Goal: Information Seeking & Learning: Stay updated

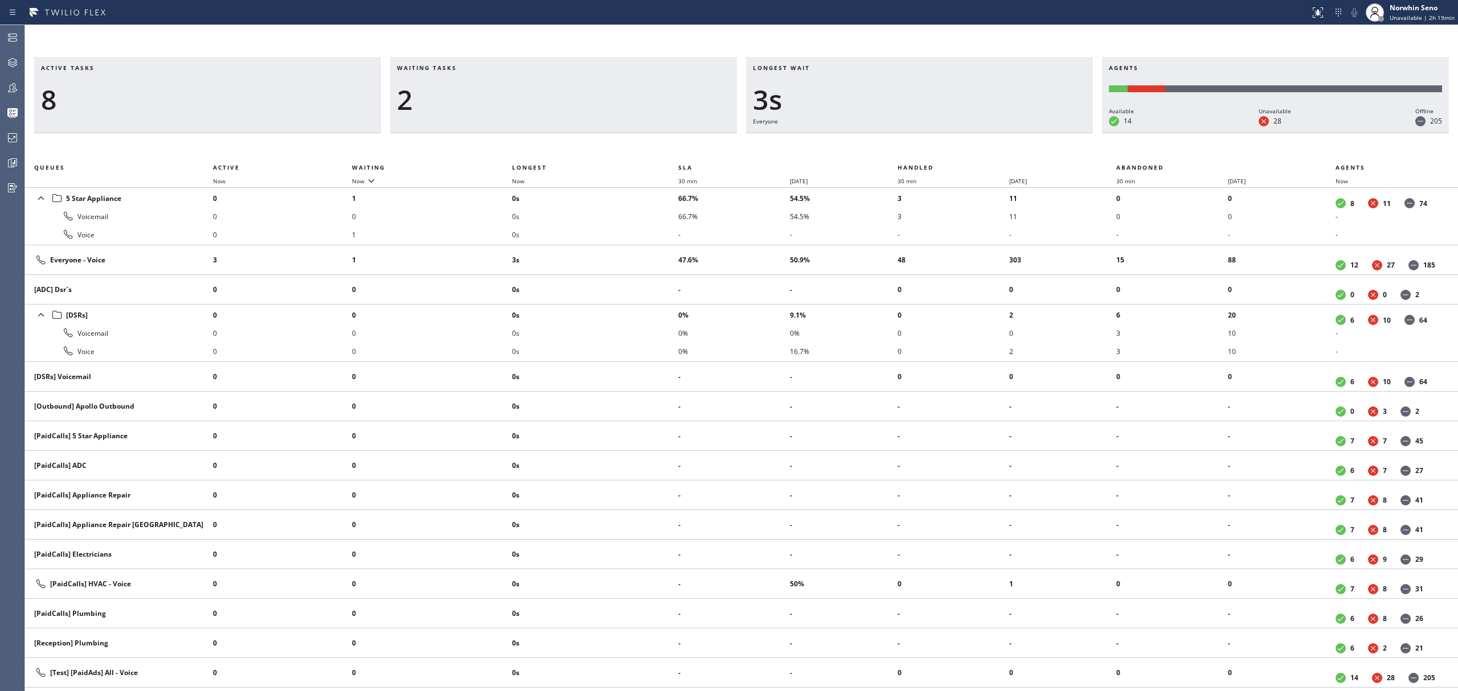
click at [636, 96] on div "2" at bounding box center [563, 99] width 333 height 33
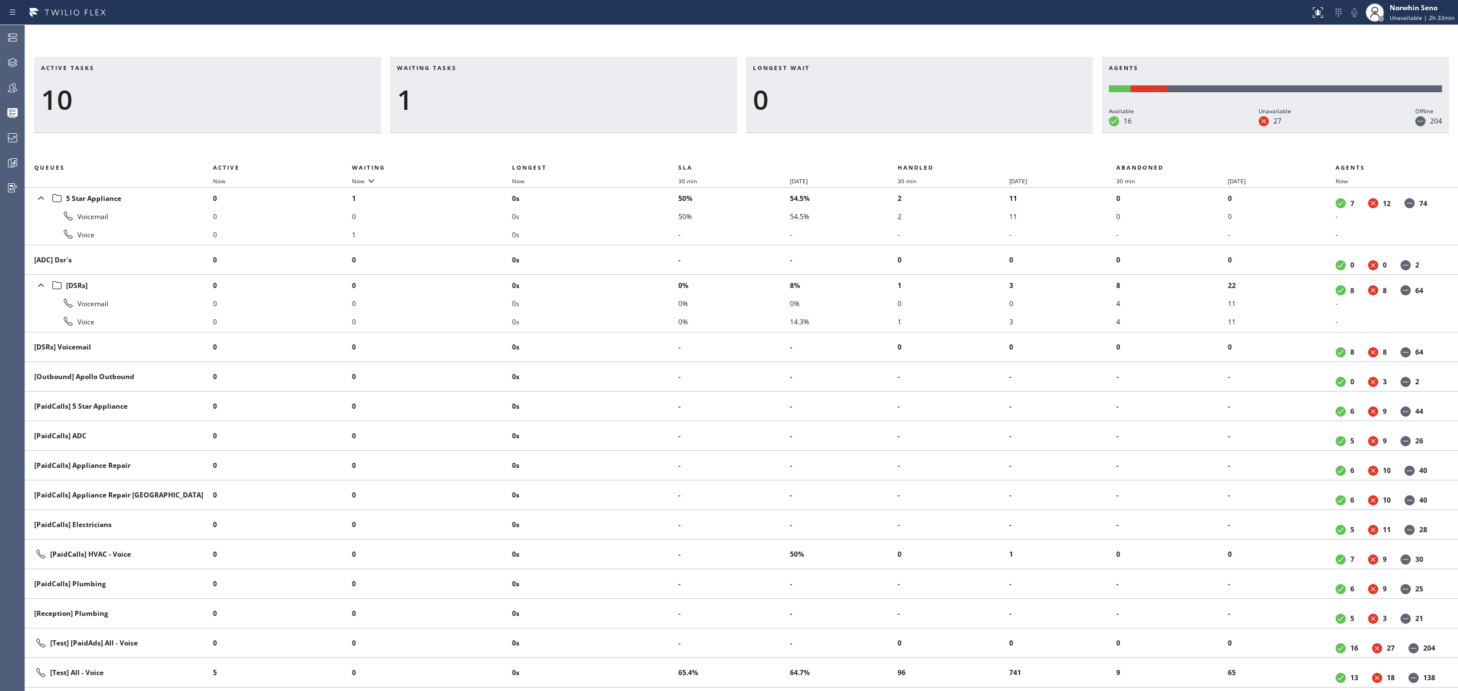
click at [448, 108] on div "1" at bounding box center [563, 99] width 333 height 33
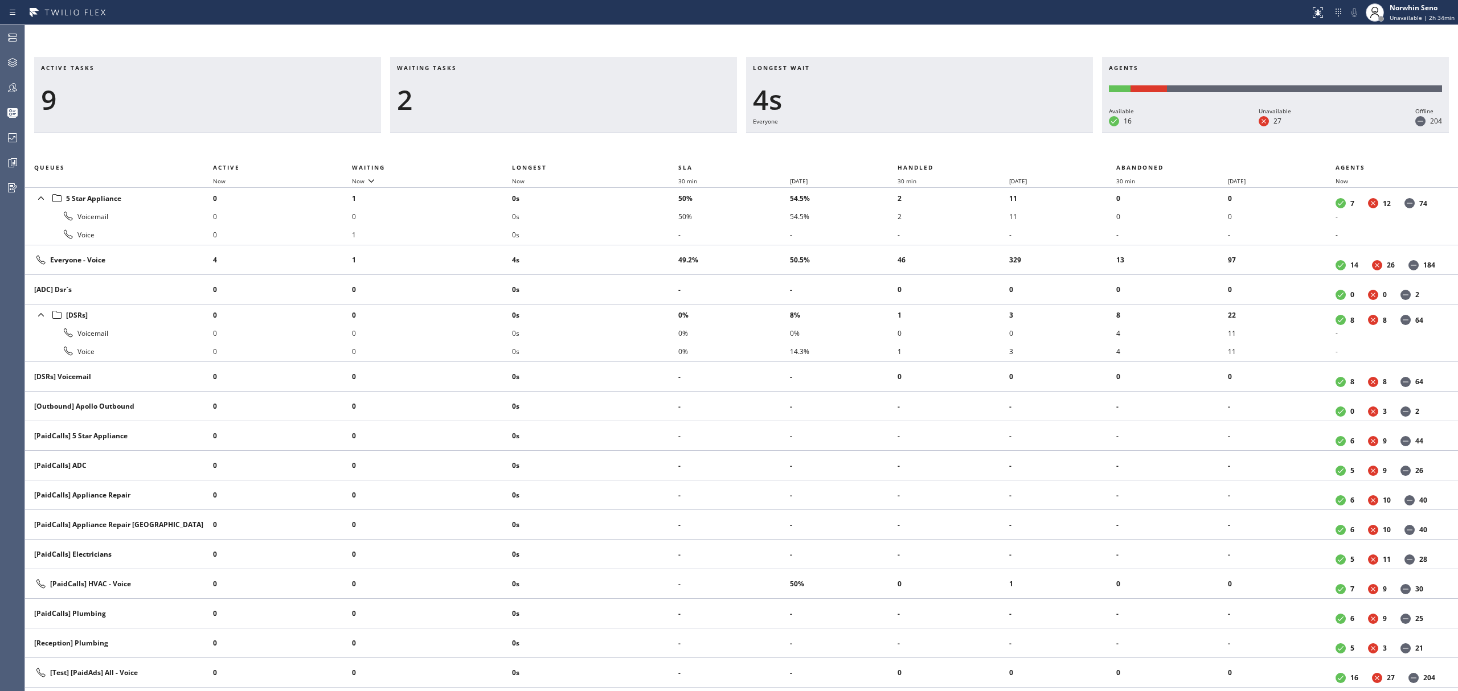
click at [482, 94] on div "2" at bounding box center [563, 99] width 333 height 33
click at [453, 97] on div "2" at bounding box center [563, 99] width 333 height 33
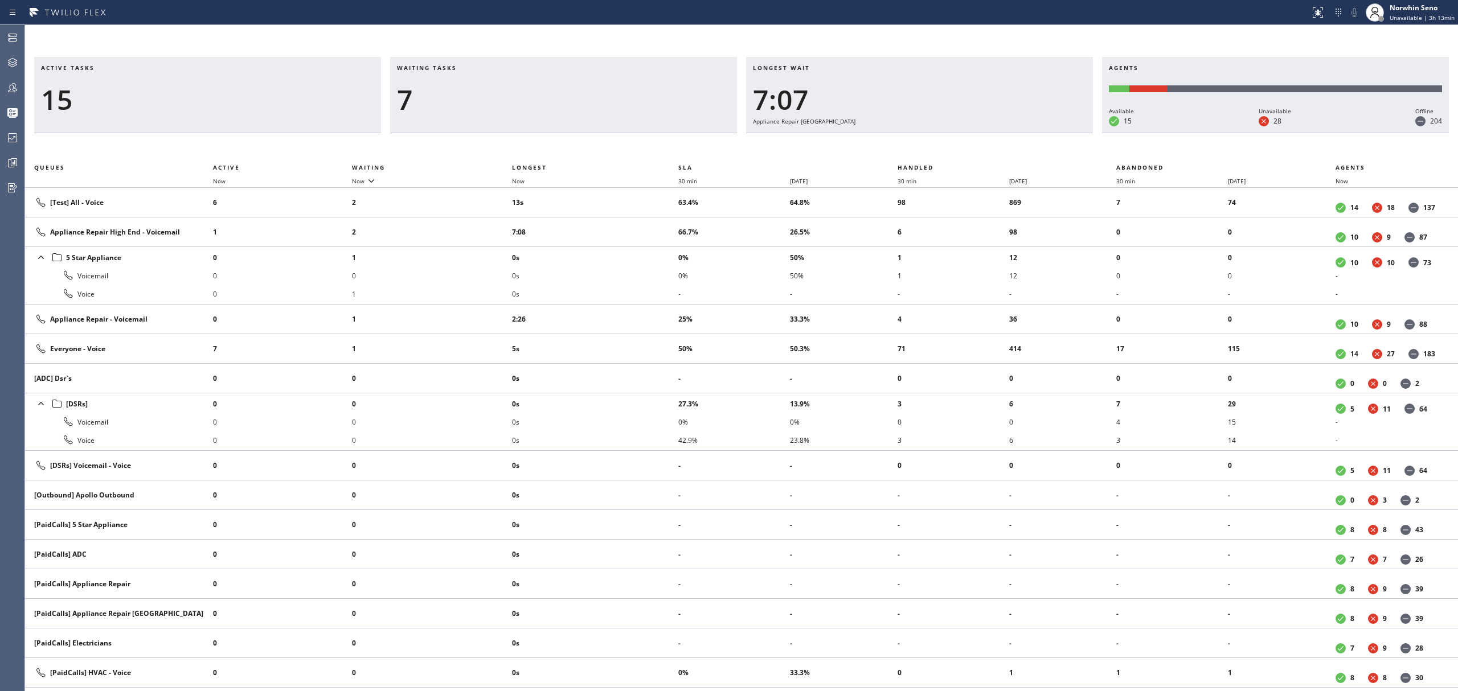
click at [449, 126] on div "Waiting tasks 7" at bounding box center [563, 95] width 347 height 76
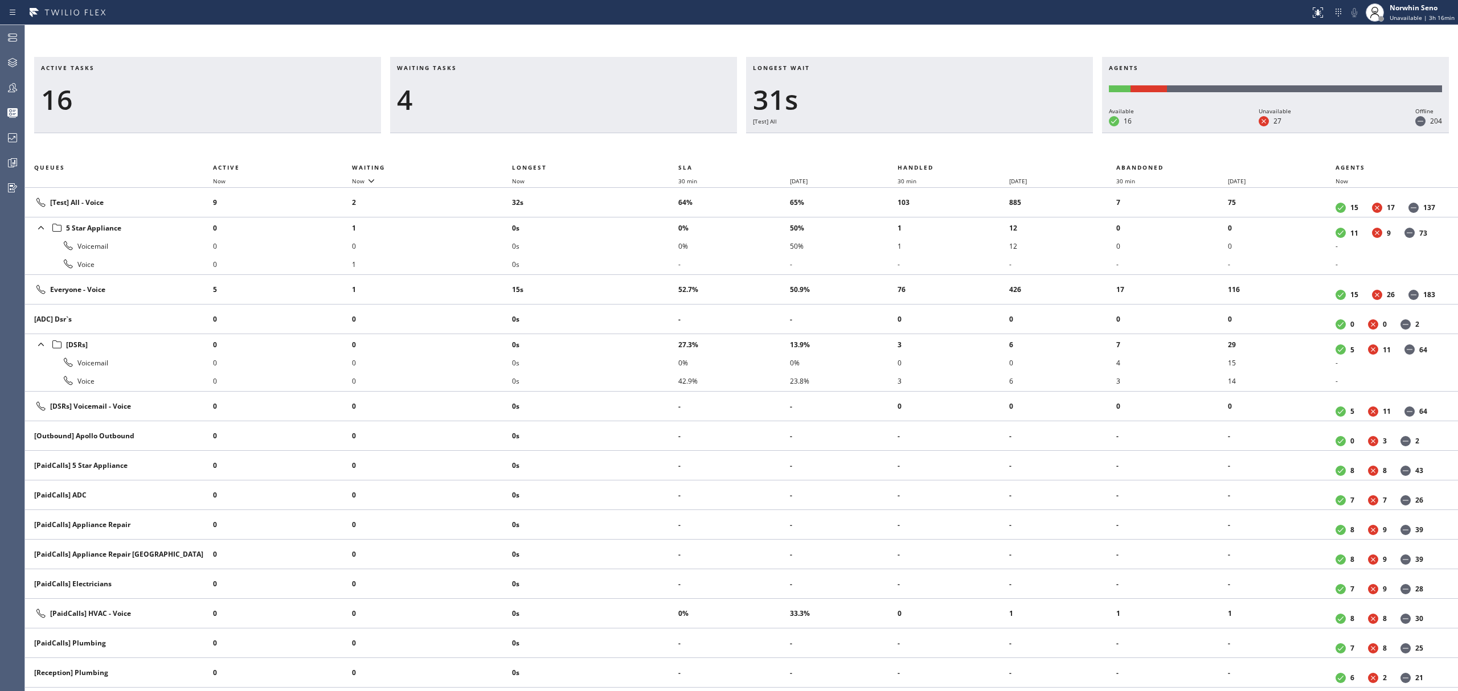
click at [531, 87] on div "4" at bounding box center [563, 99] width 333 height 33
click at [1046, 105] on div "Longest wait 16s Everyone" at bounding box center [919, 95] width 347 height 76
click at [1028, 133] on div "Longest wait 21s Everyone" at bounding box center [919, 95] width 347 height 76
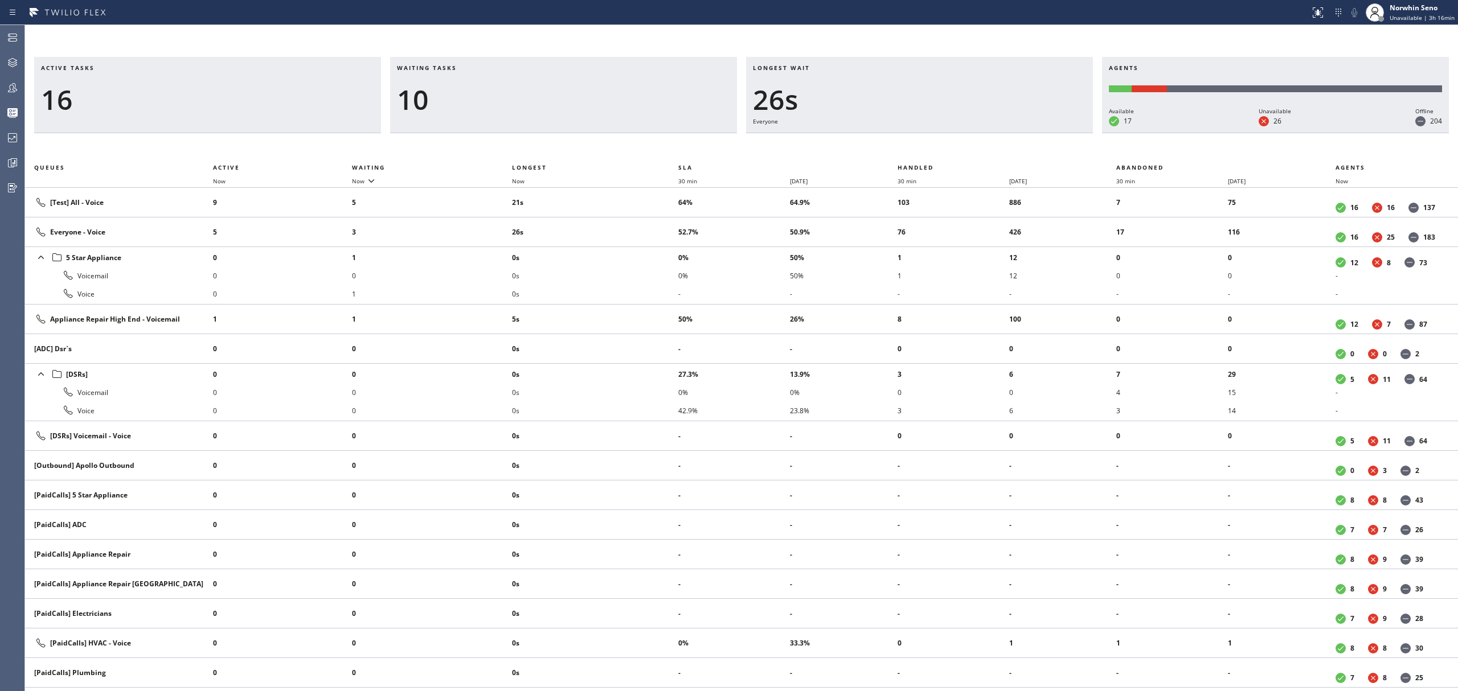
click at [1028, 133] on div "Longest wait 26s Everyone" at bounding box center [919, 95] width 347 height 76
click at [1025, 165] on div "Active tasks 15 Waiting tasks 11 Longest wait 31s Everyone Agents Available 17 …" at bounding box center [741, 374] width 1433 height 635
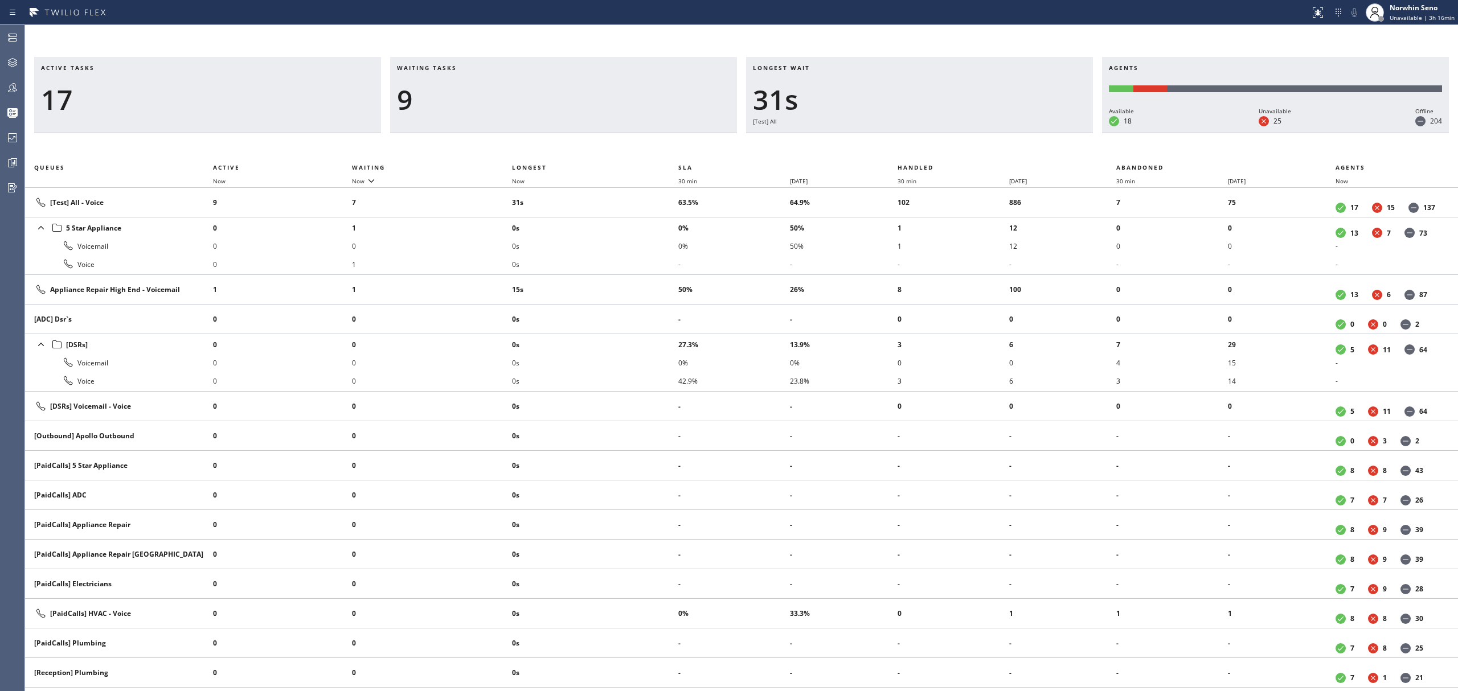
click at [597, 126] on div "Waiting tasks 9" at bounding box center [563, 95] width 347 height 76
click at [1028, 133] on div "Longest wait 31s [Test] All" at bounding box center [919, 95] width 347 height 76
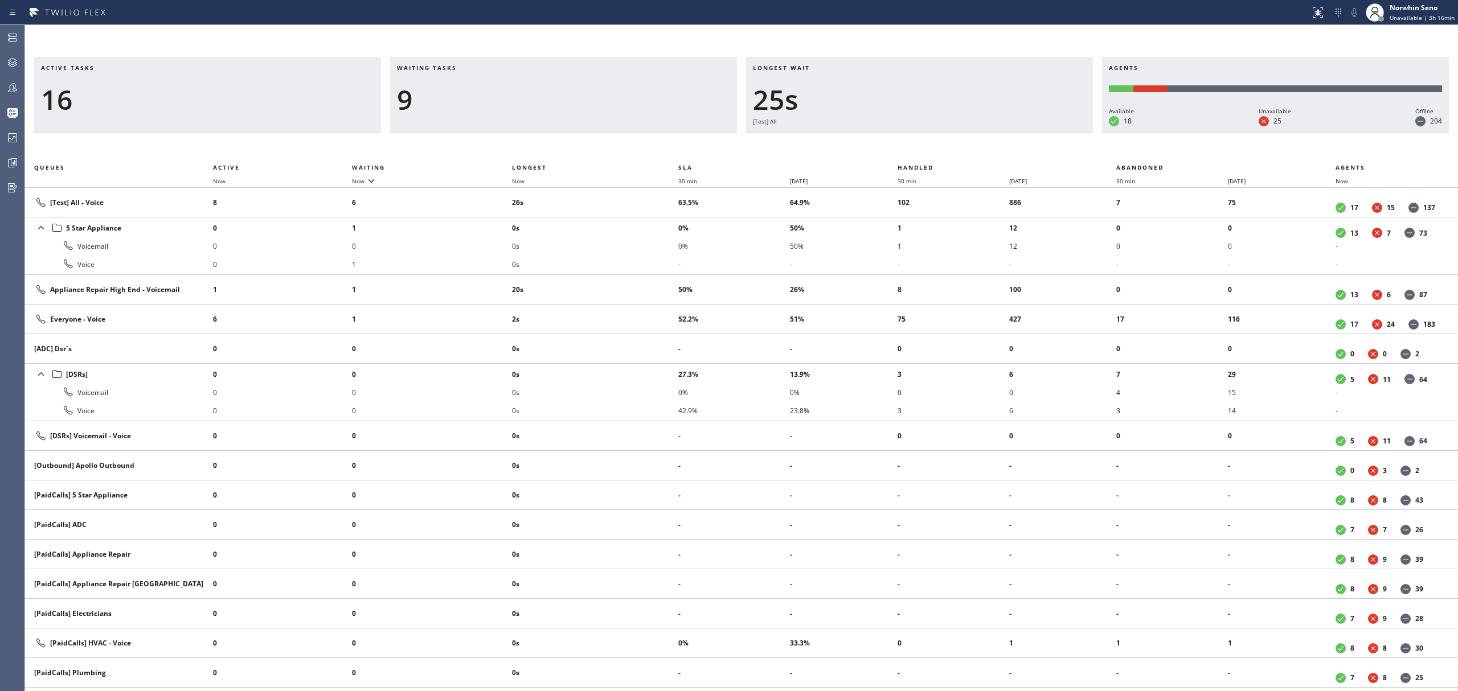
click at [1028, 133] on div "Longest wait 25s [Test] All" at bounding box center [919, 95] width 347 height 76
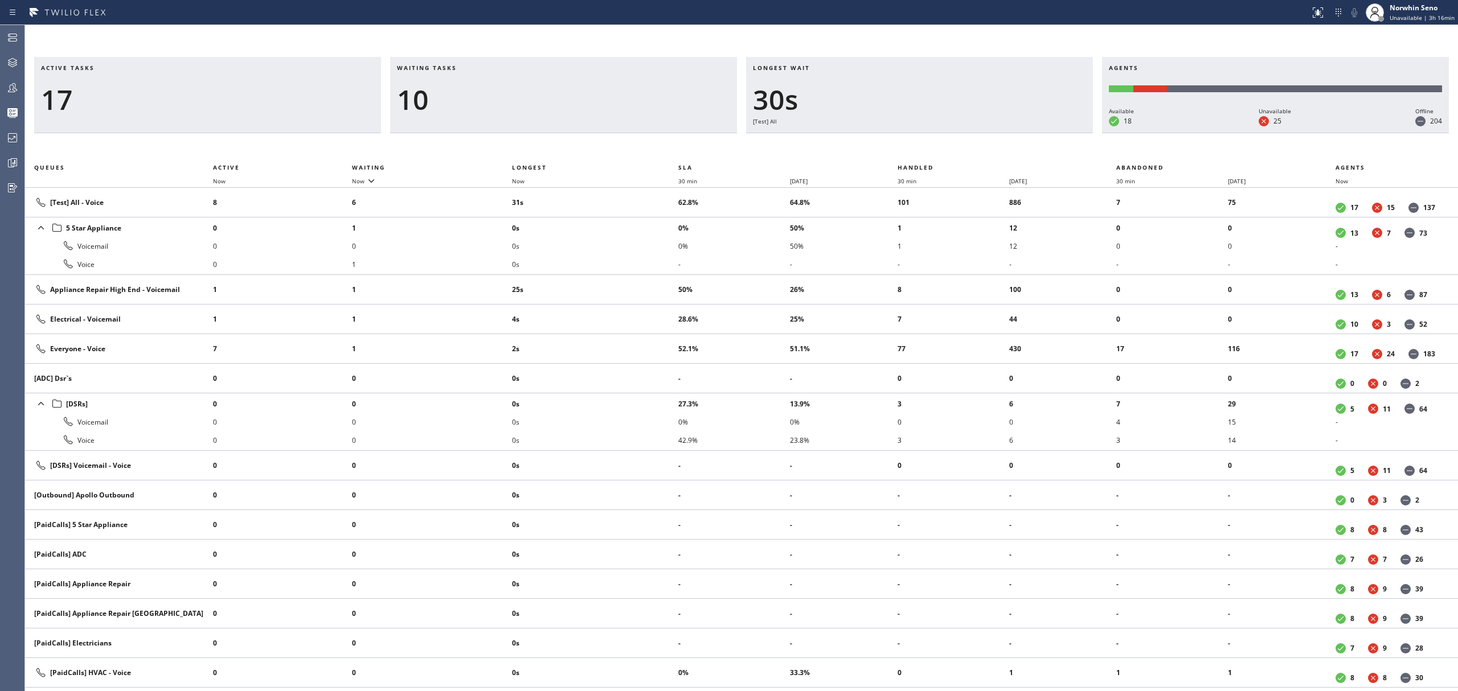
click at [1028, 133] on div "Longest wait 30s [Test] All" at bounding box center [919, 95] width 347 height 76
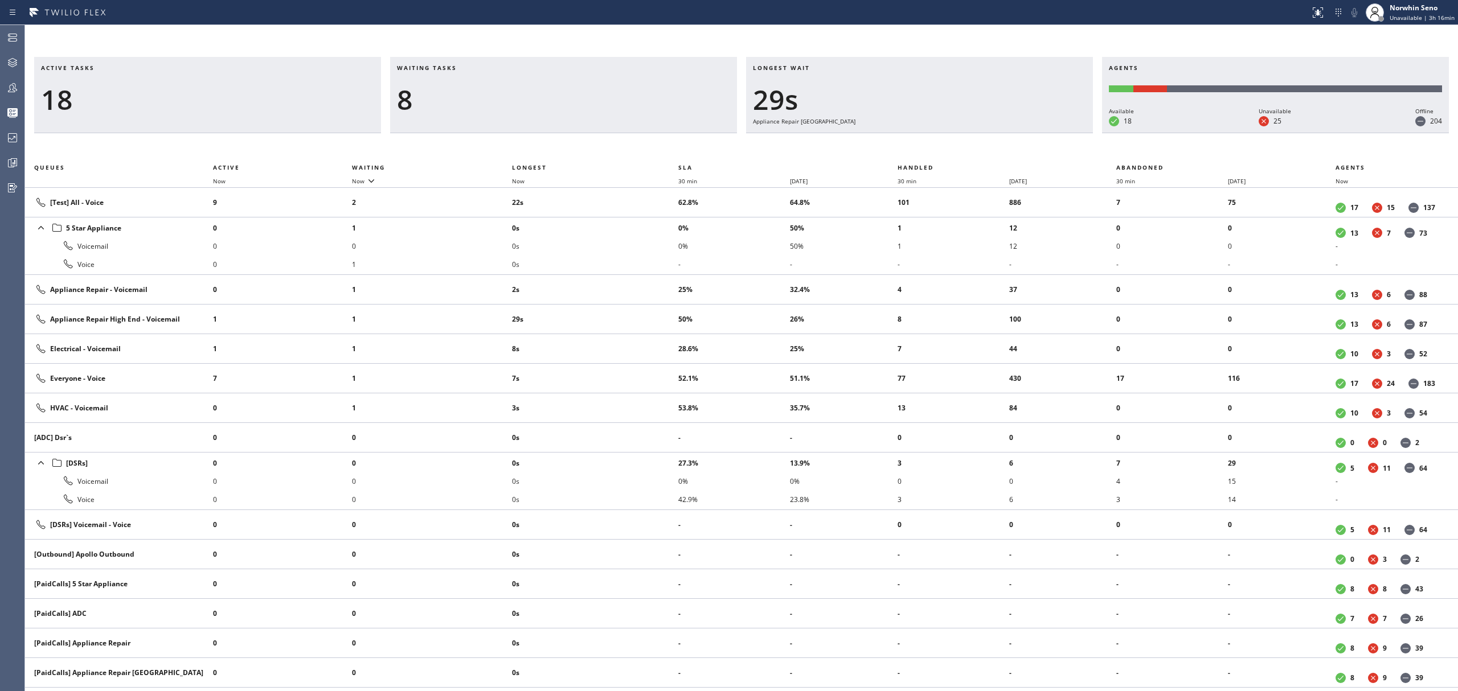
click at [1028, 133] on div "Longest wait 29s Appliance Repair [GEOGRAPHIC_DATA]" at bounding box center [919, 95] width 347 height 76
click at [1028, 133] on div "Longest wait 34s Appliance Repair [GEOGRAPHIC_DATA]" at bounding box center [919, 95] width 347 height 76
click at [1028, 133] on div "Longest wait 40s Appliance Repair [GEOGRAPHIC_DATA]" at bounding box center [919, 95] width 347 height 76
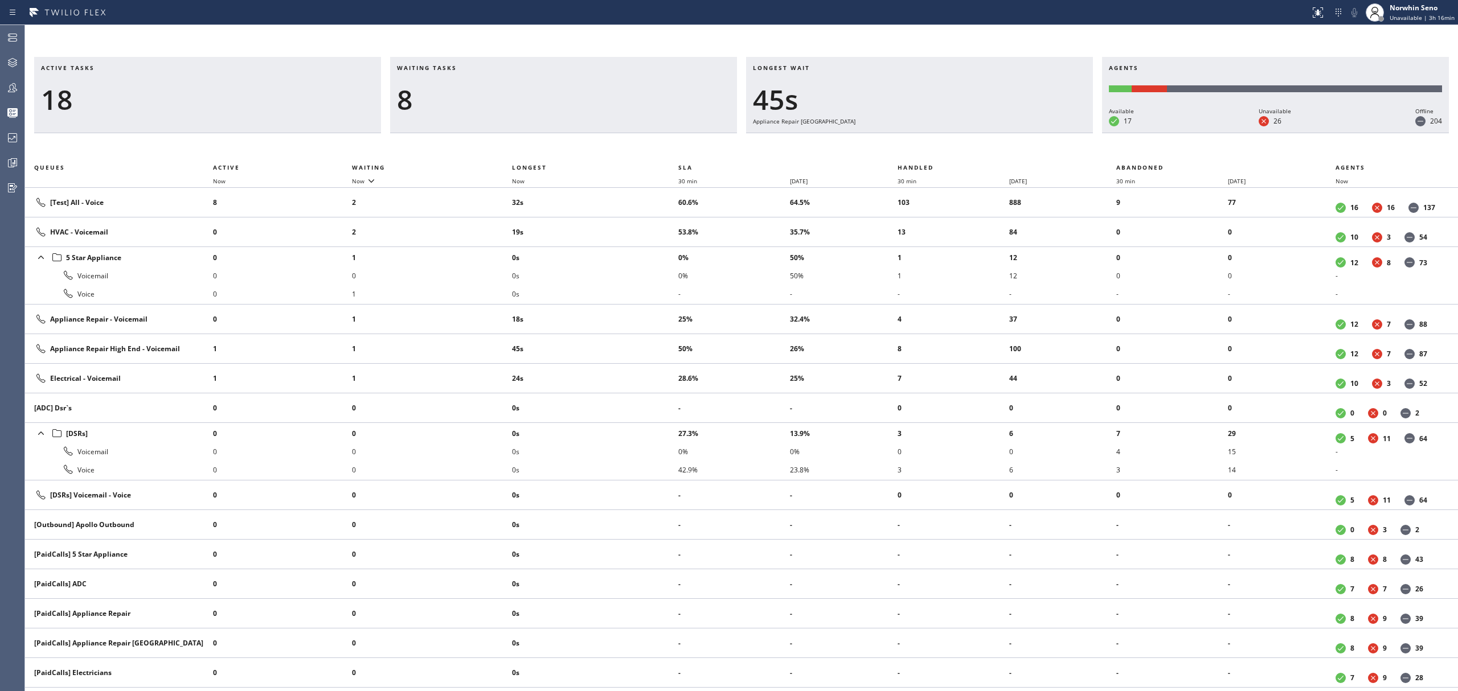
click at [1028, 133] on div "Longest wait 45s Appliance Repair [GEOGRAPHIC_DATA]" at bounding box center [919, 95] width 347 height 76
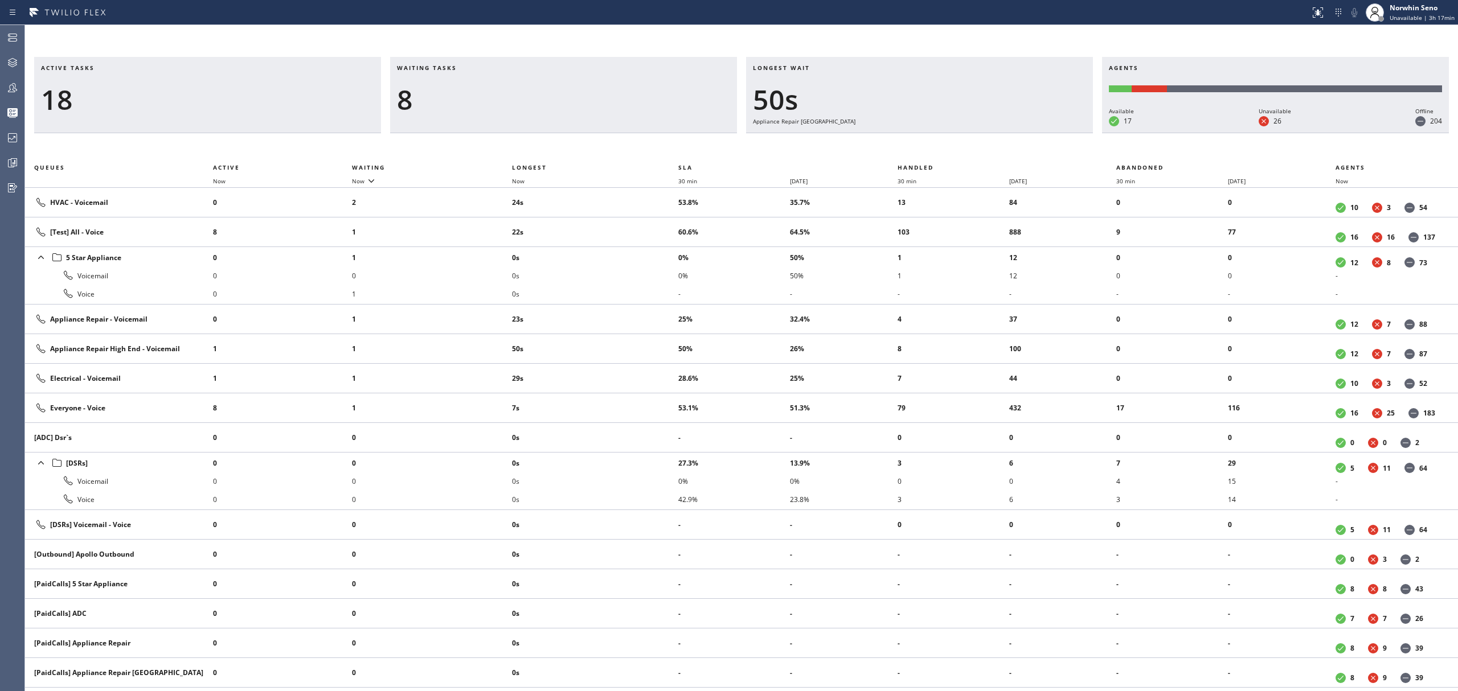
click at [1028, 133] on div "Longest wait 50s Appliance Repair [GEOGRAPHIC_DATA]" at bounding box center [919, 95] width 347 height 76
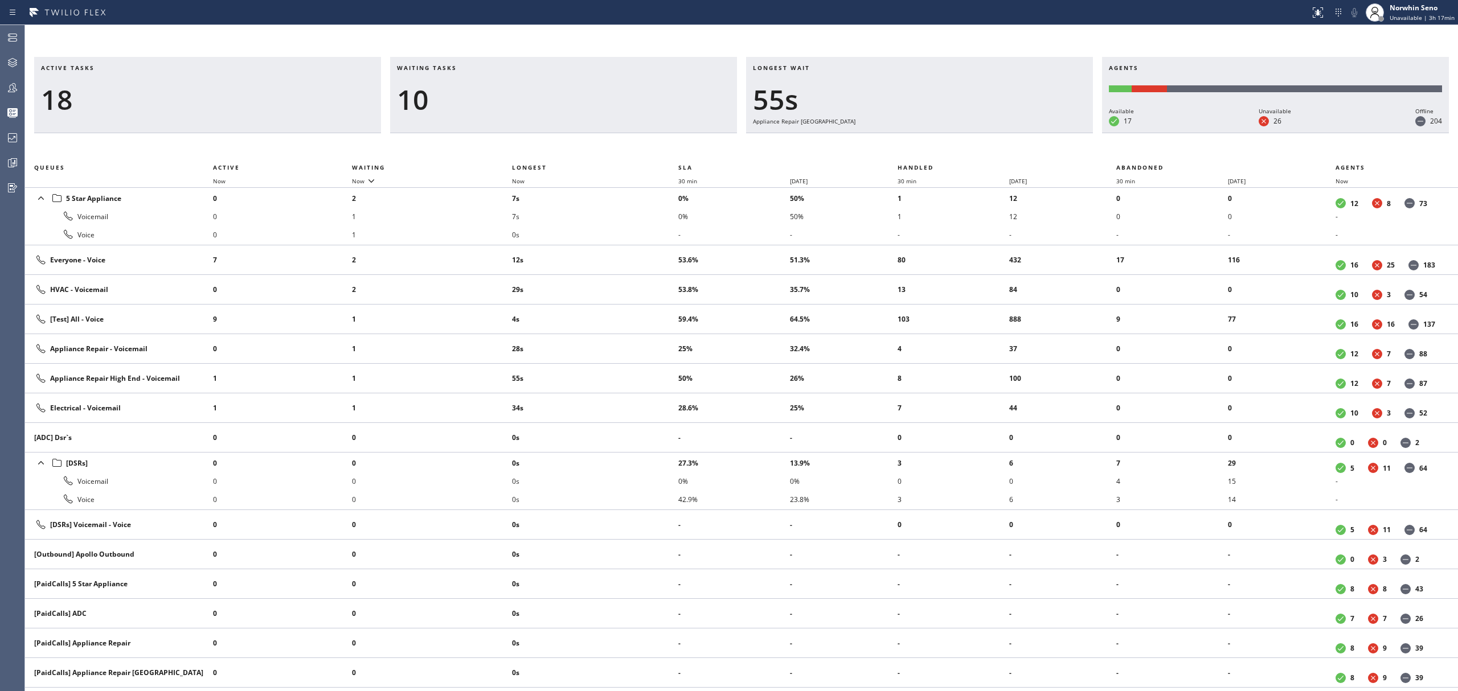
click at [1028, 133] on div "Longest wait 55s Appliance Repair [GEOGRAPHIC_DATA]" at bounding box center [919, 95] width 347 height 76
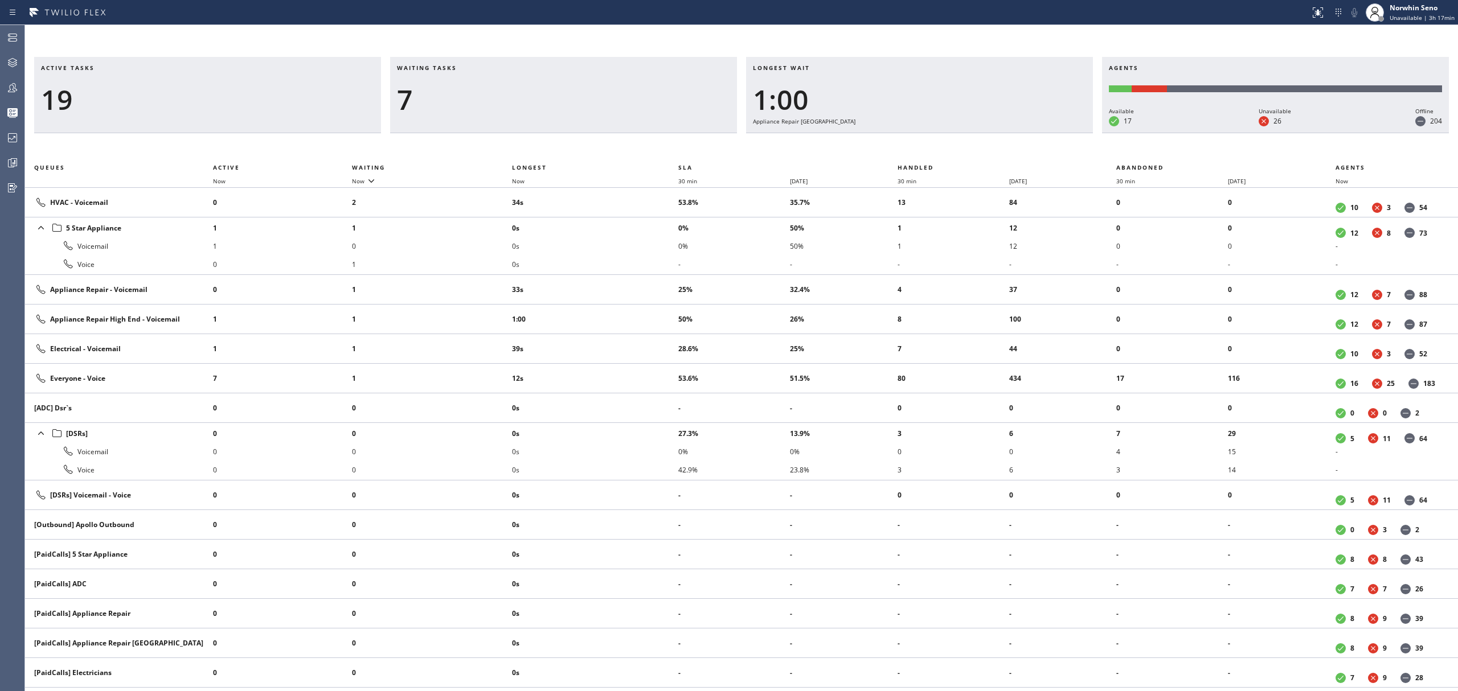
click at [1028, 133] on div "Longest wait 1:00 Appliance Repair [GEOGRAPHIC_DATA]" at bounding box center [919, 95] width 347 height 76
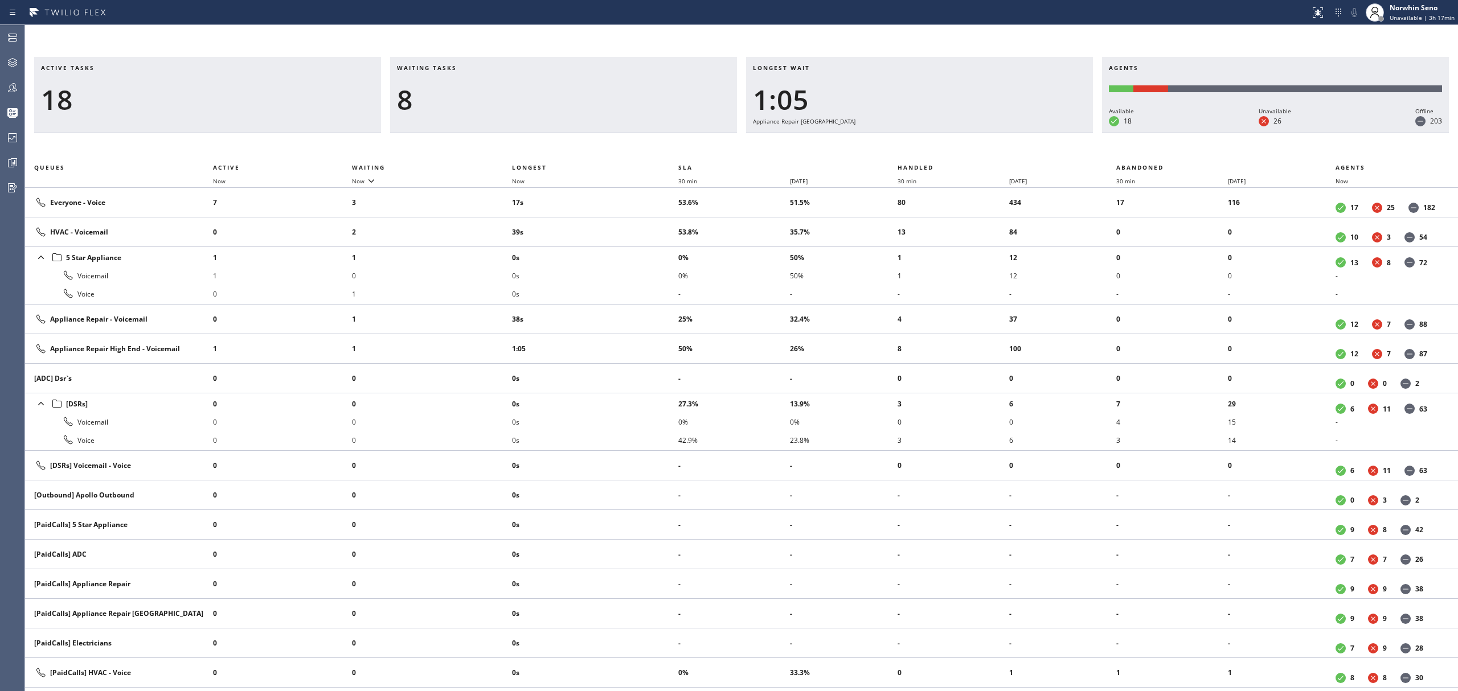
click at [1028, 133] on div "Longest wait 1:05 Appliance Repair [GEOGRAPHIC_DATA]" at bounding box center [919, 95] width 347 height 76
click at [1028, 133] on div "Longest wait 1:10 Appliance Repair [GEOGRAPHIC_DATA]" at bounding box center [919, 95] width 347 height 76
click at [1028, 133] on div "Longest wait 1:15 Appliance Repair [GEOGRAPHIC_DATA]" at bounding box center [919, 95] width 347 height 76
click at [1028, 133] on div "Longest wait 1:20 Appliance Repair [GEOGRAPHIC_DATA]" at bounding box center [919, 95] width 347 height 76
click at [1028, 133] on div "Longest wait 1:25 Appliance Repair [GEOGRAPHIC_DATA]" at bounding box center [919, 95] width 347 height 76
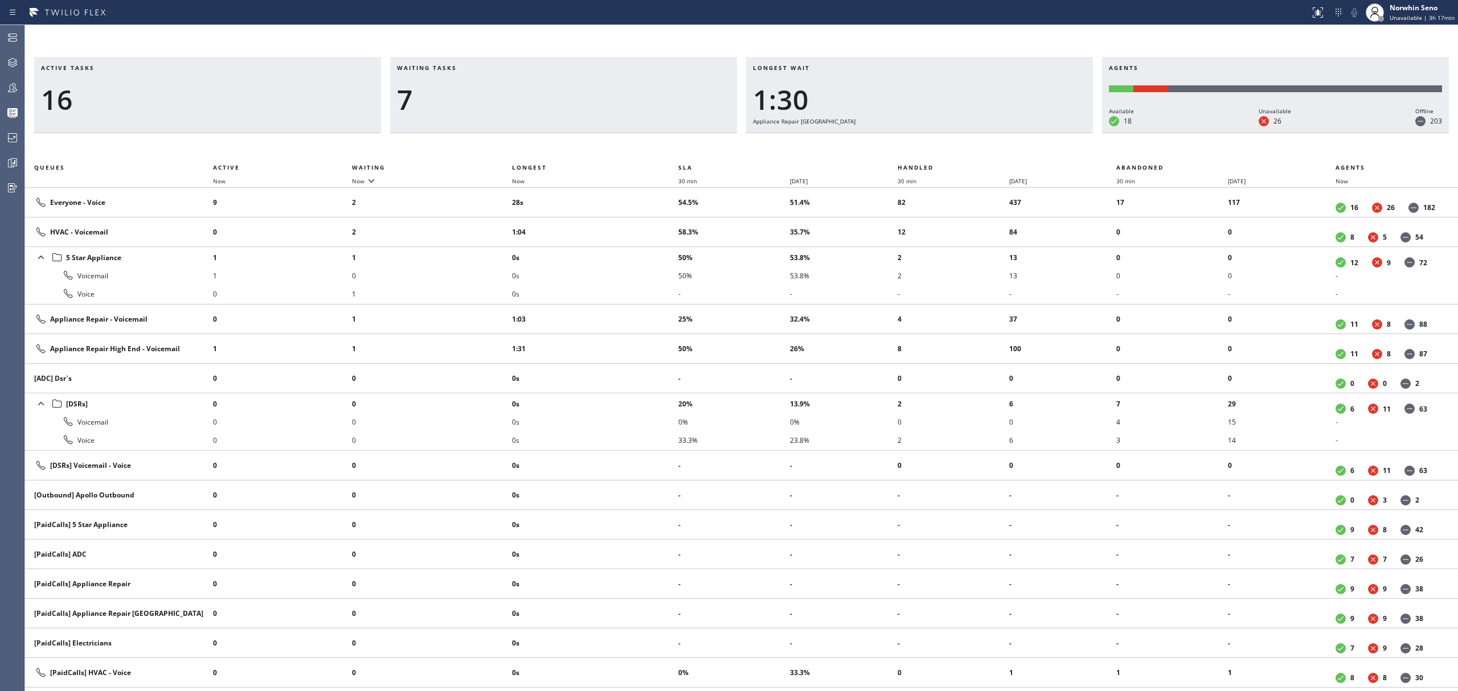
click at [1028, 133] on div "Longest wait 1:30 Appliance Repair [GEOGRAPHIC_DATA]" at bounding box center [919, 95] width 347 height 76
click at [1028, 133] on div "Longest wait 1:35 Appliance Repair [GEOGRAPHIC_DATA]" at bounding box center [919, 95] width 347 height 76
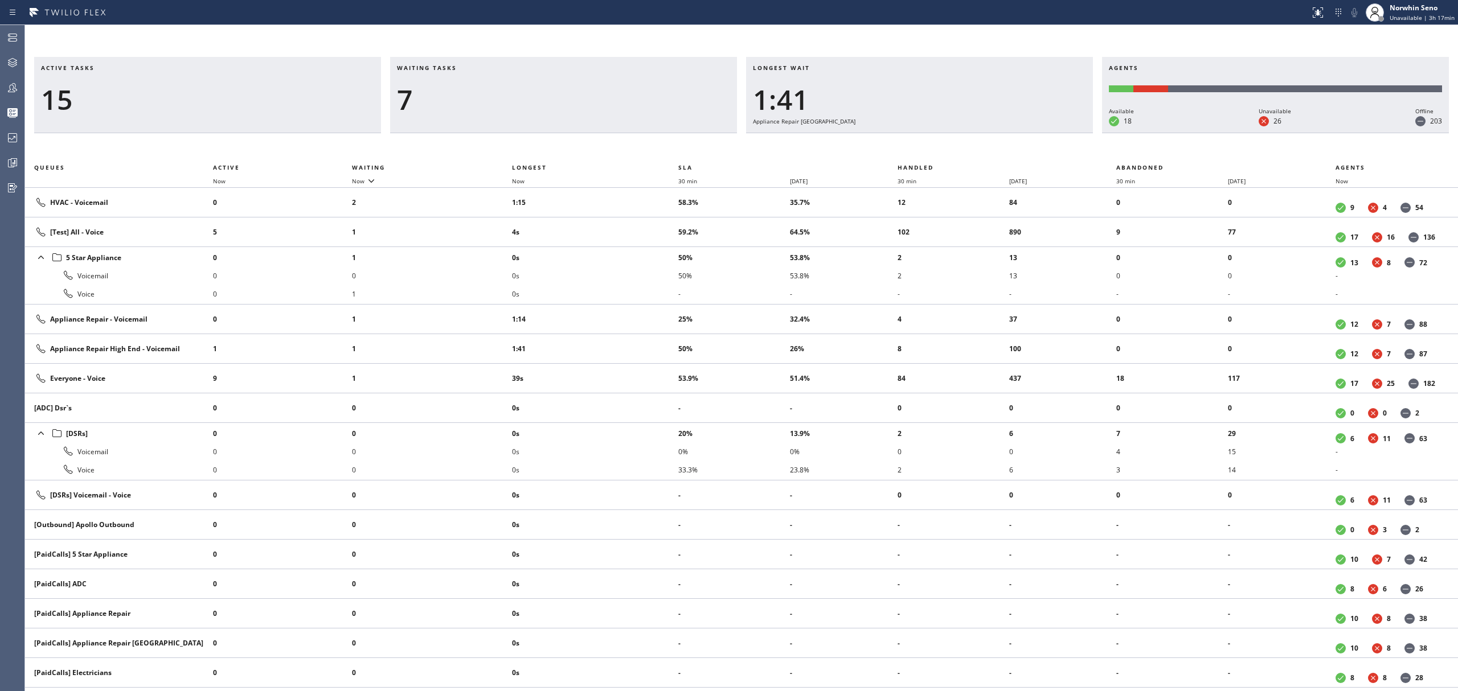
click at [1028, 133] on div "Longest wait 1:41 Appliance Repair [GEOGRAPHIC_DATA]" at bounding box center [919, 95] width 347 height 76
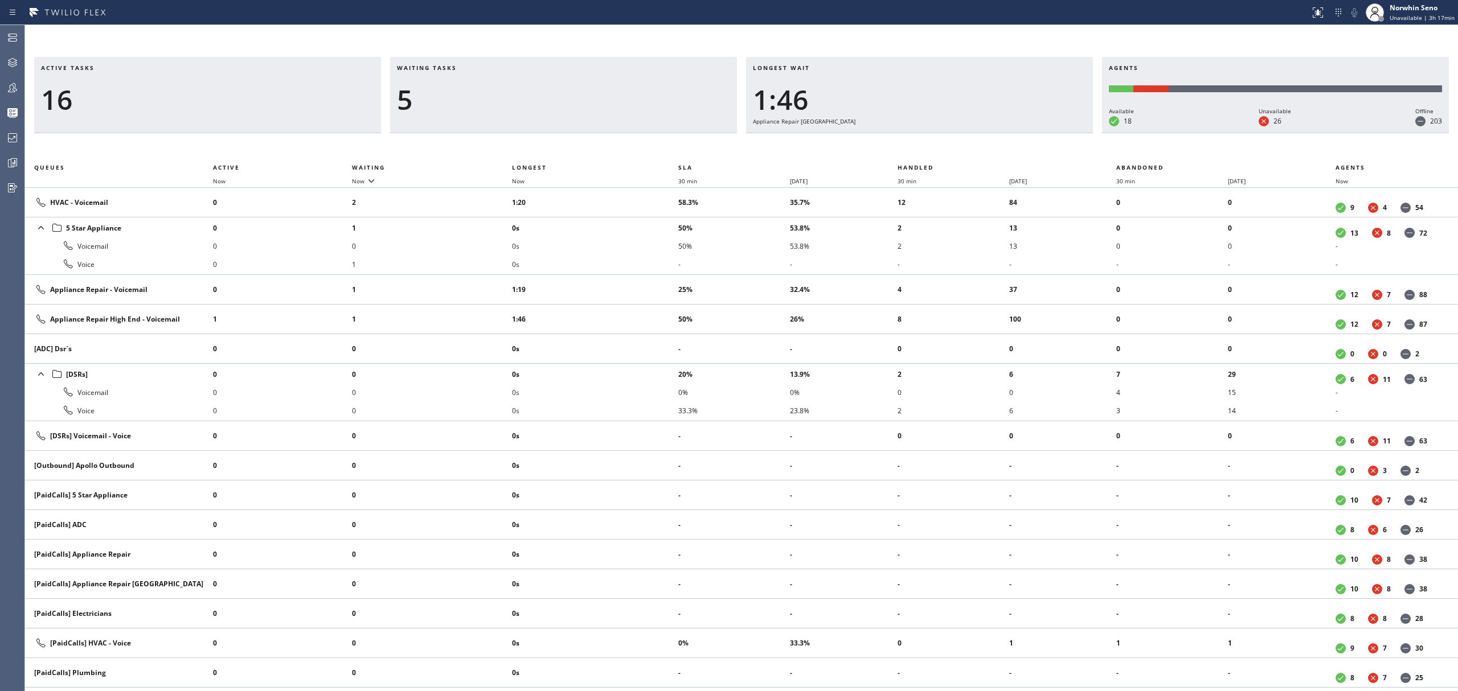
click at [1028, 133] on div "Longest wait 1:46 Appliance Repair [GEOGRAPHIC_DATA]" at bounding box center [919, 95] width 347 height 76
click at [1028, 133] on div "Longest wait 1:51 Appliance Repair [GEOGRAPHIC_DATA]" at bounding box center [919, 95] width 347 height 76
click at [1028, 133] on div "Longest wait 1:30 HVAC" at bounding box center [919, 95] width 347 height 76
click at [1028, 133] on div "Longest wait 1:35 HVAC" at bounding box center [919, 95] width 347 height 76
click at [1028, 133] on div "Longest wait 1:40 HVAC" at bounding box center [919, 95] width 347 height 76
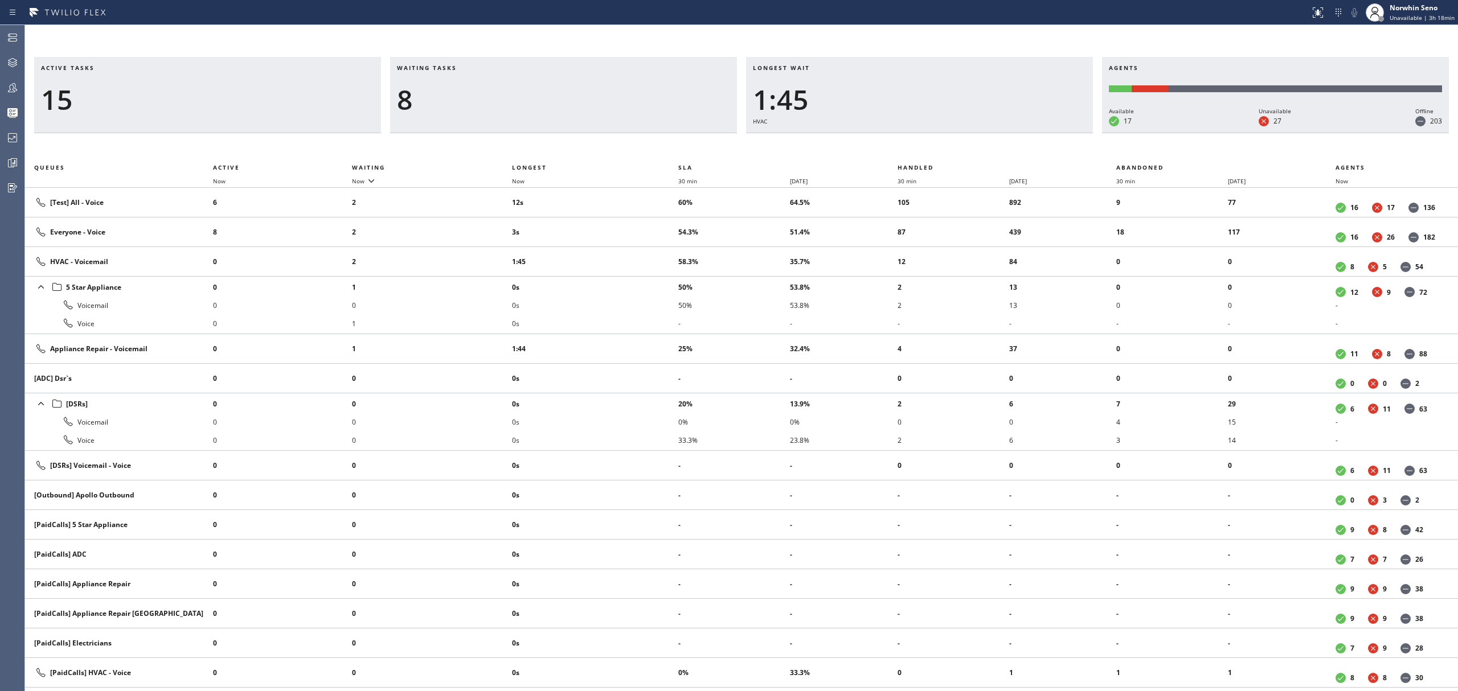
click at [1028, 133] on div "Longest wait 1:45 HVAC" at bounding box center [919, 95] width 347 height 76
click at [1028, 133] on div "Longest wait 1:50 HVAC" at bounding box center [919, 95] width 347 height 76
click at [1028, 133] on div "Longest wait 1:55 HVAC" at bounding box center [919, 95] width 347 height 76
click at [1028, 133] on div "Longest wait 2:00 HVAC" at bounding box center [919, 95] width 347 height 76
click at [1028, 133] on div "Longest wait 2:05 HVAC" at bounding box center [919, 95] width 347 height 76
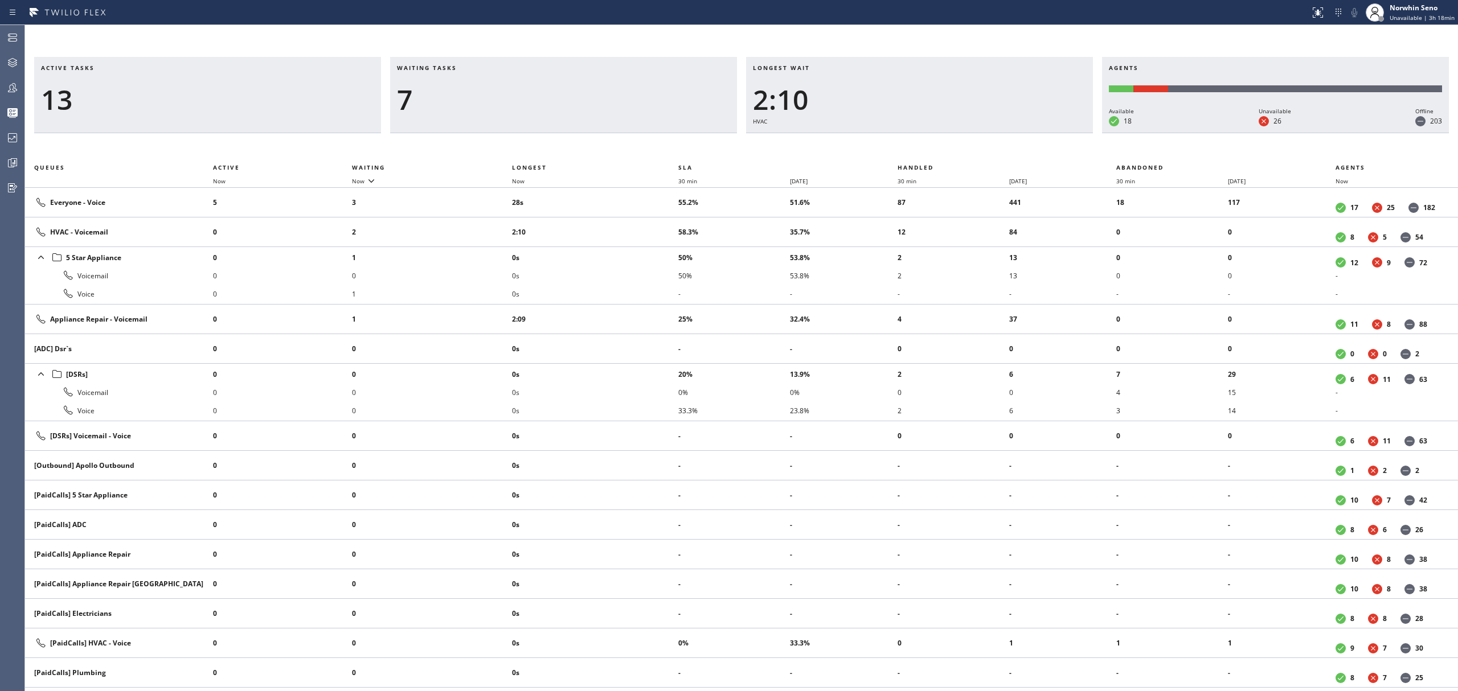
click at [1028, 133] on div "Longest wait 2:10 HVAC" at bounding box center [919, 95] width 347 height 76
click at [1028, 133] on div "Longest wait 2:15 HVAC" at bounding box center [919, 95] width 347 height 76
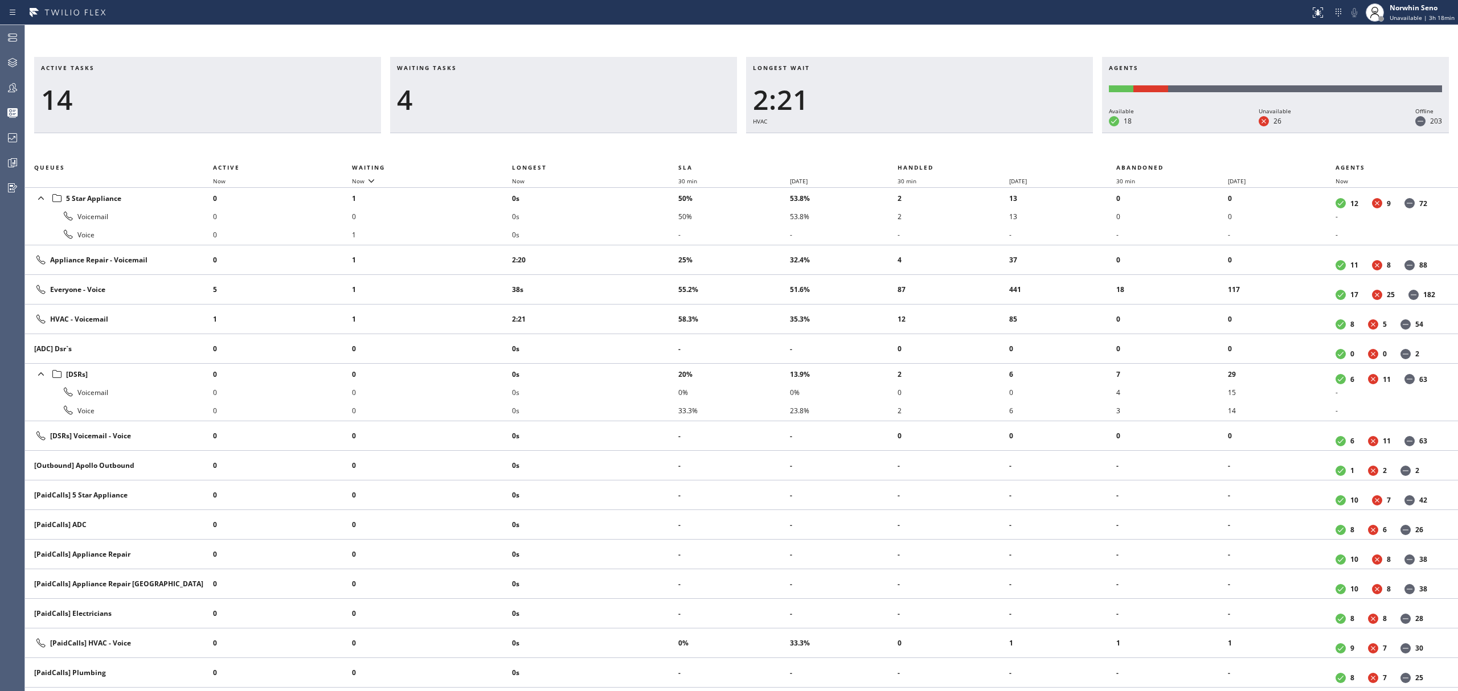
click at [1028, 133] on div "Longest wait 2:21 HVAC" at bounding box center [919, 95] width 347 height 76
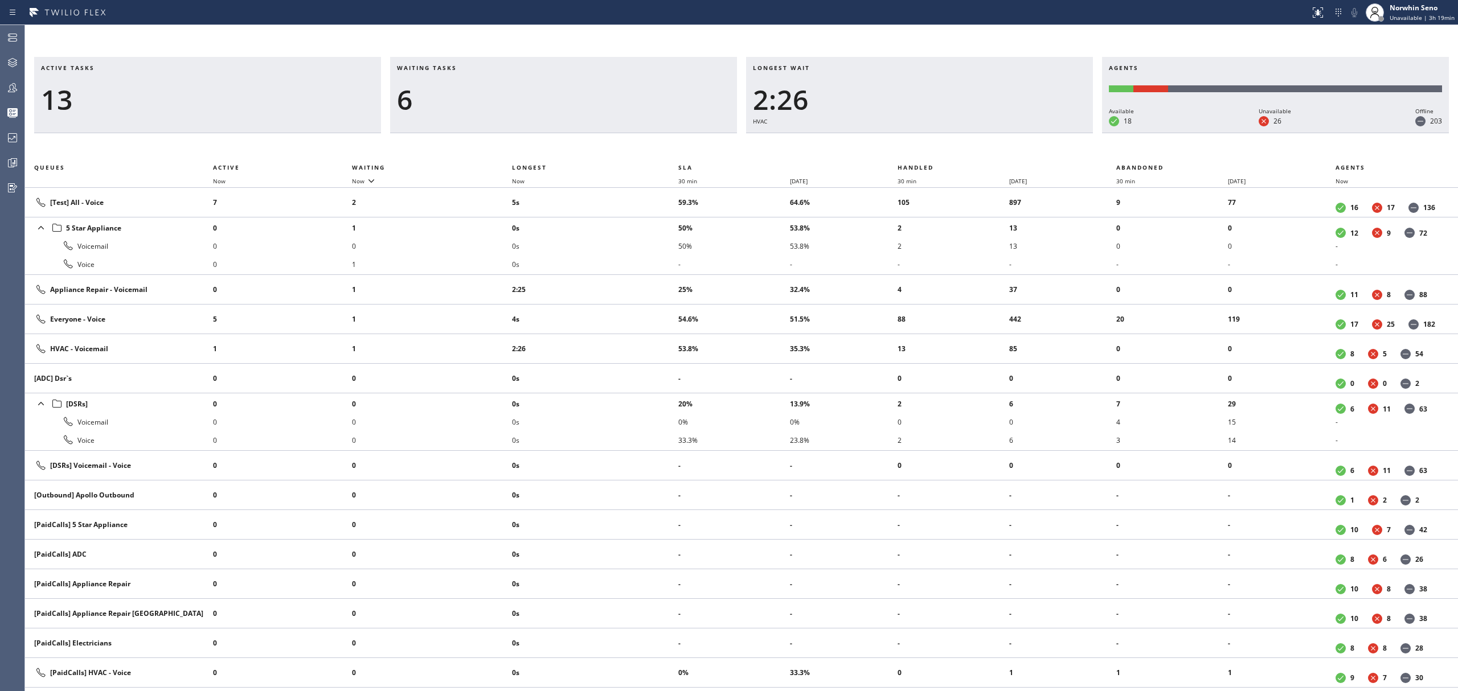
click at [1028, 133] on div "Longest wait 2:26 HVAC" at bounding box center [919, 95] width 347 height 76
click at [1028, 133] on div "Longest wait 2:31 HVAC" at bounding box center [919, 95] width 347 height 76
click at [1028, 133] on div "Longest wait 2:36 HVAC" at bounding box center [919, 95] width 347 height 76
click at [1028, 133] on div "Longest wait 2:41 HVAC" at bounding box center [919, 95] width 347 height 76
click at [1028, 133] on div "Longest wait 2:46 HVAC" at bounding box center [919, 95] width 347 height 76
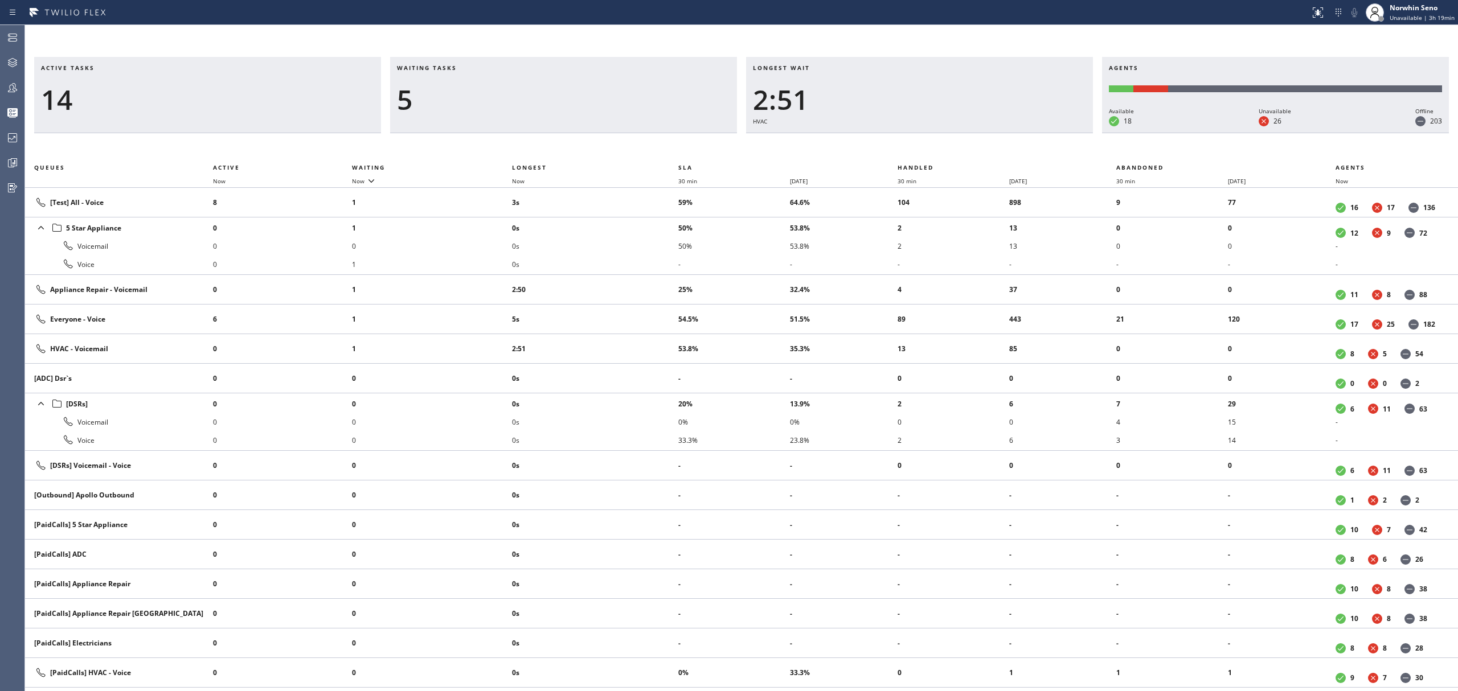
click at [1028, 133] on div "Longest wait 2:51 HVAC" at bounding box center [919, 95] width 347 height 76
click at [1028, 133] on div "Longest wait 2:56 HVAC" at bounding box center [919, 95] width 347 height 76
click at [1028, 133] on div "Longest wait 3:01 HVAC" at bounding box center [919, 95] width 347 height 76
click at [1028, 133] on div "Longest wait 3:06 HVAC" at bounding box center [919, 95] width 347 height 76
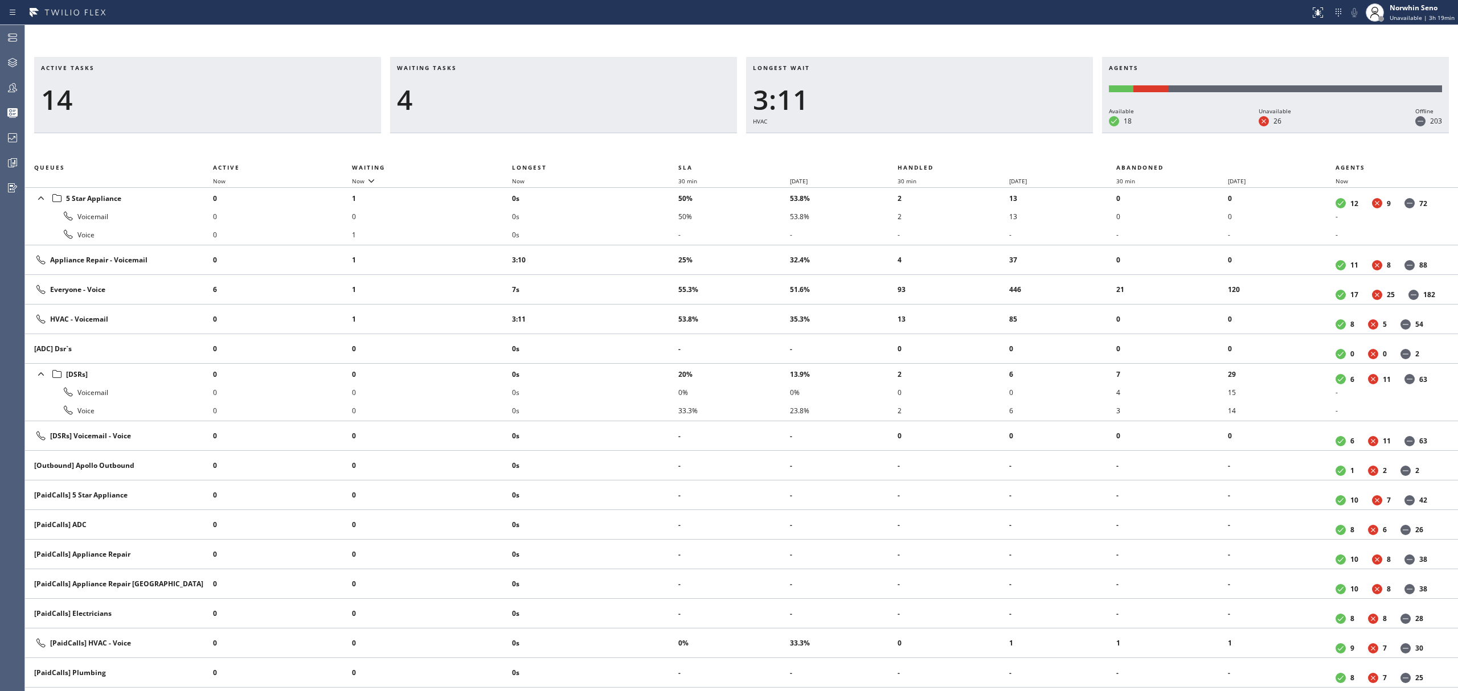
click at [1028, 133] on div "Longest wait 3:11 HVAC" at bounding box center [919, 95] width 347 height 76
click at [1028, 133] on div "Longest wait 3:17 HVAC" at bounding box center [919, 95] width 347 height 76
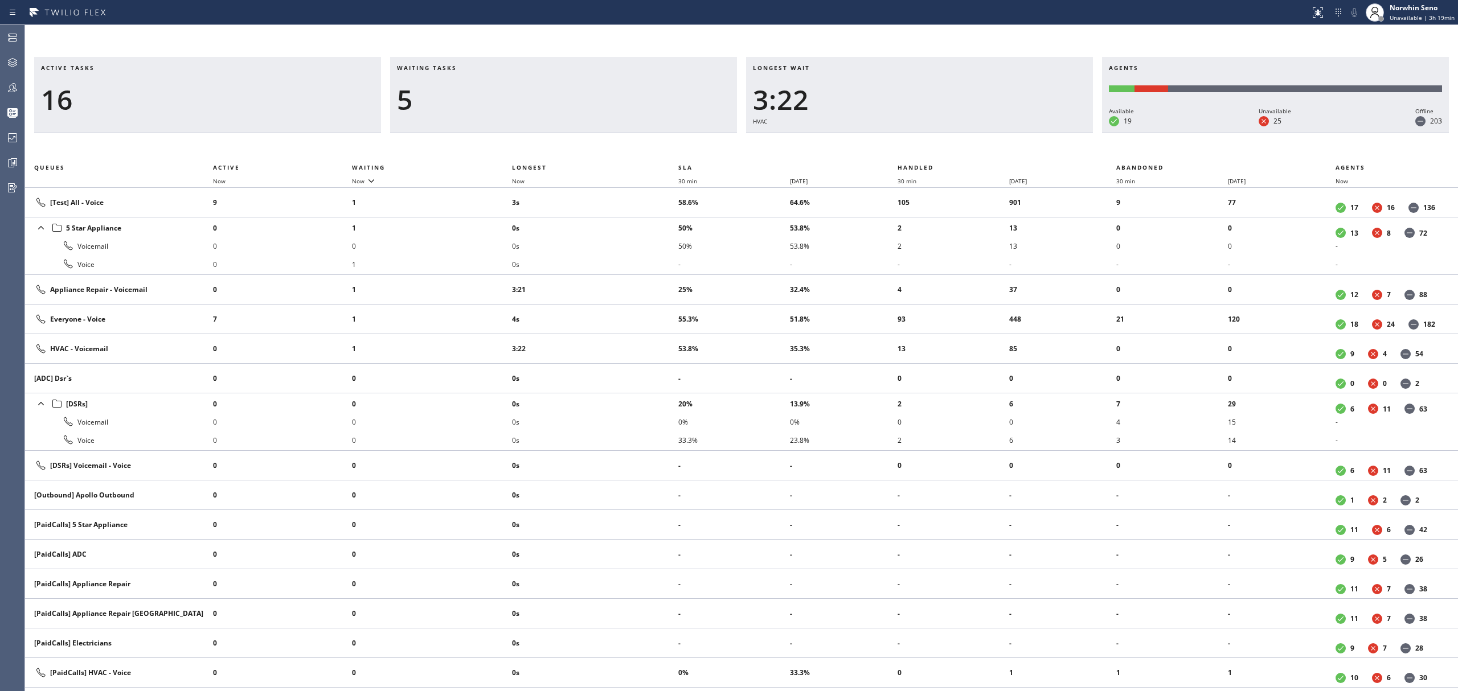
click at [1028, 133] on div "Longest wait 3:22 HVAC" at bounding box center [919, 95] width 347 height 76
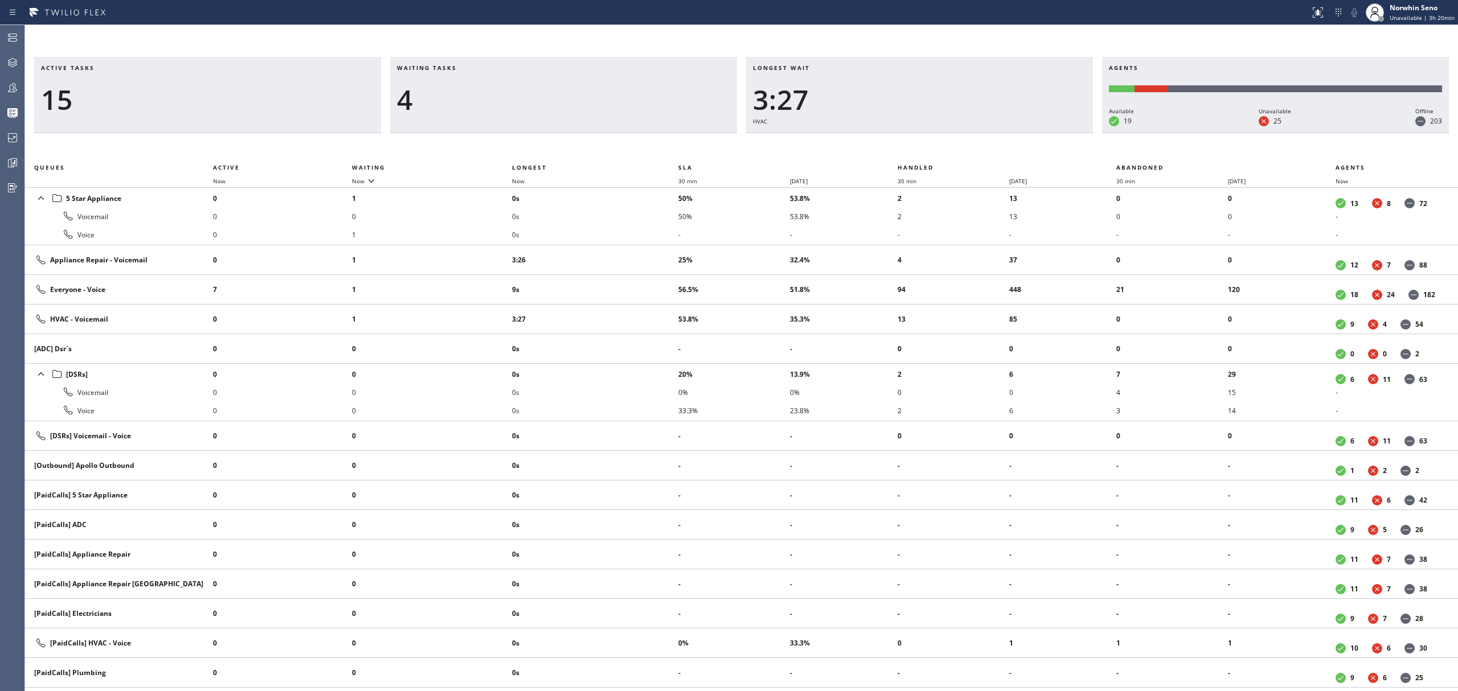
click at [1028, 133] on div "Longest wait 3:27 HVAC" at bounding box center [919, 95] width 347 height 76
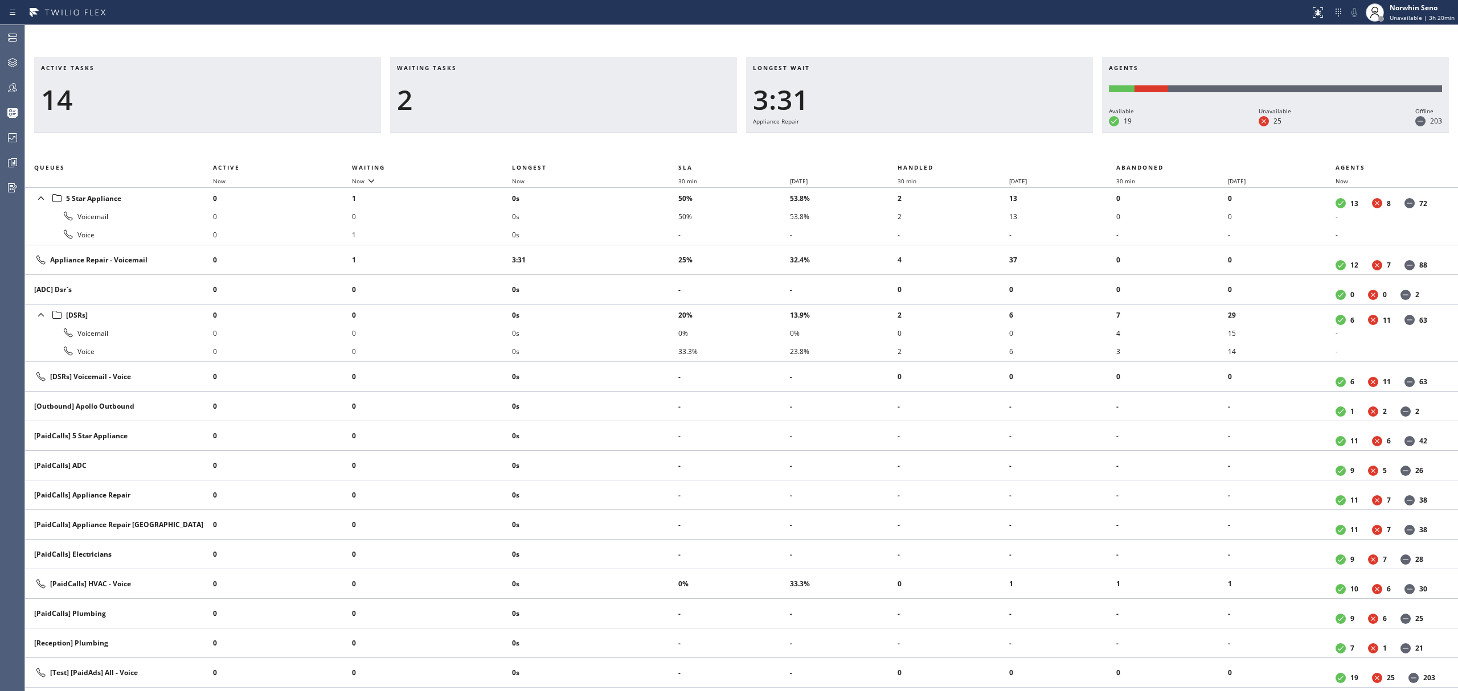
click at [1028, 133] on div "Longest wait 3:31 Appliance Repair" at bounding box center [919, 95] width 347 height 76
click at [1028, 133] on div "Longest wait 3:36 Appliance Repair" at bounding box center [919, 95] width 347 height 76
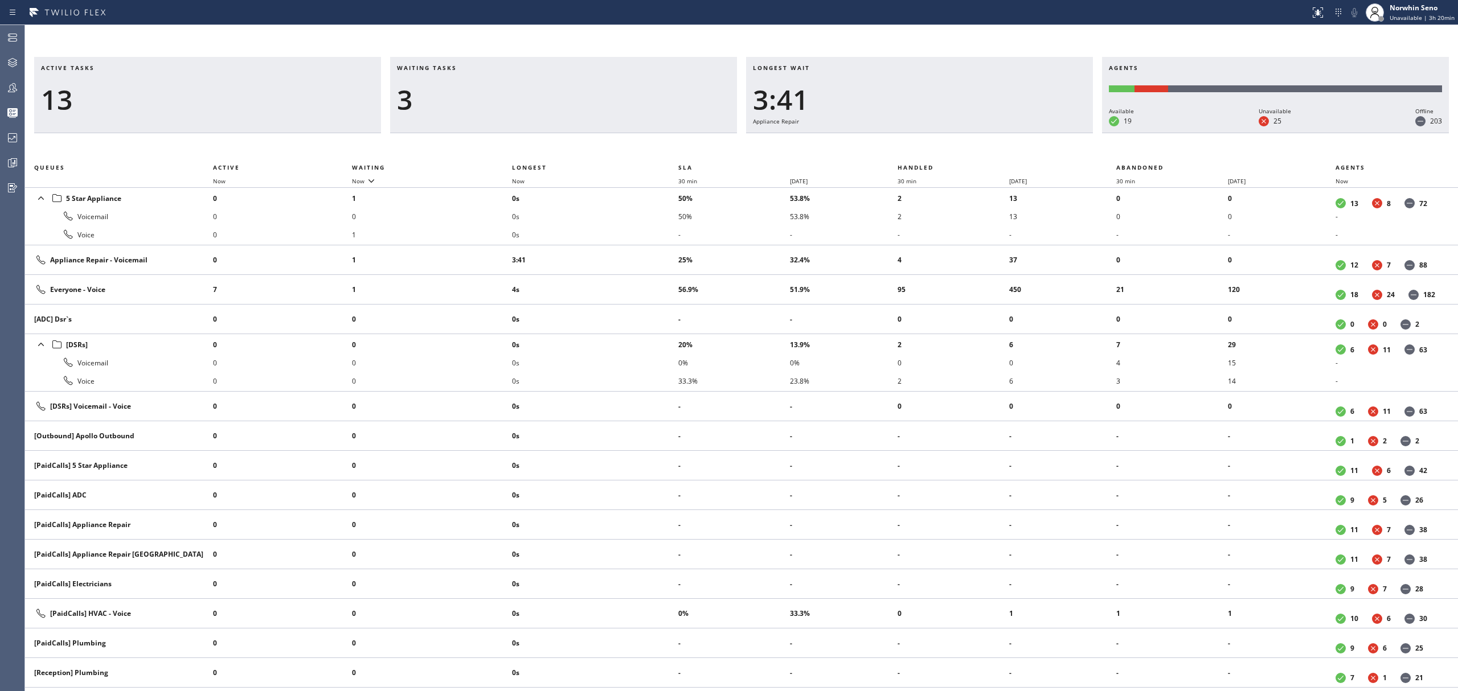
click at [1028, 133] on div "Longest wait 3:41 Appliance Repair" at bounding box center [919, 95] width 347 height 76
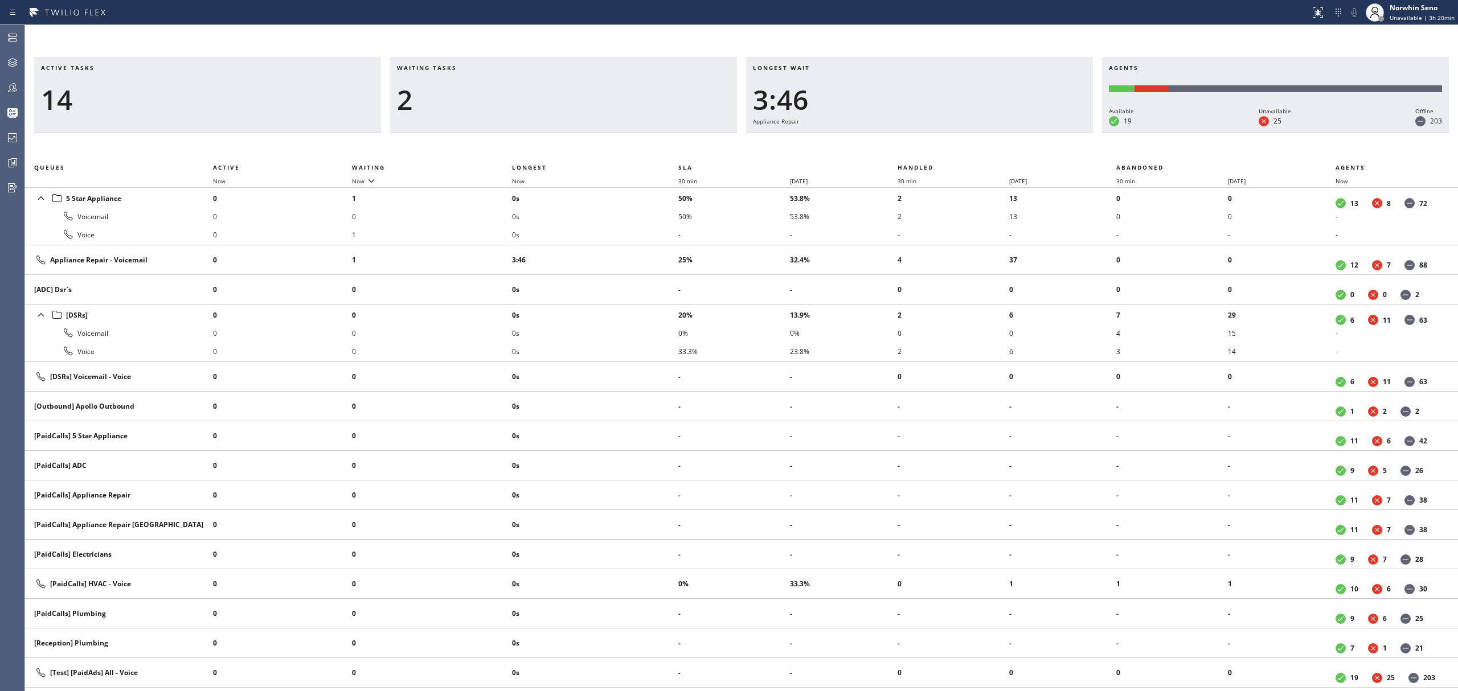
click at [1028, 133] on div "Longest wait 3:46 Appliance Repair" at bounding box center [919, 95] width 347 height 76
click at [1028, 133] on div "Longest wait 3:51 Appliance Repair" at bounding box center [919, 95] width 347 height 76
click at [1028, 133] on div "Longest wait 5s [Test] All" at bounding box center [919, 95] width 347 height 76
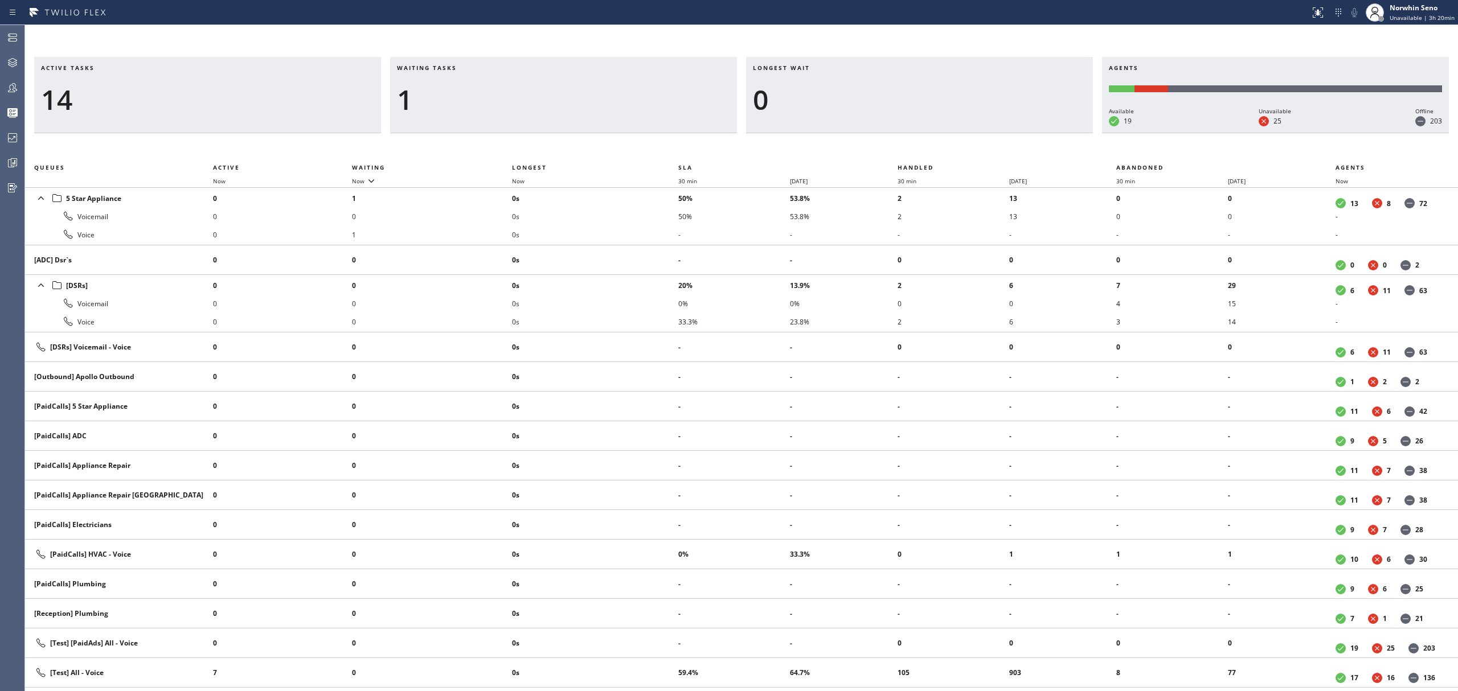
click at [1028, 133] on div "Longest wait 0" at bounding box center [919, 95] width 347 height 76
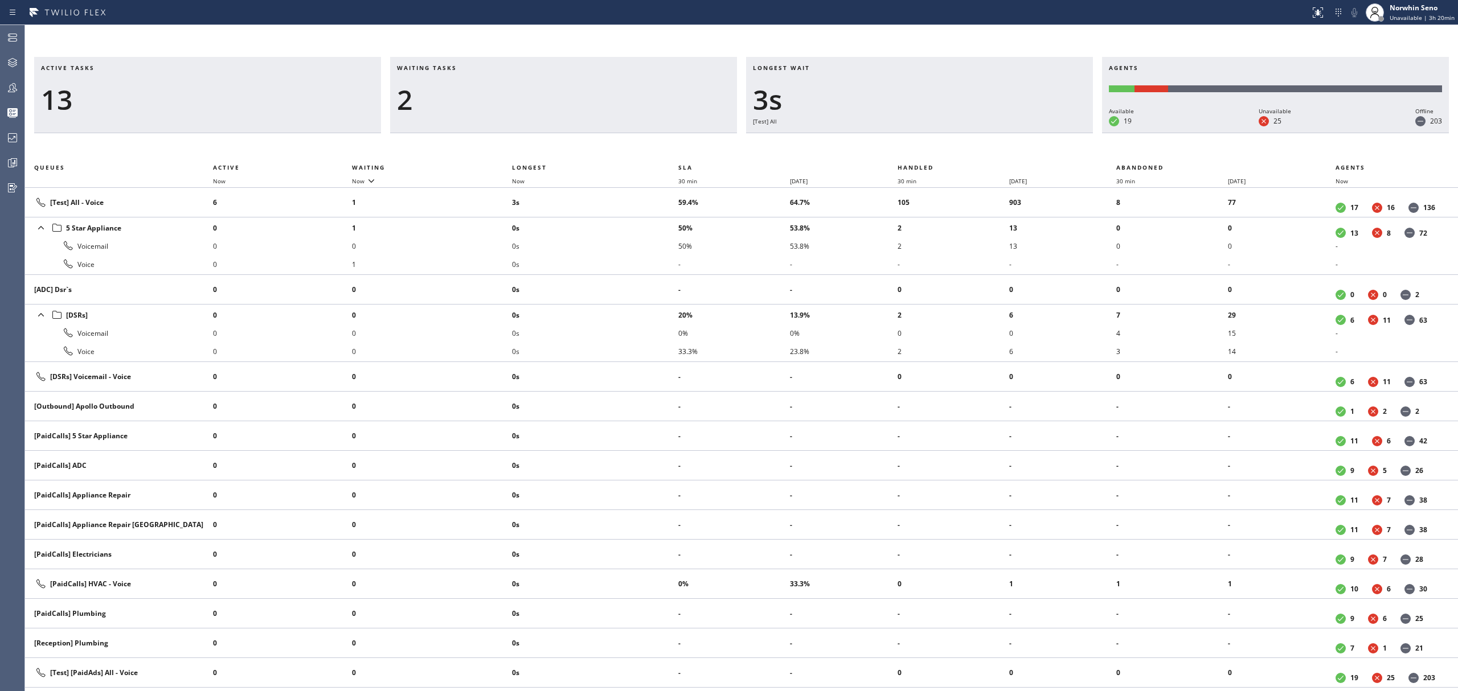
click at [1028, 133] on div "Longest wait 3s [Test] All" at bounding box center [919, 95] width 347 height 76
click at [1028, 133] on div "Longest wait 5s [Test] All" at bounding box center [919, 95] width 347 height 76
click at [1028, 133] on div "Longest wait 2s [Test] All" at bounding box center [919, 95] width 347 height 76
click at [1028, 133] on div "Longest wait 8s [Test] All" at bounding box center [919, 95] width 347 height 76
click at [1028, 133] on div "Longest wait 9s [Test] All" at bounding box center [919, 95] width 347 height 76
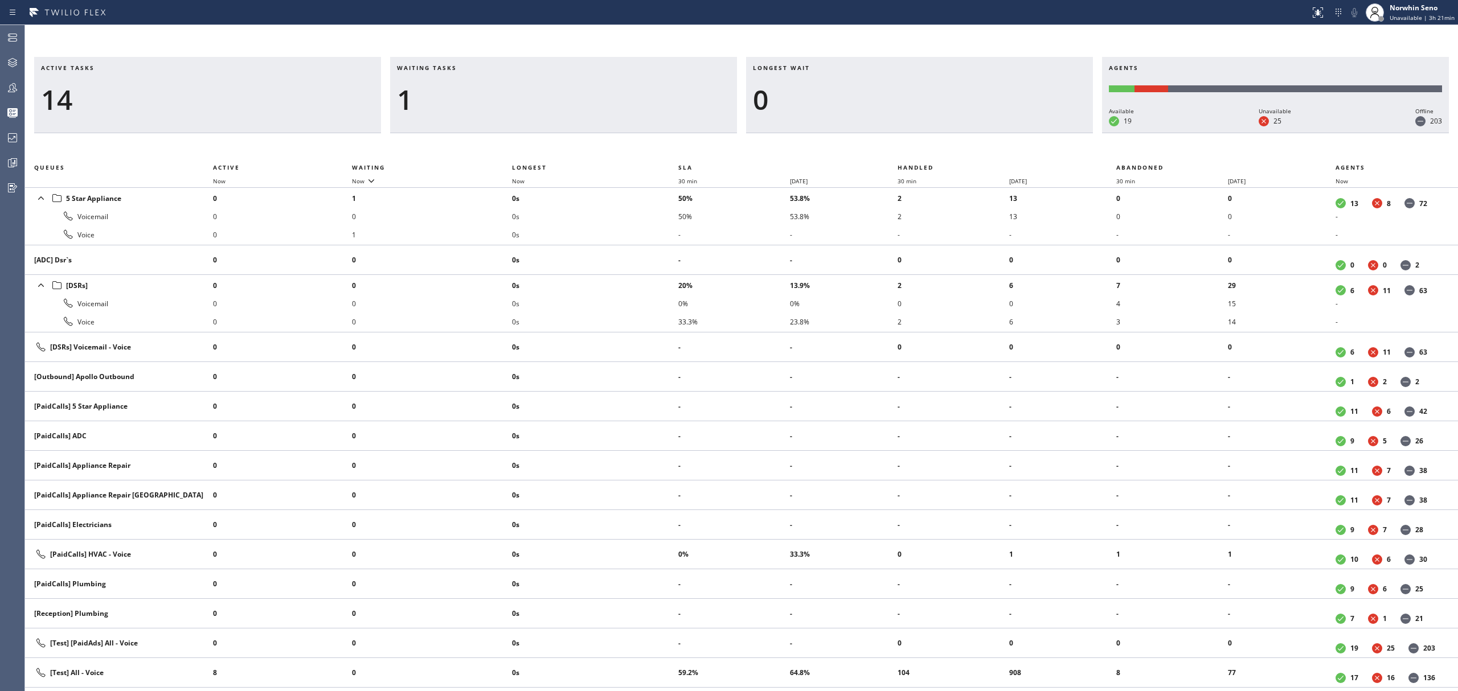
click at [1028, 133] on div "Longest wait 0" at bounding box center [919, 95] width 347 height 76
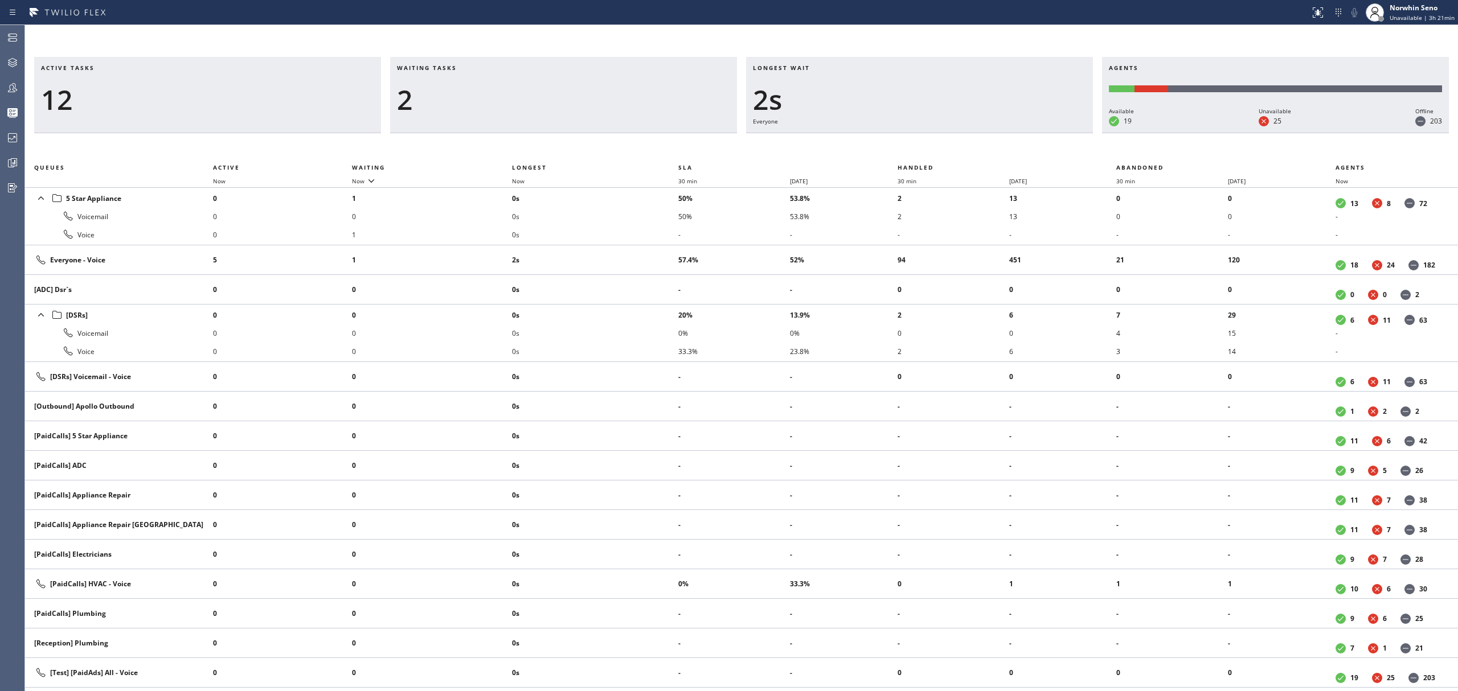
click at [1028, 133] on div "Longest wait 2s Everyone" at bounding box center [919, 95] width 347 height 76
click at [1088, 97] on div "Longest wait 3s Everyone" at bounding box center [919, 95] width 347 height 76
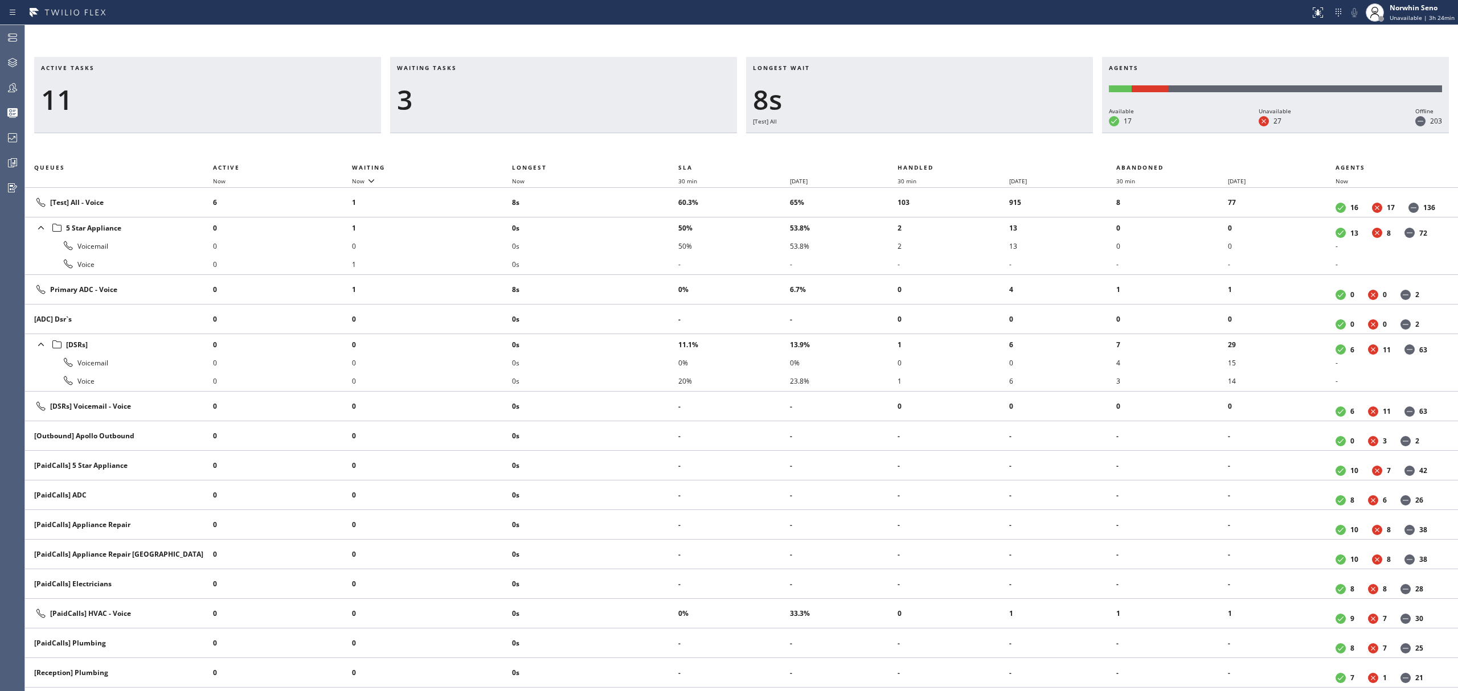
click at [1078, 103] on div "Longest wait 8s [Test] All" at bounding box center [919, 95] width 347 height 76
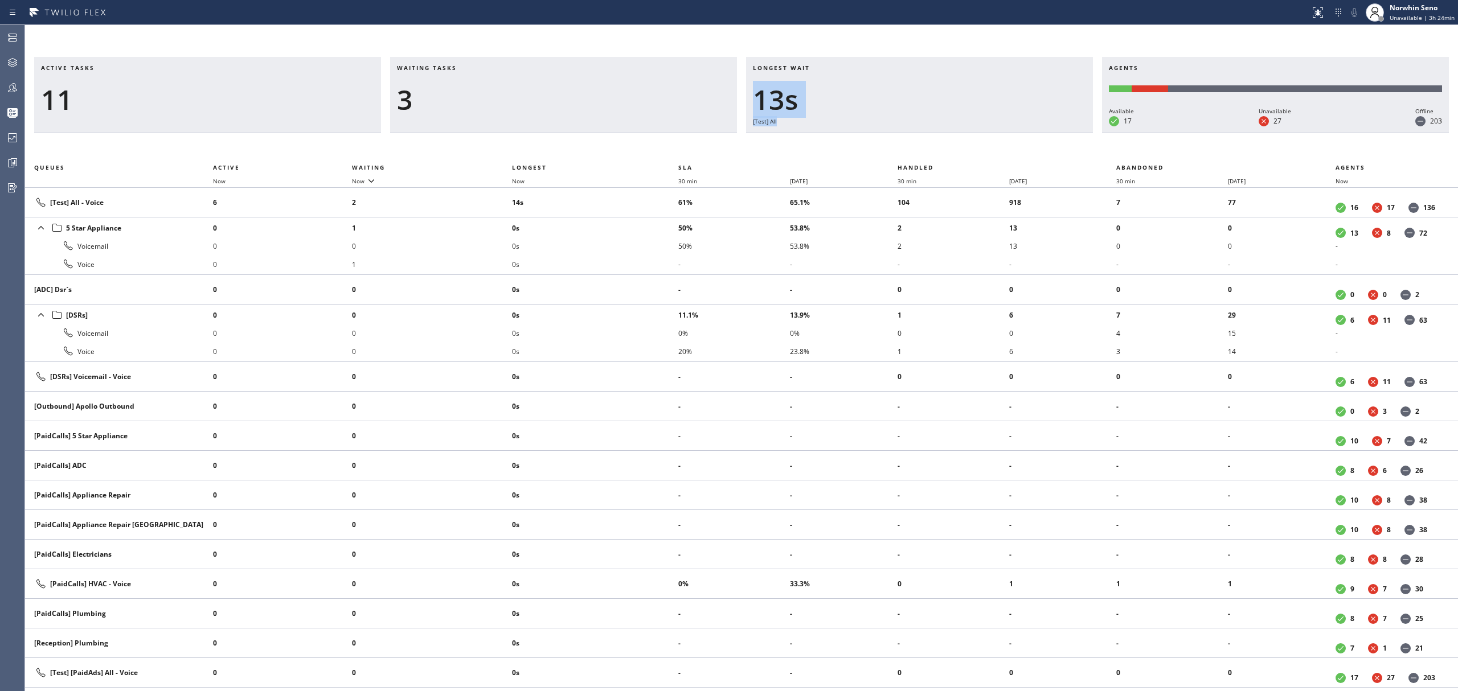
click at [1028, 133] on div "Longest wait 13s [Test] All" at bounding box center [919, 95] width 347 height 76
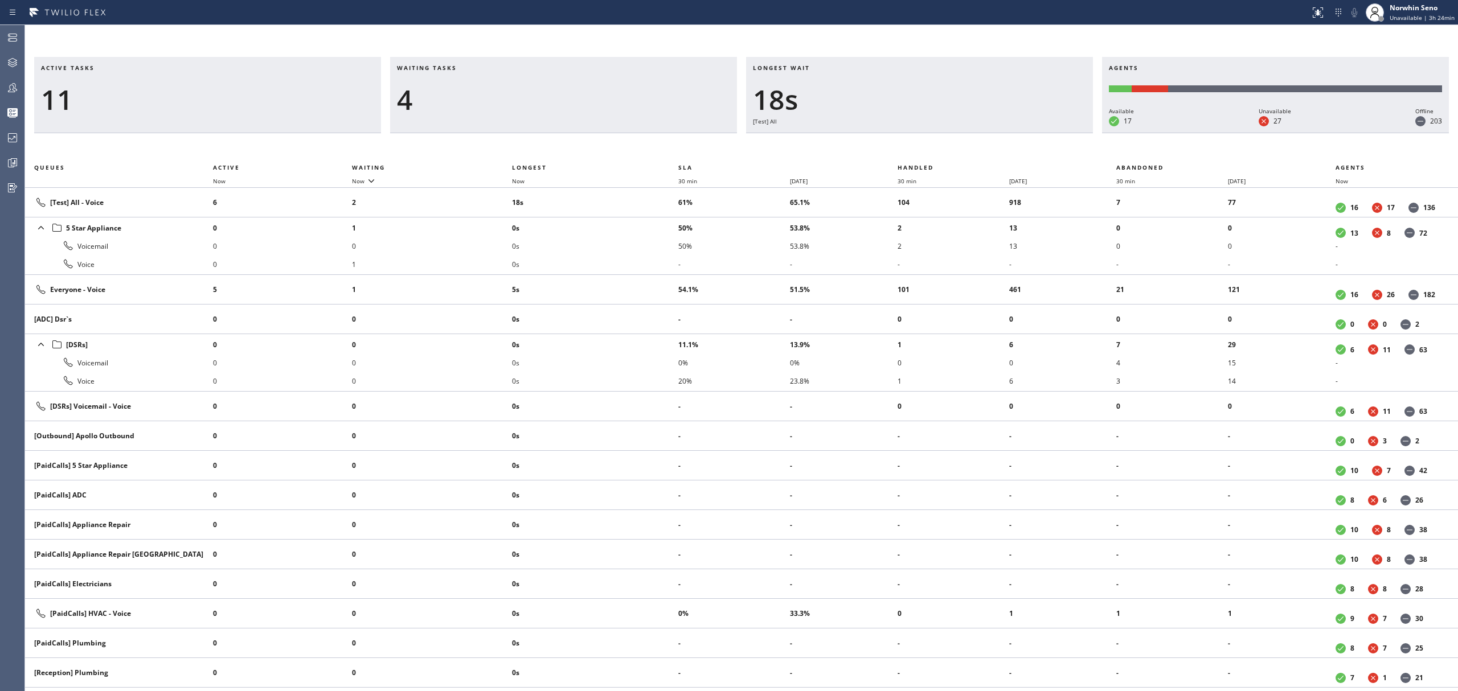
click at [1028, 133] on div "Longest wait 18s [Test] All" at bounding box center [919, 95] width 347 height 76
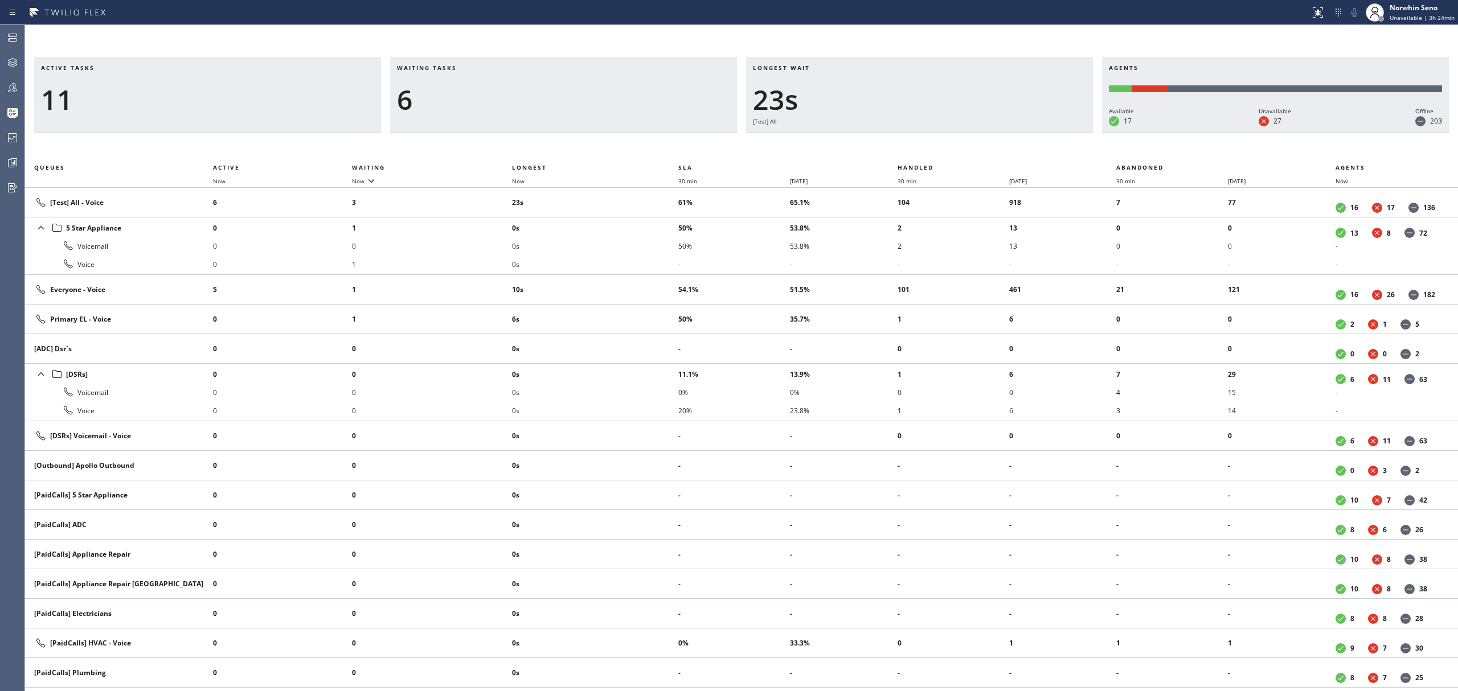
click at [1028, 133] on div "Longest wait 23s [Test] All" at bounding box center [919, 95] width 347 height 76
click at [1028, 133] on div "Longest wait 15s Everyone" at bounding box center [919, 95] width 347 height 76
click at [1028, 133] on div "Longest wait 20s Everyone" at bounding box center [919, 95] width 347 height 76
click at [1028, 133] on div "Longest wait 25s Everyone" at bounding box center [919, 95] width 347 height 76
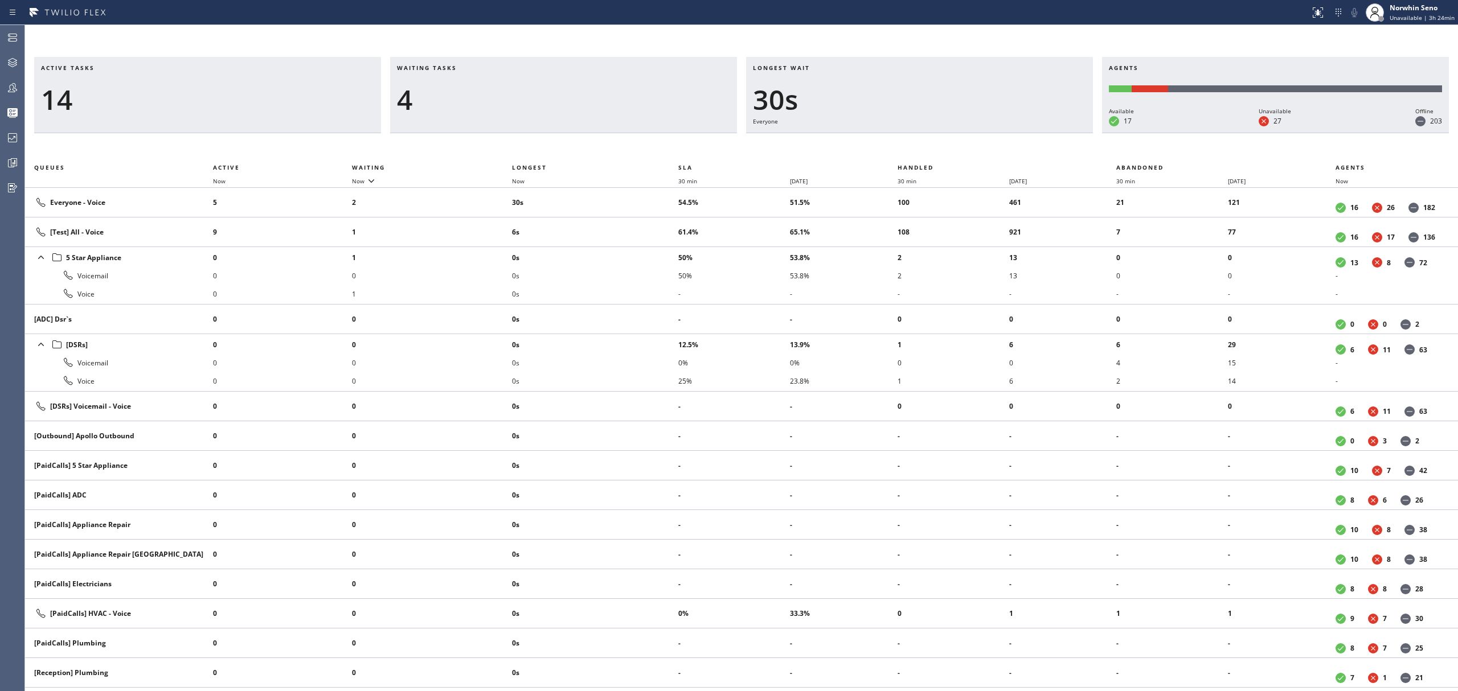
click at [1028, 133] on div "Longest wait 30s Everyone" at bounding box center [919, 95] width 347 height 76
click at [1028, 133] on div "Longest wait 25s Everyone" at bounding box center [919, 95] width 347 height 76
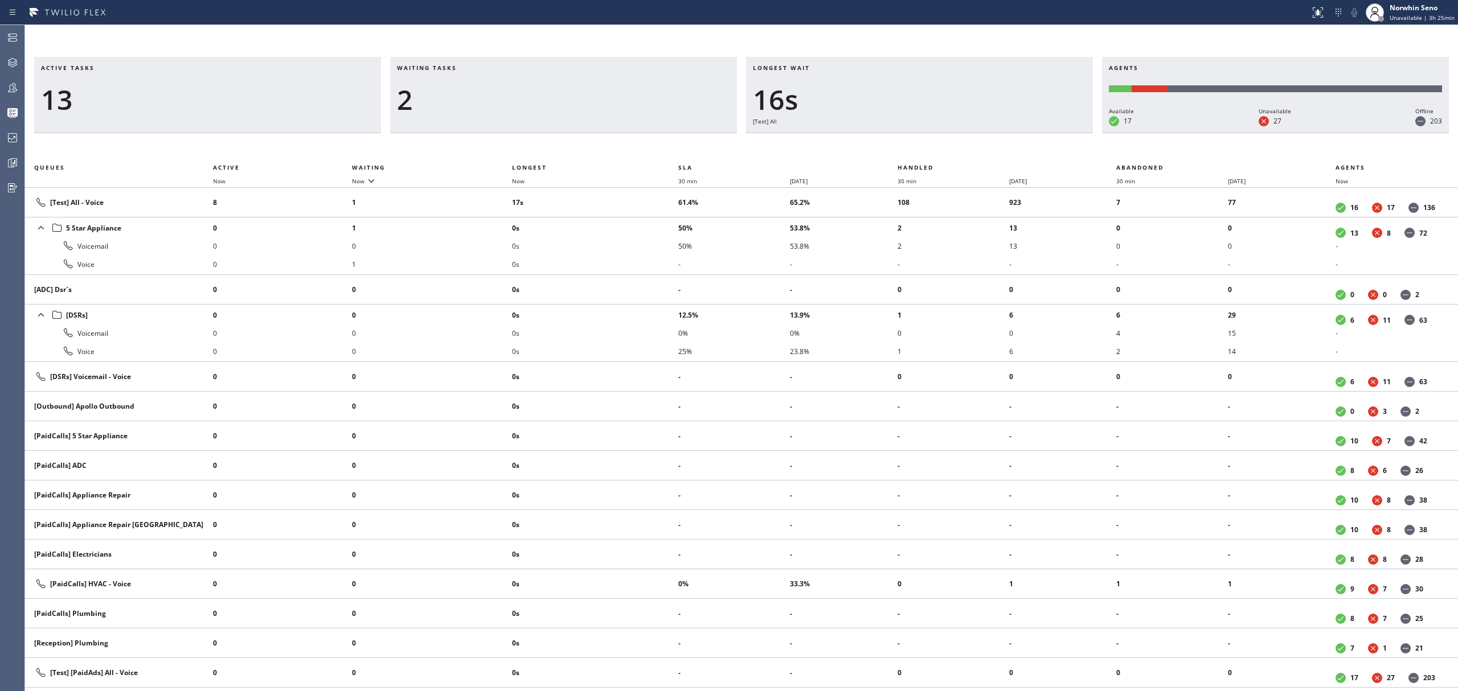
click at [1028, 133] on div "Longest wait 16s [Test] All" at bounding box center [919, 95] width 347 height 76
click at [1028, 133] on div "Longest wait 4s [Test] All" at bounding box center [919, 95] width 347 height 76
click at [1028, 133] on div "Longest wait 9s [Test] All" at bounding box center [919, 95] width 347 height 76
click at [1028, 133] on div "Longest wait 14s [Test] All" at bounding box center [919, 95] width 347 height 76
click at [1028, 133] on div "Longest wait 15s [Test] All" at bounding box center [919, 95] width 347 height 76
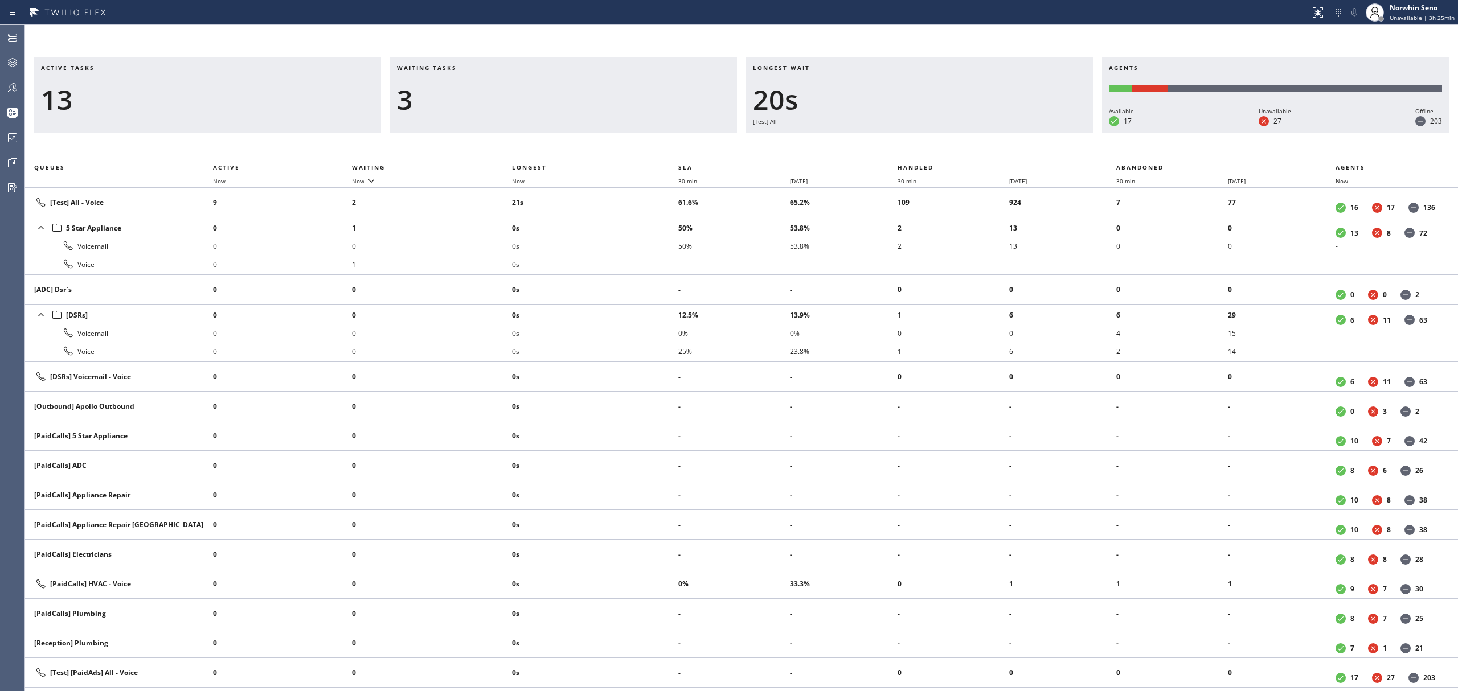
click at [1028, 133] on div "Longest wait 20s [Test] All" at bounding box center [919, 95] width 347 height 76
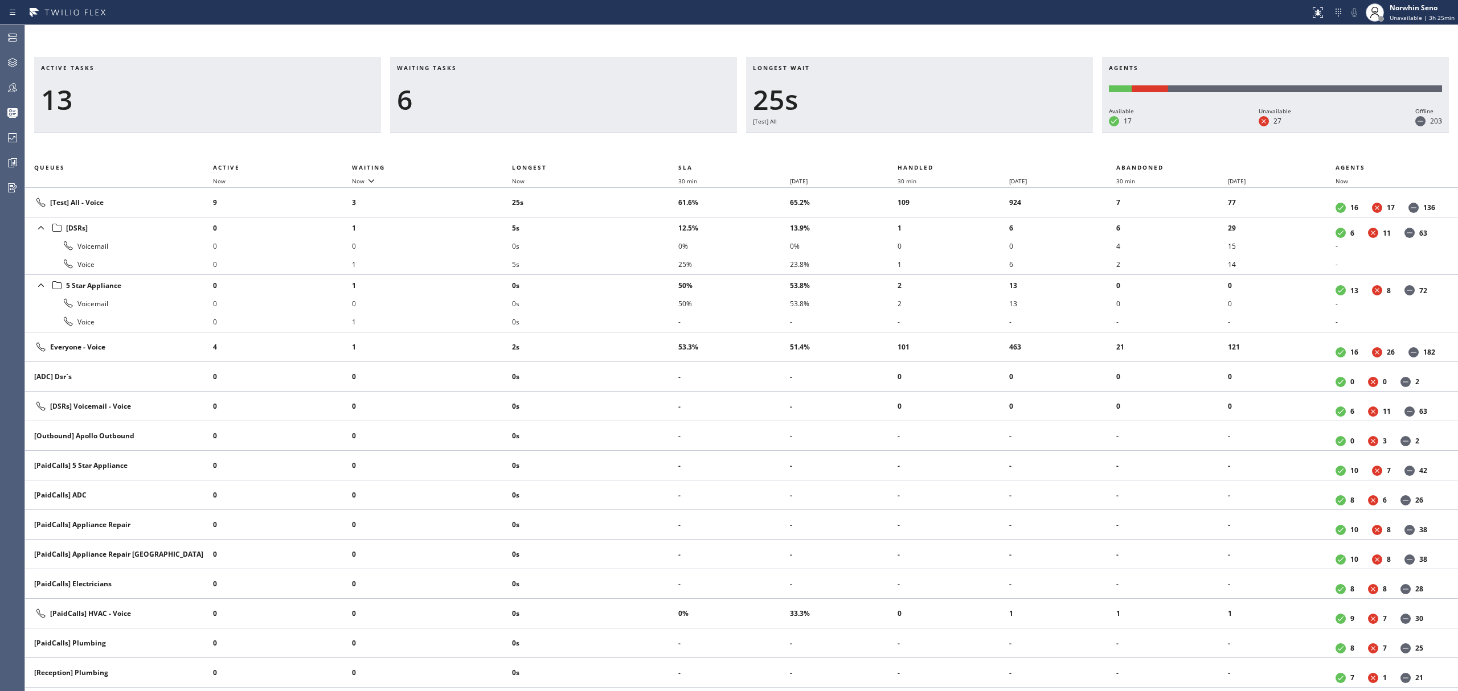
click at [1028, 133] on div "Longest wait 25s [Test] All" at bounding box center [919, 95] width 347 height 76
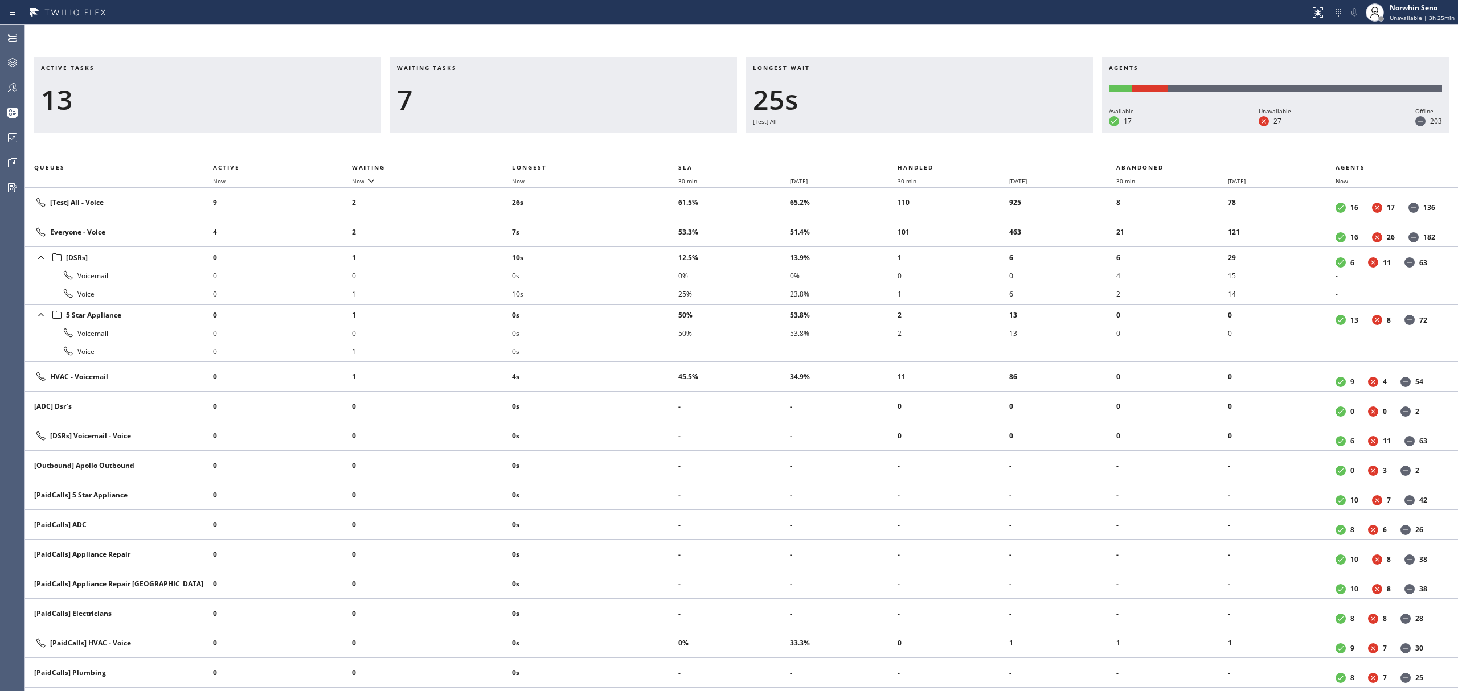
click at [1028, 133] on div "Longest wait 25s [Test] All" at bounding box center [919, 95] width 347 height 76
click at [1028, 133] on div "Longest wait 31s [Test] All" at bounding box center [919, 95] width 347 height 76
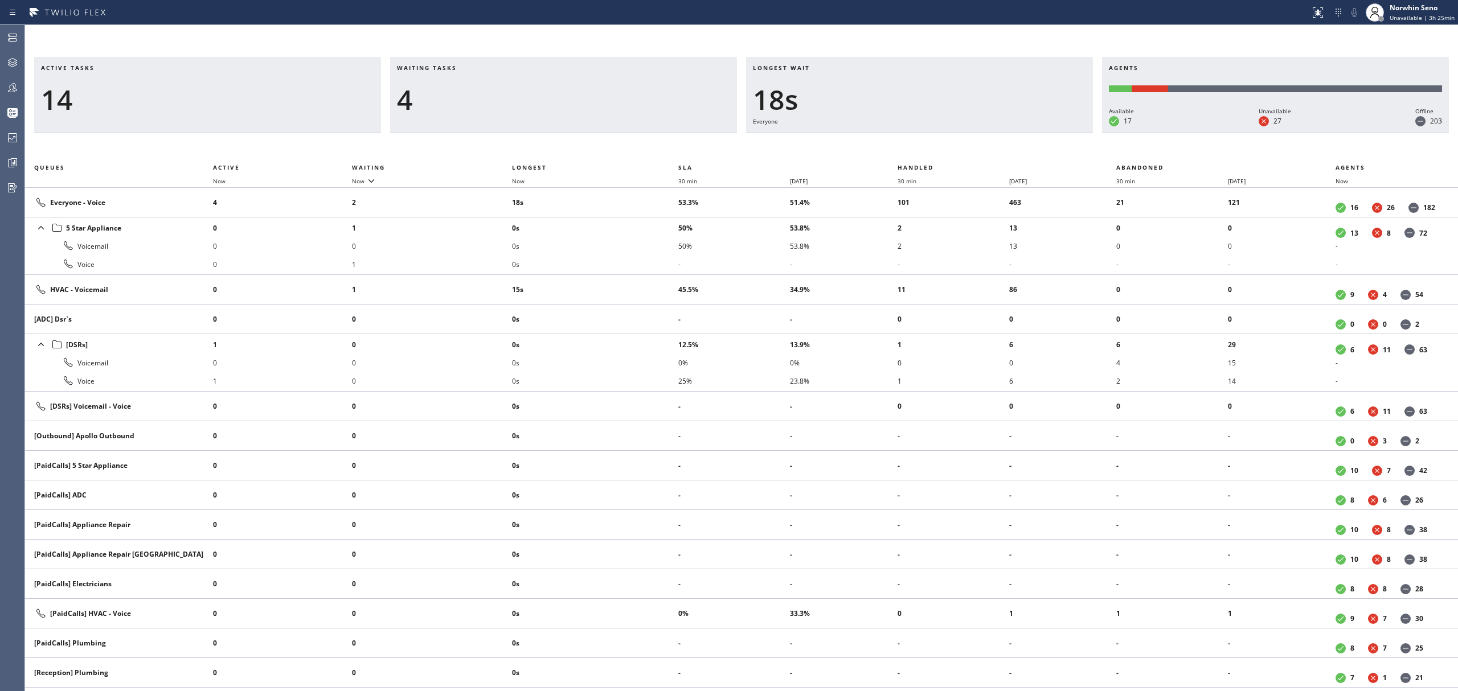
click at [1028, 133] on div "Longest wait 18s Everyone" at bounding box center [919, 95] width 347 height 76
click at [1028, 133] on div "Longest wait 20s HVAC" at bounding box center [919, 95] width 347 height 76
click at [1028, 133] on div "Longest wait 25s HVAC" at bounding box center [919, 95] width 347 height 76
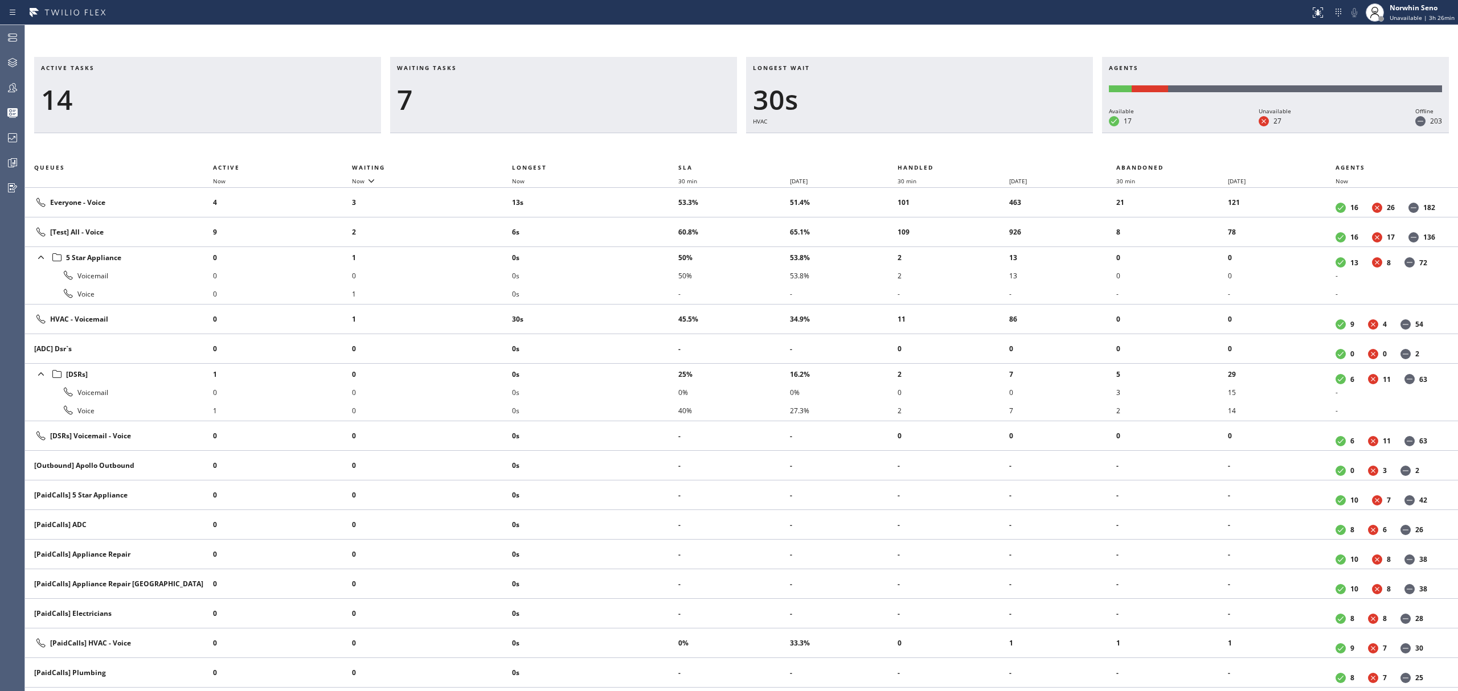
click at [1028, 133] on div "Longest wait 30s HVAC" at bounding box center [919, 95] width 347 height 76
click at [1028, 133] on div "Longest wait 35s HVAC" at bounding box center [919, 95] width 347 height 76
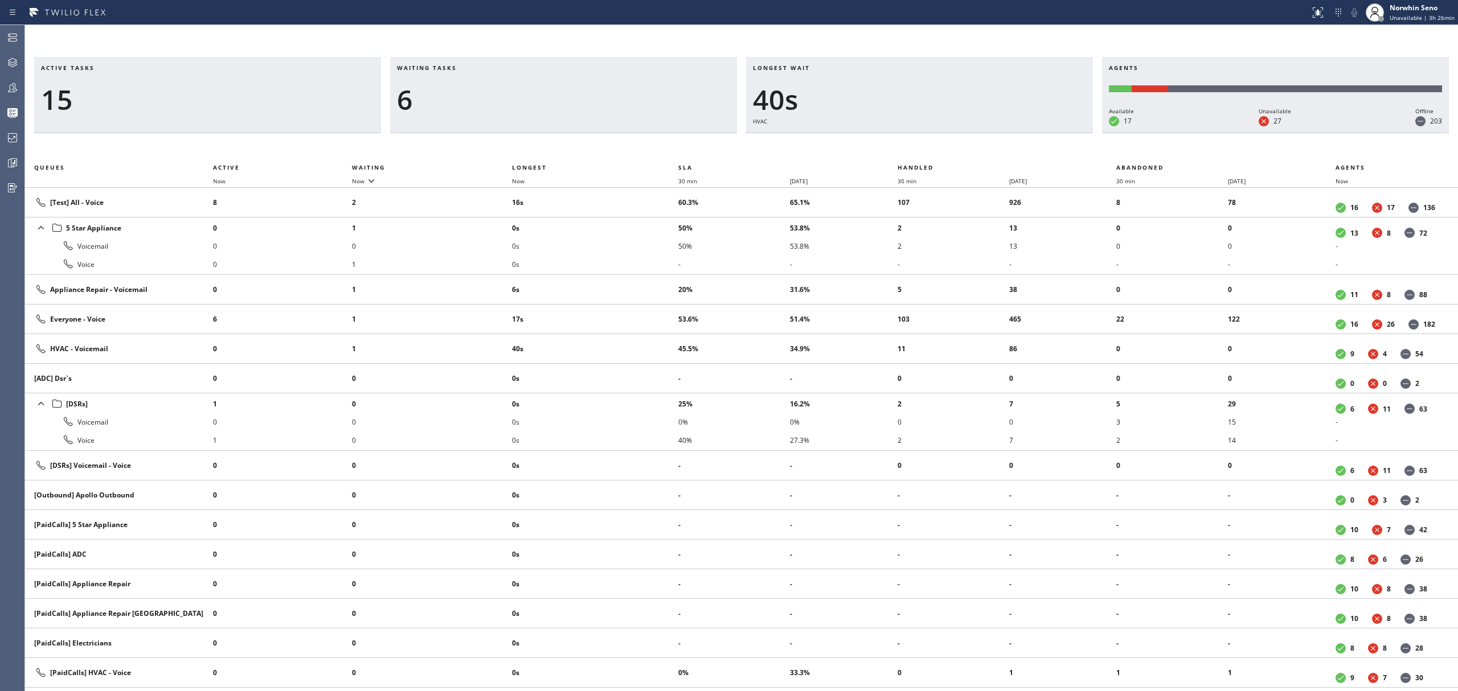
click at [1028, 133] on div "Longest wait 40s HVAC" at bounding box center [919, 95] width 347 height 76
click at [1028, 133] on div "Longest wait 45s HVAC" at bounding box center [919, 95] width 347 height 76
click at [1028, 133] on div "Longest wait 50s HVAC" at bounding box center [919, 95] width 347 height 76
click at [1028, 133] on div "Longest wait 55s HVAC" at bounding box center [919, 95] width 347 height 76
click at [1028, 133] on div "Longest wait 1:00 HVAC" at bounding box center [919, 95] width 347 height 76
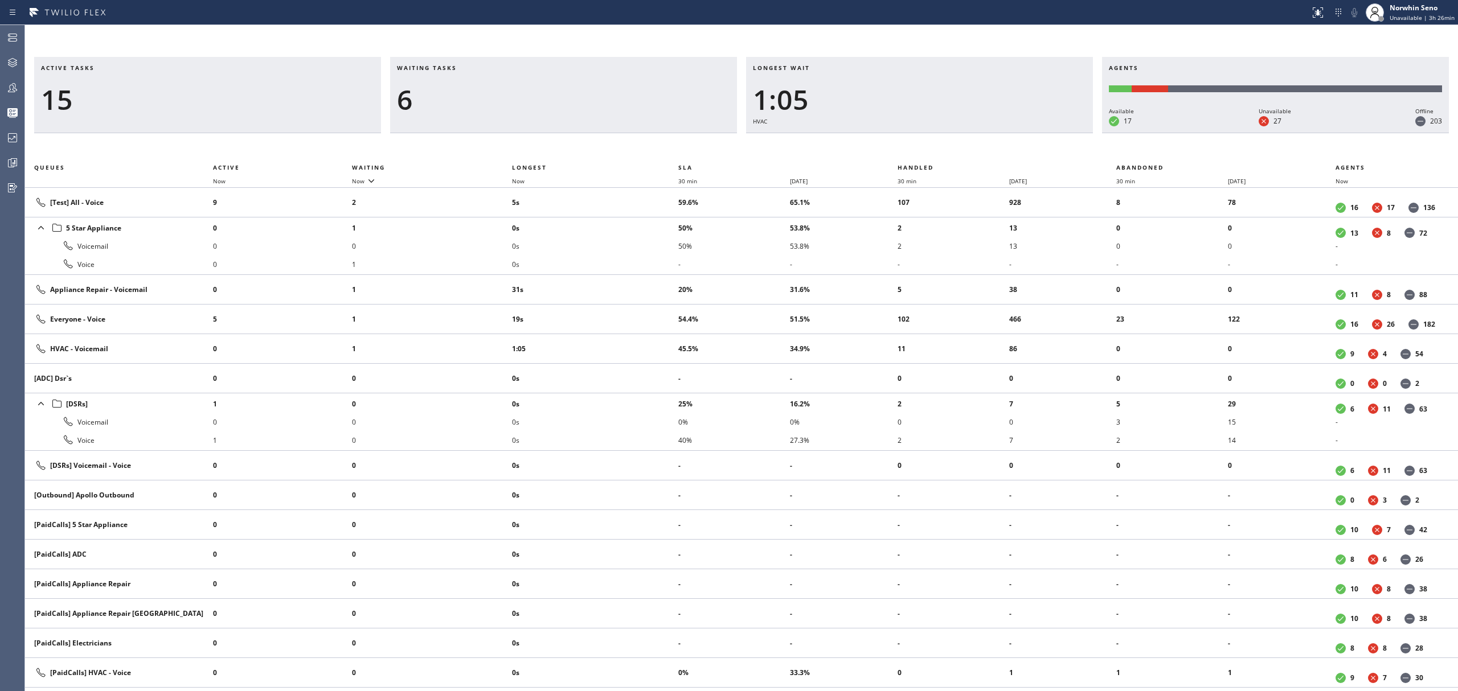
click at [1028, 133] on div "Longest wait 1:05 HVAC" at bounding box center [919, 95] width 347 height 76
click at [1028, 133] on div "Longest wait 1:10 HVAC" at bounding box center [919, 95] width 347 height 76
click at [1028, 133] on div "Longest wait 1:16 HVAC" at bounding box center [919, 95] width 347 height 76
click at [1028, 133] on div "Longest wait 1:21 HVAC" at bounding box center [919, 95] width 347 height 76
click at [1028, 133] on div "Longest wait 1:26 HVAC" at bounding box center [919, 95] width 347 height 76
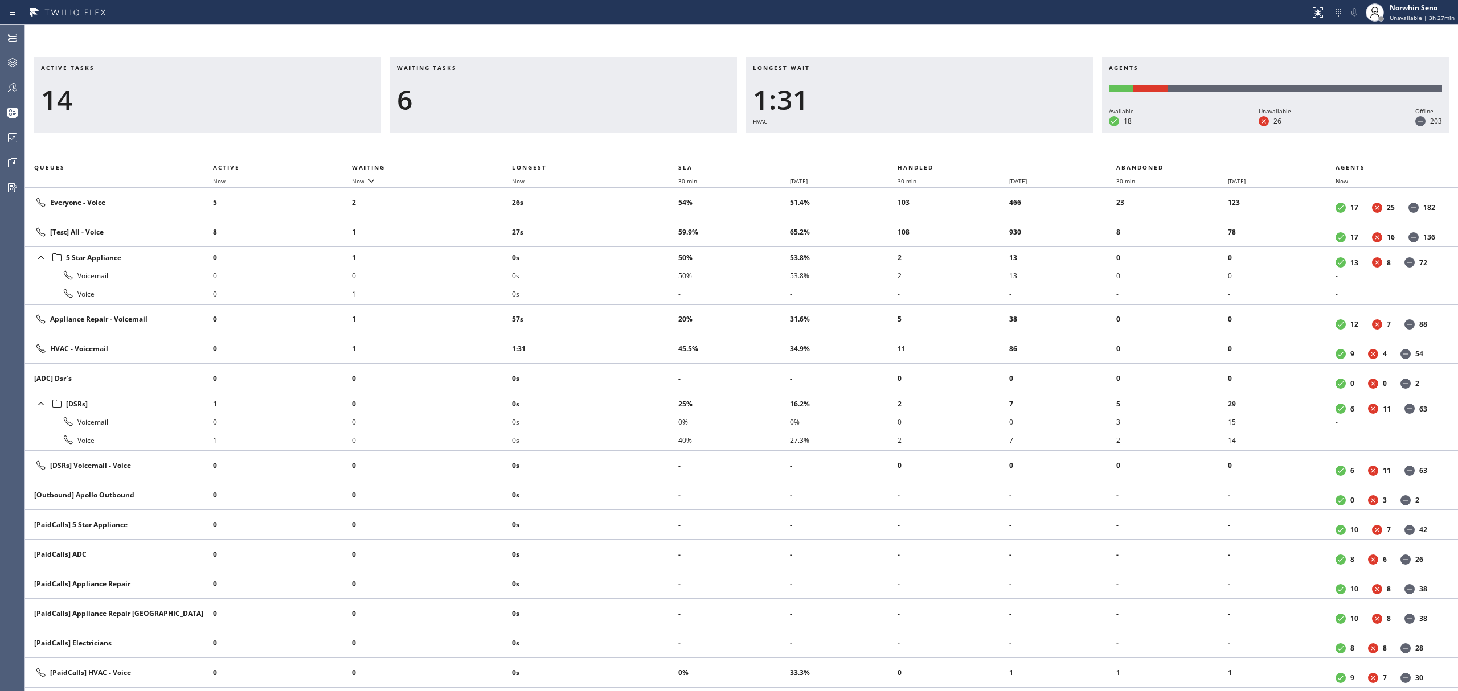
click at [1028, 133] on div "Longest wait 1:31 HVAC" at bounding box center [919, 95] width 347 height 76
click at [1028, 133] on div "Longest wait 1:36 HVAC" at bounding box center [919, 95] width 347 height 76
click at [1028, 133] on div "Longest wait 1:41 HVAC" at bounding box center [919, 95] width 347 height 76
click at [1028, 133] on div "Longest wait 1:46 HVAC" at bounding box center [919, 95] width 347 height 76
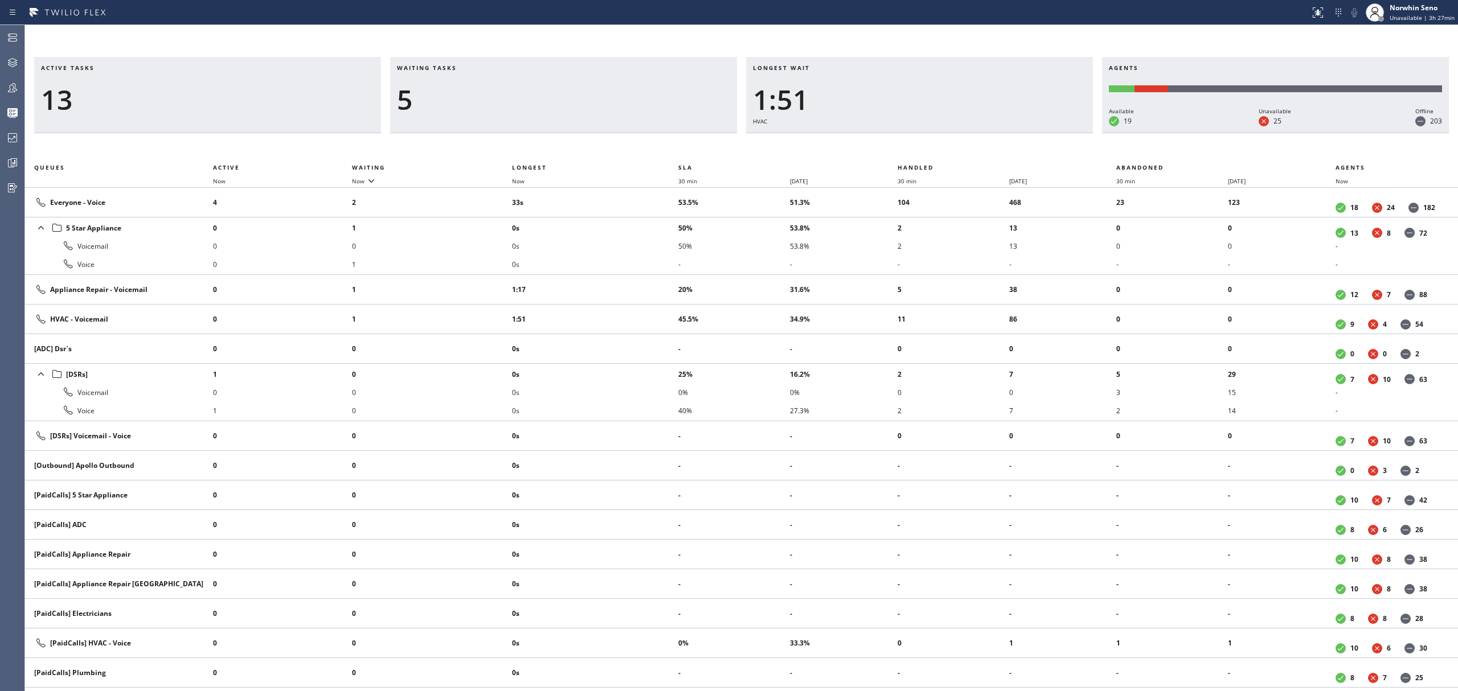
click at [1028, 133] on div "Longest wait 1:51 HVAC" at bounding box center [919, 95] width 347 height 76
click at [1028, 133] on div "Longest wait 1:56 HVAC" at bounding box center [919, 95] width 347 height 76
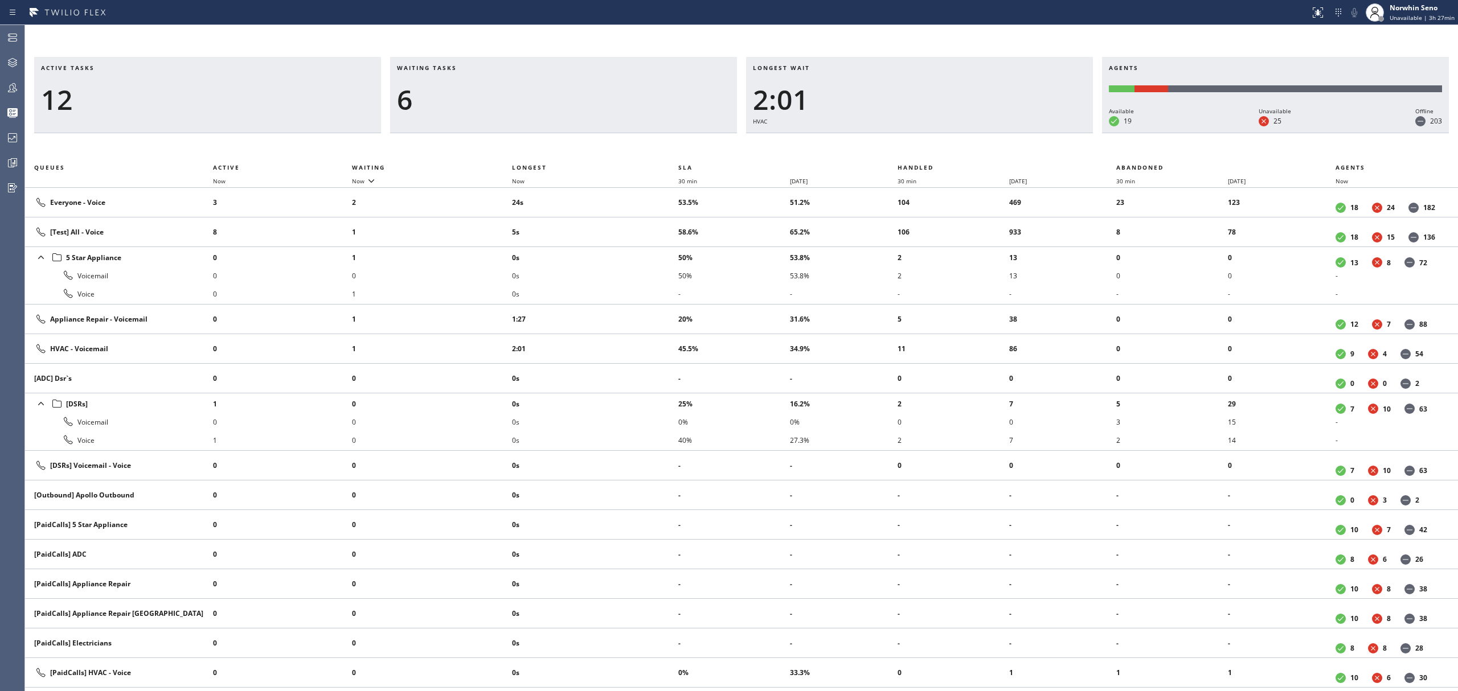
click at [1028, 133] on div "Longest wait 2:01 HVAC" at bounding box center [919, 95] width 347 height 76
click at [1028, 133] on div "Longest wait 2:06 HVAC" at bounding box center [919, 95] width 347 height 76
click at [1028, 133] on div "Longest wait 2:11 HVAC" at bounding box center [919, 95] width 347 height 76
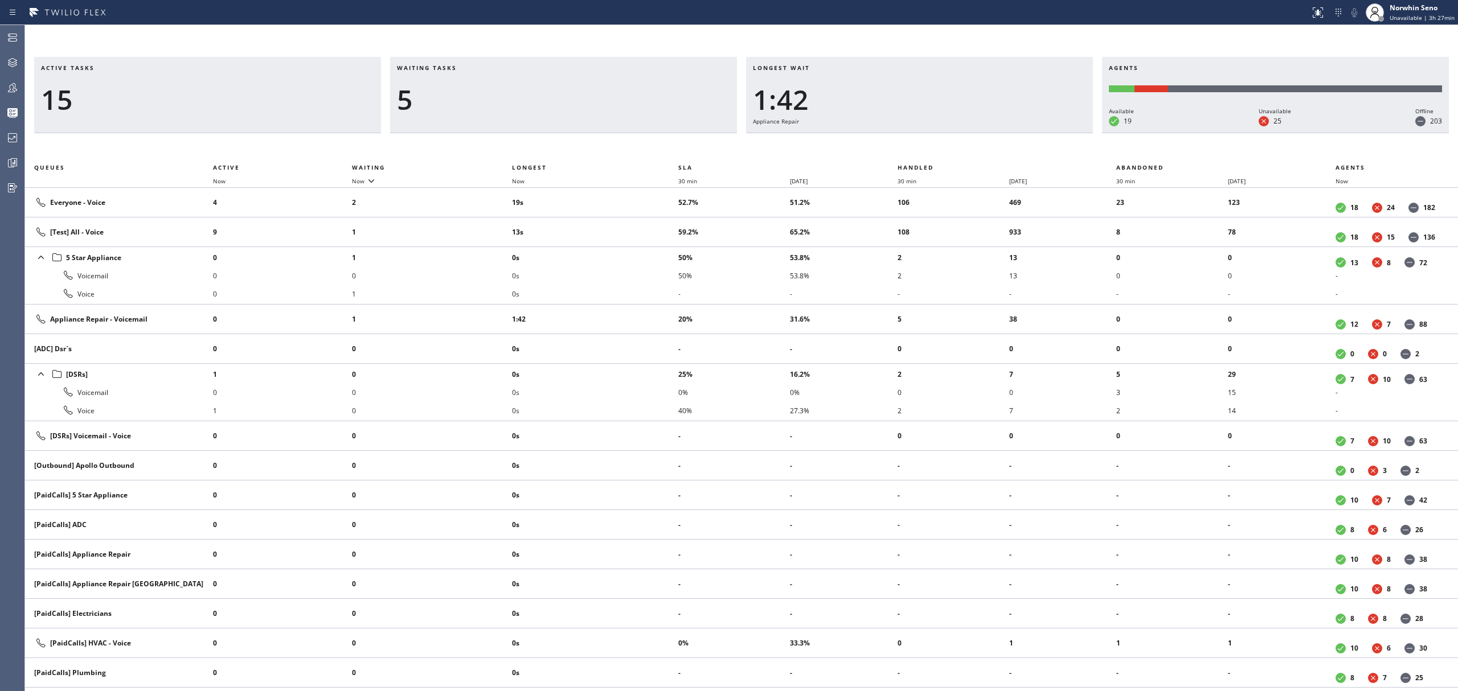
click at [1028, 133] on div "Longest wait 1:42 Appliance Repair" at bounding box center [919, 95] width 347 height 76
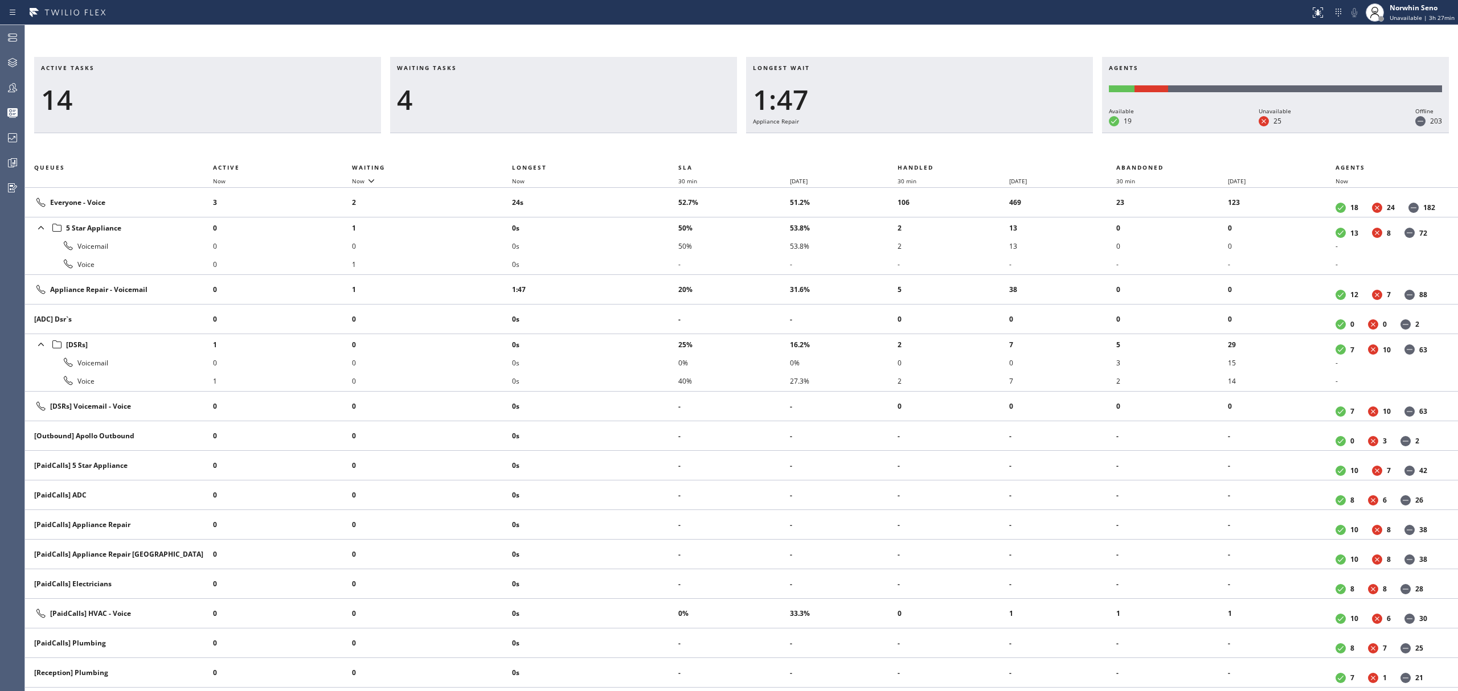
click at [1028, 133] on div "Longest wait 1:47 Appliance Repair" at bounding box center [919, 95] width 347 height 76
click at [1028, 133] on div "Longest wait 1:53 Appliance Repair" at bounding box center [919, 95] width 347 height 76
click at [1028, 133] on div "Longest wait 1:58 Appliance Repair" at bounding box center [919, 95] width 347 height 76
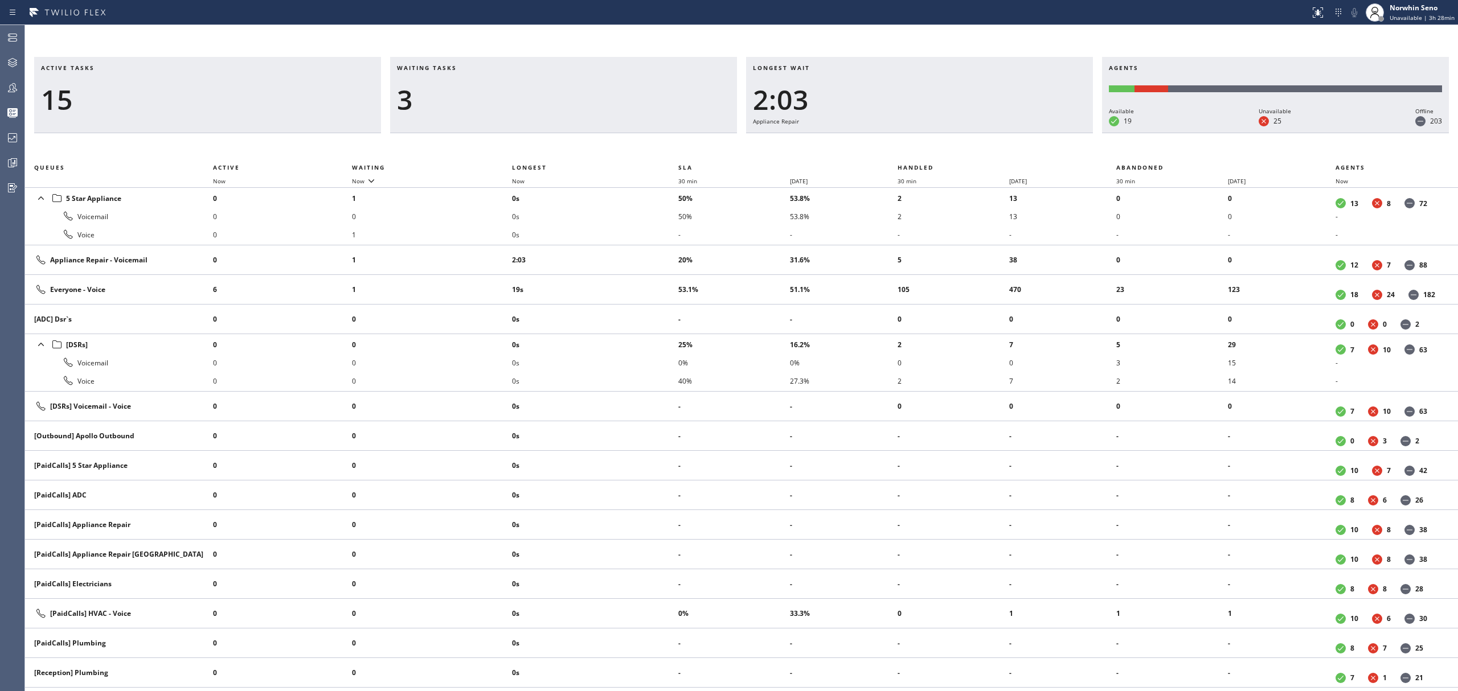
click at [1028, 133] on div "Longest wait 2:03 Appliance Repair" at bounding box center [919, 95] width 347 height 76
click at [1028, 133] on div "Longest wait 2:08 Appliance Repair" at bounding box center [919, 95] width 347 height 76
click at [1028, 133] on div "Longest wait 2:13 Appliance Repair" at bounding box center [919, 95] width 347 height 76
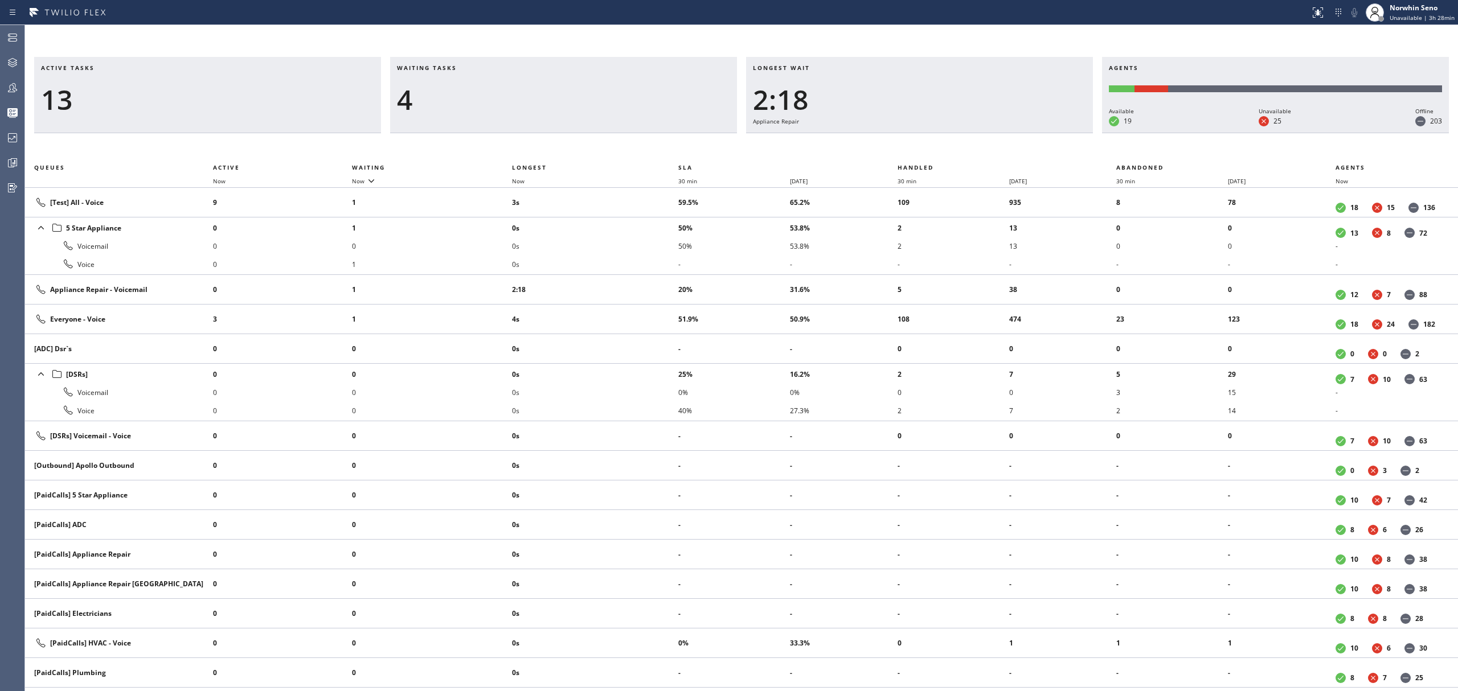
click at [1028, 133] on div "Longest wait 2:18 Appliance Repair" at bounding box center [919, 95] width 347 height 76
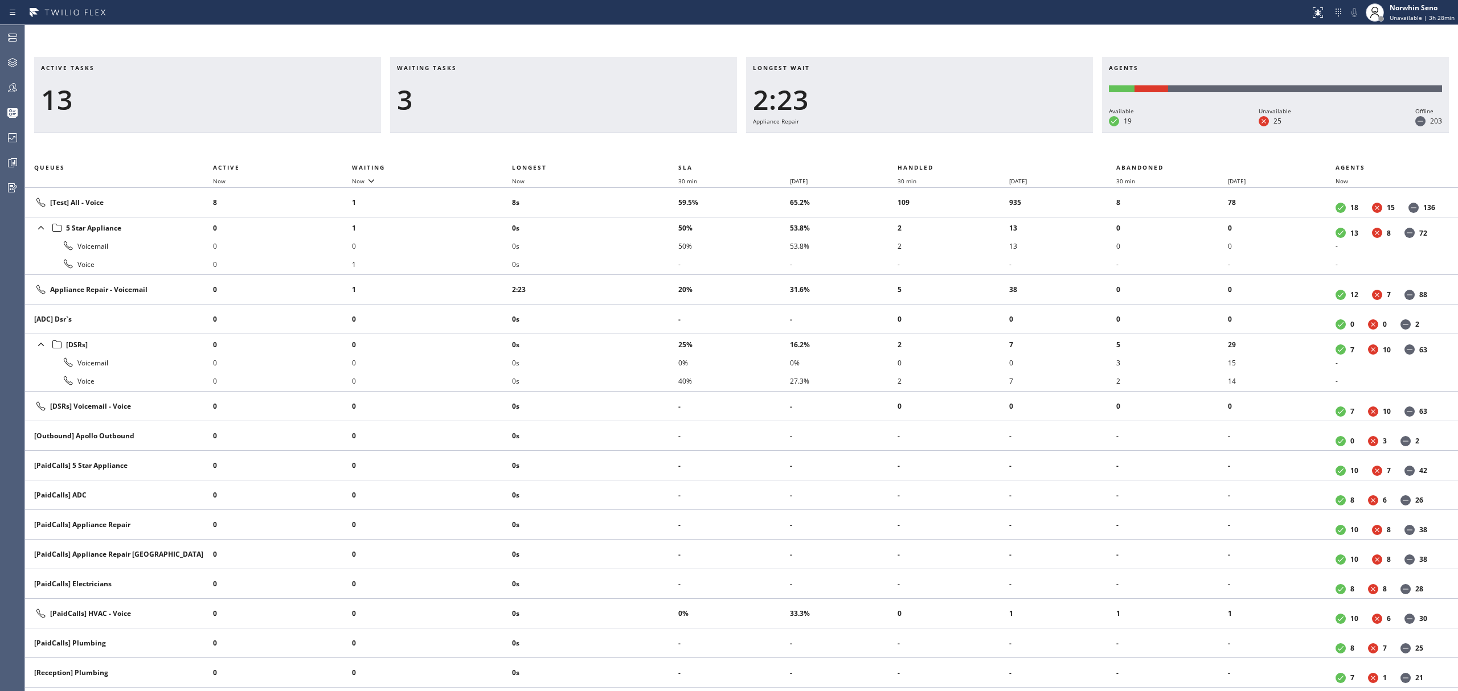
click at [1028, 133] on div "Longest wait 2:23 Appliance Repair" at bounding box center [919, 95] width 347 height 76
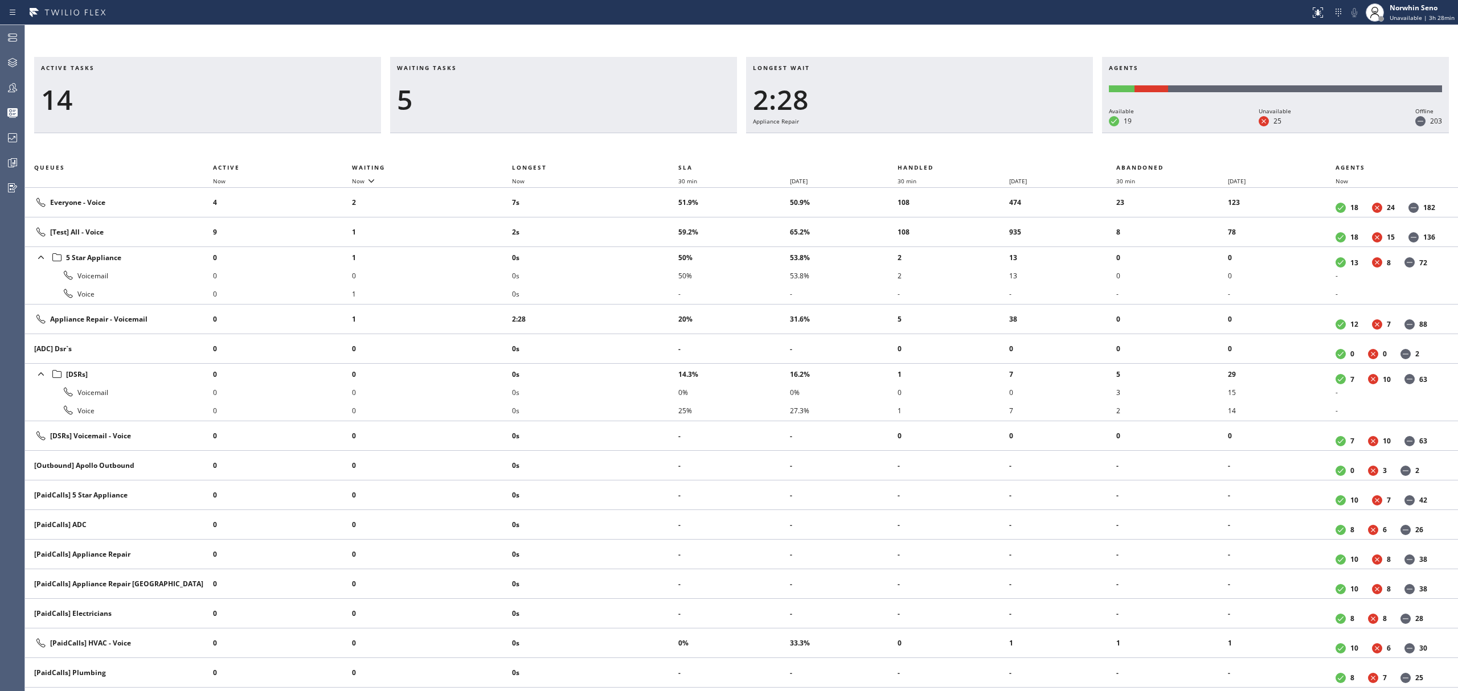
click at [1028, 133] on div "Longest wait 2:28 Appliance Repair" at bounding box center [919, 95] width 347 height 76
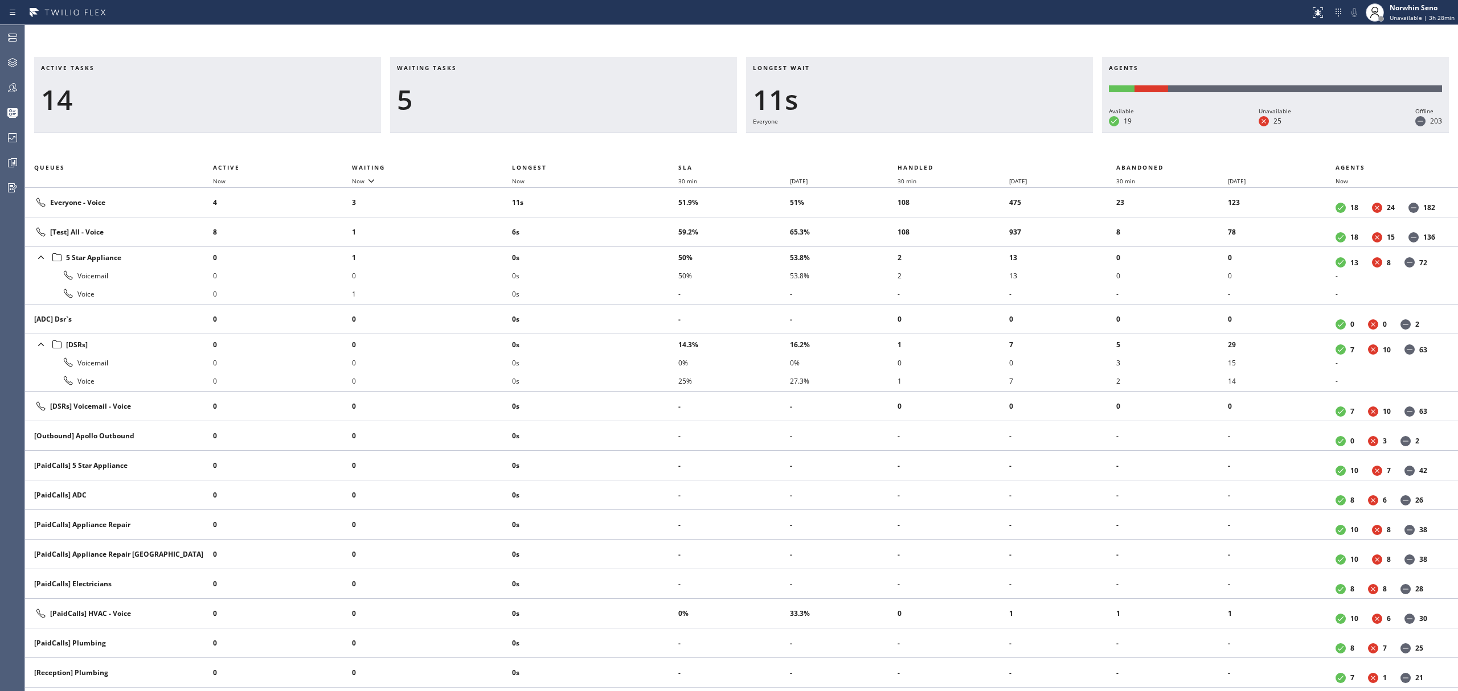
click at [1028, 133] on div "Longest wait 11s Everyone" at bounding box center [919, 95] width 347 height 76
click at [1028, 133] on div "Longest wait 13s Everyone" at bounding box center [919, 95] width 347 height 76
click at [1028, 133] on div "Longest wait 18s Everyone" at bounding box center [919, 95] width 347 height 76
click at [1028, 133] on div "Longest wait 24s Everyone" at bounding box center [919, 95] width 347 height 76
click at [1028, 133] on div "Longest wait 29s Everyone" at bounding box center [919, 95] width 347 height 76
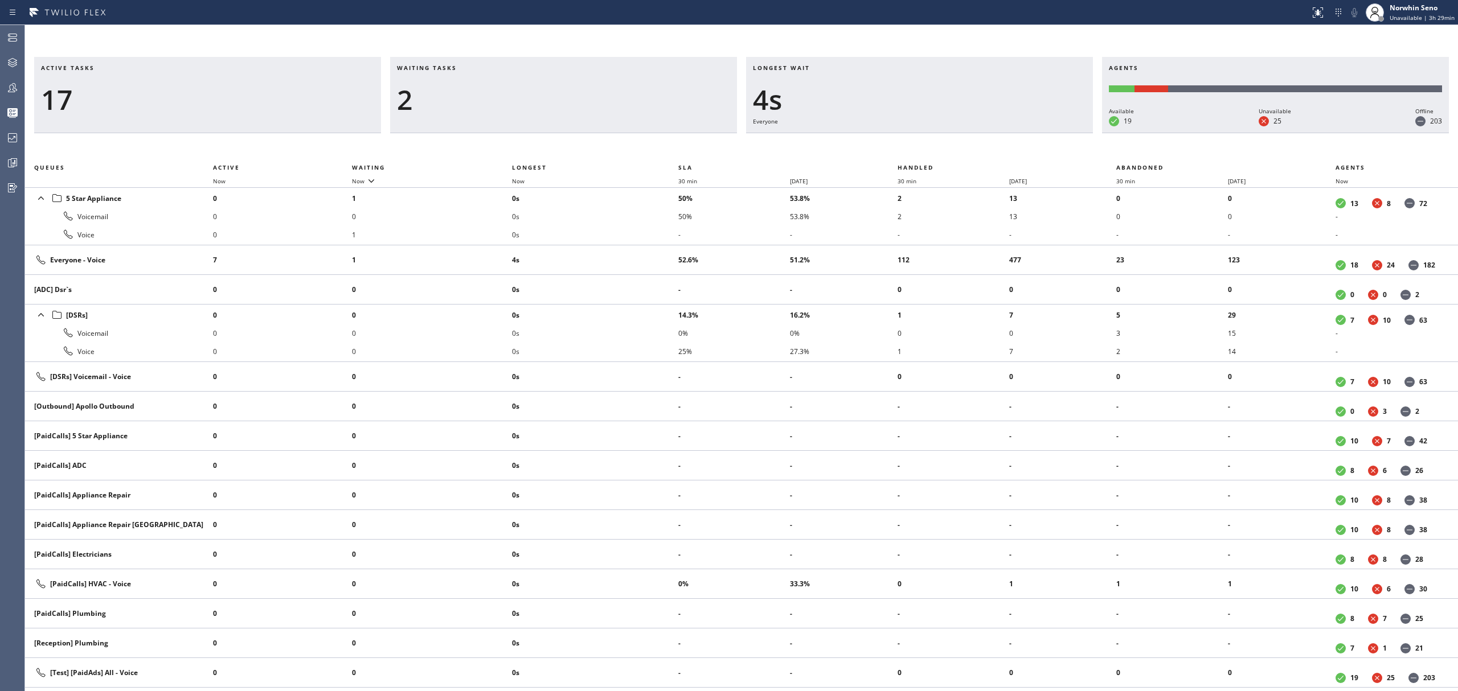
click at [1028, 133] on div "Longest wait 4s Everyone" at bounding box center [919, 95] width 347 height 76
click at [1028, 133] on div "Longest wait 9s Everyone" at bounding box center [919, 95] width 347 height 76
click at [1028, 133] on div "Longest wait 14s Everyone" at bounding box center [919, 95] width 347 height 76
click at [1028, 133] on div "Longest wait 15s Everyone" at bounding box center [919, 95] width 347 height 76
click at [1028, 133] on div "Longest wait 16s Everyone" at bounding box center [919, 95] width 347 height 76
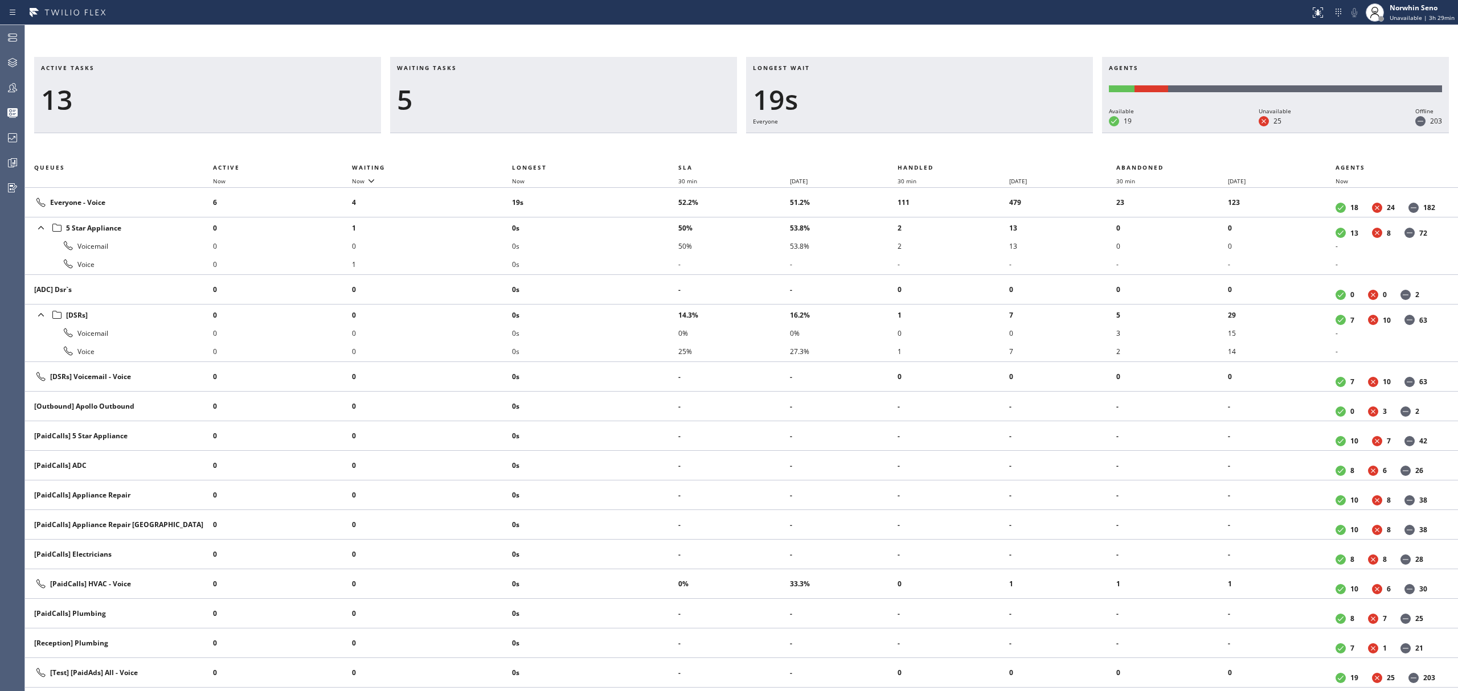
click at [1028, 133] on div "Longest wait 19s Everyone" at bounding box center [919, 95] width 347 height 76
click at [1028, 133] on div "Longest wait 24s Everyone" at bounding box center [919, 95] width 347 height 76
click at [1028, 133] on div "Longest wait 29s Everyone" at bounding box center [919, 95] width 347 height 76
click at [1028, 133] on div "Longest wait 34s Everyone" at bounding box center [919, 95] width 347 height 76
click at [1028, 133] on div "Longest wait 39s Everyone" at bounding box center [919, 95] width 347 height 76
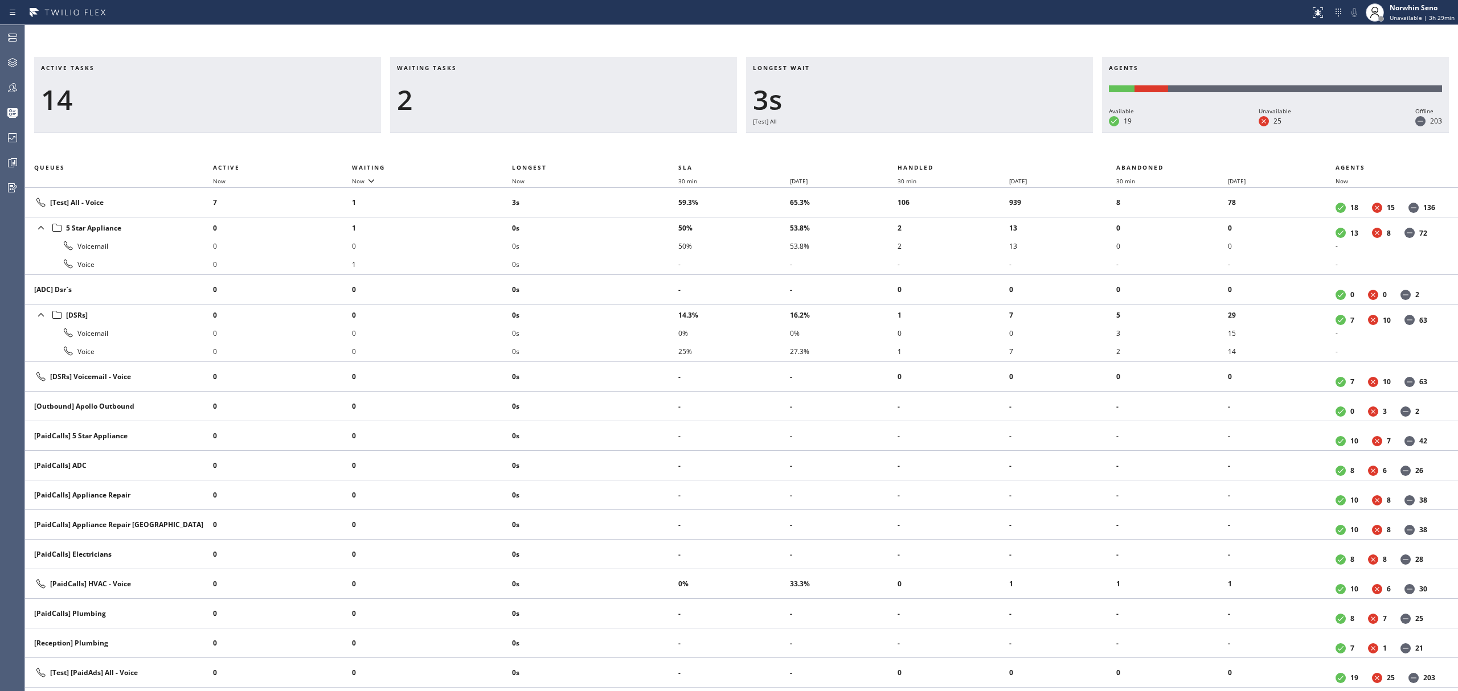
click at [1028, 133] on div "Longest wait 3s [Test] All" at bounding box center [919, 95] width 347 height 76
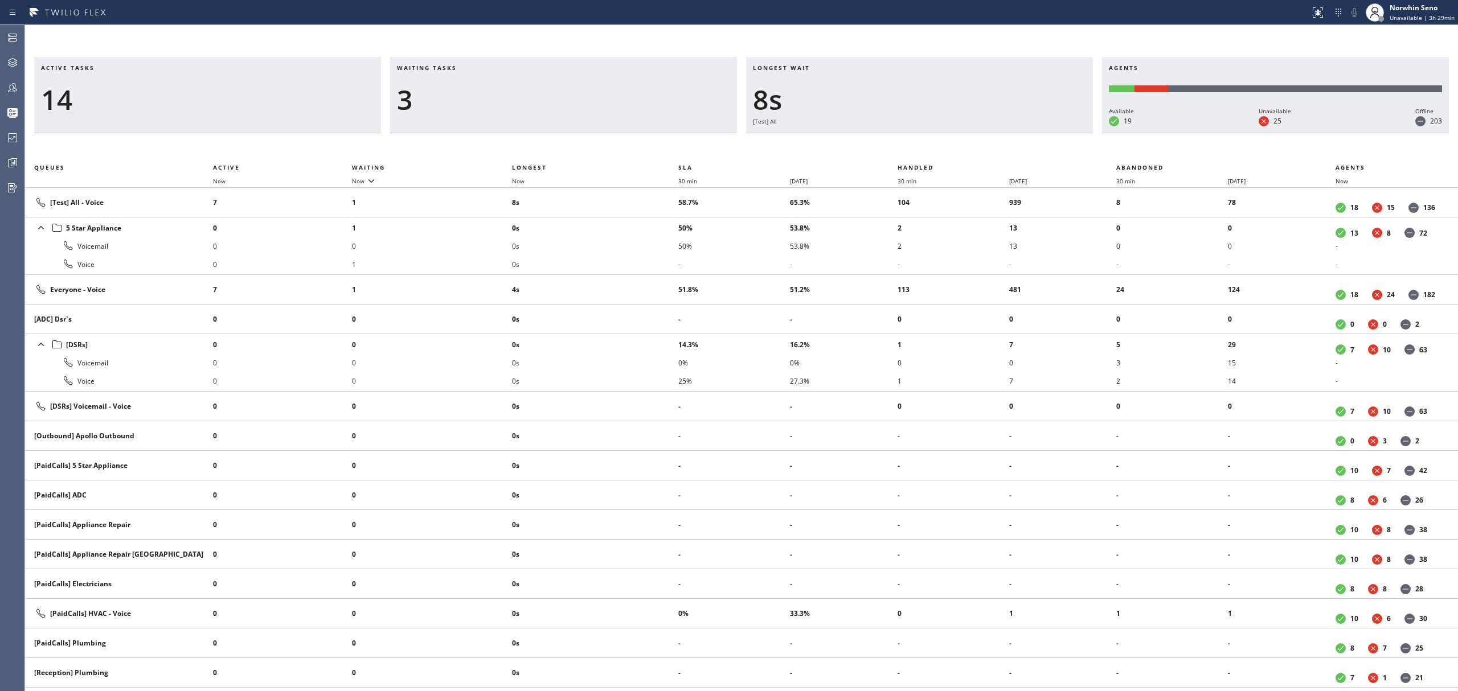
click at [1028, 133] on div "Longest wait 8s [Test] All" at bounding box center [919, 95] width 347 height 76
click at [1028, 133] on div "Longest wait 10s Everyone" at bounding box center [919, 95] width 347 height 76
click at [1028, 133] on div "Longest wait 15s Everyone" at bounding box center [919, 95] width 347 height 76
click at [1028, 133] on div "Longest wait 20s Everyone" at bounding box center [919, 95] width 347 height 76
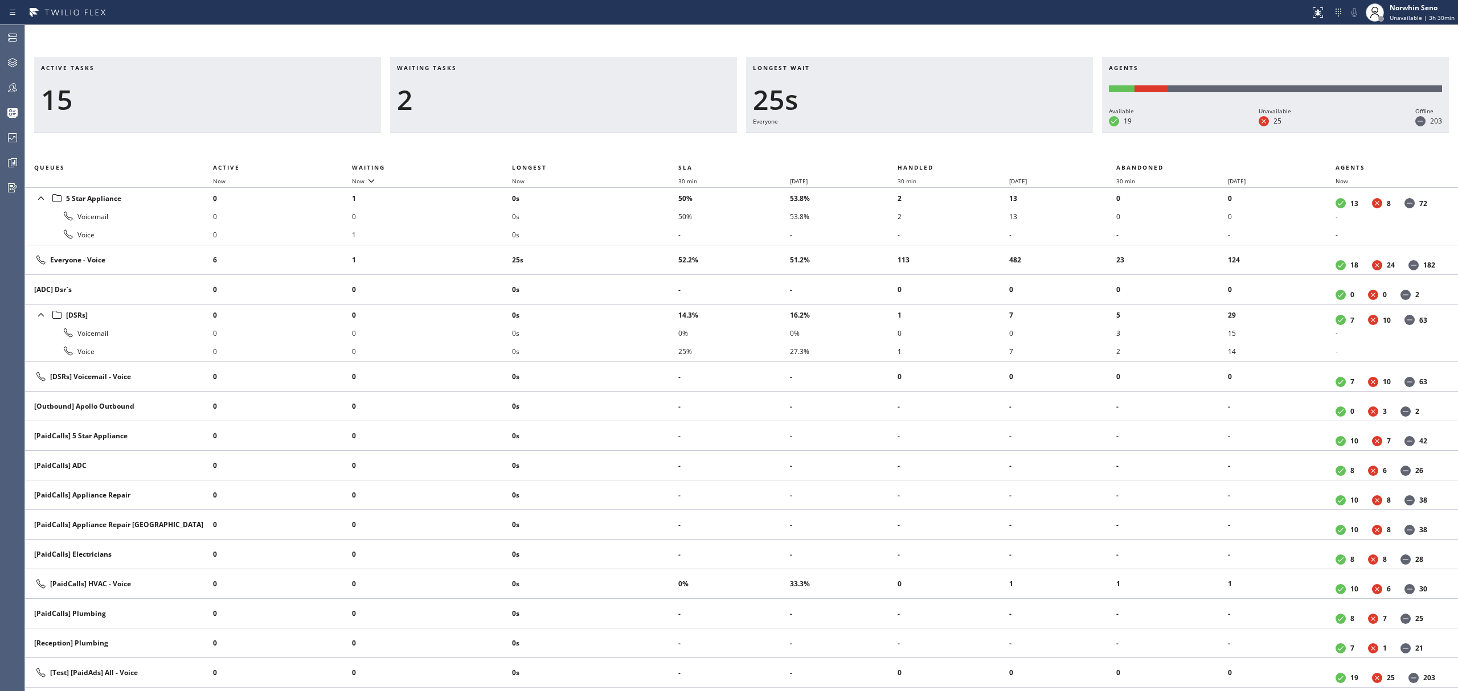
click at [1028, 133] on div "Longest wait 25s Everyone" at bounding box center [919, 95] width 347 height 76
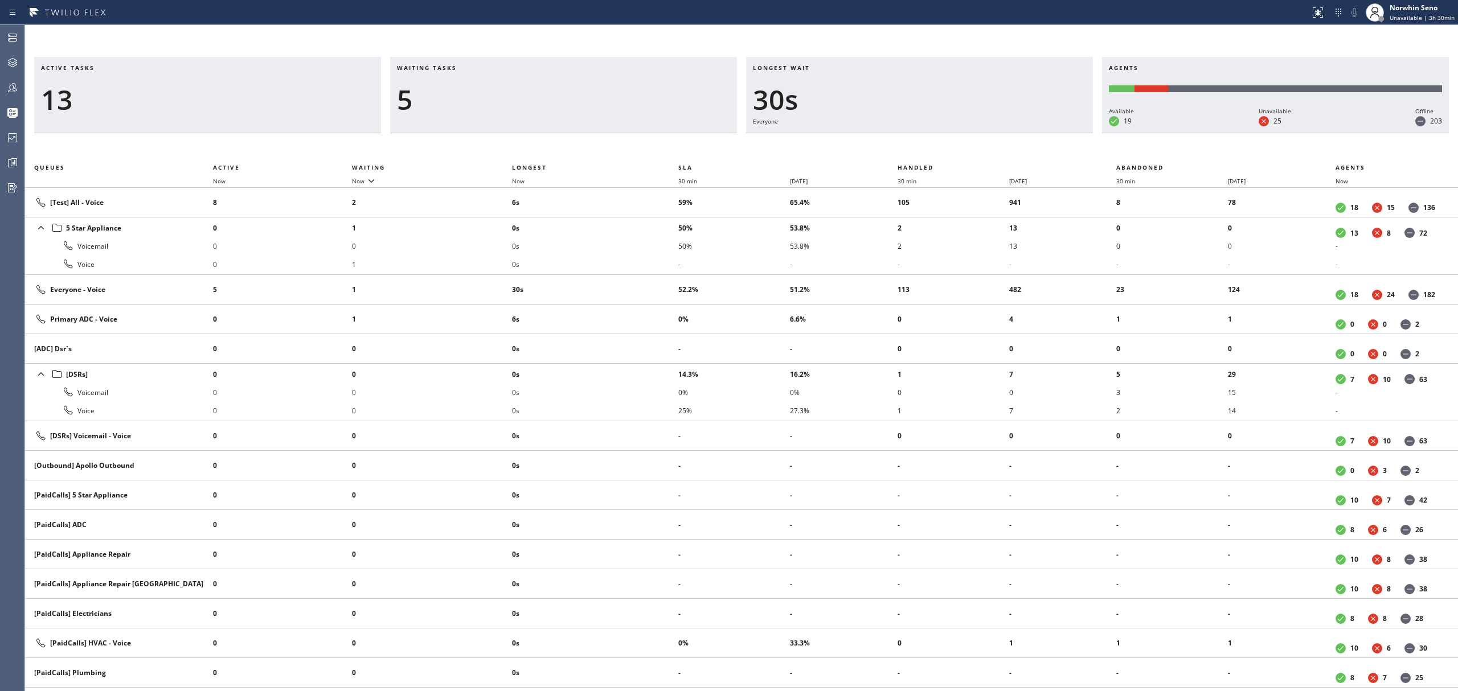
click at [1028, 133] on div "Longest wait 30s Everyone" at bounding box center [919, 95] width 347 height 76
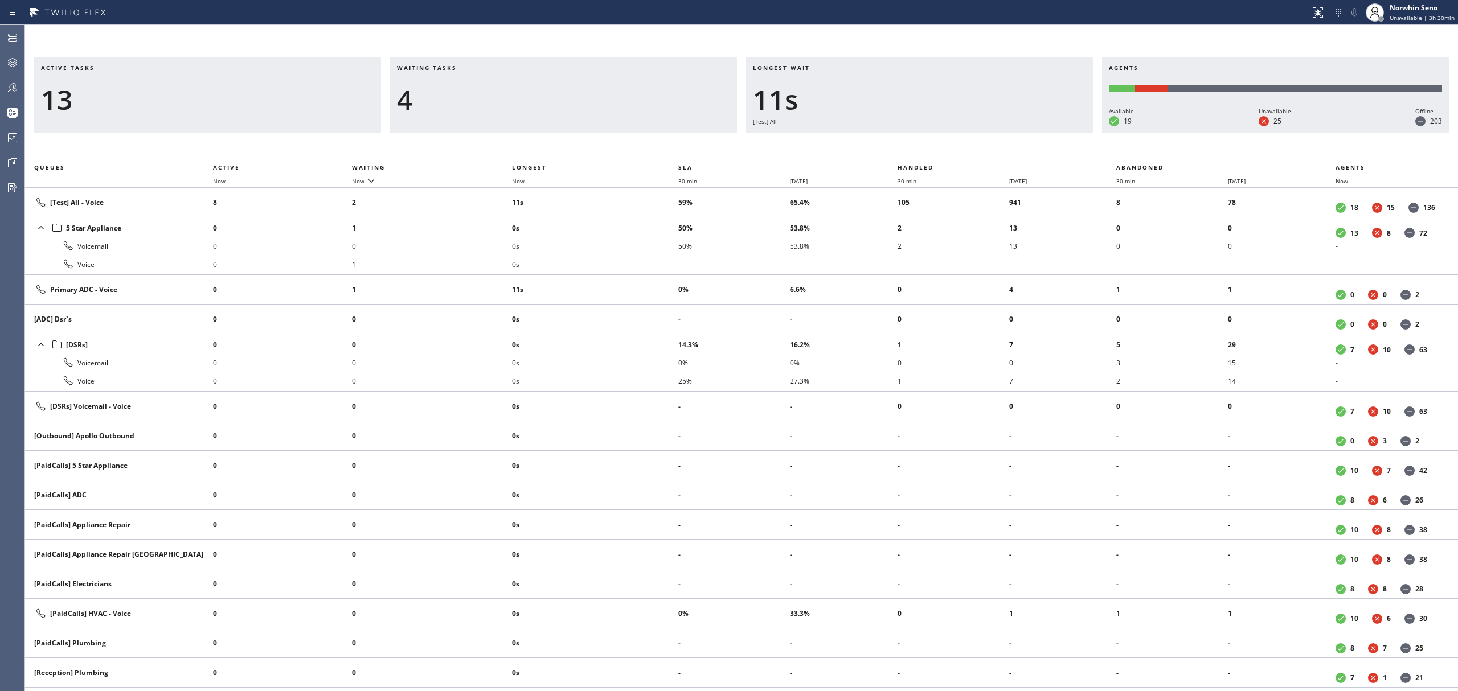
click at [1028, 133] on div "Longest wait 11s [Test] All" at bounding box center [919, 95] width 347 height 76
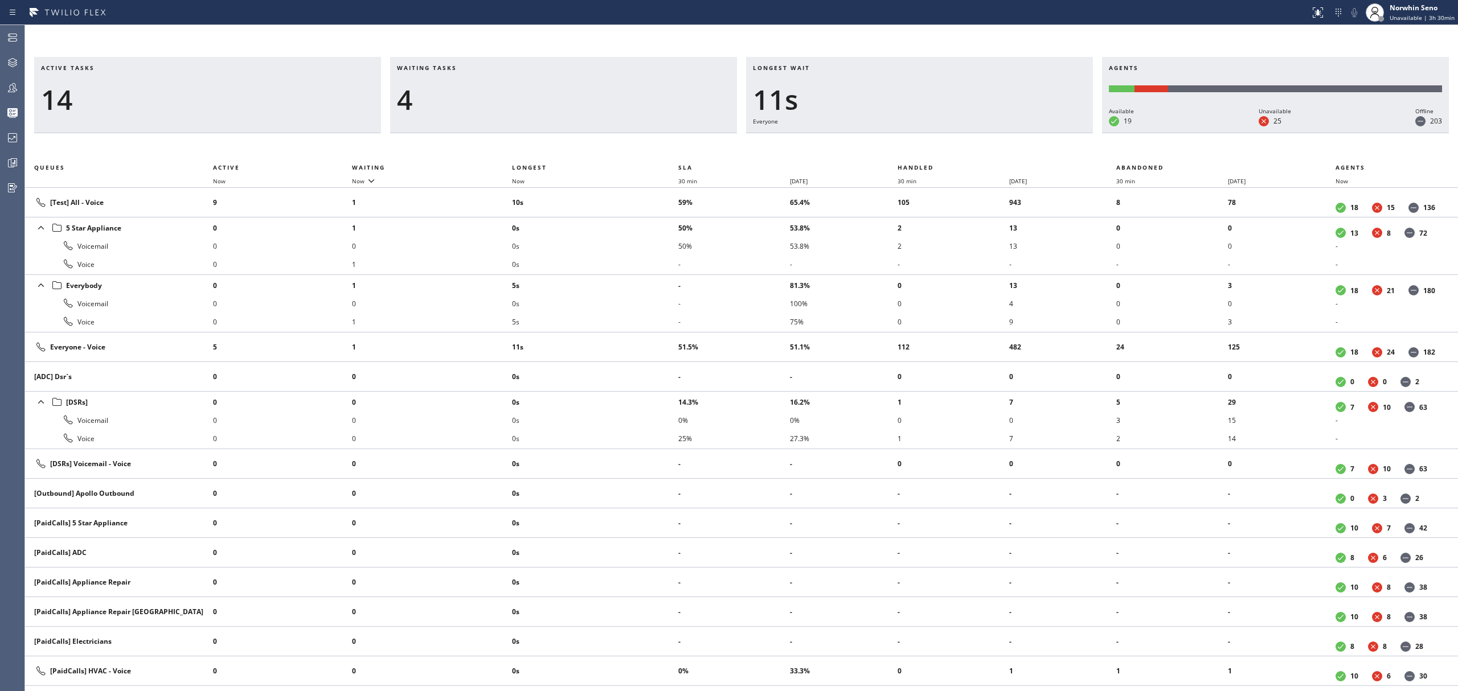
click at [1028, 133] on div "Longest wait 11s Everyone" at bounding box center [919, 95] width 347 height 76
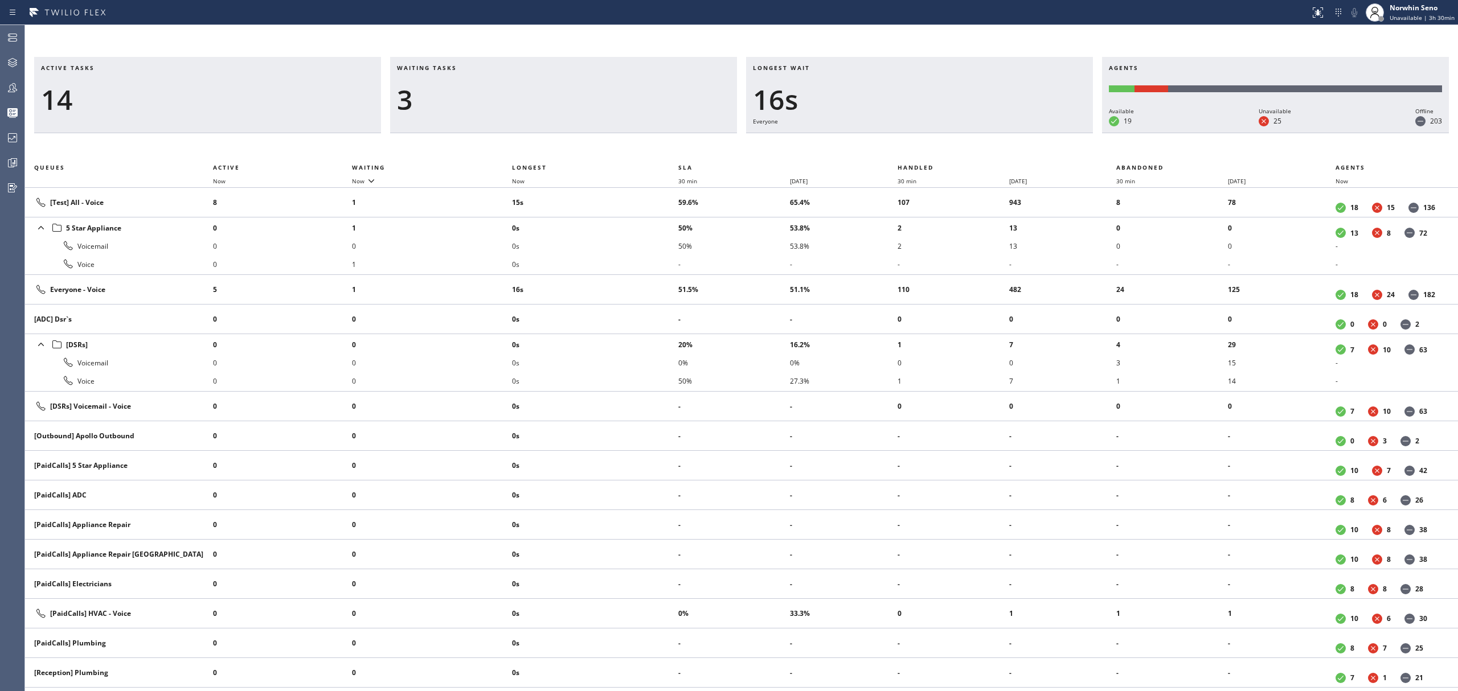
click at [1028, 133] on div "Longest wait 16s Everyone" at bounding box center [919, 95] width 347 height 76
click at [1028, 133] on div "Longest wait 21s Everyone" at bounding box center [919, 95] width 347 height 76
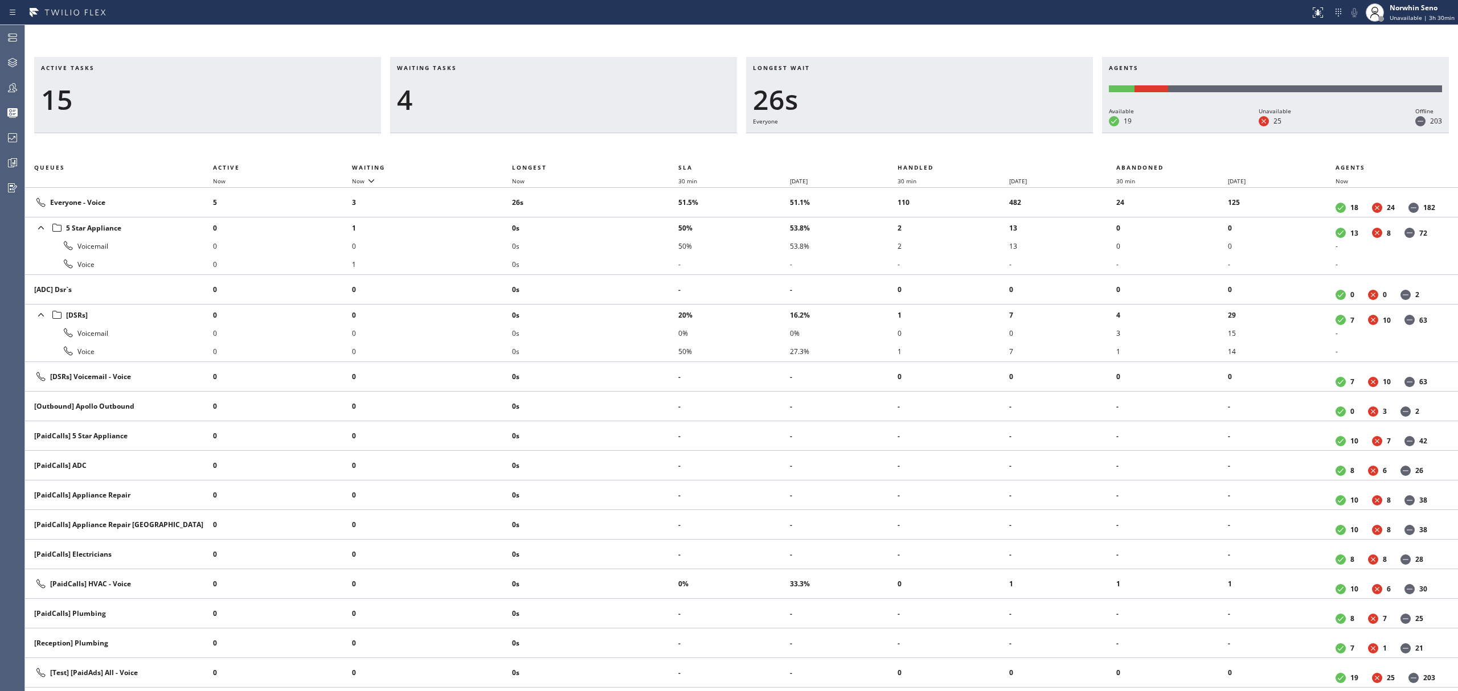
click at [1028, 133] on div "Longest wait 26s Everyone" at bounding box center [919, 95] width 347 height 76
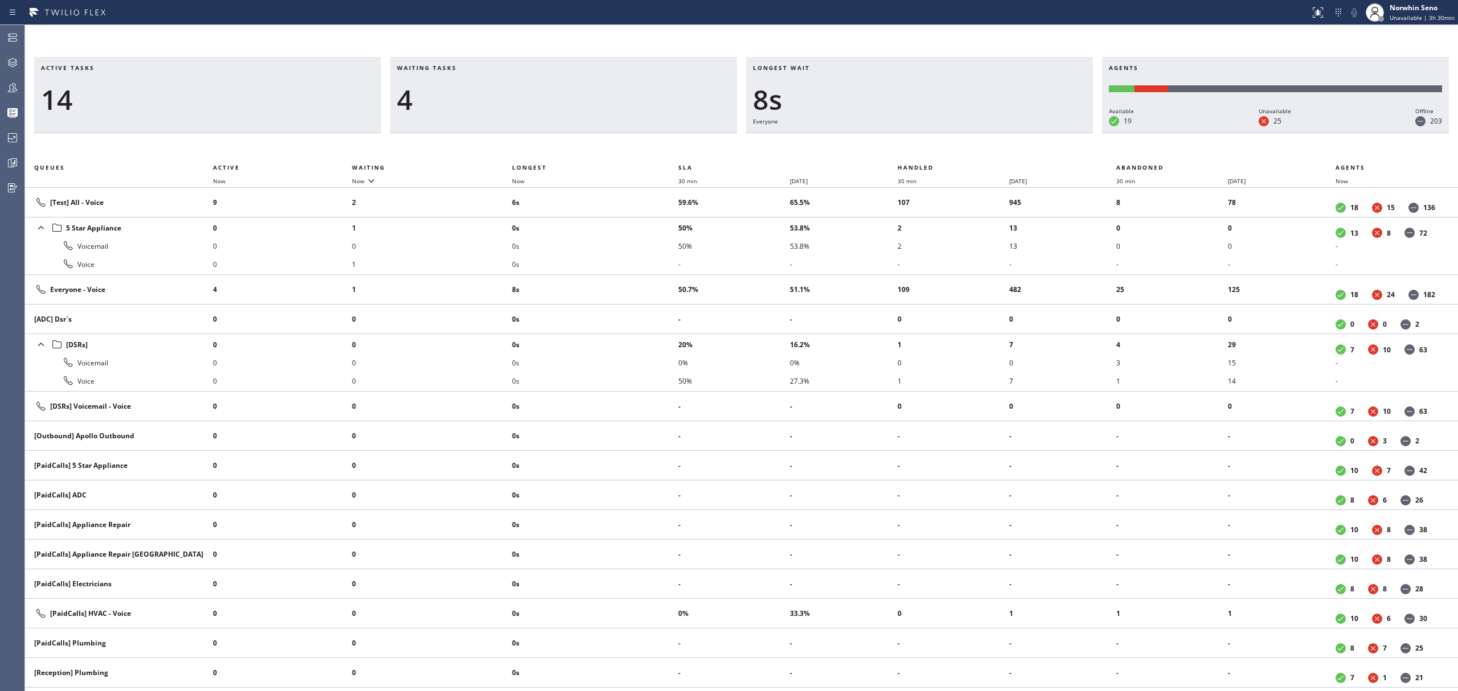
click at [1014, 123] on div "Longest wait 8s Everyone" at bounding box center [919, 95] width 347 height 76
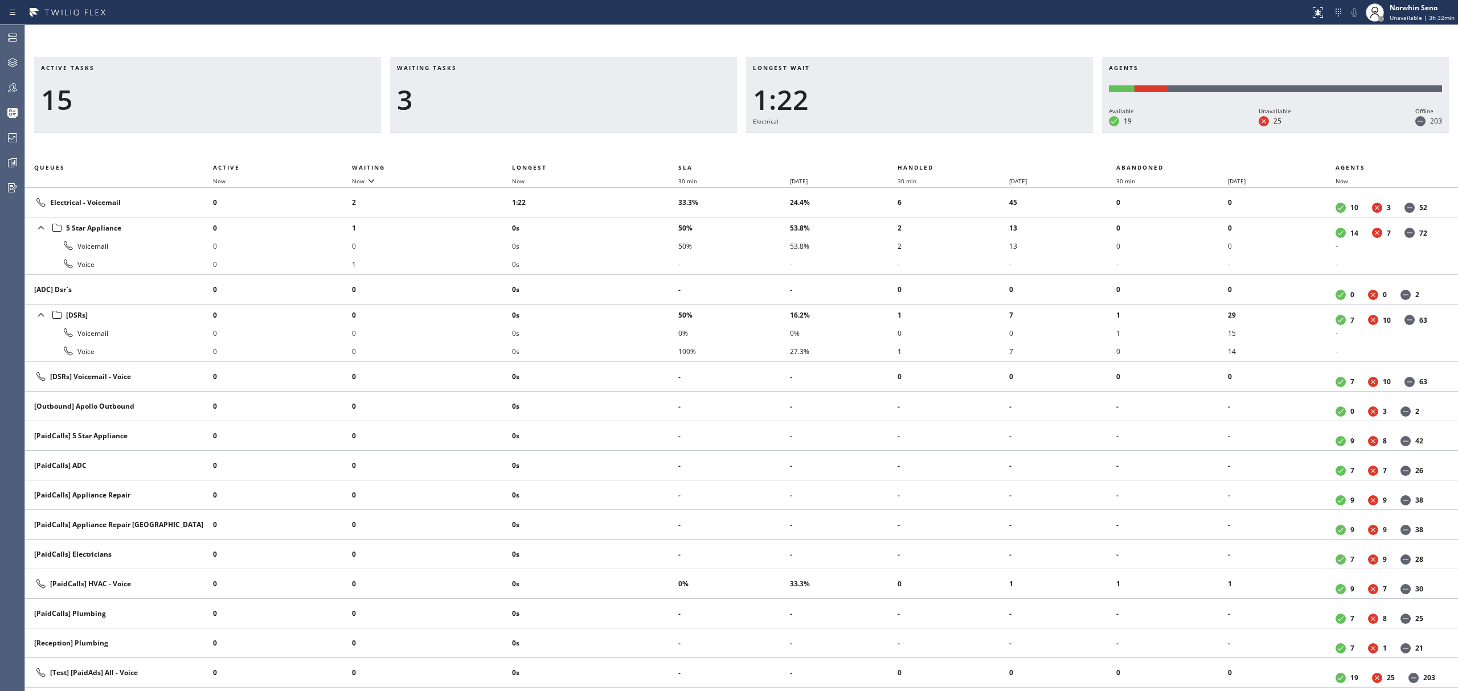
click at [539, 119] on div "Waiting tasks 3" at bounding box center [563, 95] width 347 height 76
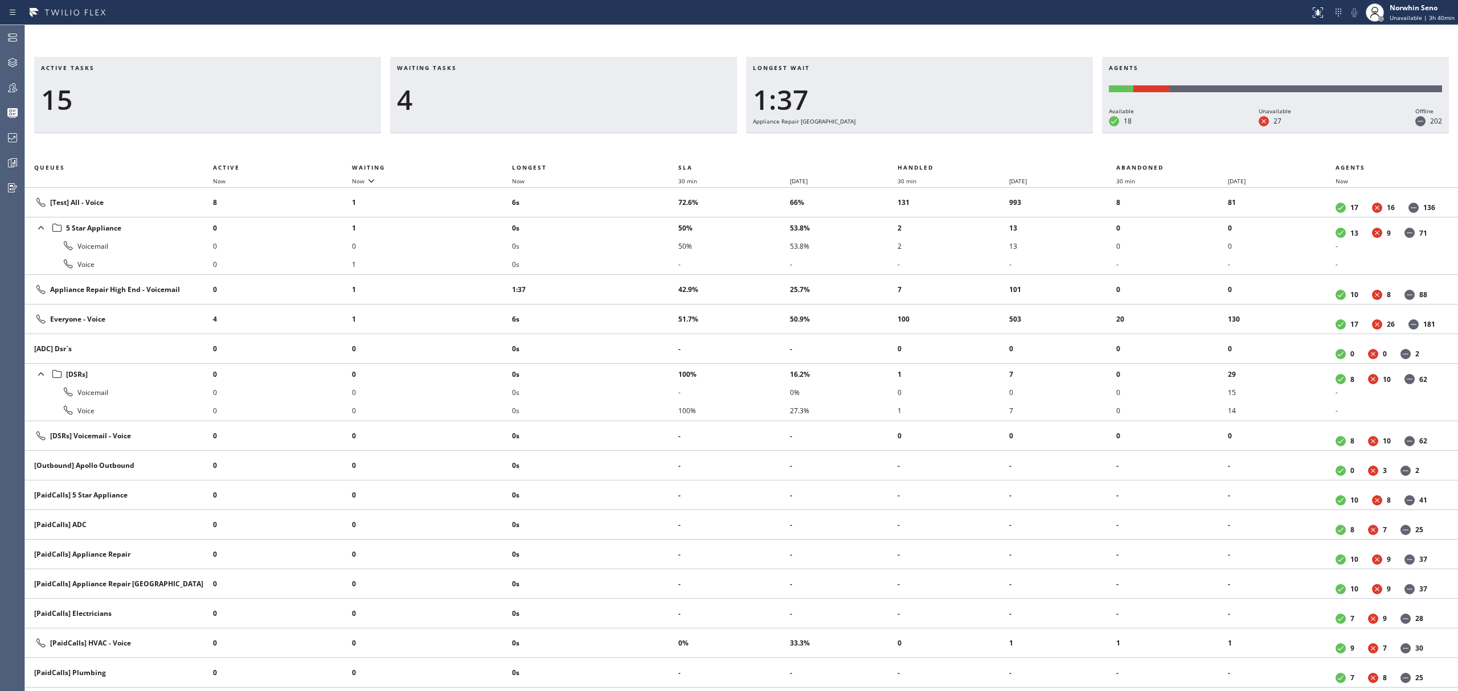
click at [522, 100] on div "4" at bounding box center [563, 99] width 333 height 33
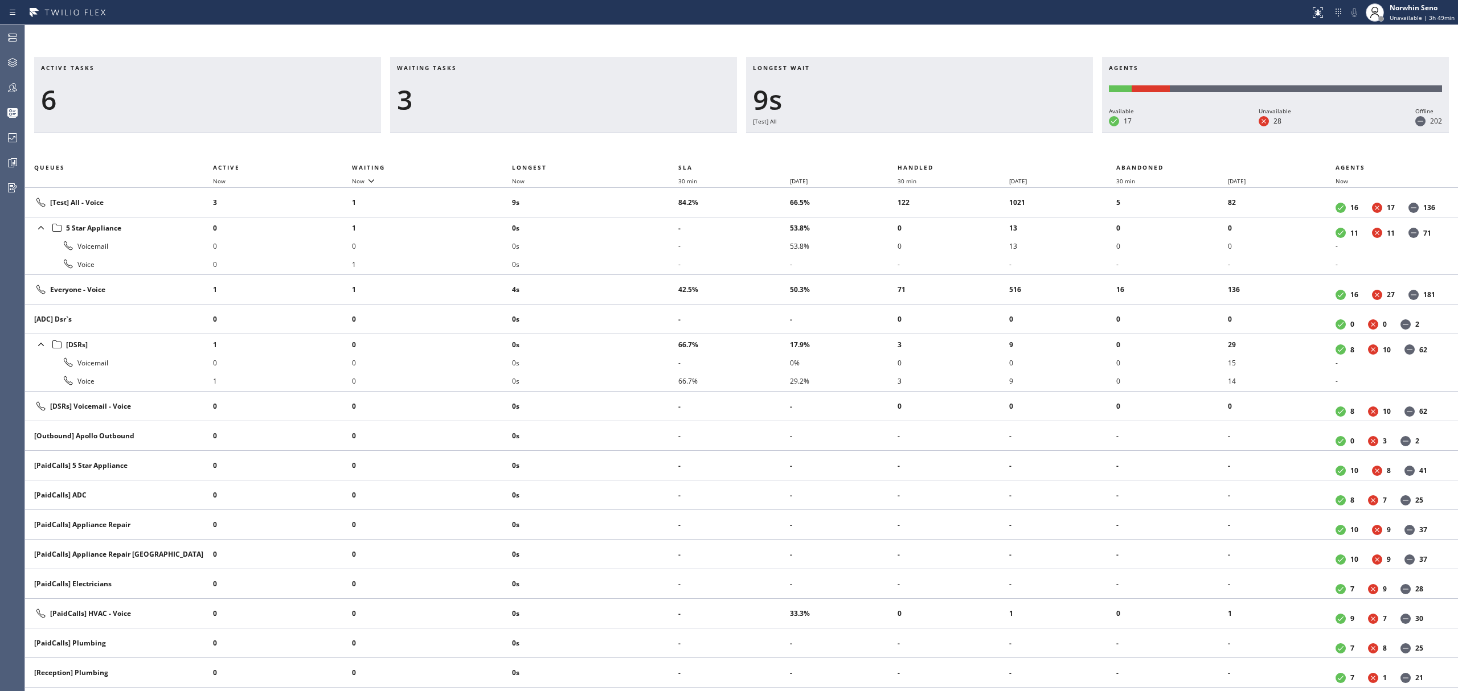
click at [556, 80] on h3 "Waiting tasks" at bounding box center [563, 72] width 333 height 17
click at [1105, 116] on div "Active tasks 8 Waiting tasks 3 Longest wait 21s Everyone Agents Available 17 Un…" at bounding box center [741, 95] width 1433 height 76
click at [1028, 133] on div "Longest wait 26s Everyone" at bounding box center [919, 95] width 347 height 76
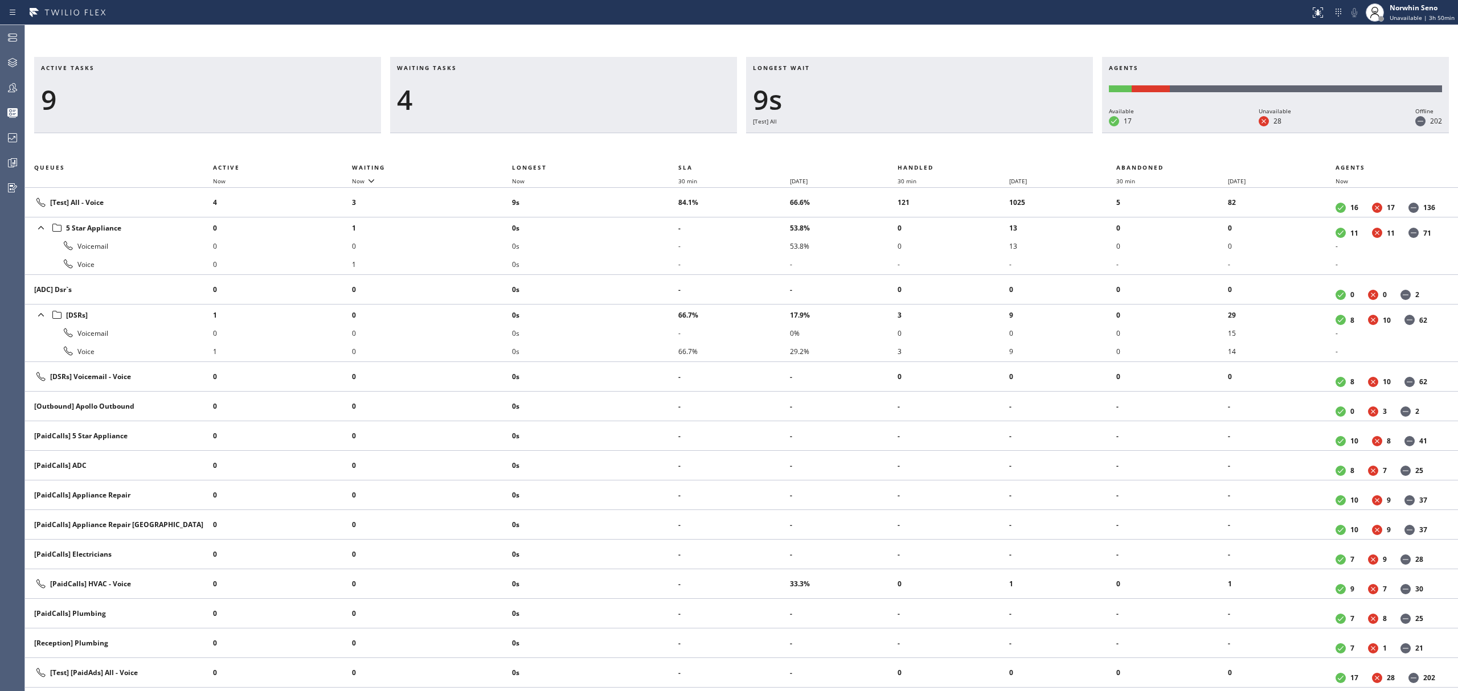
click at [1028, 133] on div "Longest wait 9s [Test] All" at bounding box center [919, 95] width 347 height 76
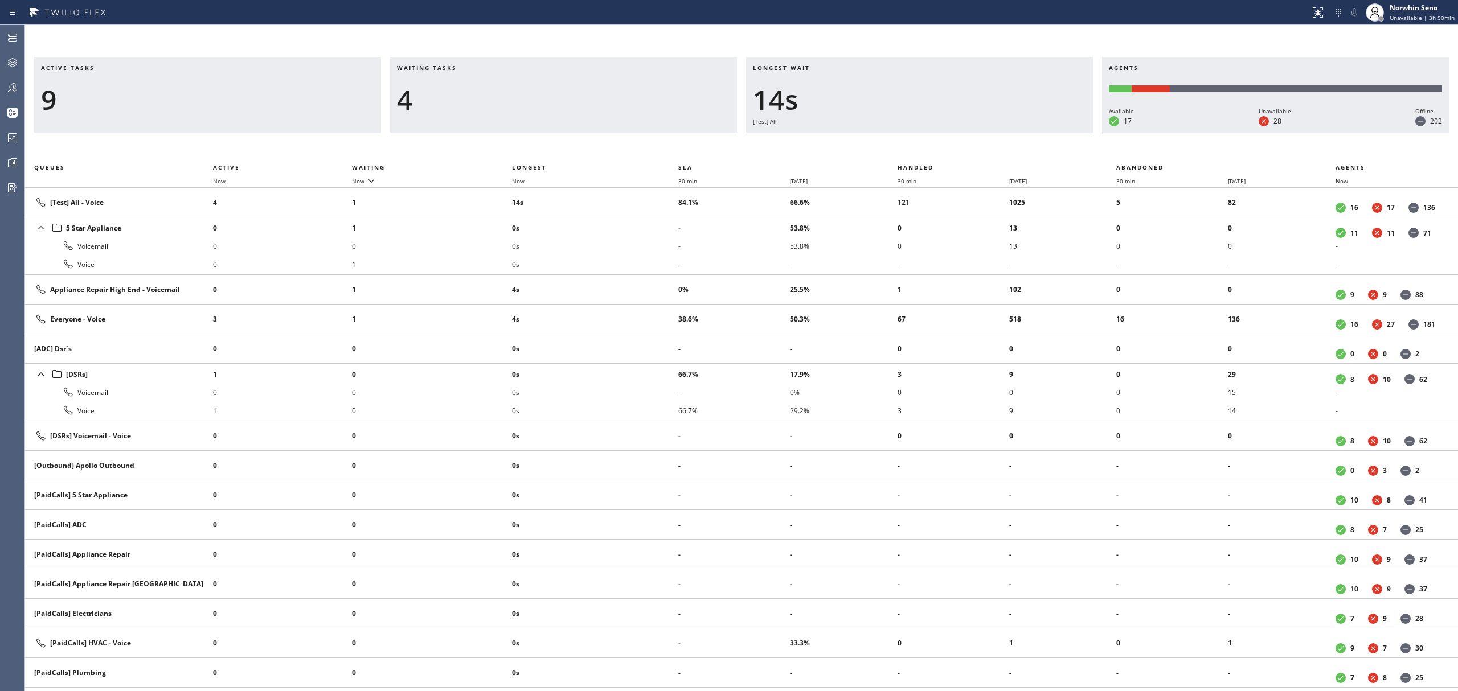
click at [1028, 133] on div "Longest wait 14s [Test] All" at bounding box center [919, 95] width 347 height 76
click at [1028, 133] on div "Longest wait 9s Appliance Repair [GEOGRAPHIC_DATA]" at bounding box center [919, 95] width 347 height 76
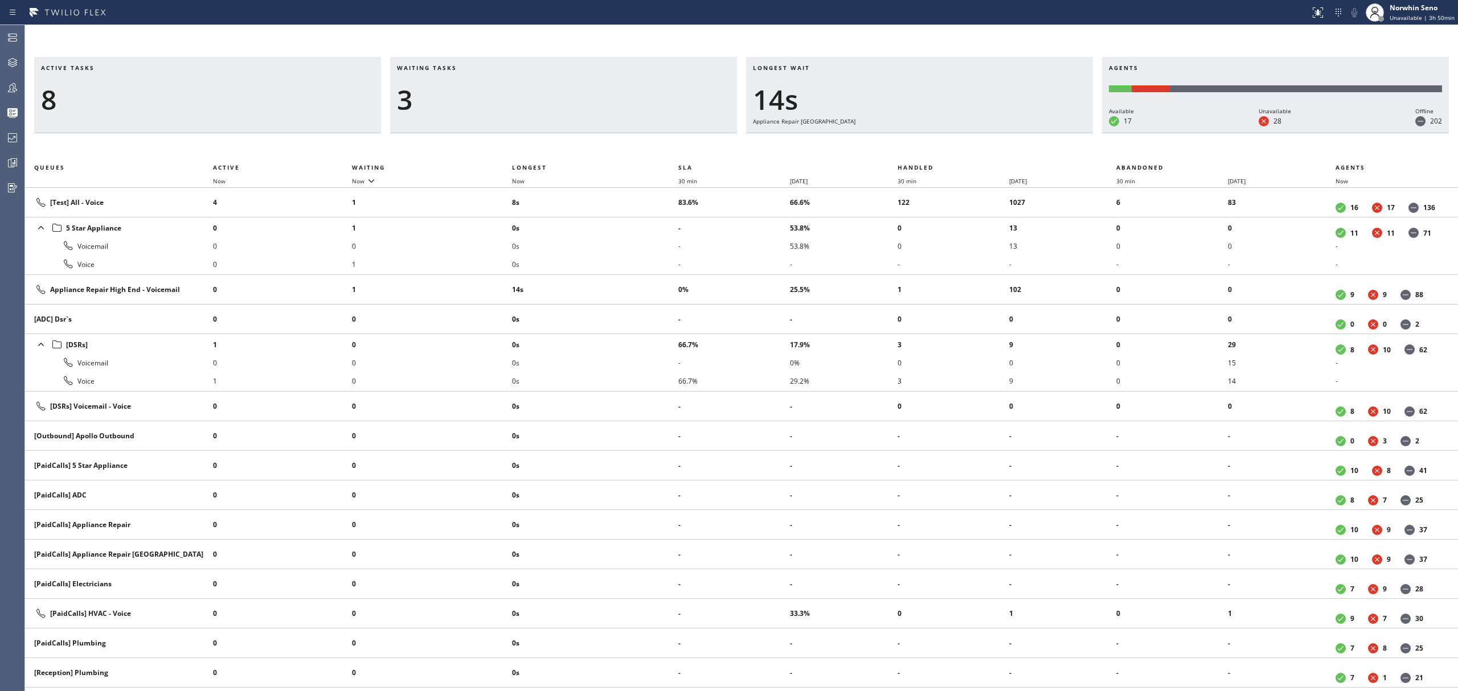
click at [1028, 133] on div "Longest wait 14s Appliance Repair [GEOGRAPHIC_DATA]" at bounding box center [919, 95] width 347 height 76
click at [1028, 133] on div "Longest wait 19s Appliance Repair [GEOGRAPHIC_DATA]" at bounding box center [919, 95] width 347 height 76
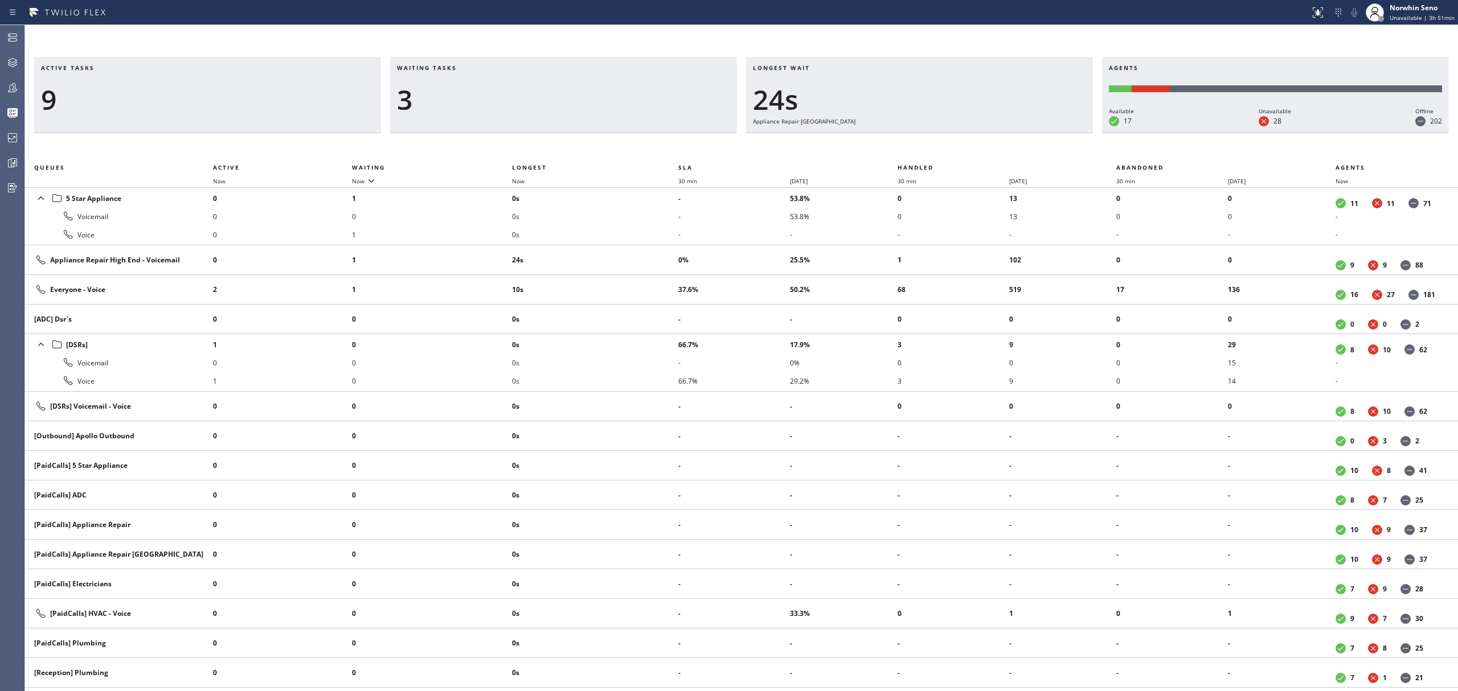
click at [1028, 133] on div "Longest wait 24s Appliance Repair [GEOGRAPHIC_DATA]" at bounding box center [919, 95] width 347 height 76
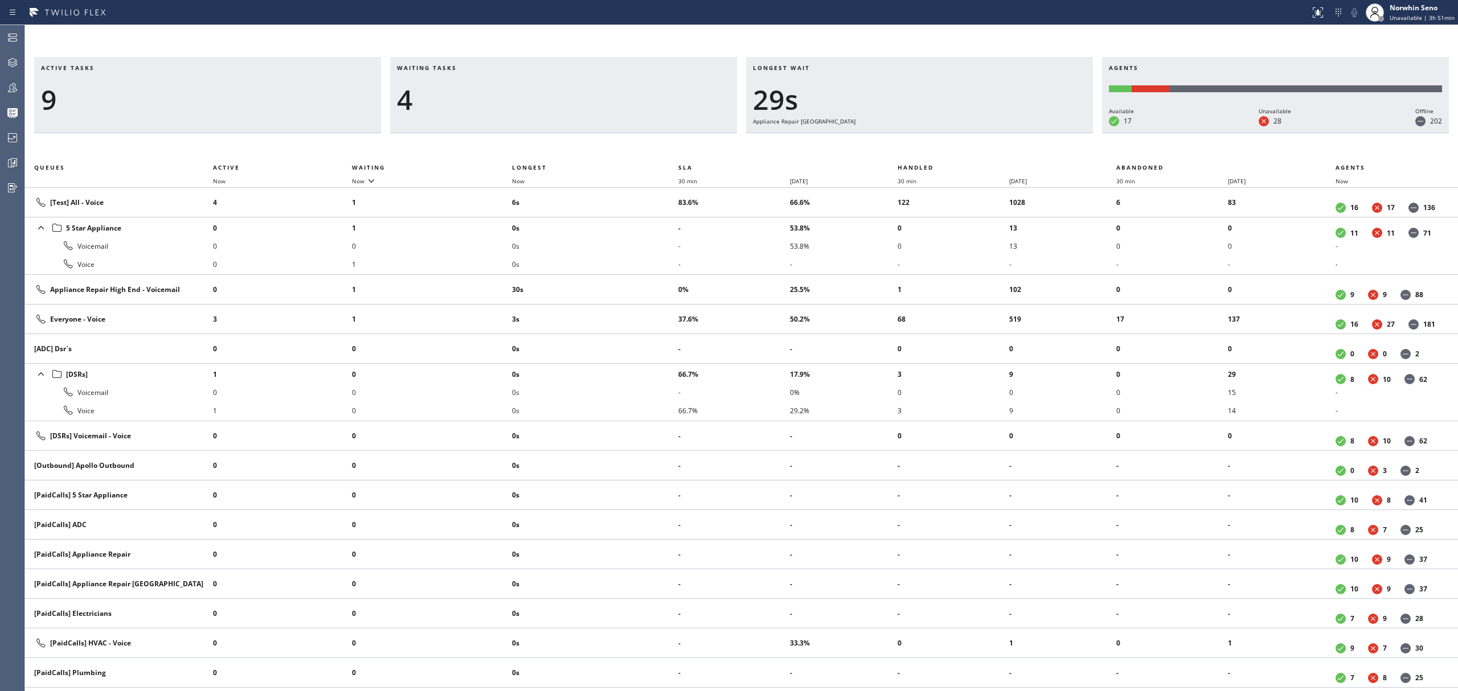
click at [1028, 133] on div "Longest wait 29s Appliance Repair [GEOGRAPHIC_DATA]" at bounding box center [919, 95] width 347 height 76
click at [1028, 133] on div "Longest wait 34s Appliance Repair [GEOGRAPHIC_DATA]" at bounding box center [919, 95] width 347 height 76
click at [1028, 133] on div "Longest wait 39s Appliance Repair [GEOGRAPHIC_DATA]" at bounding box center [919, 95] width 347 height 76
click at [1028, 133] on div "Longest wait 45s Appliance Repair [GEOGRAPHIC_DATA]" at bounding box center [919, 95] width 347 height 76
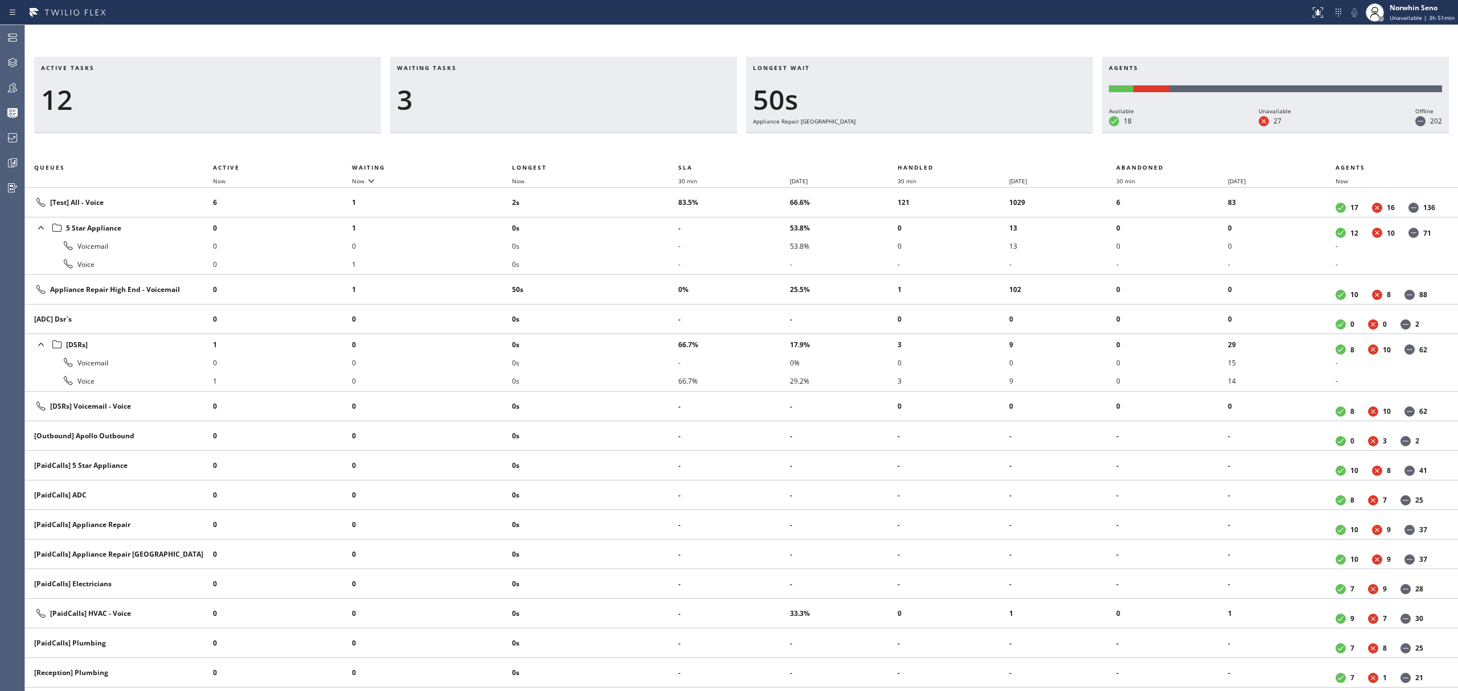
click at [1028, 133] on div "Longest wait 50s Appliance Repair [GEOGRAPHIC_DATA]" at bounding box center [919, 95] width 347 height 76
click at [1028, 133] on div "Longest wait 55s Appliance Repair [GEOGRAPHIC_DATA]" at bounding box center [919, 95] width 347 height 76
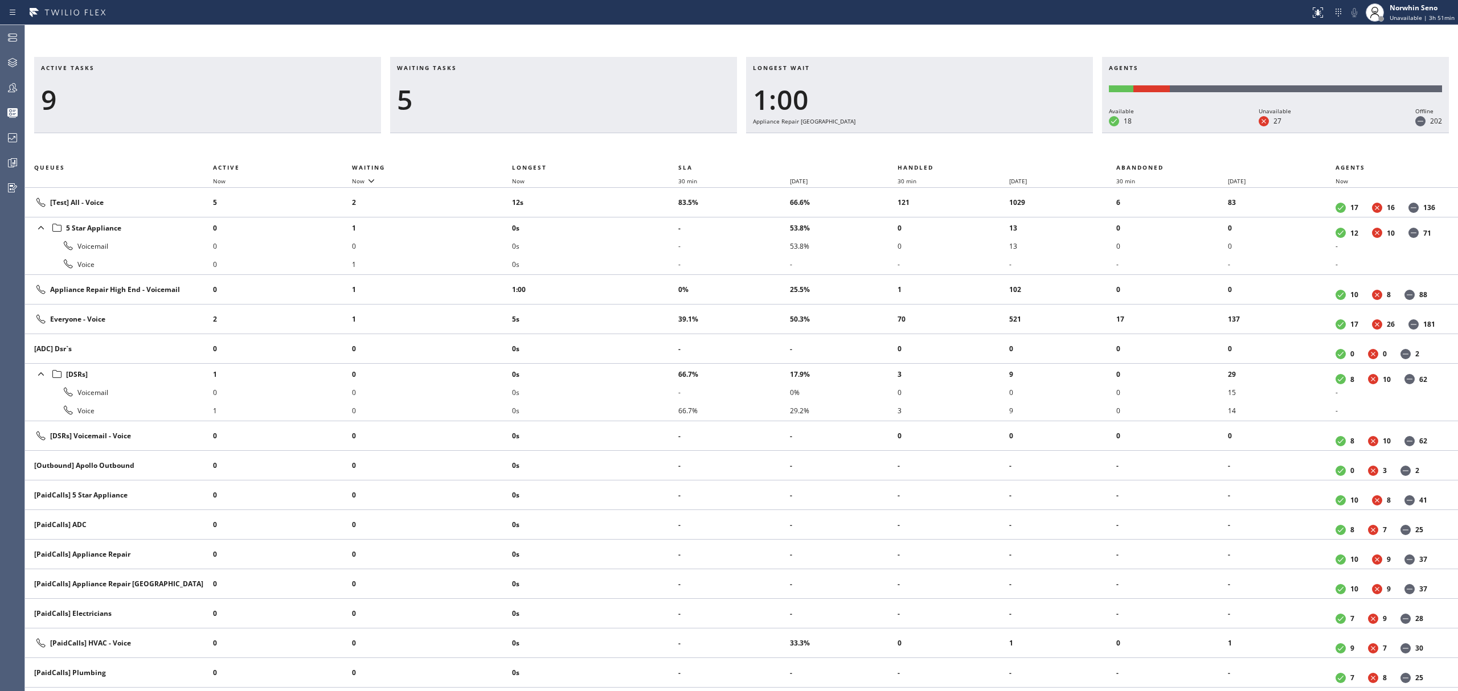
click at [1028, 133] on div "Longest wait 1:00 Appliance Repair [GEOGRAPHIC_DATA]" at bounding box center [919, 95] width 347 height 76
click at [1028, 133] on div "Longest wait 1:05 Appliance Repair [GEOGRAPHIC_DATA]" at bounding box center [919, 95] width 347 height 76
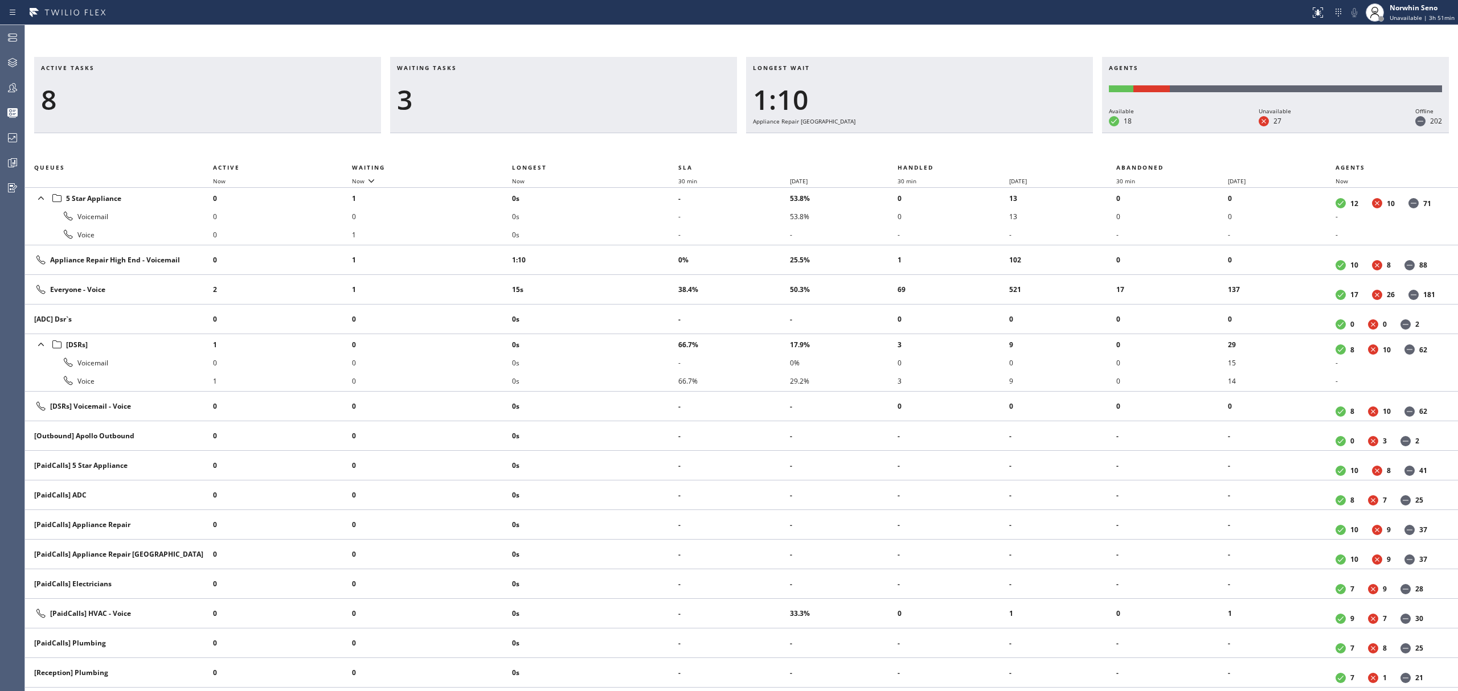
click at [1028, 133] on div "Longest wait 1:10 Appliance Repair [GEOGRAPHIC_DATA]" at bounding box center [919, 95] width 347 height 76
click at [1028, 133] on div "Longest wait 1:15 Appliance Repair [GEOGRAPHIC_DATA]" at bounding box center [919, 95] width 347 height 76
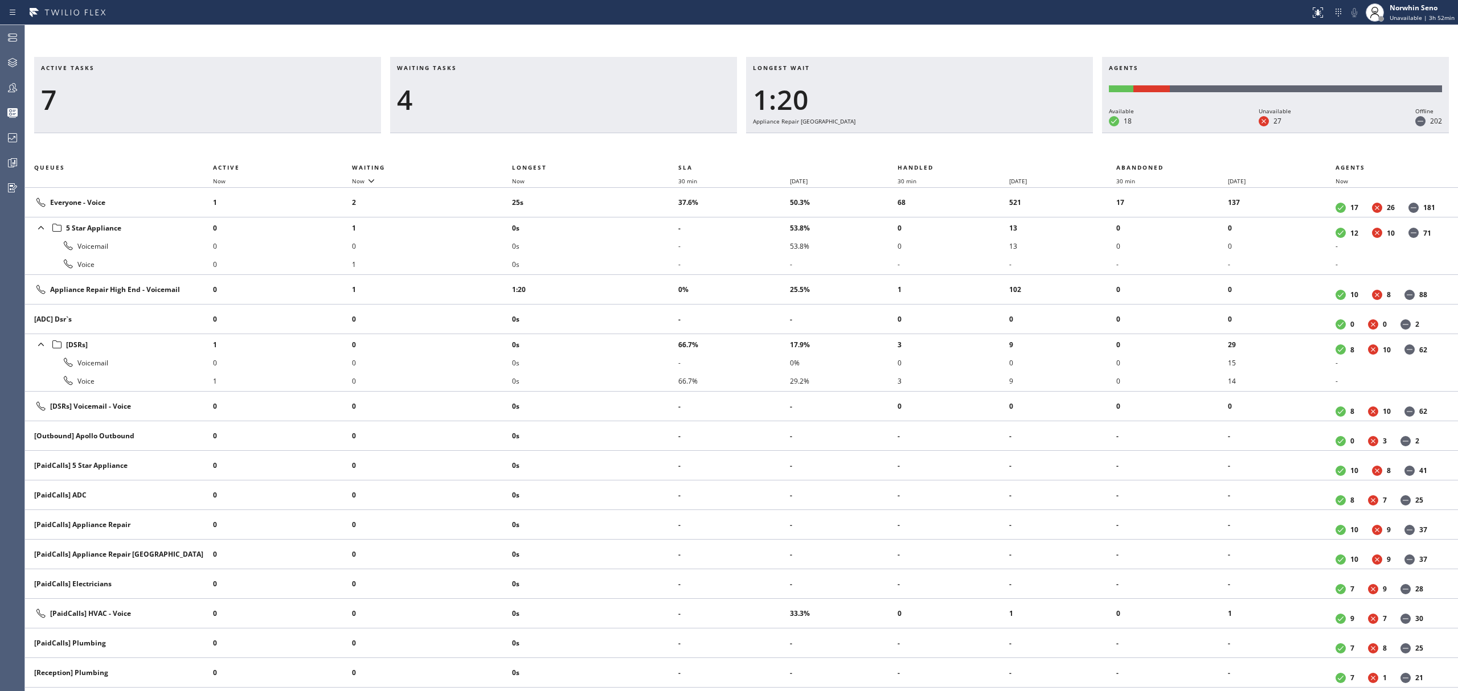
click at [1028, 133] on div "Longest wait 1:20 Appliance Repair [GEOGRAPHIC_DATA]" at bounding box center [919, 95] width 347 height 76
click at [1028, 133] on div "Longest wait 1:25 Appliance Repair [GEOGRAPHIC_DATA]" at bounding box center [919, 95] width 347 height 76
click at [1028, 133] on div "Longest wait 1:30 Appliance Repair [GEOGRAPHIC_DATA]" at bounding box center [919, 95] width 347 height 76
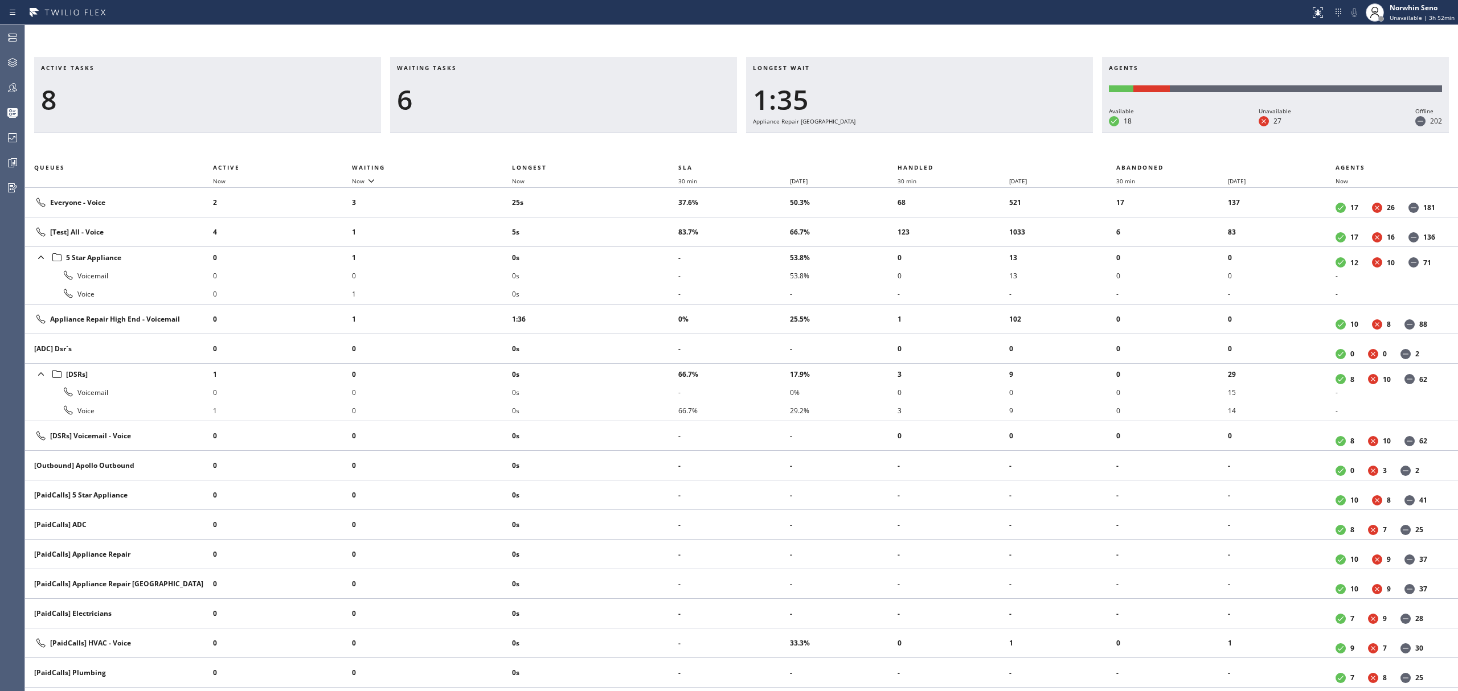
click at [1028, 133] on div "Longest wait 1:35 Appliance Repair [GEOGRAPHIC_DATA]" at bounding box center [919, 95] width 347 height 76
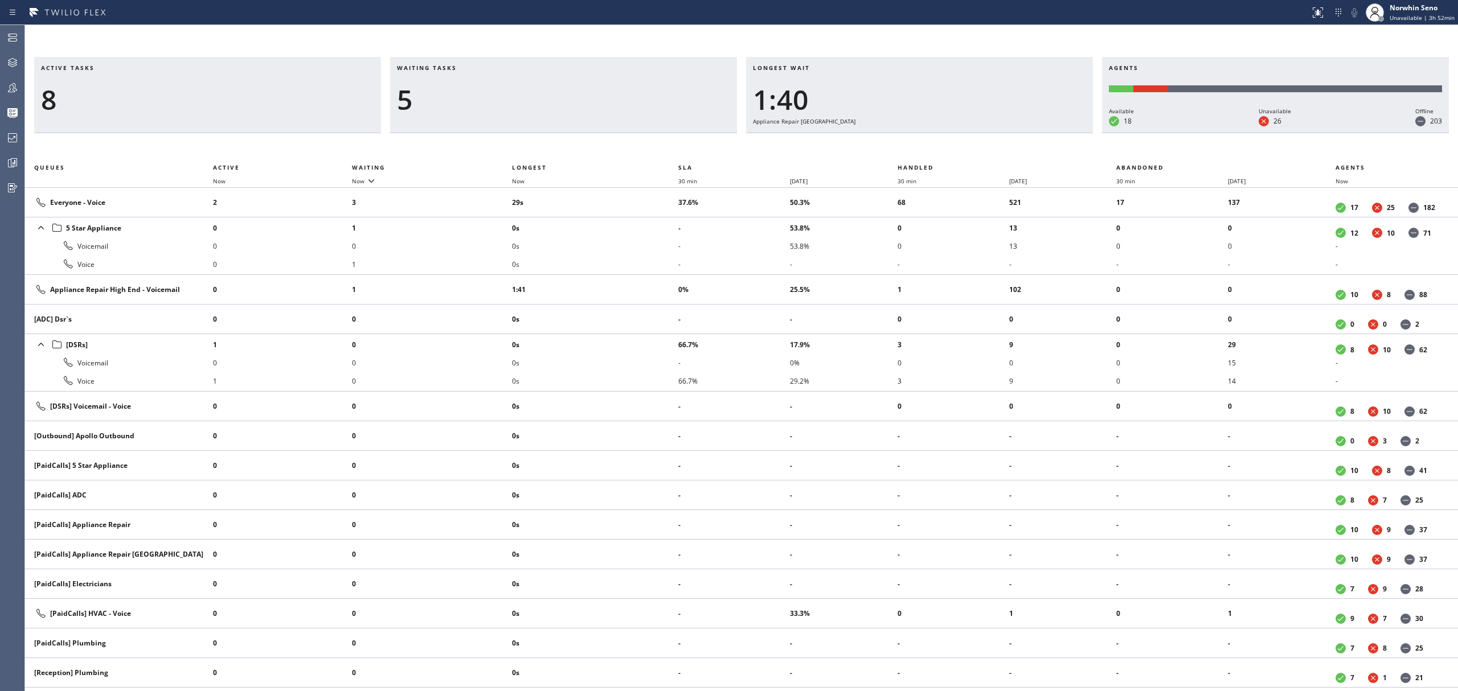
click at [1028, 133] on div "Longest wait 1:40 Appliance Repair [GEOGRAPHIC_DATA]" at bounding box center [919, 95] width 347 height 76
click at [1028, 133] on div "Longest wait 1:46 Appliance Repair [GEOGRAPHIC_DATA]" at bounding box center [919, 95] width 347 height 76
click at [1028, 133] on div "Longest wait 1:51 Appliance Repair [GEOGRAPHIC_DATA]" at bounding box center [919, 95] width 347 height 76
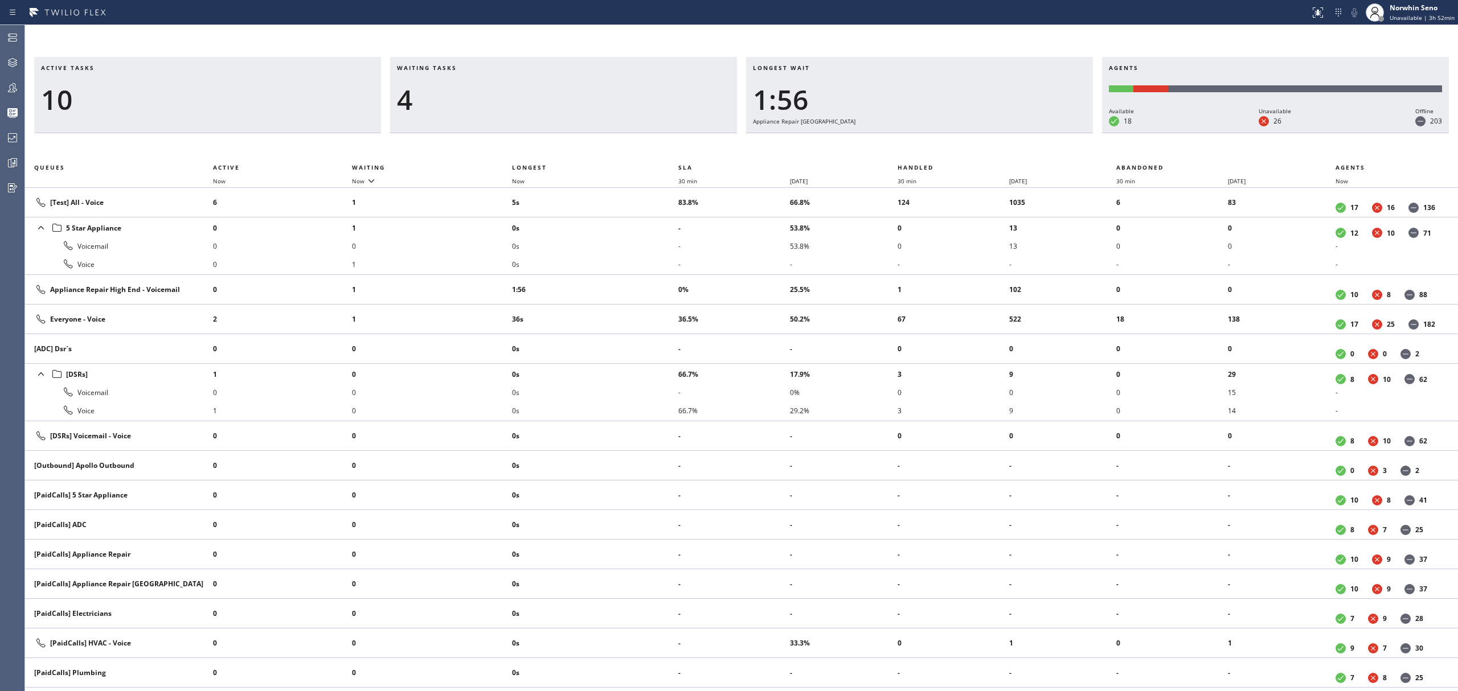
click at [1028, 133] on div "Longest wait 1:56 Appliance Repair [GEOGRAPHIC_DATA]" at bounding box center [919, 95] width 347 height 76
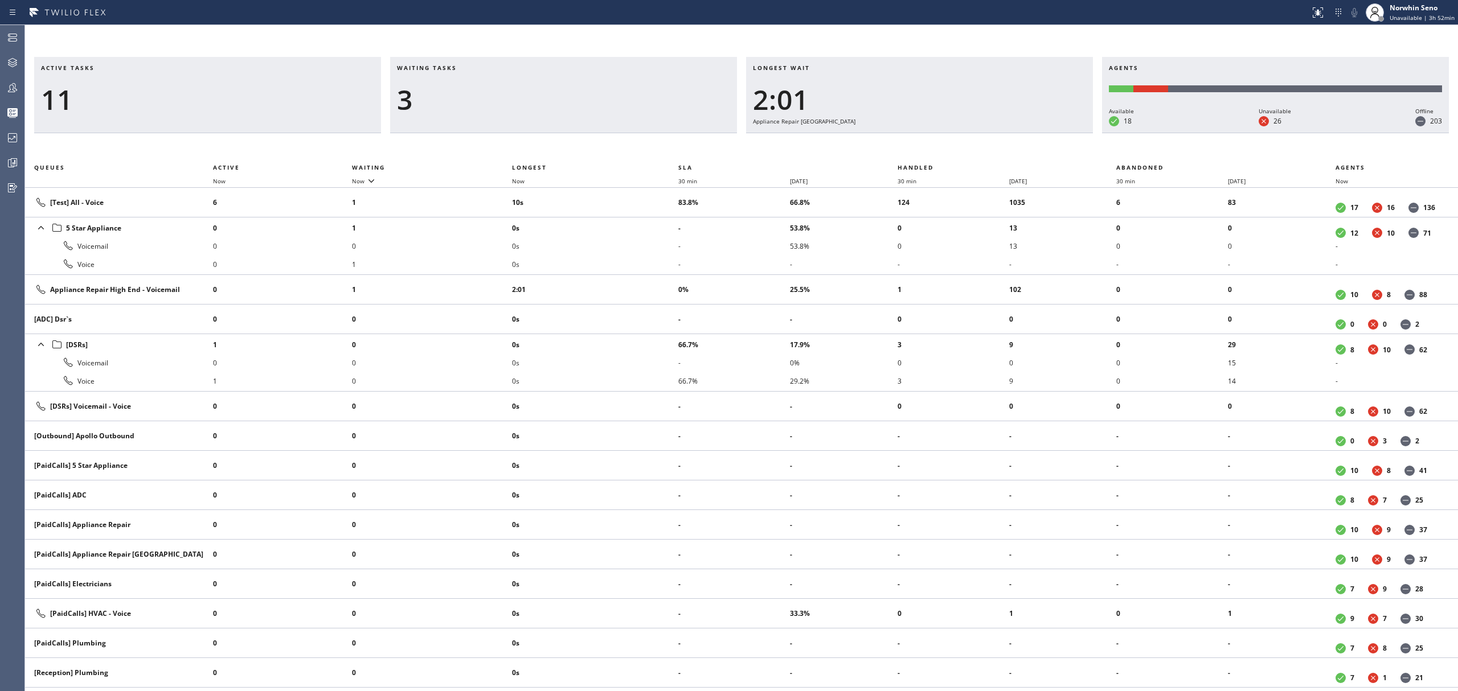
click at [1028, 133] on div "Longest wait 2:01 Appliance Repair [GEOGRAPHIC_DATA]" at bounding box center [919, 95] width 347 height 76
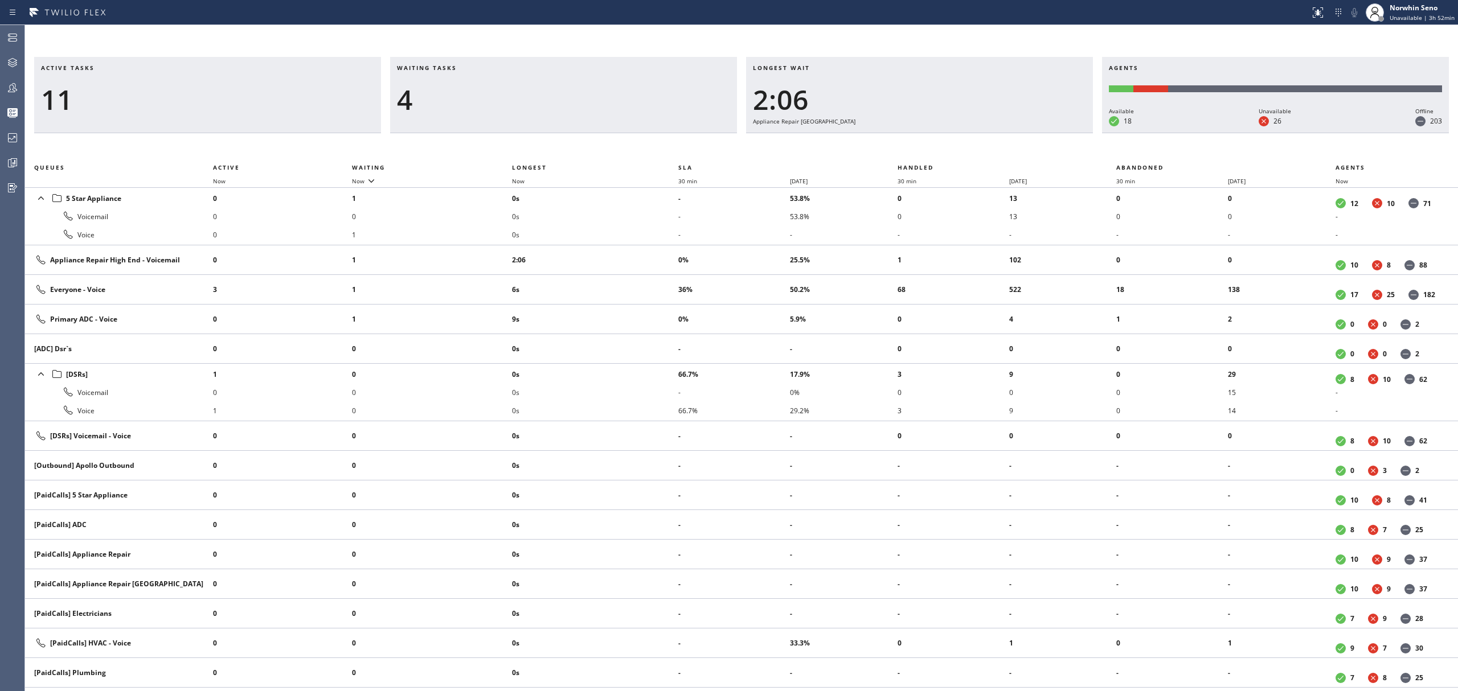
click at [1028, 133] on div "Longest wait 2:06 Appliance Repair [GEOGRAPHIC_DATA]" at bounding box center [919, 95] width 347 height 76
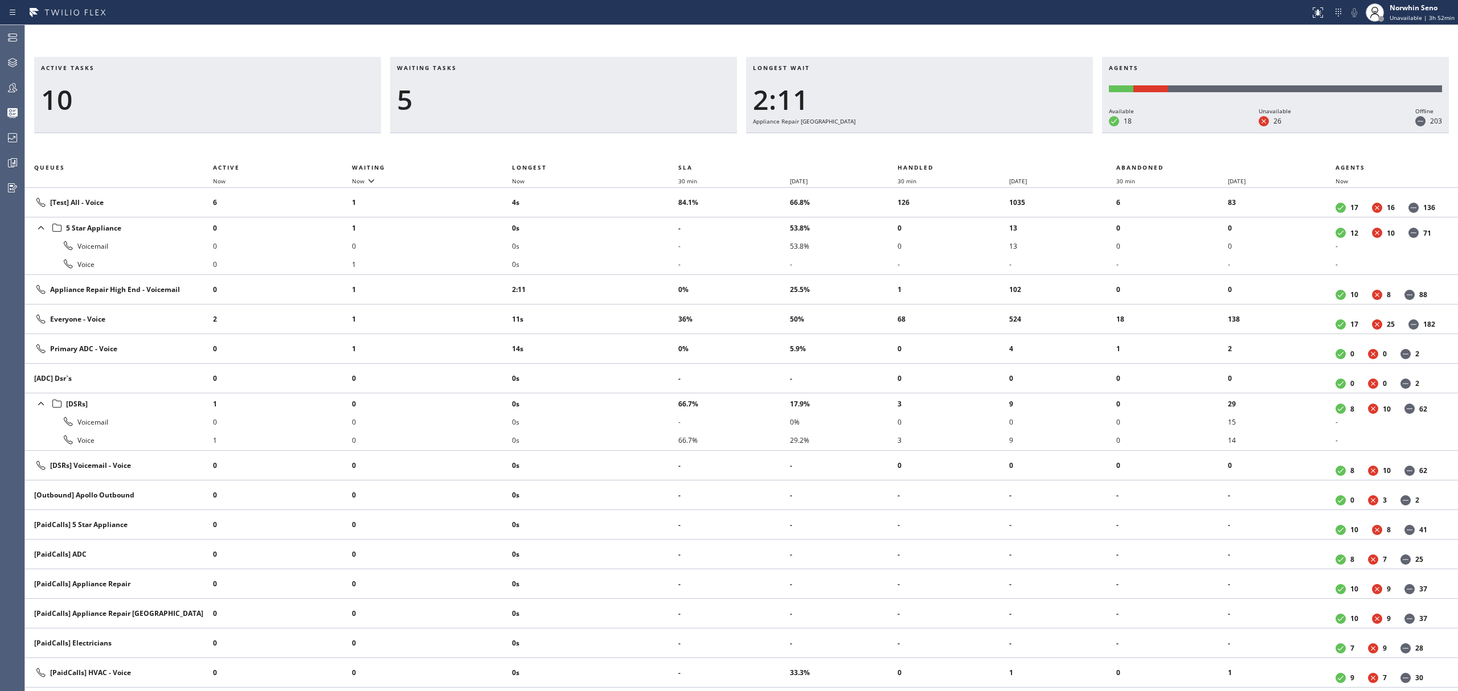
click at [1028, 133] on div "Longest wait 2:11 Appliance Repair [GEOGRAPHIC_DATA]" at bounding box center [919, 95] width 347 height 76
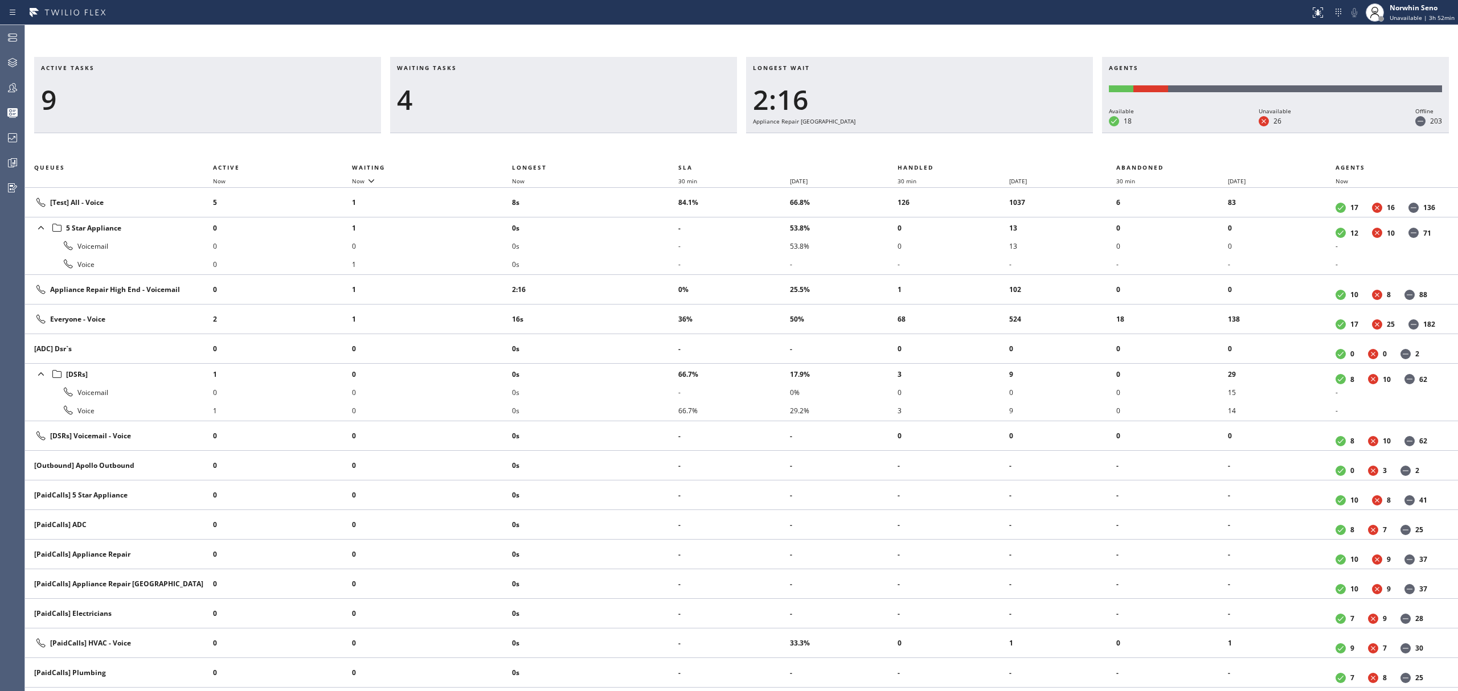
click at [1028, 133] on div "Longest wait 2:16 Appliance Repair [GEOGRAPHIC_DATA]" at bounding box center [919, 95] width 347 height 76
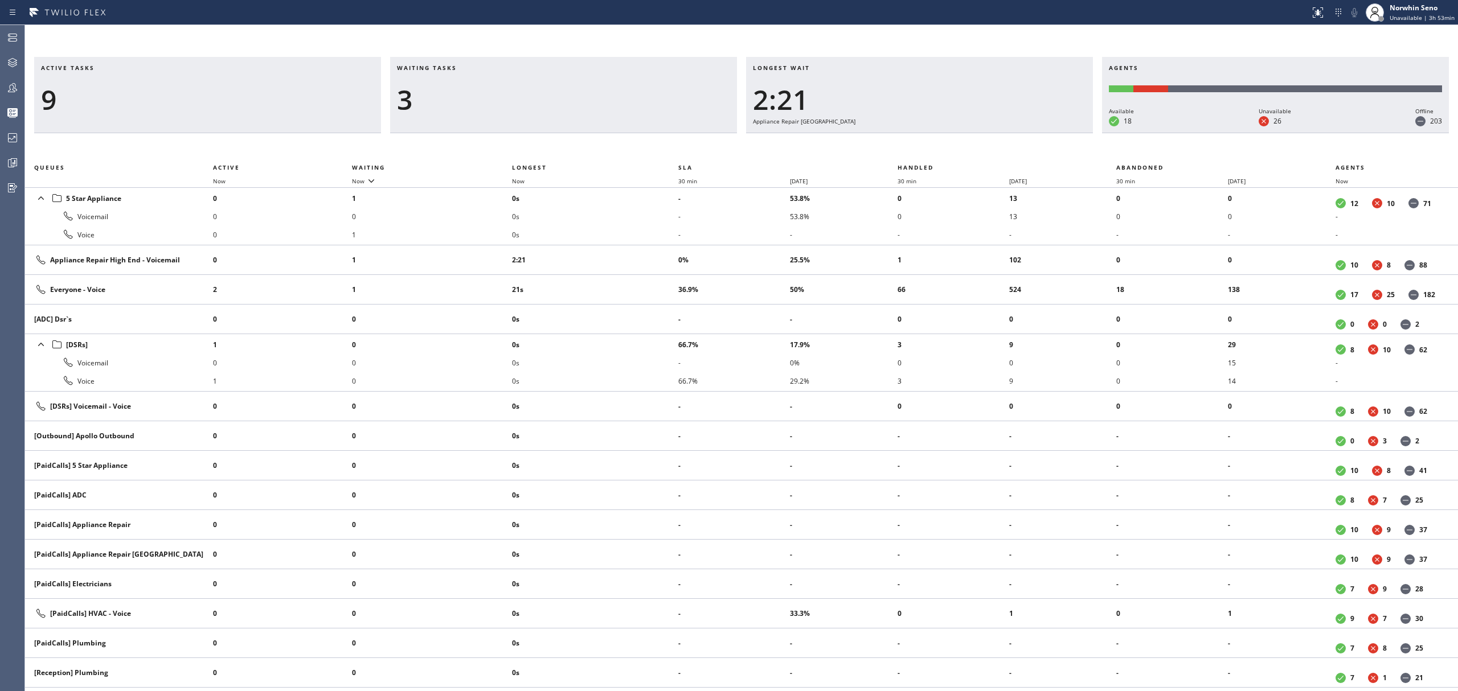
click at [1028, 133] on div "Longest wait 2:21 Appliance Repair [GEOGRAPHIC_DATA]" at bounding box center [919, 95] width 347 height 76
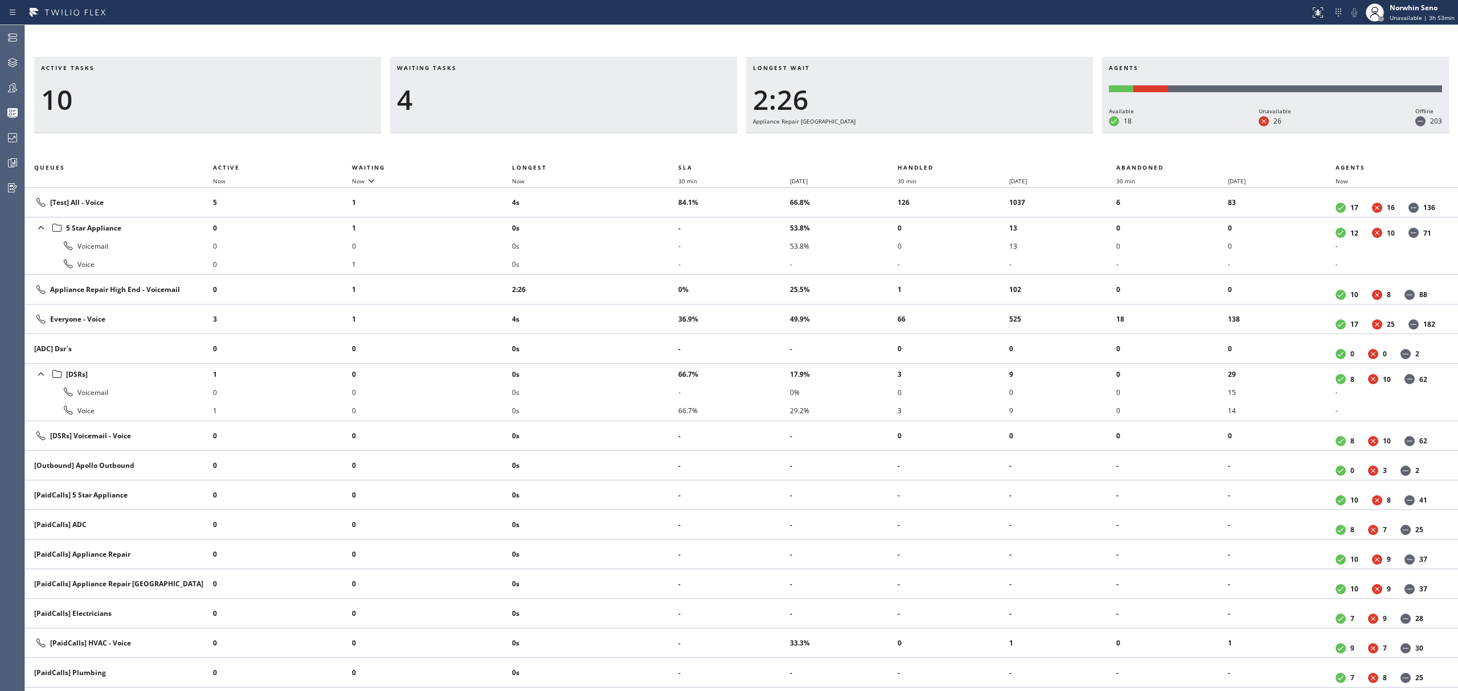
click at [1028, 133] on div "Longest wait 2:26 Appliance Repair [GEOGRAPHIC_DATA]" at bounding box center [919, 95] width 347 height 76
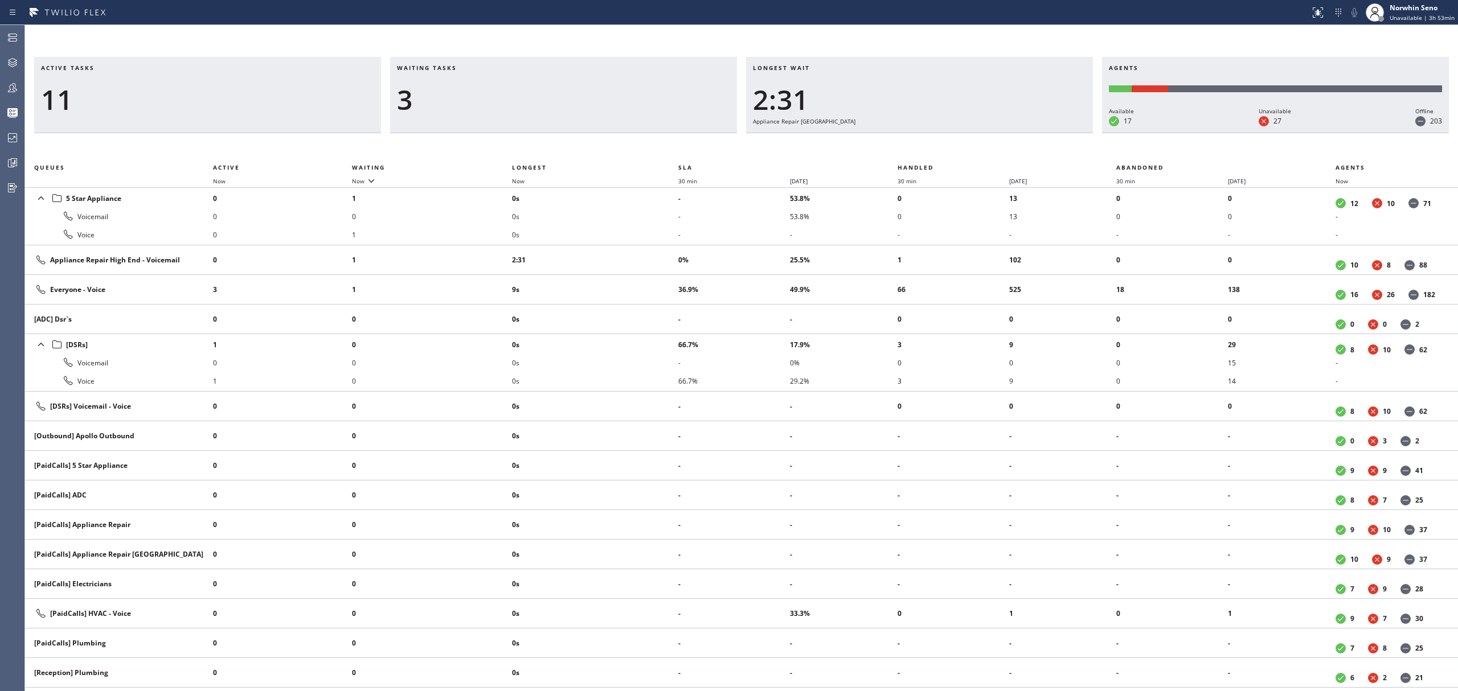
click at [1028, 133] on div "Longest wait 2:31 Appliance Repair [GEOGRAPHIC_DATA]" at bounding box center [919, 95] width 347 height 76
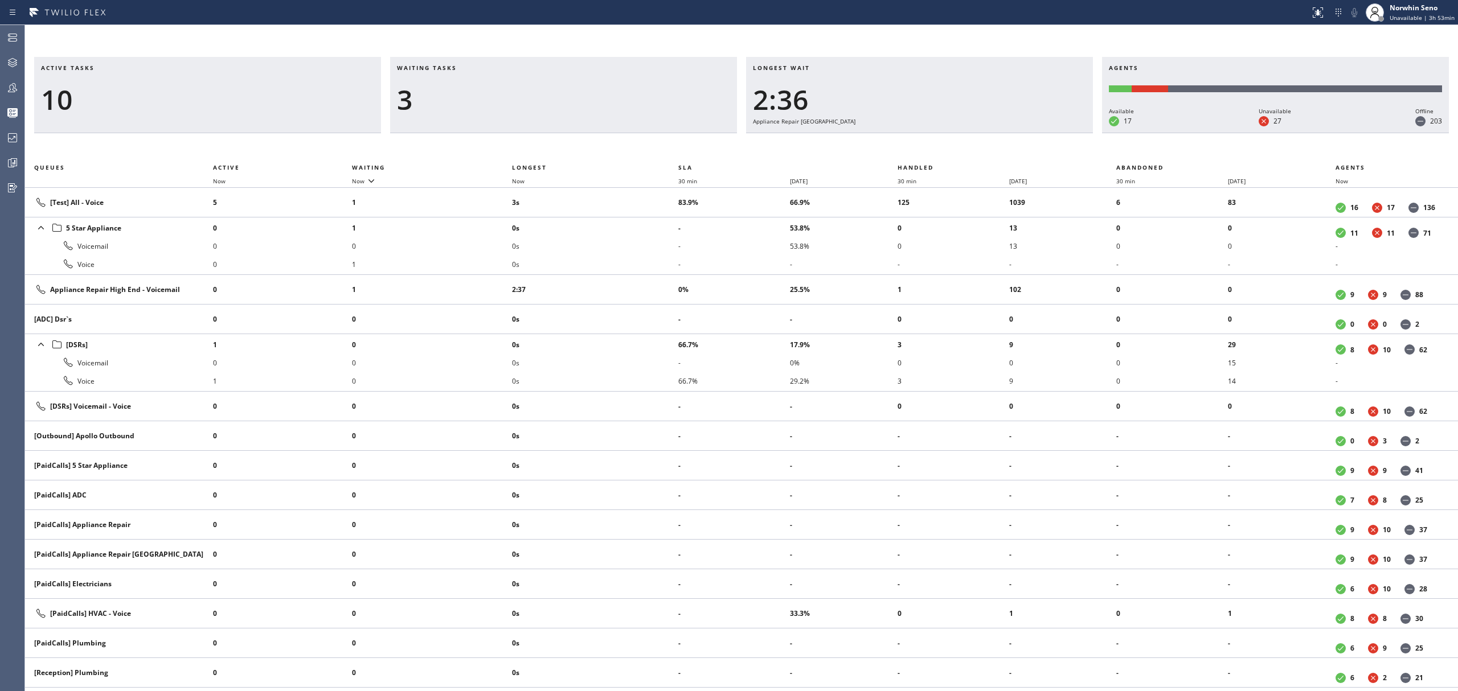
click at [1028, 133] on div "Longest wait 2:36 Appliance Repair [GEOGRAPHIC_DATA]" at bounding box center [919, 95] width 347 height 76
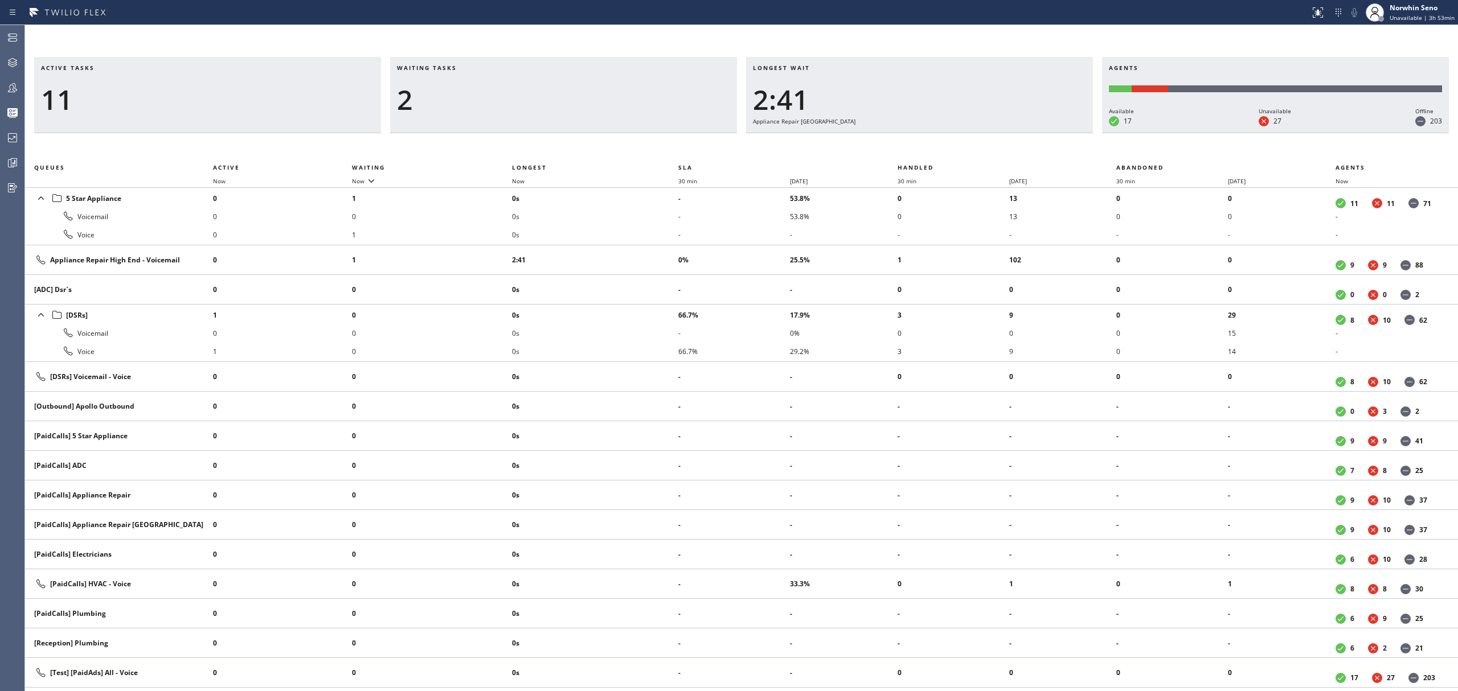
click at [1028, 133] on div "Longest wait 2:41 Appliance Repair [GEOGRAPHIC_DATA]" at bounding box center [919, 95] width 347 height 76
click at [1028, 133] on div "Longest wait 2:47 Appliance Repair [GEOGRAPHIC_DATA]" at bounding box center [919, 95] width 347 height 76
click at [1028, 133] on div "Longest wait 2:52 Appliance Repair [GEOGRAPHIC_DATA]" at bounding box center [919, 95] width 347 height 76
click at [1028, 133] on div "Longest wait 2:57 Appliance Repair [GEOGRAPHIC_DATA]" at bounding box center [919, 95] width 347 height 76
click at [1028, 133] on div "Longest wait 3:02 Appliance Repair [GEOGRAPHIC_DATA]" at bounding box center [919, 95] width 347 height 76
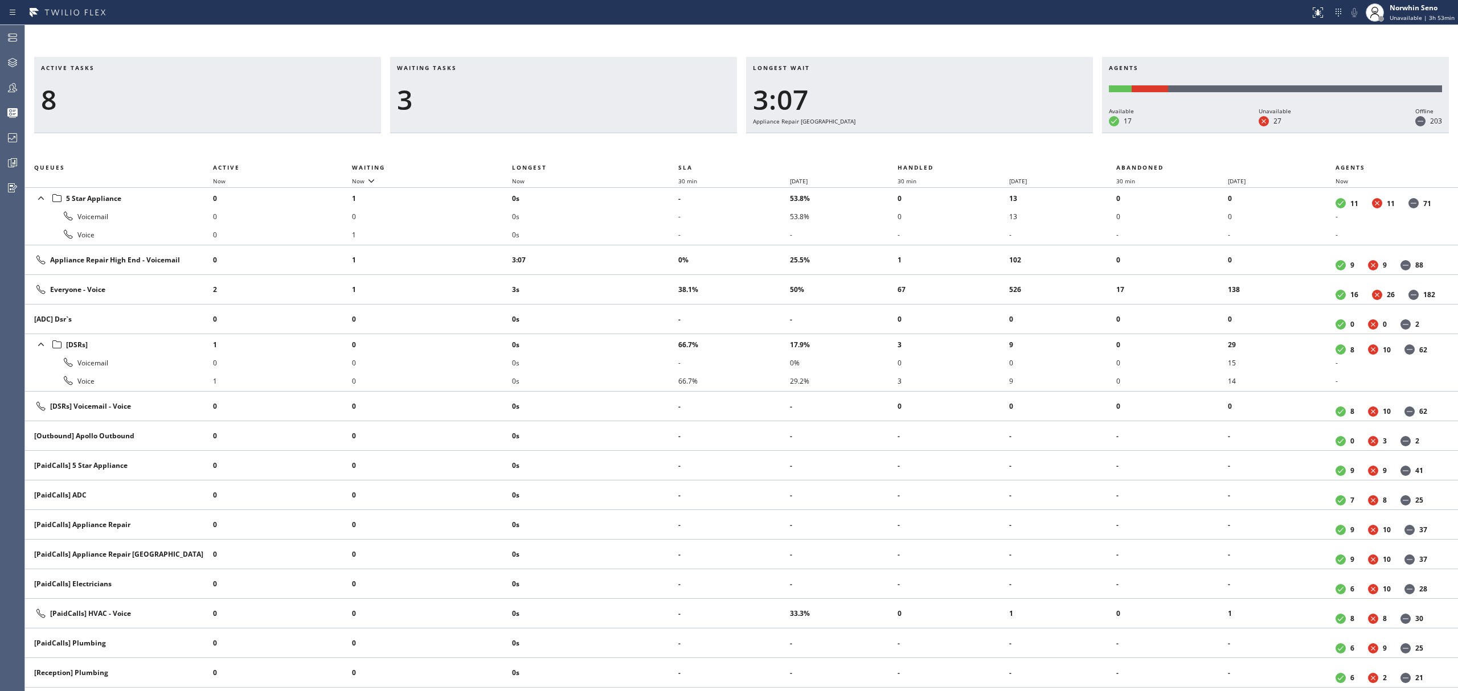
click at [1028, 133] on div "Longest wait 3:07 Appliance Repair [GEOGRAPHIC_DATA]" at bounding box center [919, 95] width 347 height 76
click at [1028, 133] on div "Longest wait 3:12 Appliance Repair [GEOGRAPHIC_DATA]" at bounding box center [919, 95] width 347 height 76
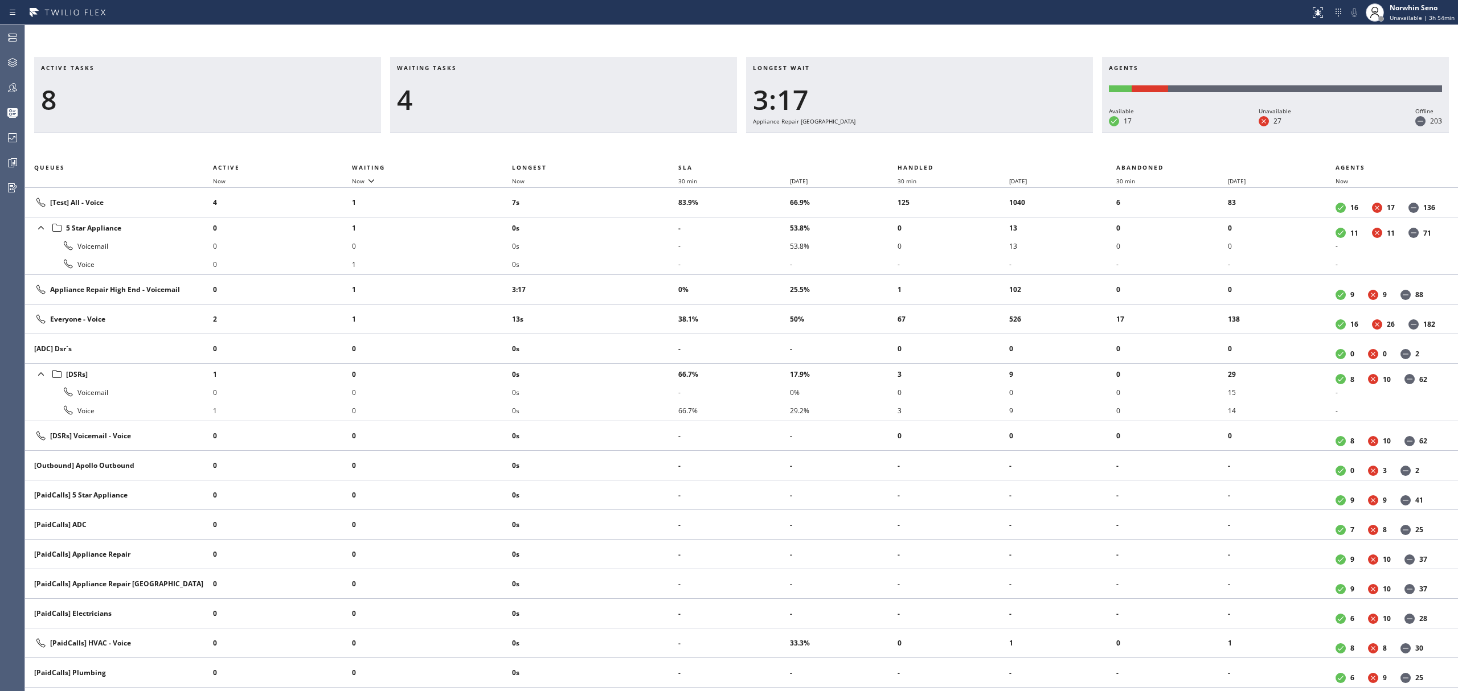
click at [1028, 133] on div "Longest wait 3:17 Appliance Repair [GEOGRAPHIC_DATA]" at bounding box center [919, 95] width 347 height 76
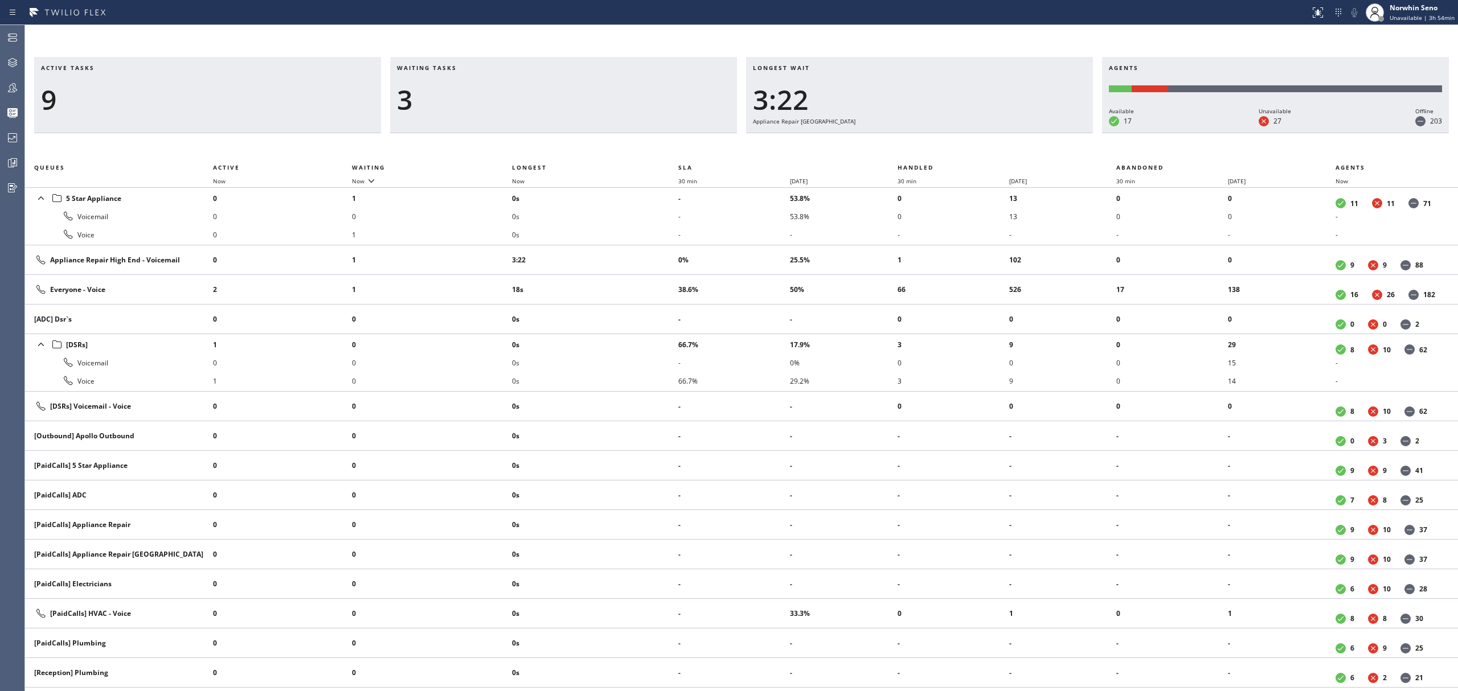
click at [1028, 133] on div "Longest wait 3:22 Appliance Repair [GEOGRAPHIC_DATA]" at bounding box center [919, 95] width 347 height 76
click at [1028, 133] on div "Longest wait 3:27 Appliance Repair [GEOGRAPHIC_DATA]" at bounding box center [919, 95] width 347 height 76
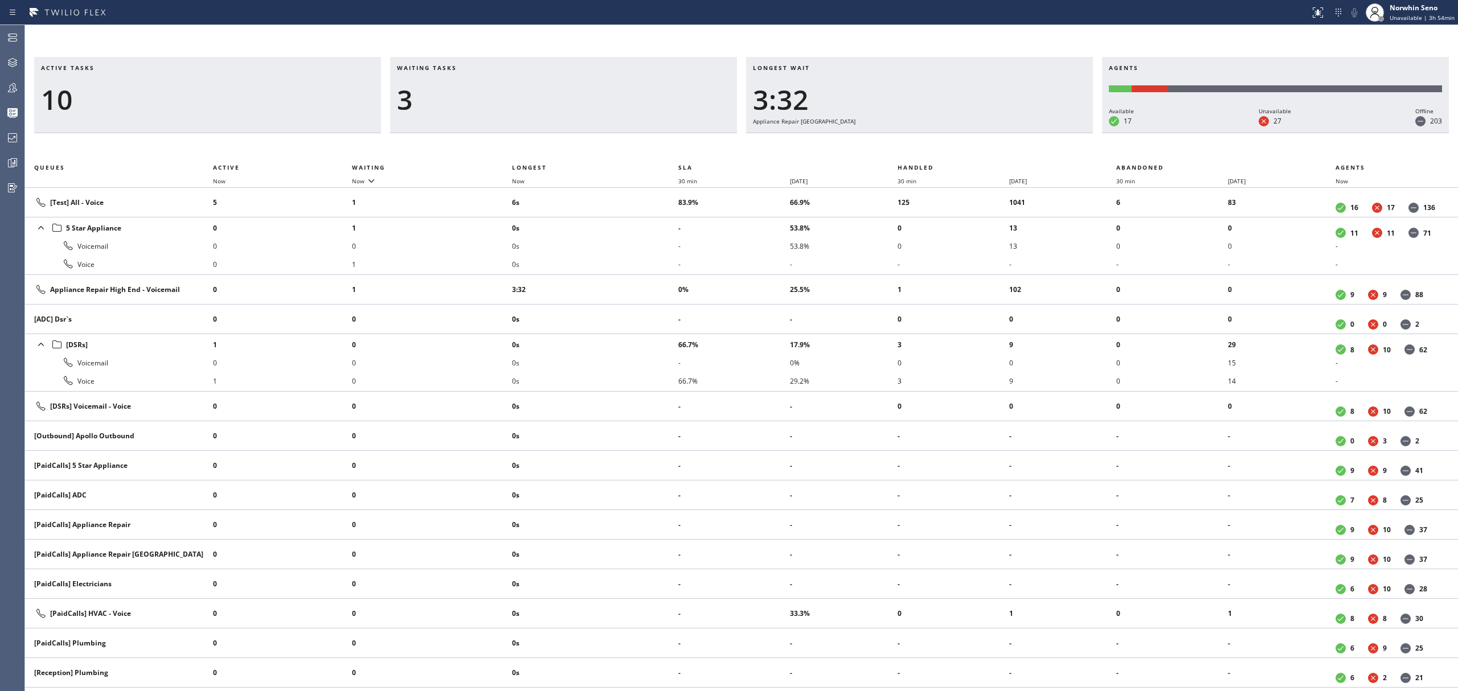
click at [1028, 133] on div "Longest wait 3:32 Appliance Repair [GEOGRAPHIC_DATA]" at bounding box center [919, 95] width 347 height 76
click at [1028, 133] on div "Longest wait 3:37 Appliance Repair [GEOGRAPHIC_DATA]" at bounding box center [919, 95] width 347 height 76
click at [1028, 133] on div "Longest wait 3:42 Appliance Repair [GEOGRAPHIC_DATA]" at bounding box center [919, 95] width 347 height 76
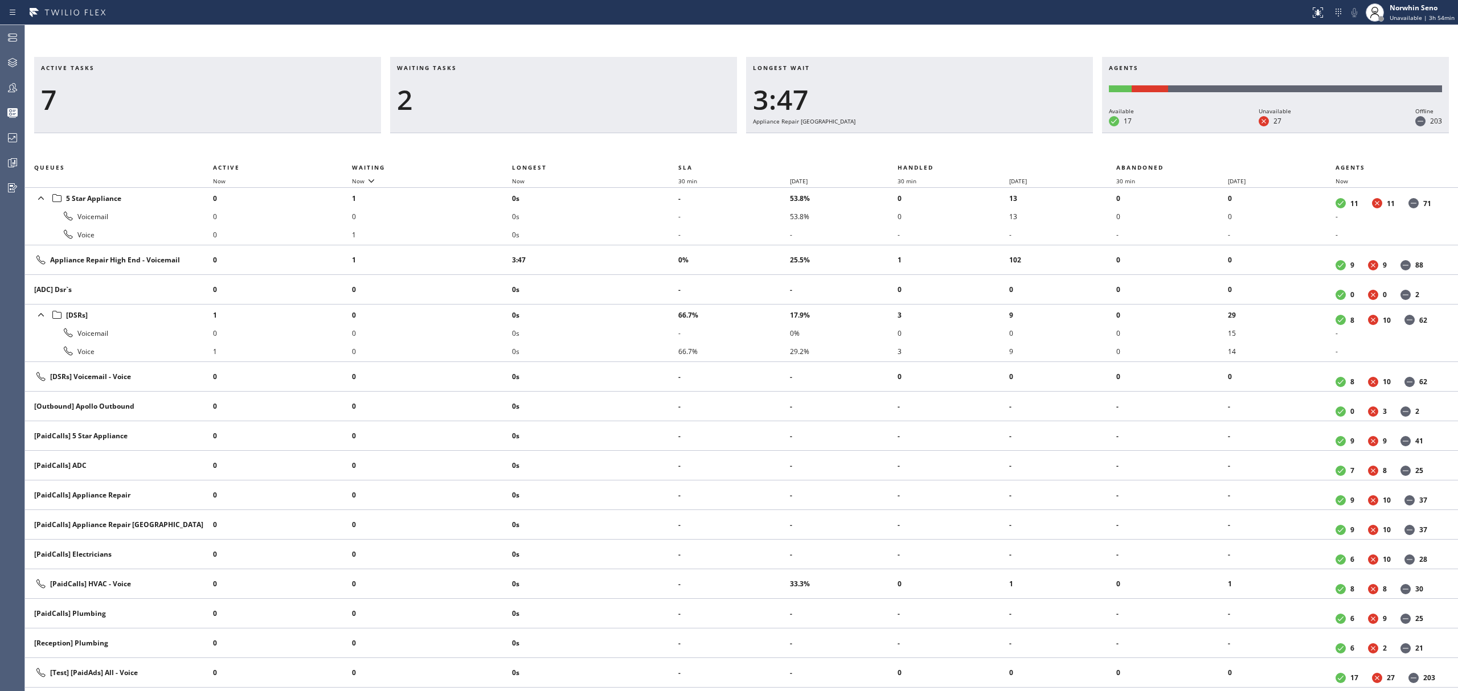
click at [1028, 133] on div "Longest wait 3:47 Appliance Repair [GEOGRAPHIC_DATA]" at bounding box center [919, 95] width 347 height 76
click at [1028, 133] on div "Longest wait 3:53 Appliance Repair [GEOGRAPHIC_DATA]" at bounding box center [919, 95] width 347 height 76
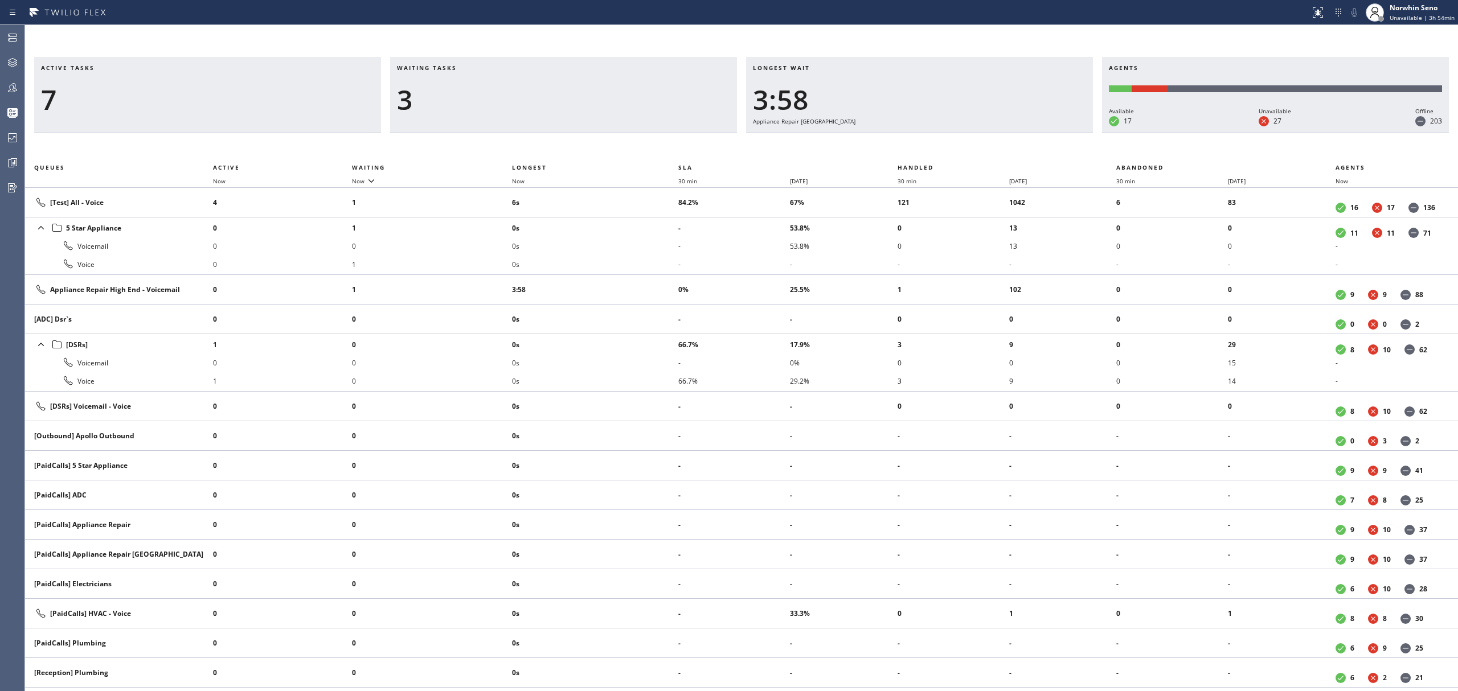
click at [1028, 133] on div "Longest wait 3:58 Appliance Repair [GEOGRAPHIC_DATA]" at bounding box center [919, 95] width 347 height 76
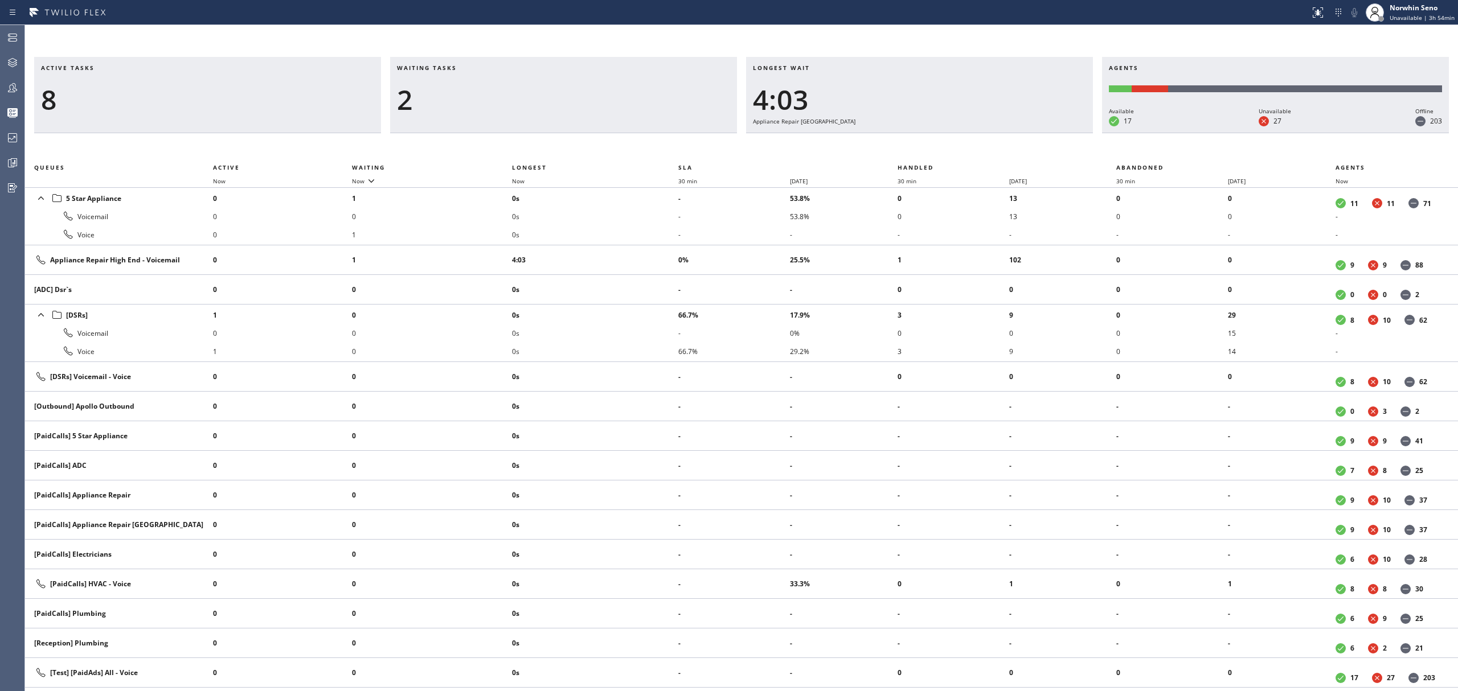
click at [1028, 133] on div "Longest wait 4:03 Appliance Repair [GEOGRAPHIC_DATA]" at bounding box center [919, 95] width 347 height 76
click at [1028, 133] on div "Longest wait 4:08 Appliance Repair [GEOGRAPHIC_DATA]" at bounding box center [919, 95] width 347 height 76
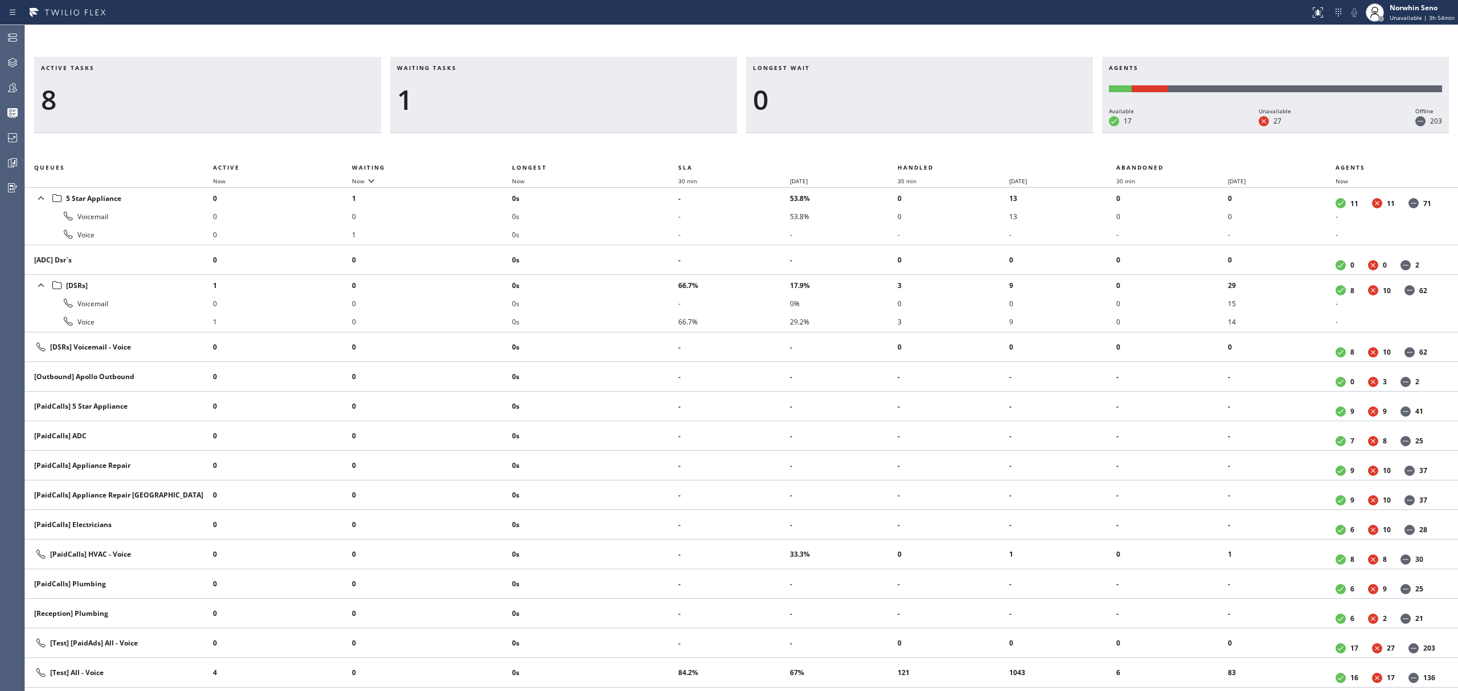
click at [1028, 133] on div "Longest wait 0" at bounding box center [919, 95] width 347 height 76
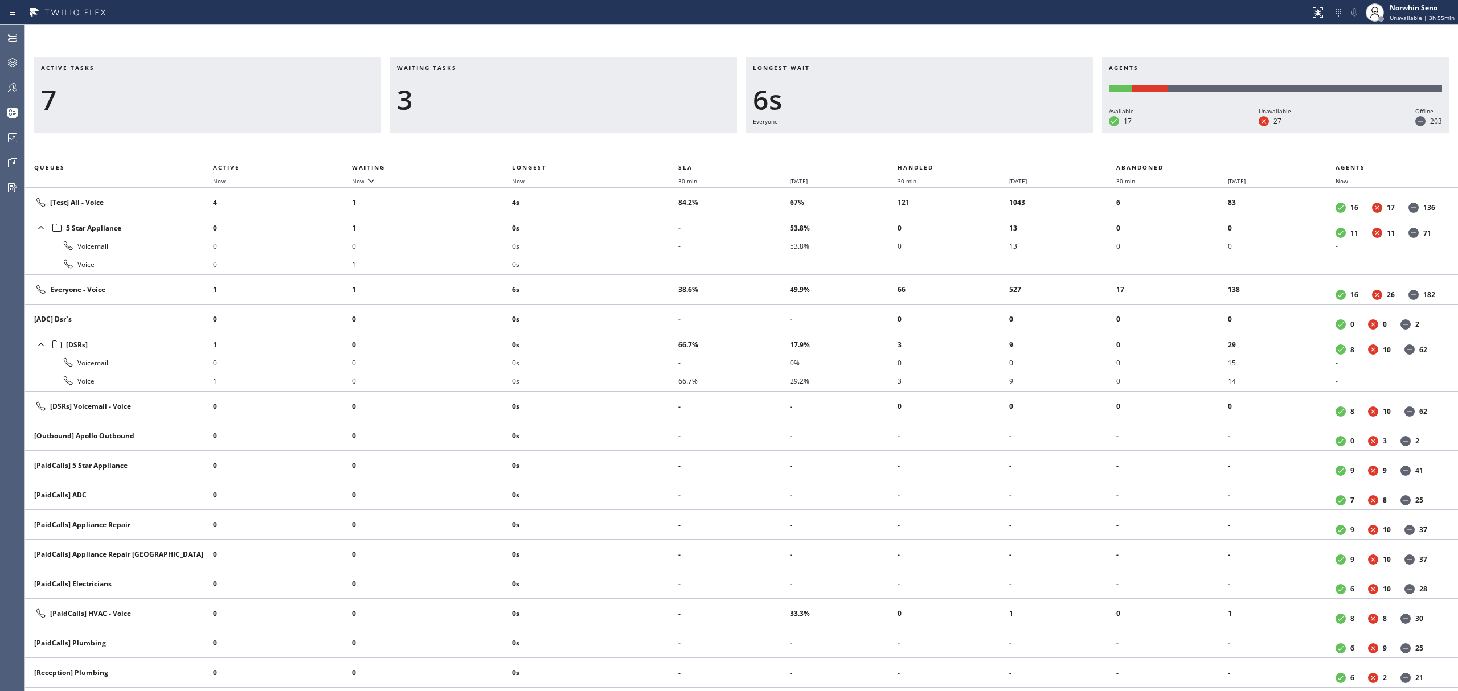
click at [1028, 133] on div "Longest wait 6s Everyone" at bounding box center [919, 95] width 347 height 76
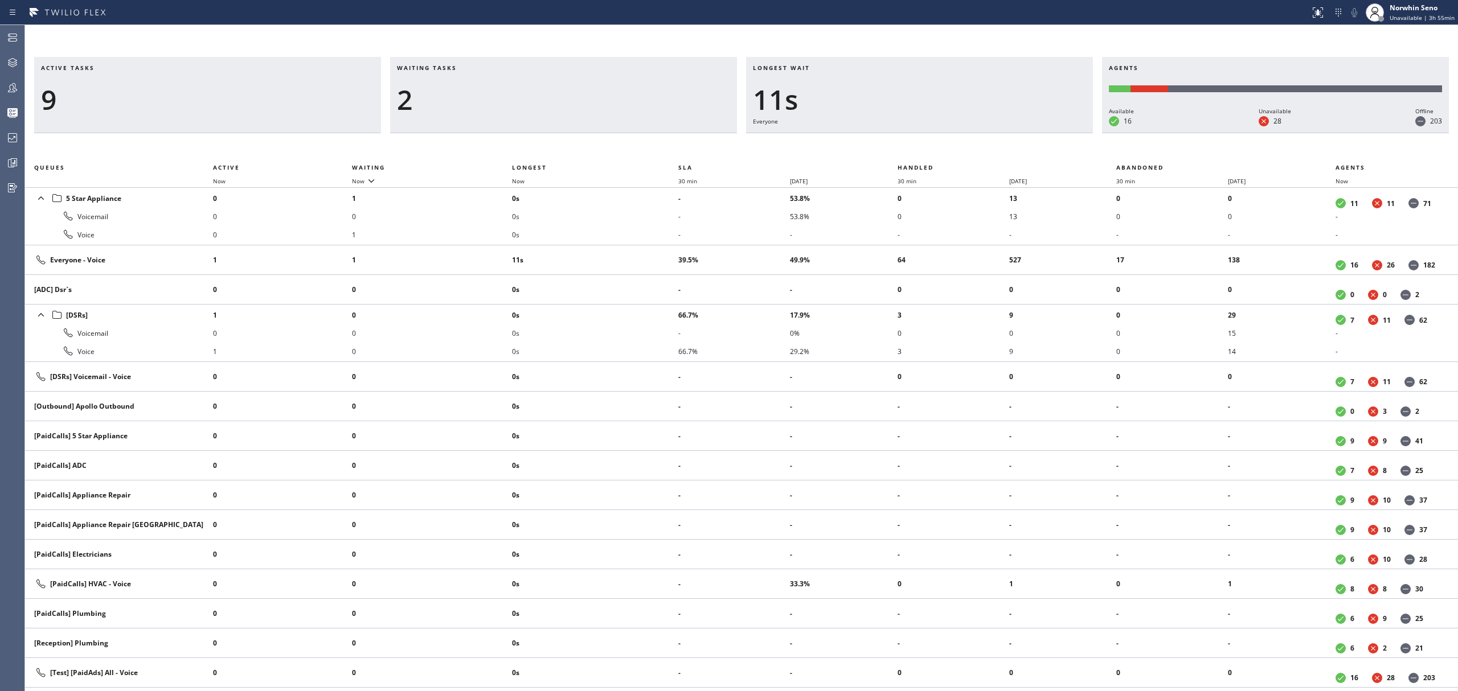
click at [1028, 133] on div "Longest wait 11s Everyone" at bounding box center [919, 95] width 347 height 76
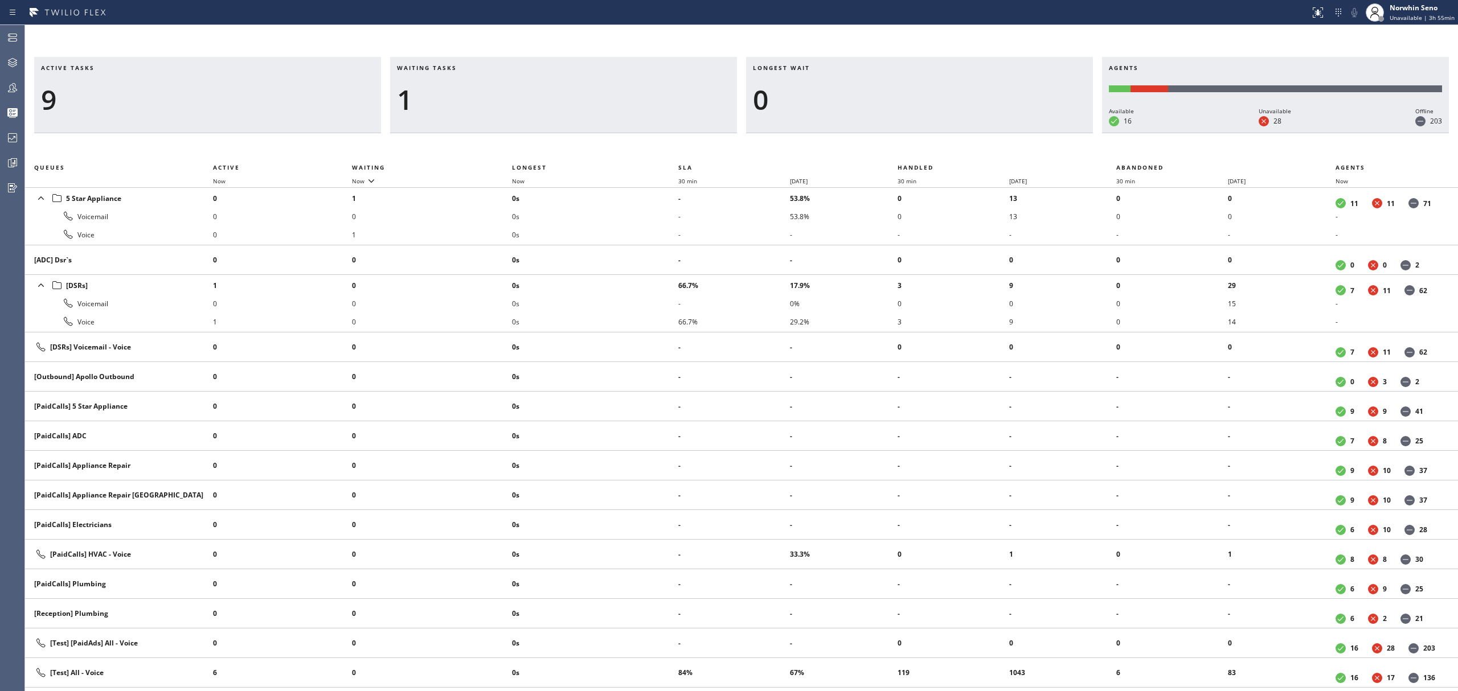
click at [1028, 133] on div "Longest wait 0" at bounding box center [919, 95] width 347 height 76
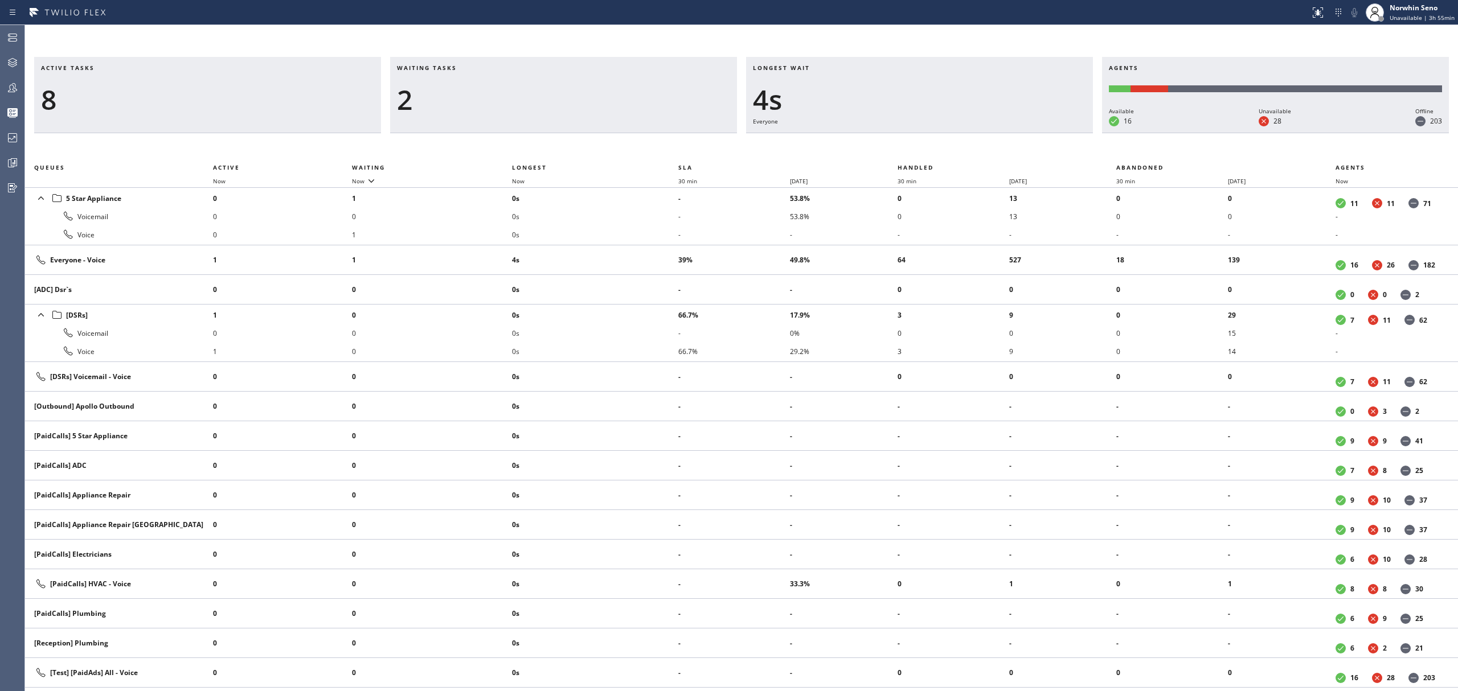
click at [1028, 133] on div "Longest wait 4s Everyone" at bounding box center [919, 95] width 347 height 76
click at [1028, 133] on div "Longest wait 9s Everyone" at bounding box center [919, 95] width 347 height 76
click at [1028, 133] on div "Longest wait 14s Everyone" at bounding box center [919, 95] width 347 height 76
click at [1028, 133] on div "Longest wait 19s Everyone" at bounding box center [919, 95] width 347 height 76
click at [1028, 133] on div "Longest wait 24s Everyone" at bounding box center [919, 95] width 347 height 76
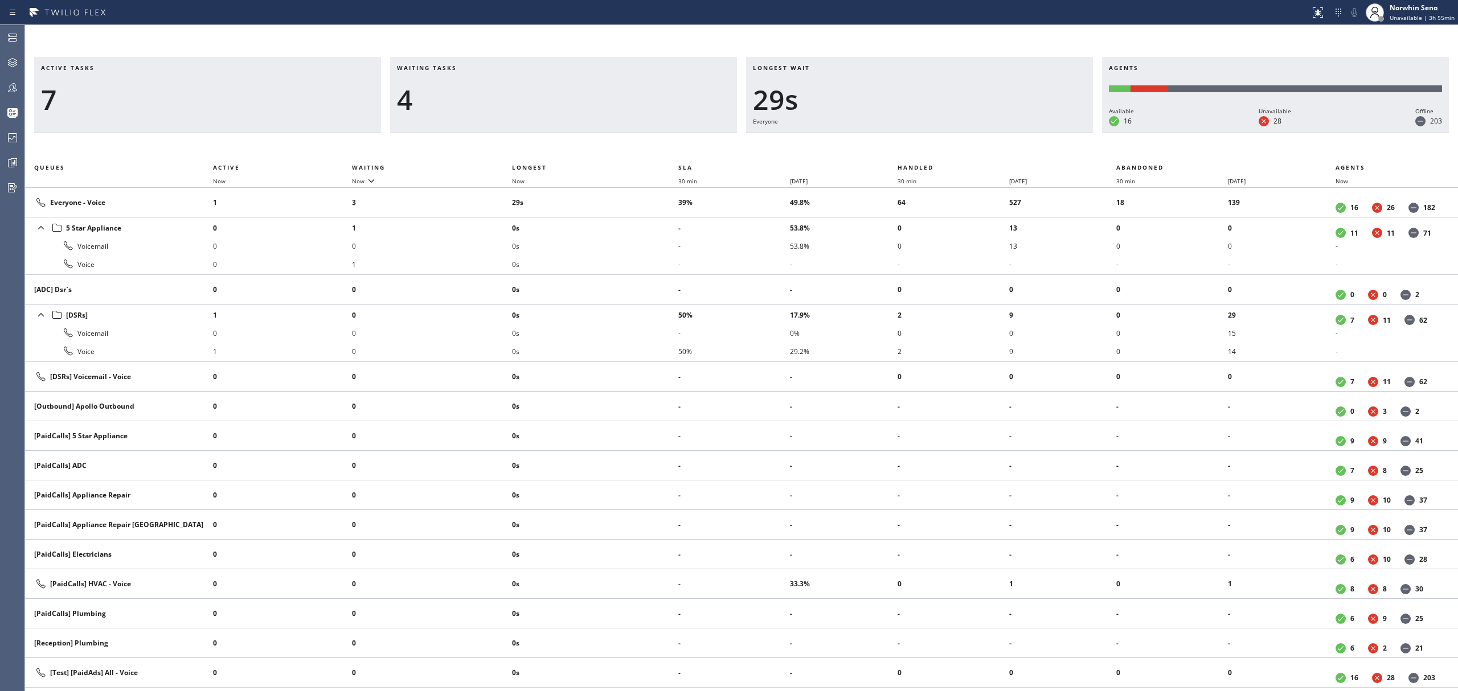
click at [1028, 133] on div "Longest wait 29s Everyone" at bounding box center [919, 95] width 347 height 76
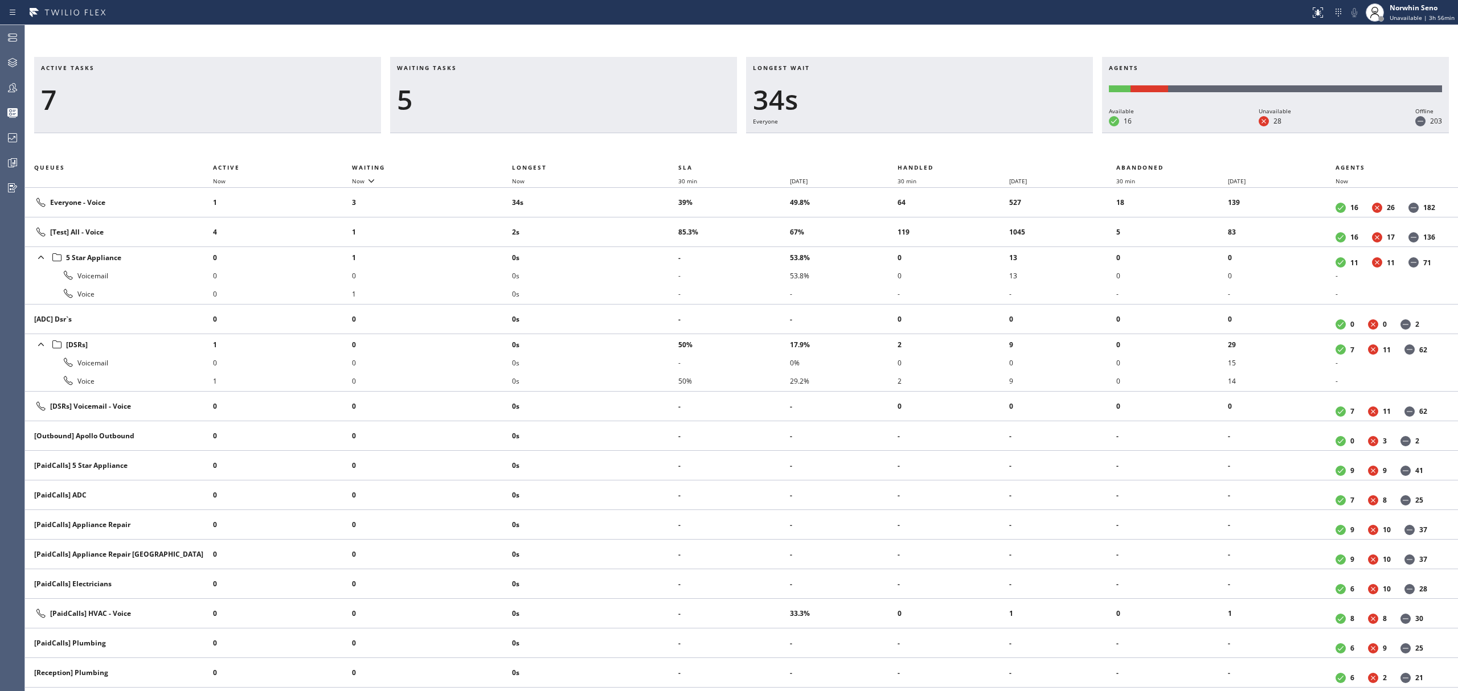
click at [1028, 133] on div "Longest wait 34s Everyone" at bounding box center [919, 95] width 347 height 76
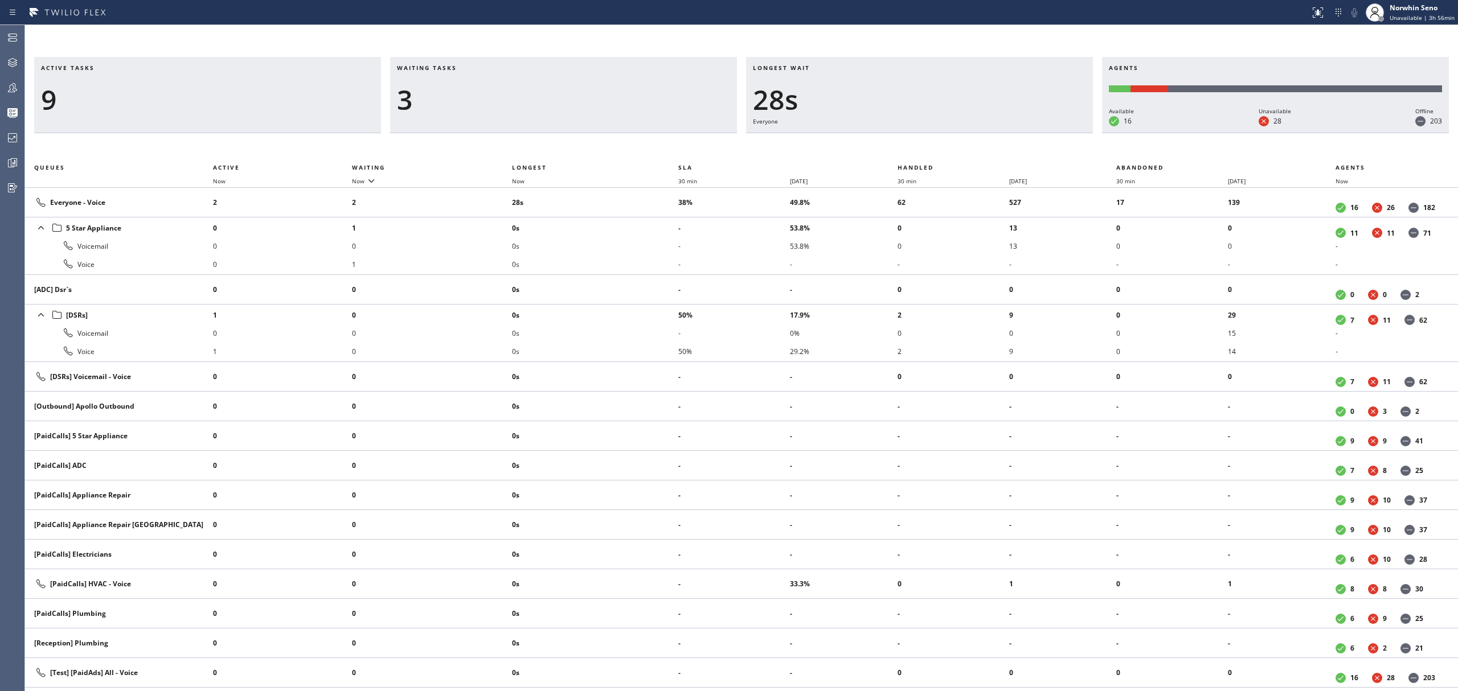
click at [1028, 133] on div "Longest wait 28s Everyone" at bounding box center [919, 95] width 347 height 76
click at [1028, 133] on div "Longest wait 33s Everyone" at bounding box center [919, 95] width 347 height 76
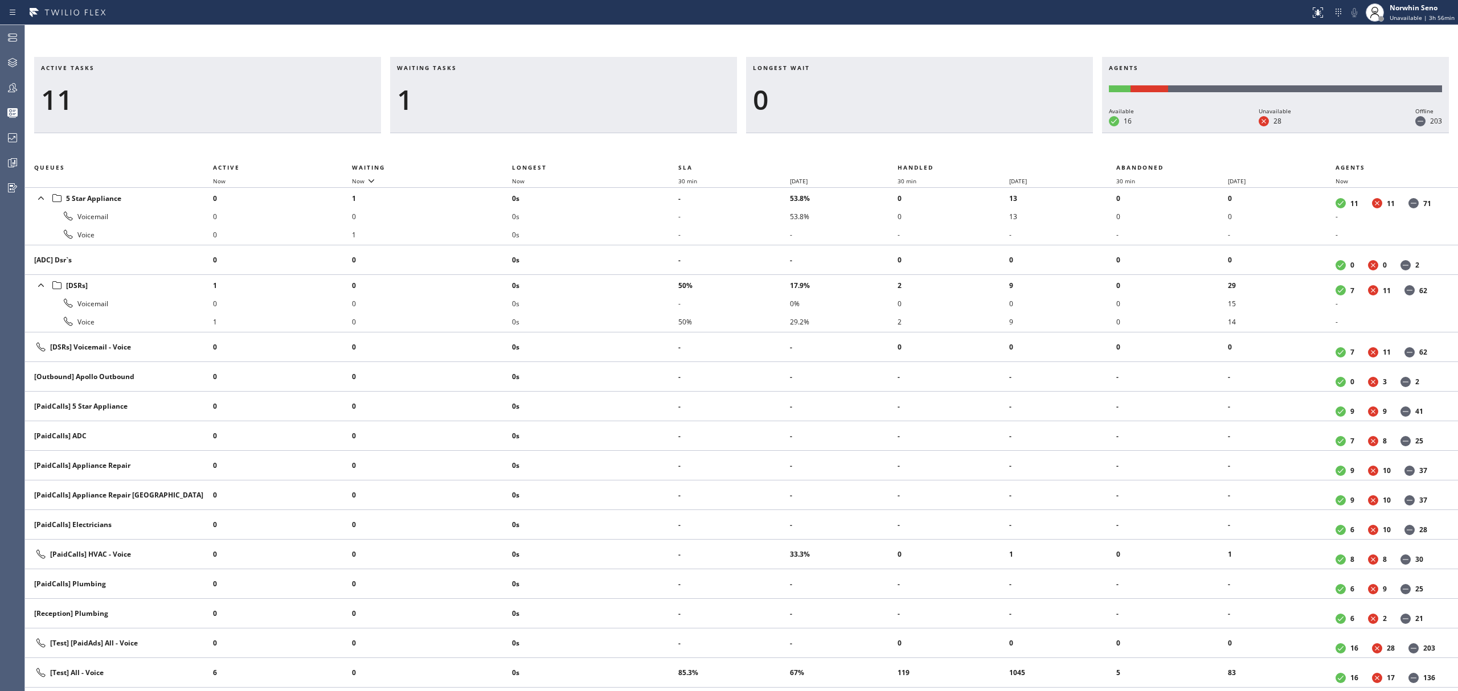
click at [1028, 133] on div "Longest wait 0" at bounding box center [919, 95] width 347 height 76
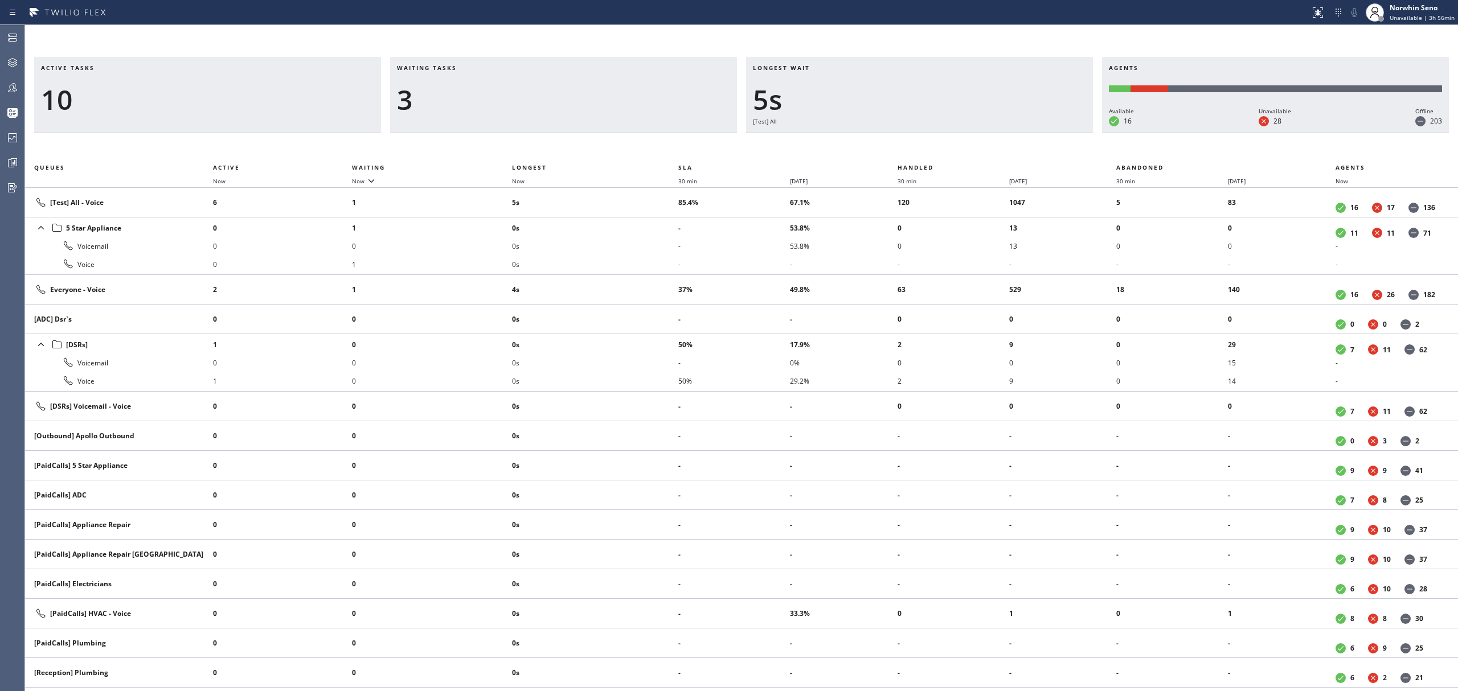
click at [1028, 133] on div "Longest wait 5s [Test] All" at bounding box center [919, 95] width 347 height 76
click at [1028, 133] on div "Longest wait 10s [Test] All" at bounding box center [919, 95] width 347 height 76
click at [1028, 133] on div "Longest wait 16s [Test] All" at bounding box center [919, 95] width 347 height 76
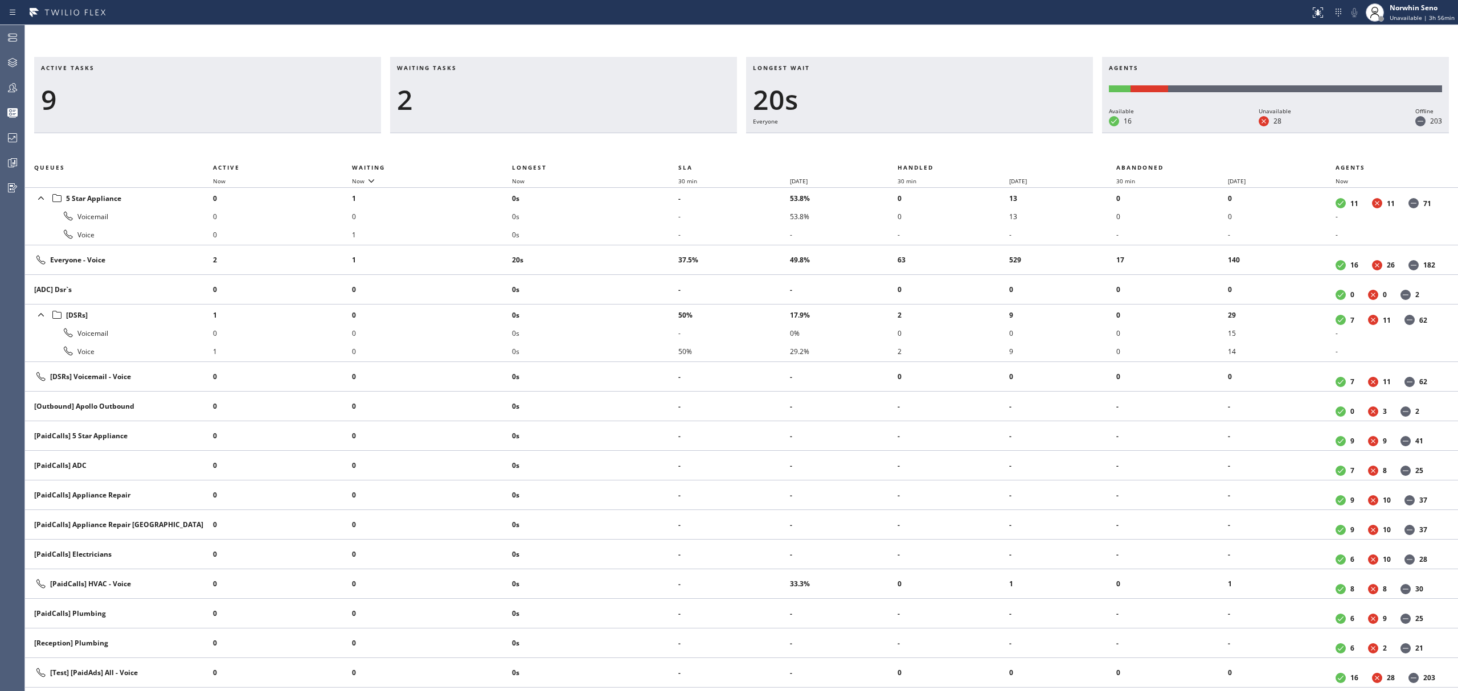
click at [1028, 133] on div "Longest wait 20s Everyone" at bounding box center [919, 95] width 347 height 76
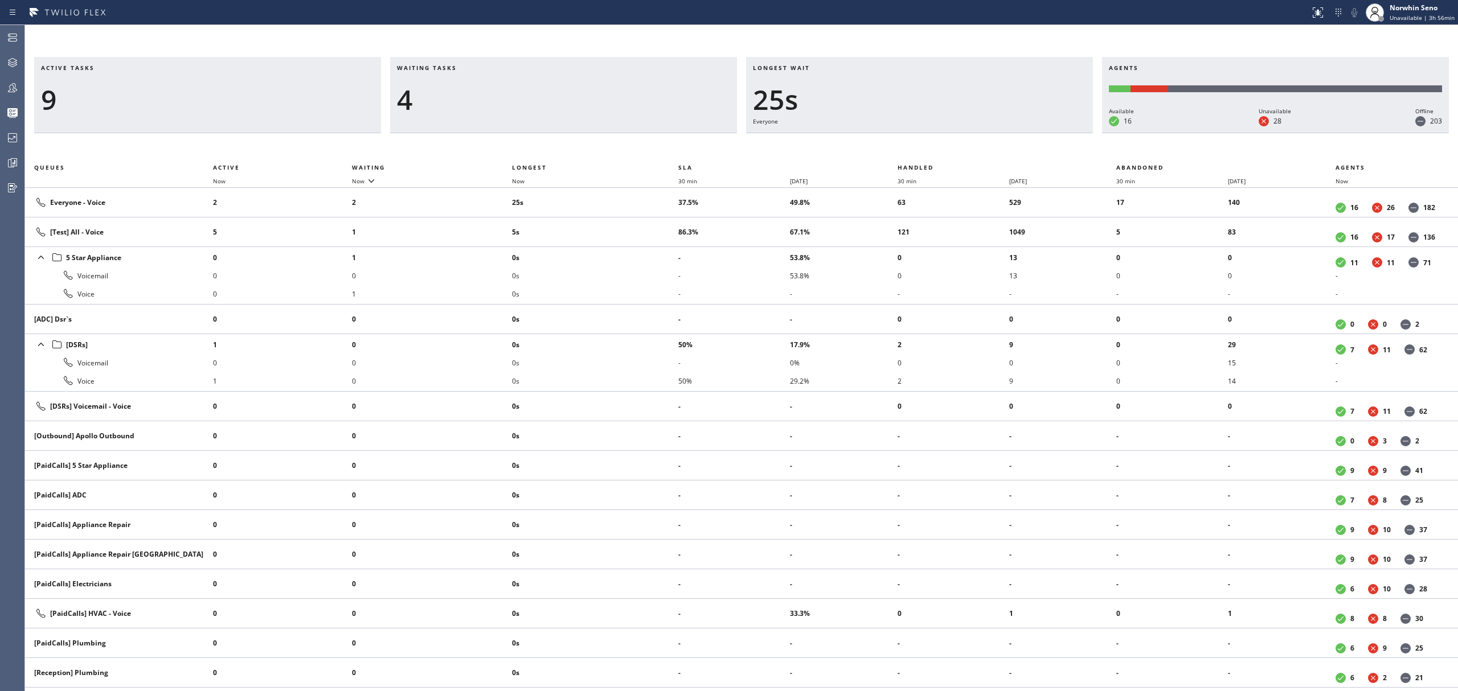
click at [1028, 133] on div "Longest wait 25s Everyone" at bounding box center [919, 95] width 347 height 76
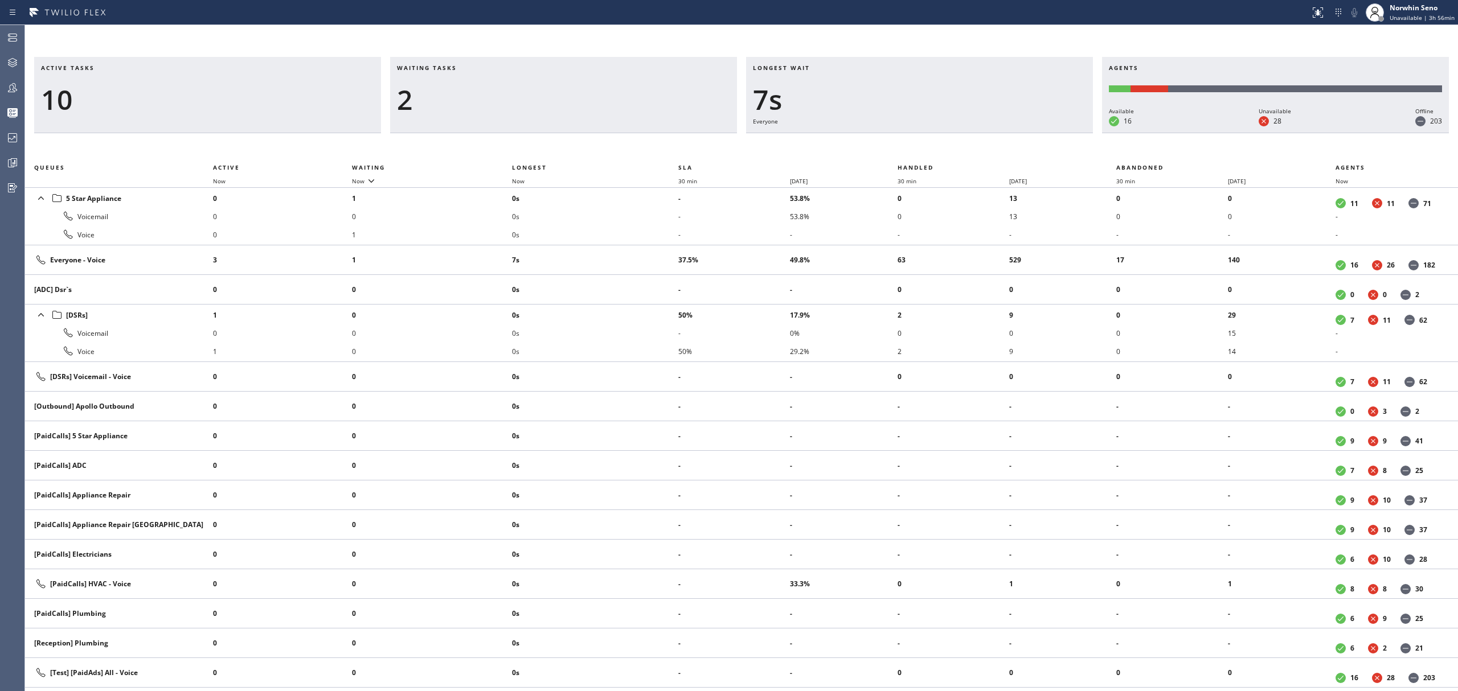
click at [1028, 133] on div "Longest wait 7s Everyone" at bounding box center [919, 95] width 347 height 76
click at [1028, 133] on div "Longest wait 12s Everyone" at bounding box center [919, 95] width 347 height 76
click at [1028, 133] on div "Longest wait 17s Everyone" at bounding box center [919, 95] width 347 height 76
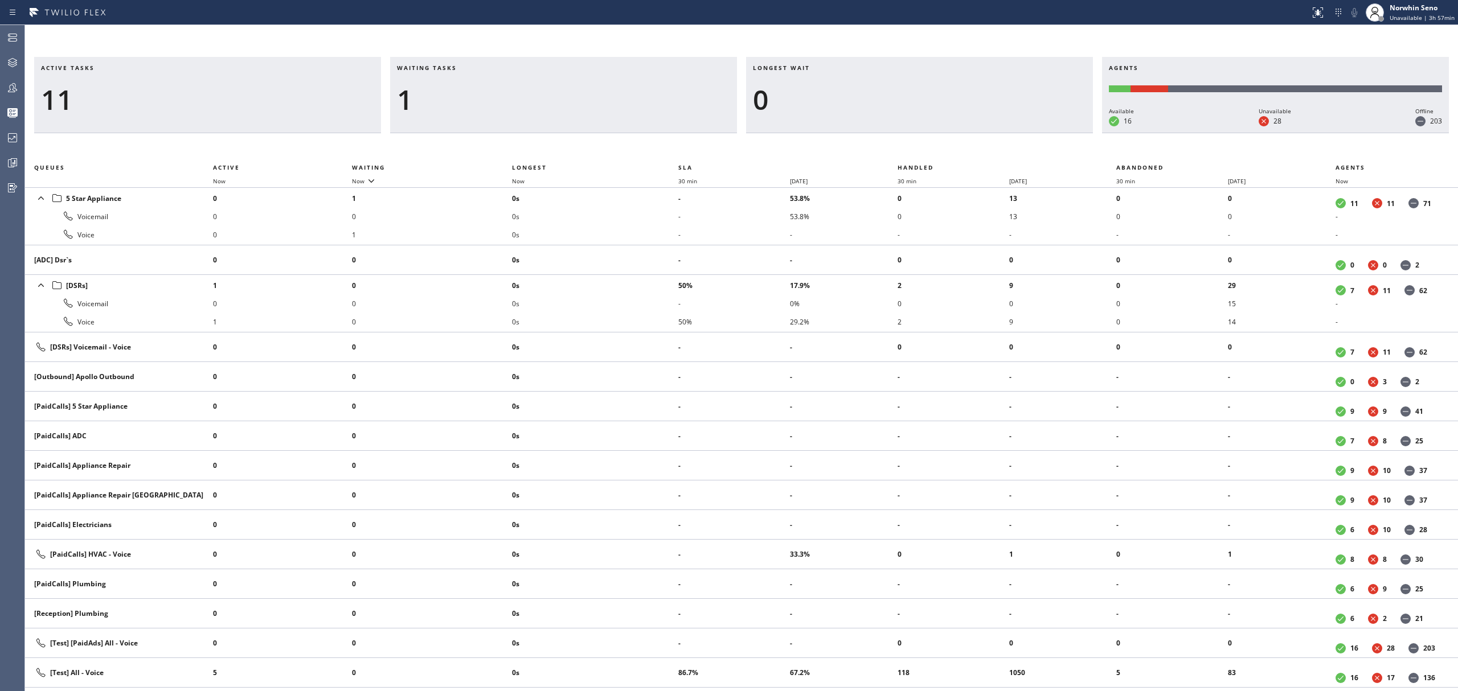
click at [1028, 133] on div "Longest wait 0" at bounding box center [919, 95] width 347 height 76
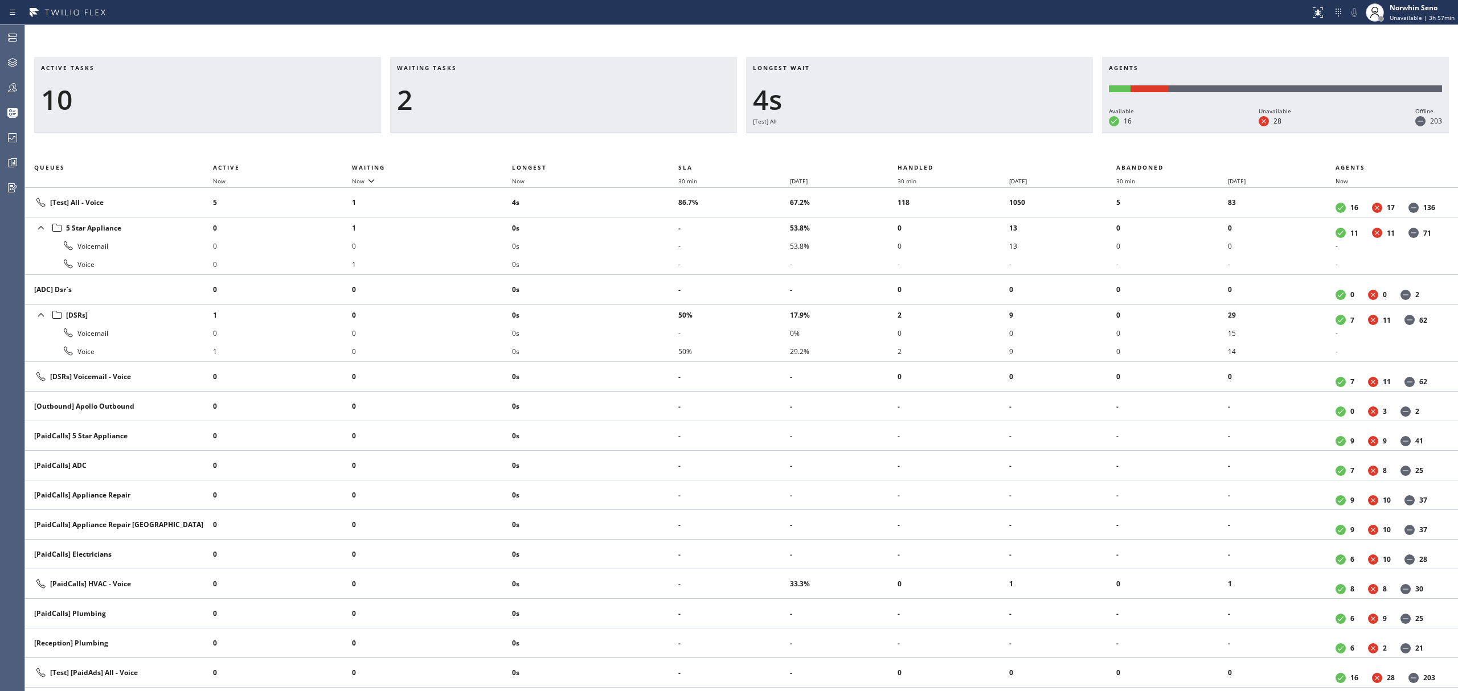
click at [1028, 133] on div "Longest wait 4s [Test] All" at bounding box center [919, 95] width 347 height 76
click at [1028, 133] on div "Longest wait 3s [Test] All" at bounding box center [919, 95] width 347 height 76
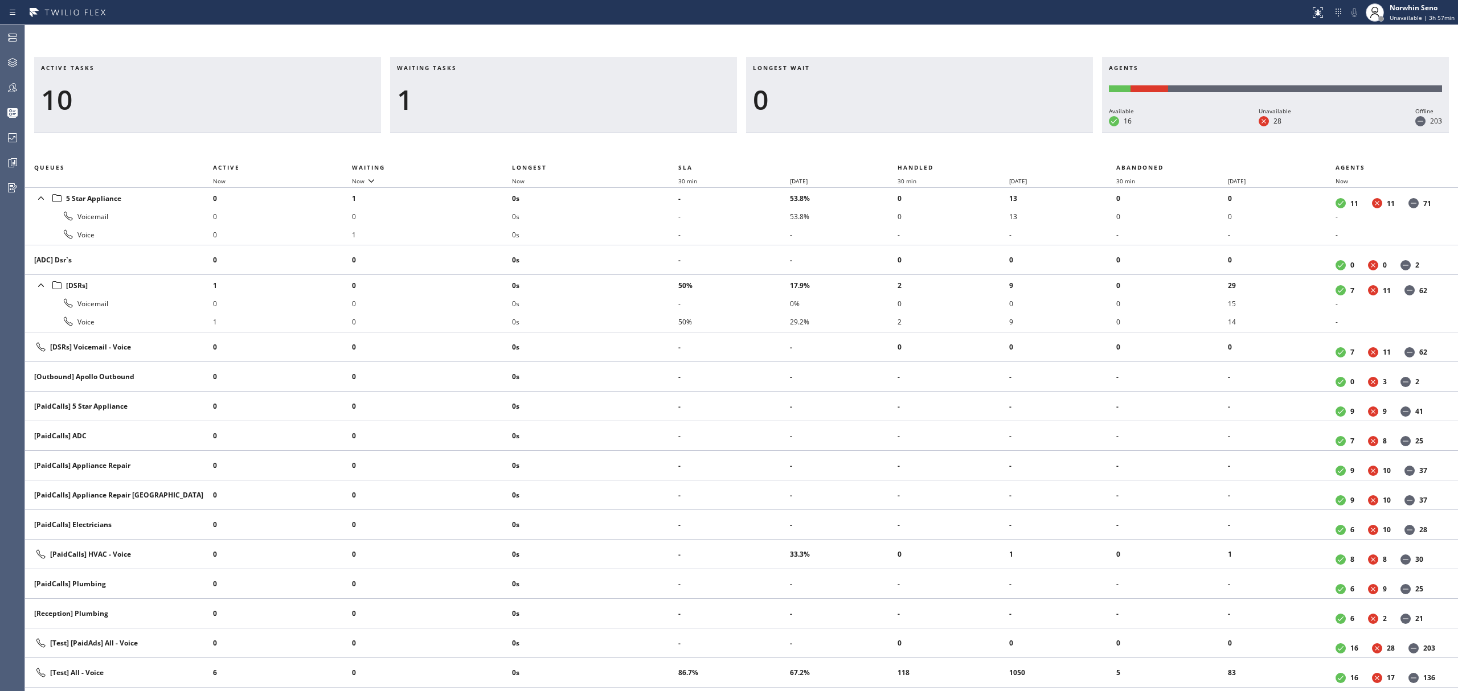
click at [1028, 133] on div "Longest wait 0" at bounding box center [919, 95] width 347 height 76
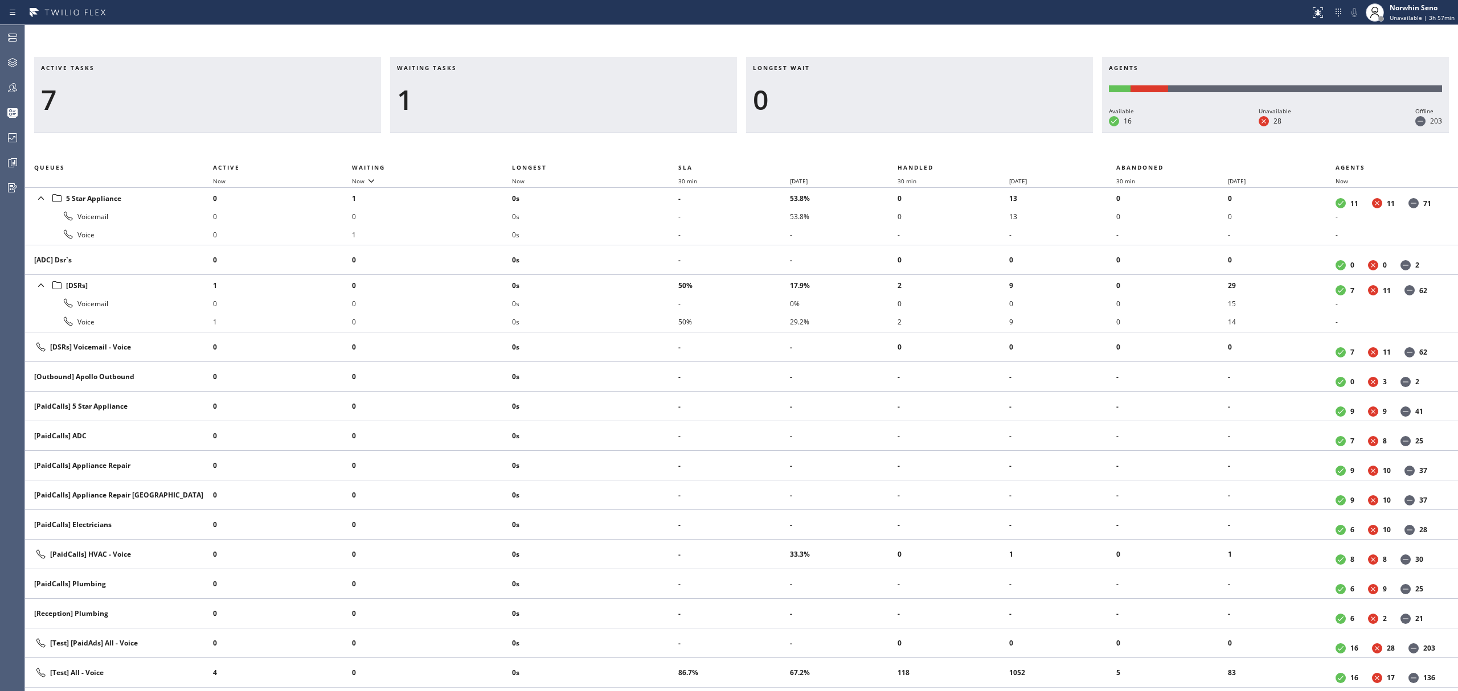
click at [1028, 133] on div "Longest wait 0" at bounding box center [919, 95] width 347 height 76
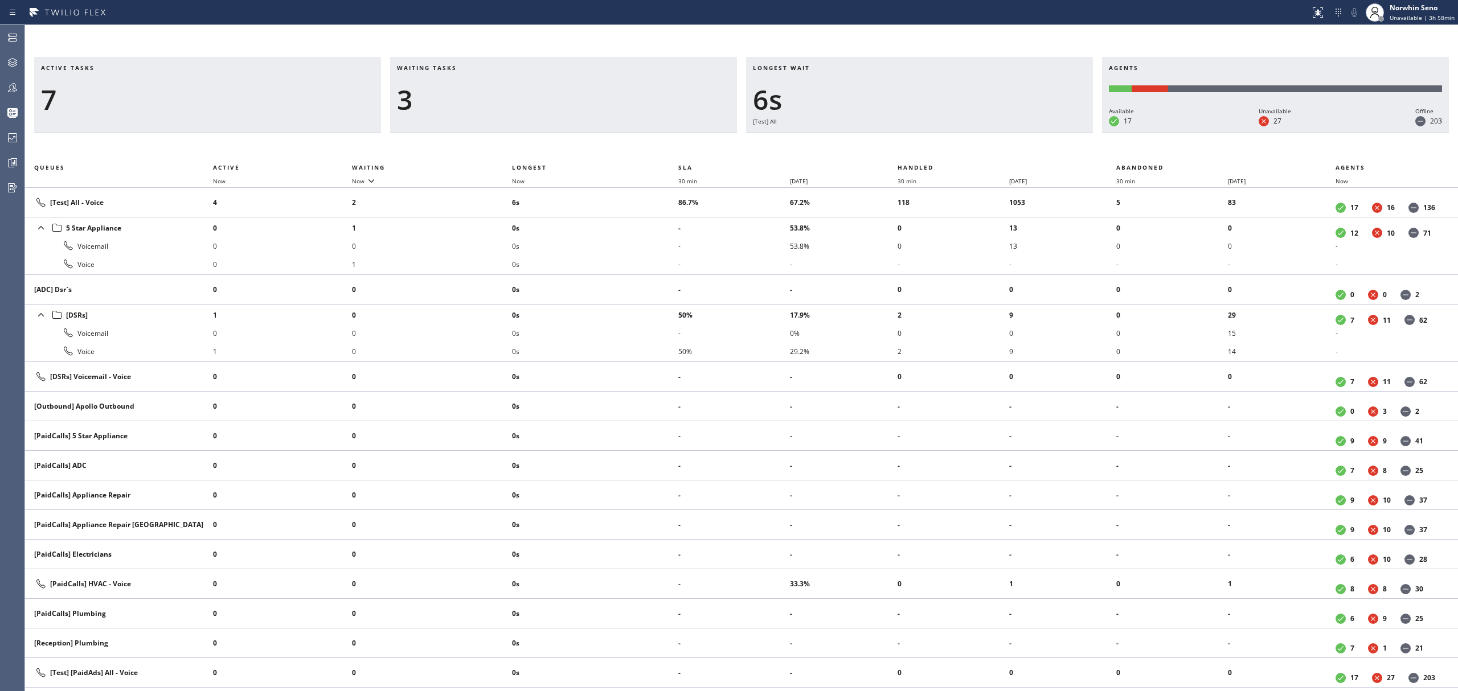
click at [1028, 133] on div "Longest wait 6s [Test] All" at bounding box center [919, 95] width 347 height 76
click at [1028, 133] on div "Longest wait 9s [Test] All" at bounding box center [919, 95] width 347 height 76
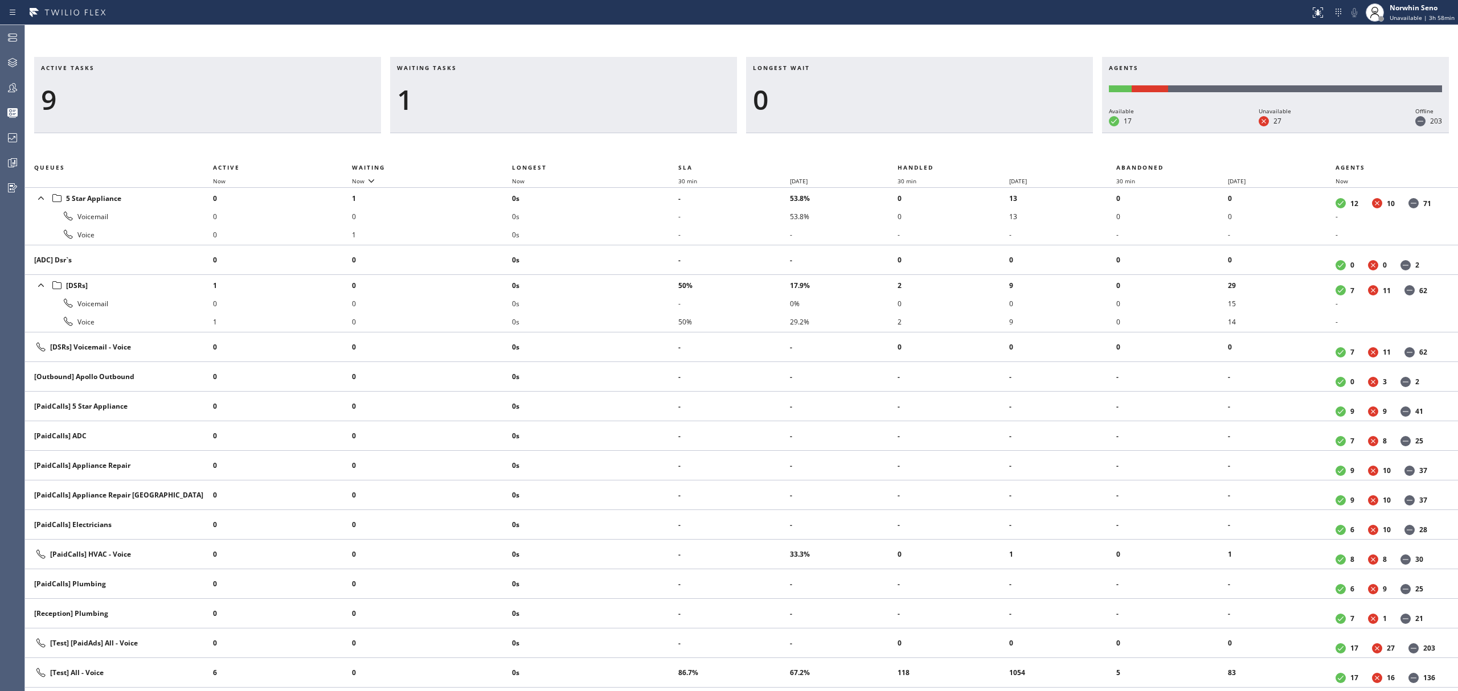
click at [1028, 133] on div "Longest wait 0" at bounding box center [919, 95] width 347 height 76
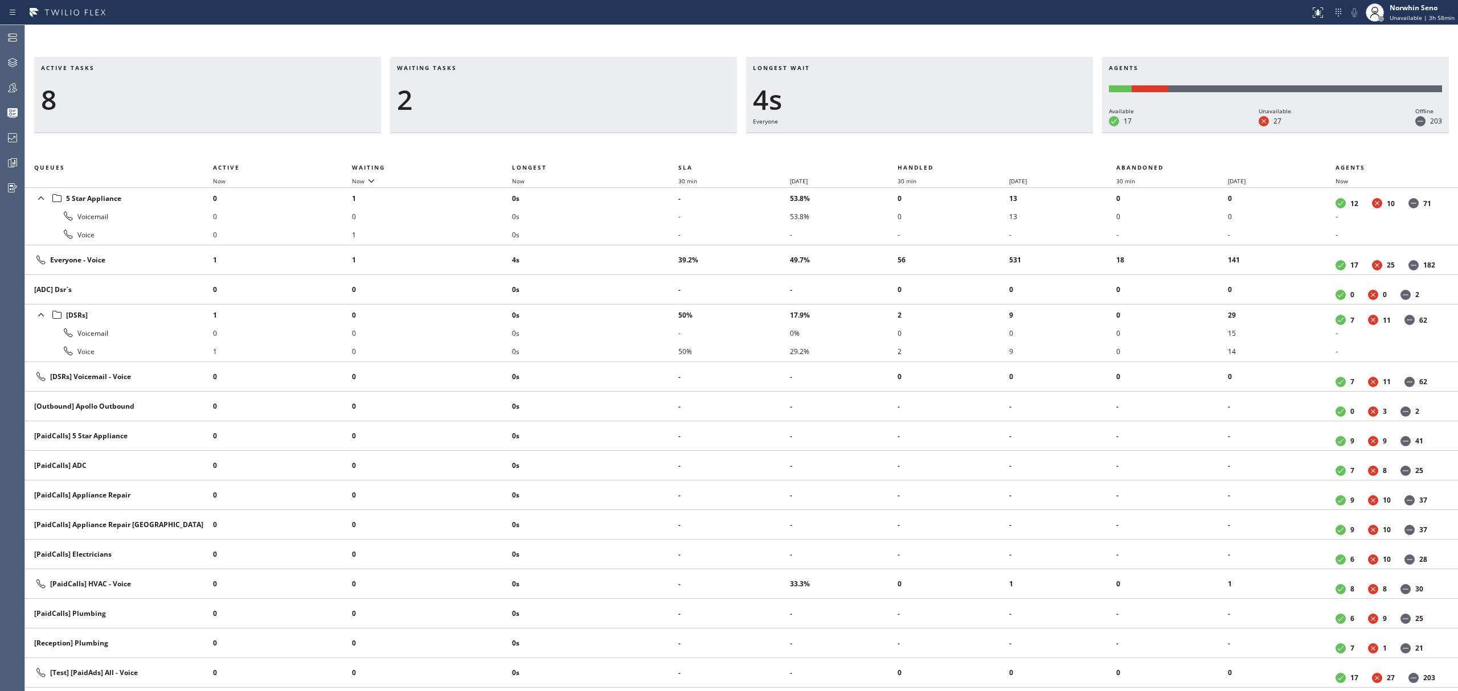
click at [1028, 133] on div "Longest wait 4s Everyone" at bounding box center [919, 95] width 347 height 76
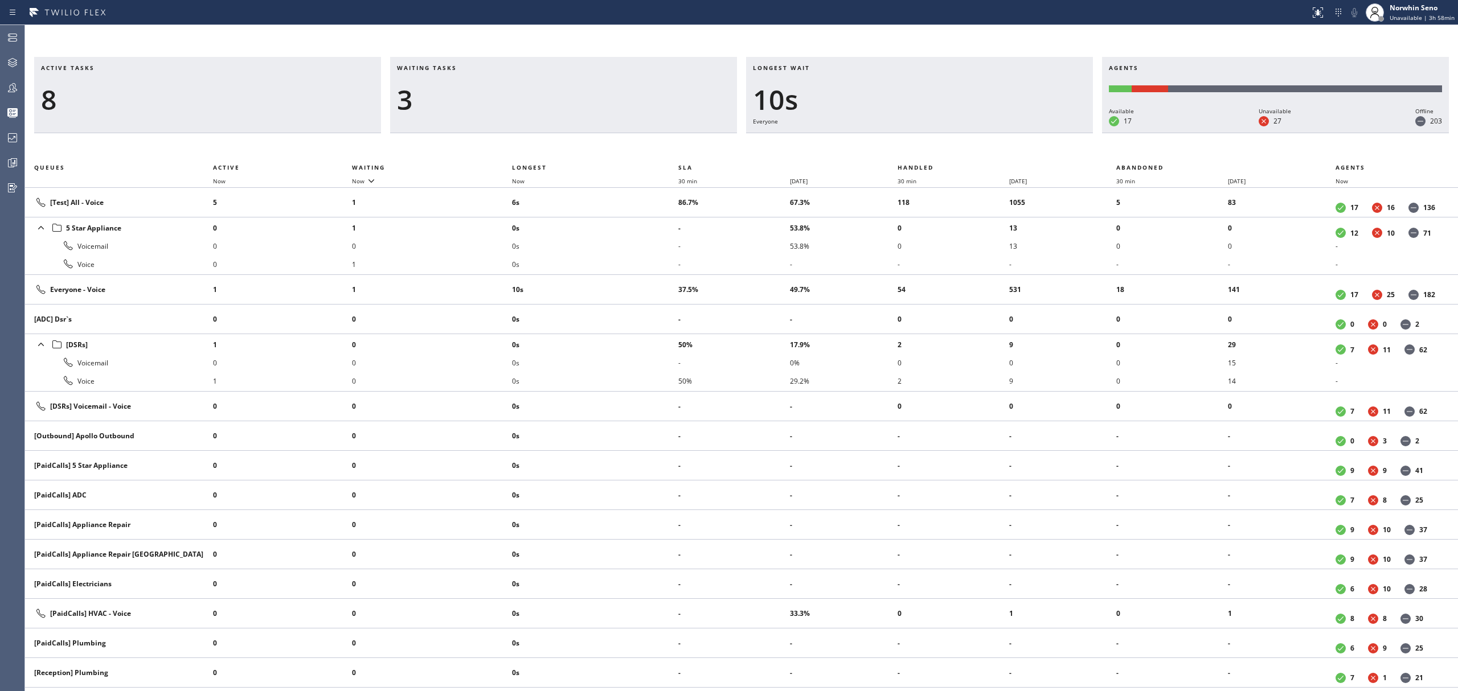
click at [1028, 133] on div "Longest wait 10s Everyone" at bounding box center [919, 95] width 347 height 76
click at [1028, 133] on div "Longest wait 15s Everyone" at bounding box center [919, 95] width 347 height 76
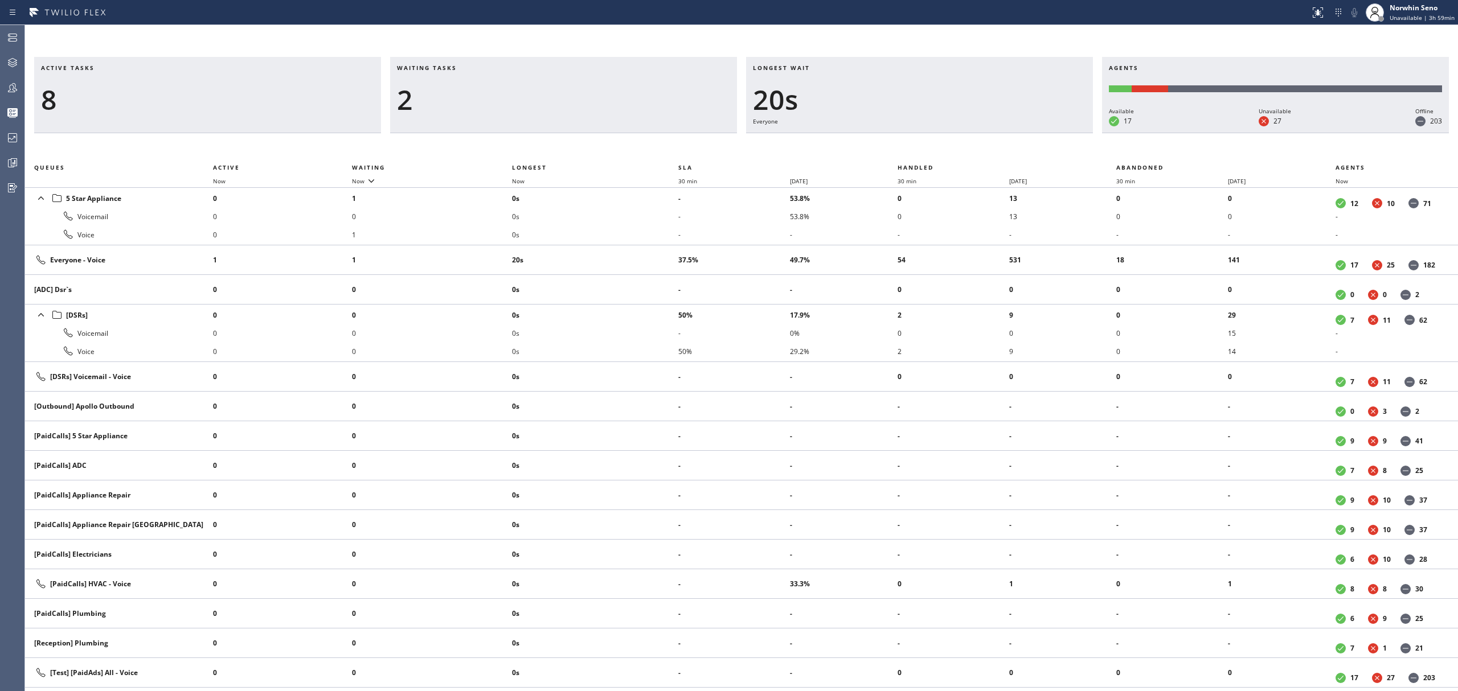
click at [1028, 133] on div "Longest wait 20s Everyone" at bounding box center [919, 95] width 347 height 76
click at [1028, 133] on div "Longest wait 3s [Test] All" at bounding box center [919, 95] width 347 height 76
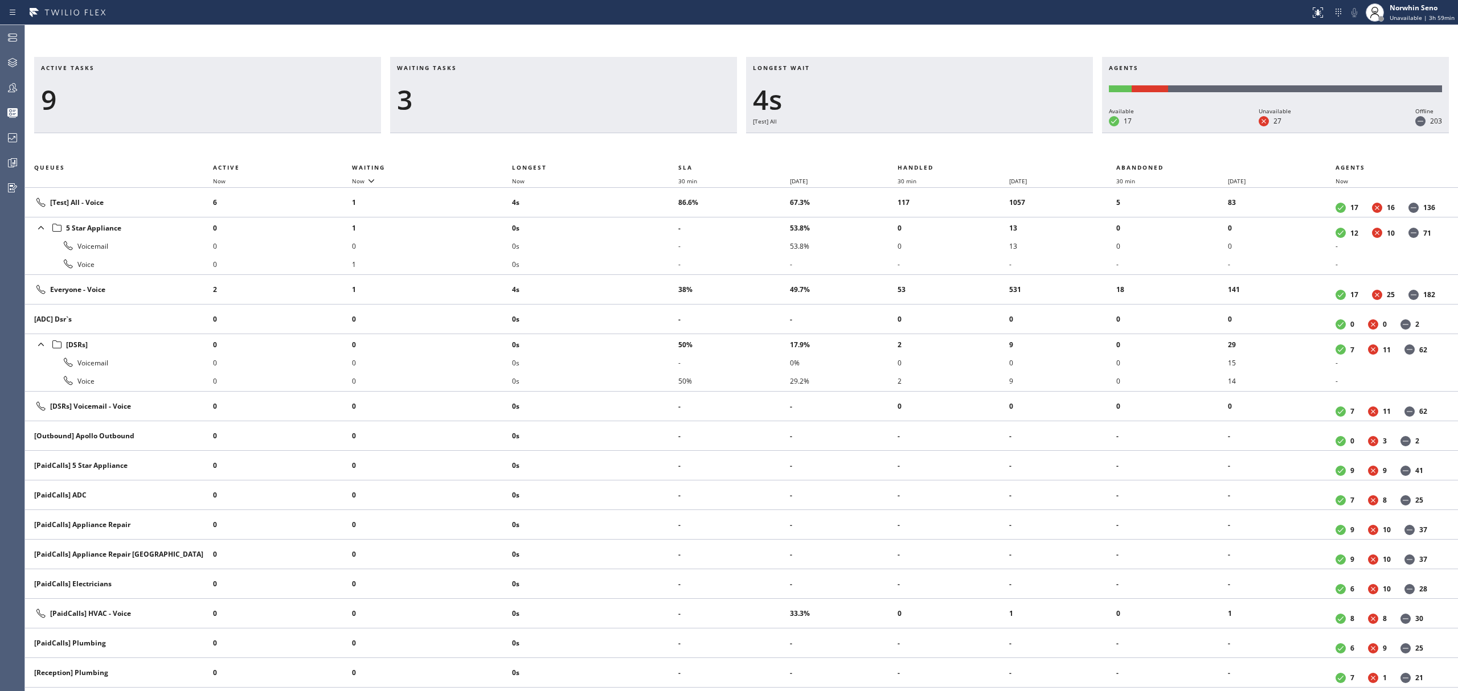
click at [1028, 133] on div "Longest wait 4s [Test] All" at bounding box center [919, 95] width 347 height 76
click at [1028, 133] on div "Longest wait 9s [Test] All" at bounding box center [919, 95] width 347 height 76
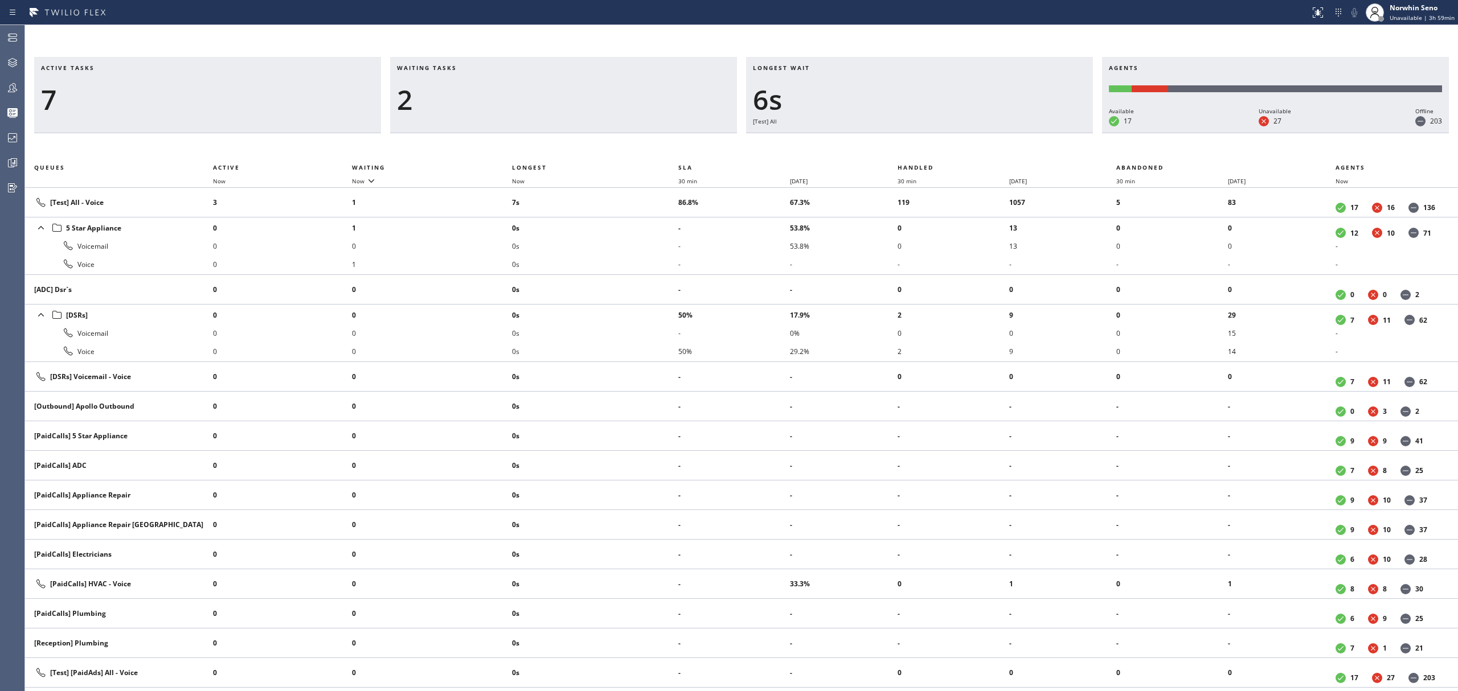
click at [1028, 133] on div "Longest wait 6s [Test] All" at bounding box center [919, 95] width 347 height 76
click at [1028, 133] on div "Longest wait 11s [Test] All" at bounding box center [919, 95] width 347 height 76
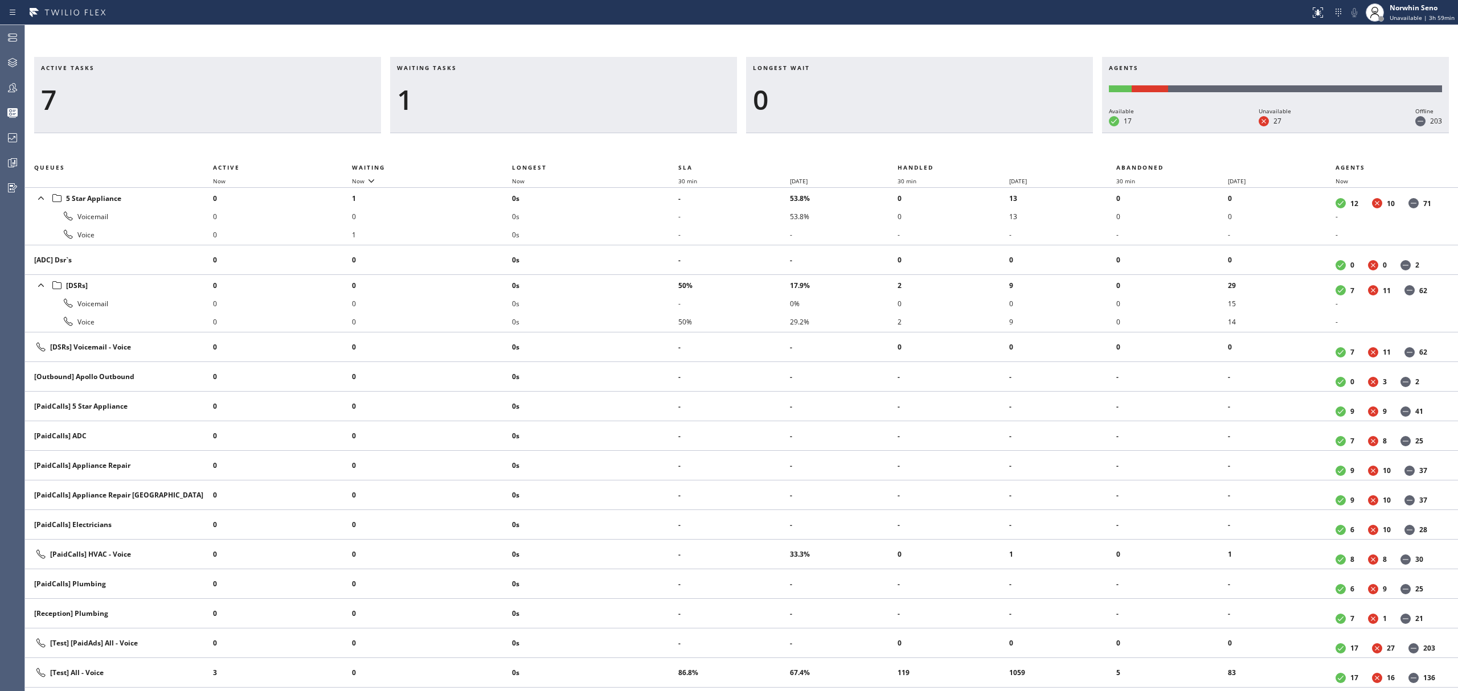
click at [1028, 133] on div "Longest wait 0" at bounding box center [919, 95] width 347 height 76
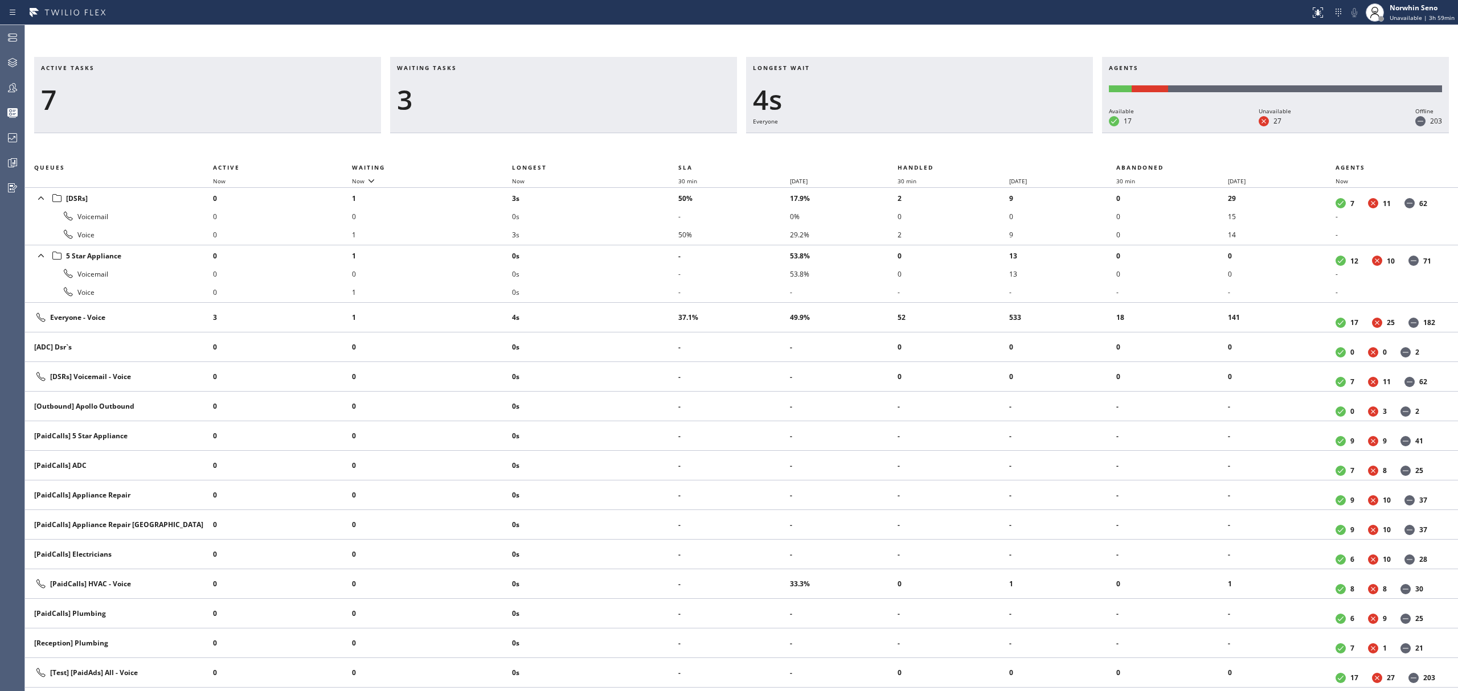
click at [1028, 133] on div "Longest wait 4s Everyone" at bounding box center [919, 95] width 347 height 76
click at [1028, 133] on div "Longest wait 9s Everyone" at bounding box center [919, 95] width 347 height 76
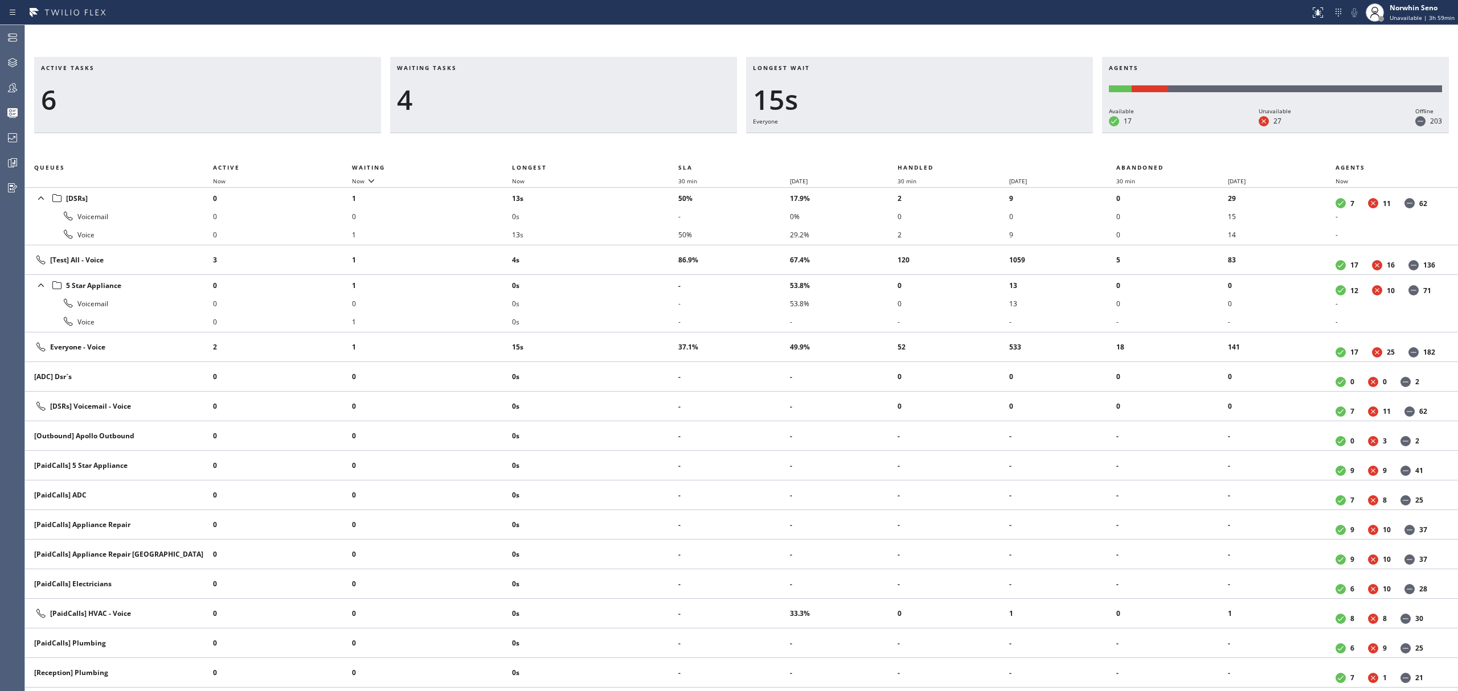
click at [1028, 133] on div "Longest wait 15s Everyone" at bounding box center [919, 95] width 347 height 76
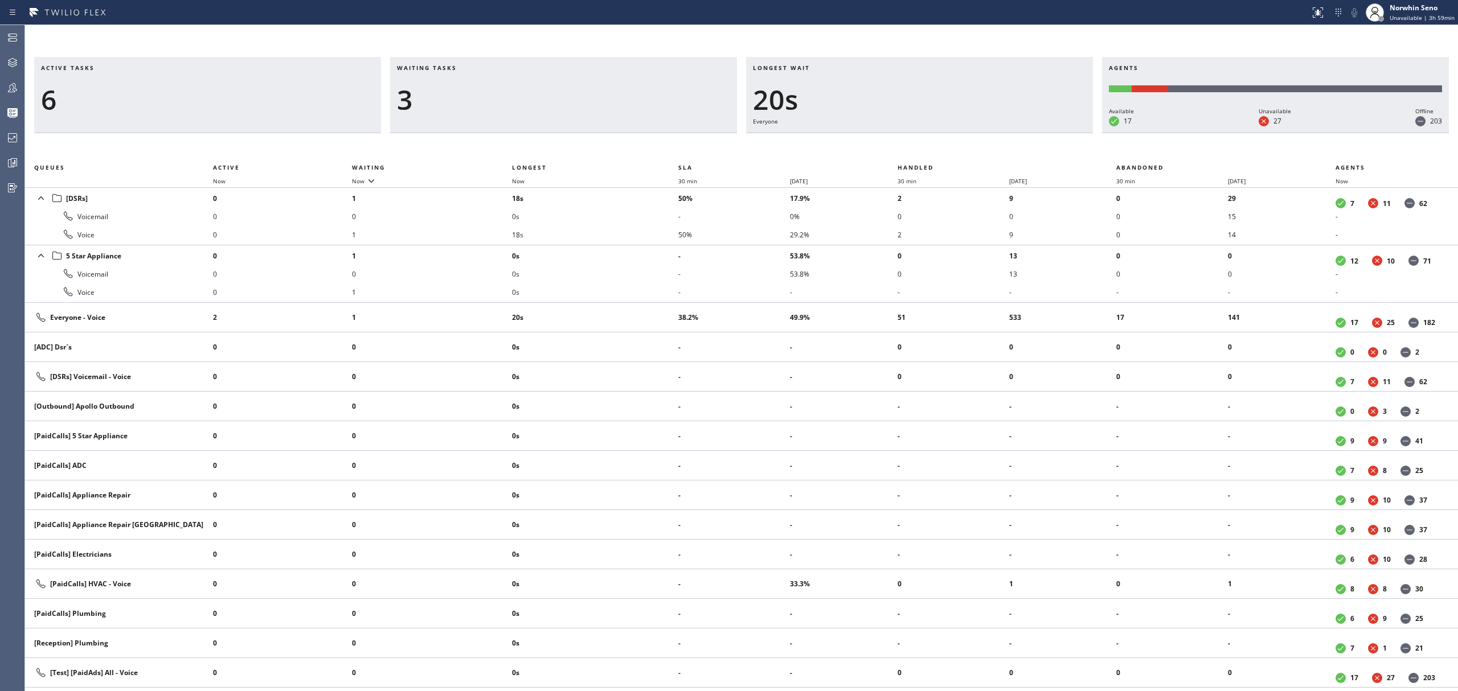
click at [1028, 133] on div "Longest wait 20s Everyone" at bounding box center [919, 95] width 347 height 76
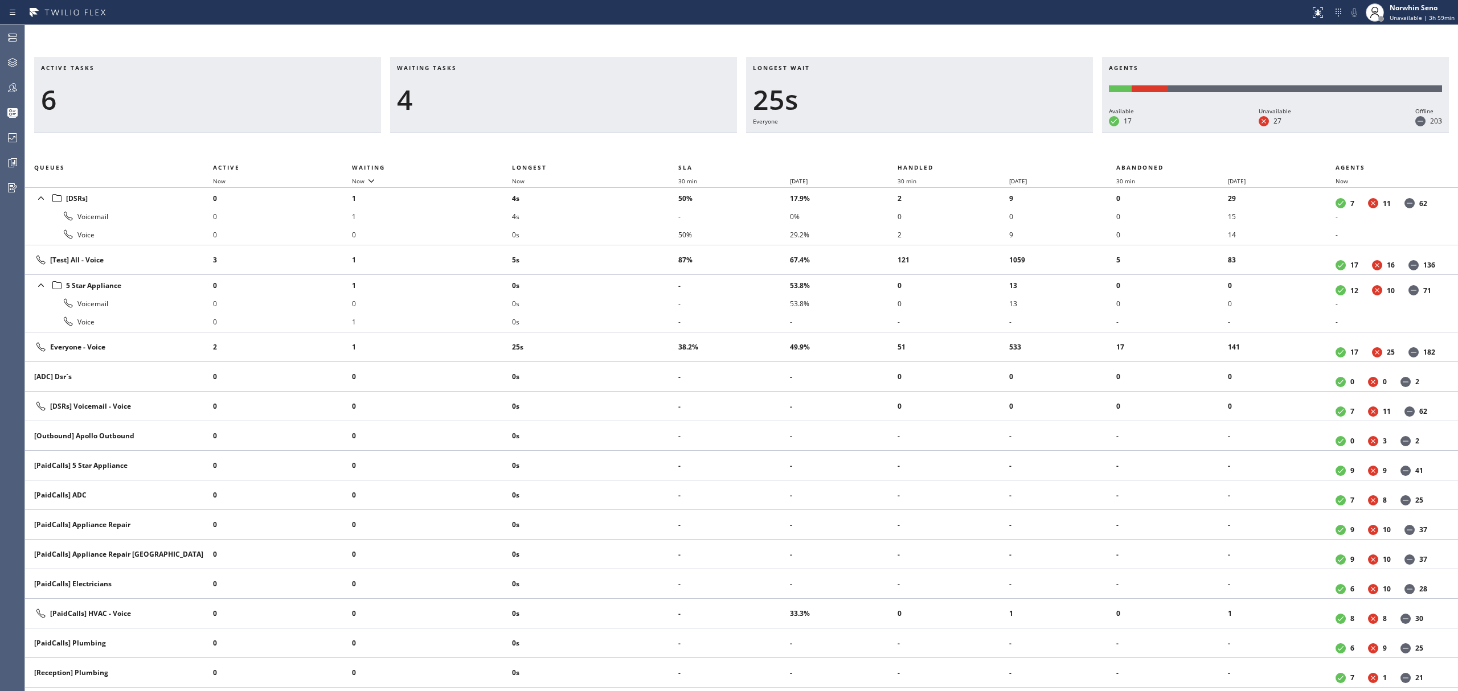
click at [1028, 133] on div "Longest wait 25s Everyone" at bounding box center [919, 95] width 347 height 76
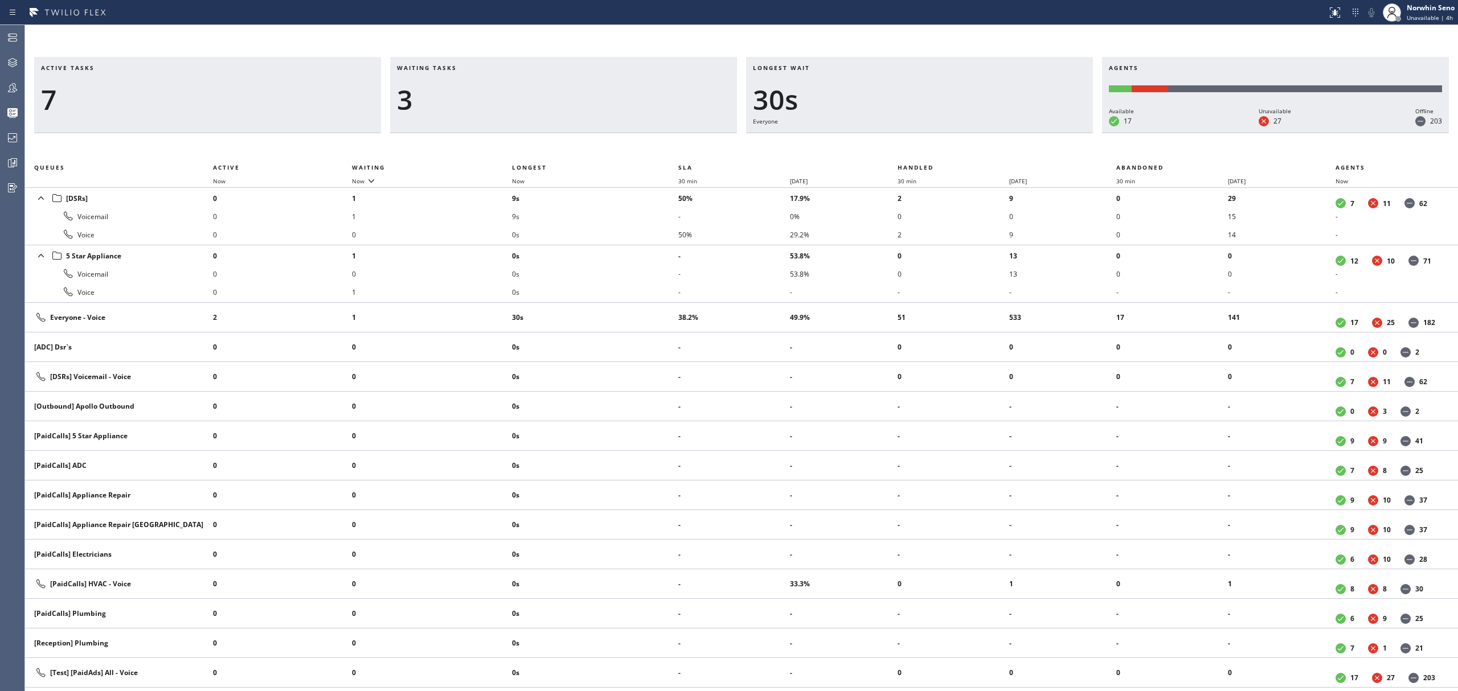
click at [1028, 133] on div "Longest wait 30s Everyone" at bounding box center [919, 95] width 347 height 76
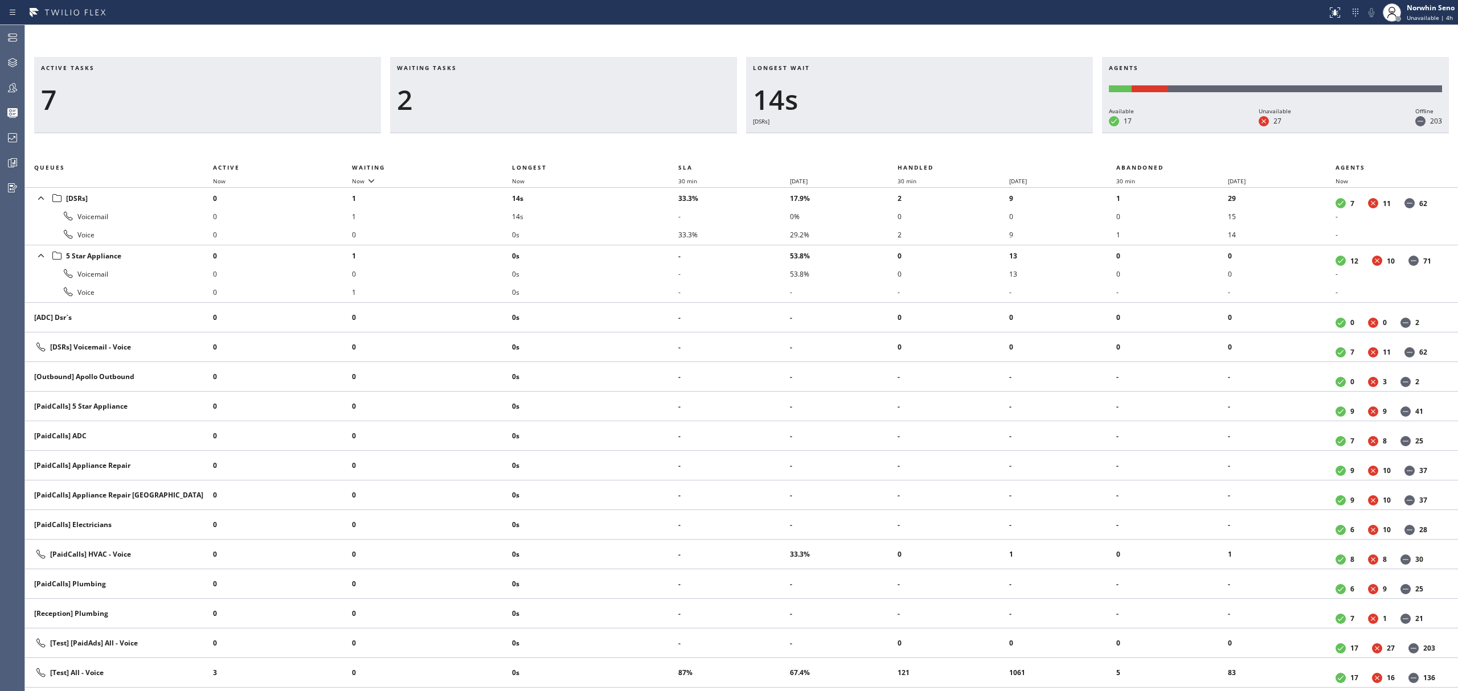
click at [1028, 133] on div "Longest wait 14s [DSRs]" at bounding box center [919, 95] width 347 height 76
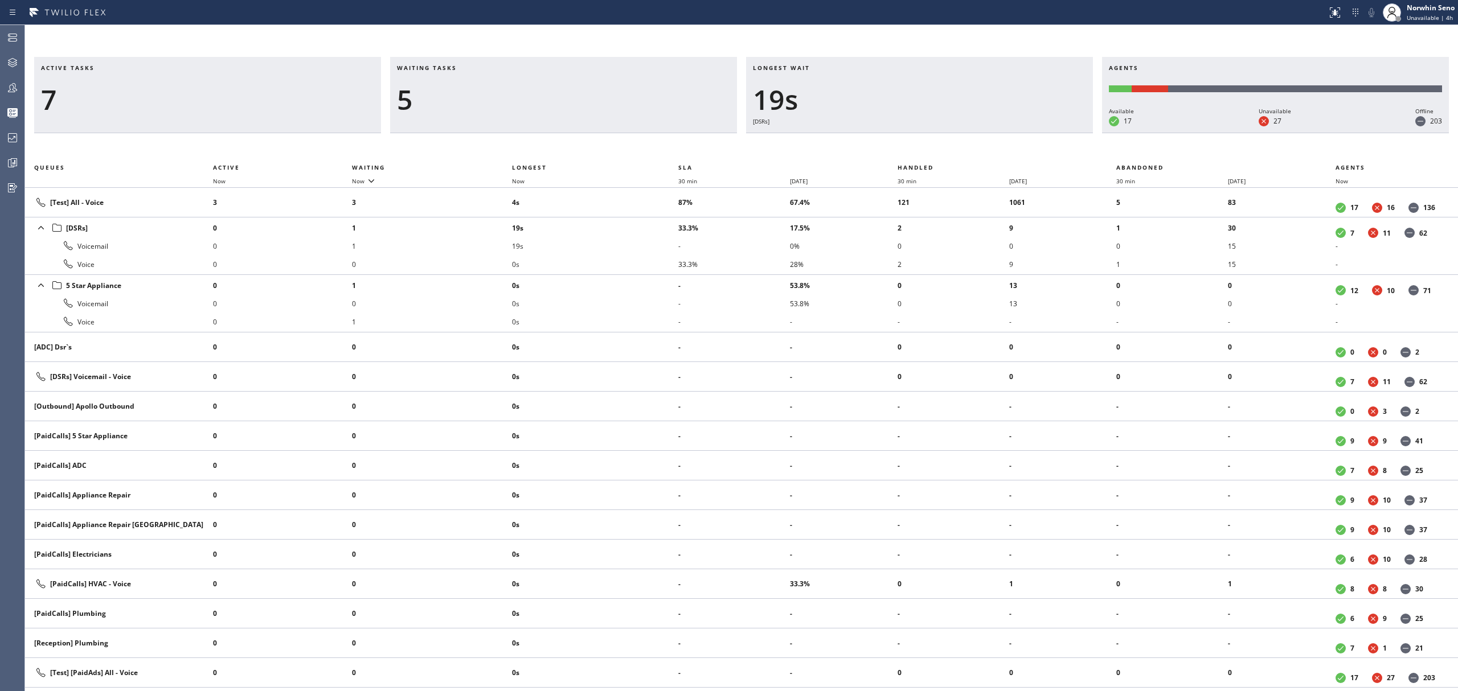
click at [1028, 133] on div "Longest wait 19s [DSRs]" at bounding box center [919, 95] width 347 height 76
click at [1028, 133] on div "Longest wait 24s [DSRs]" at bounding box center [919, 95] width 347 height 76
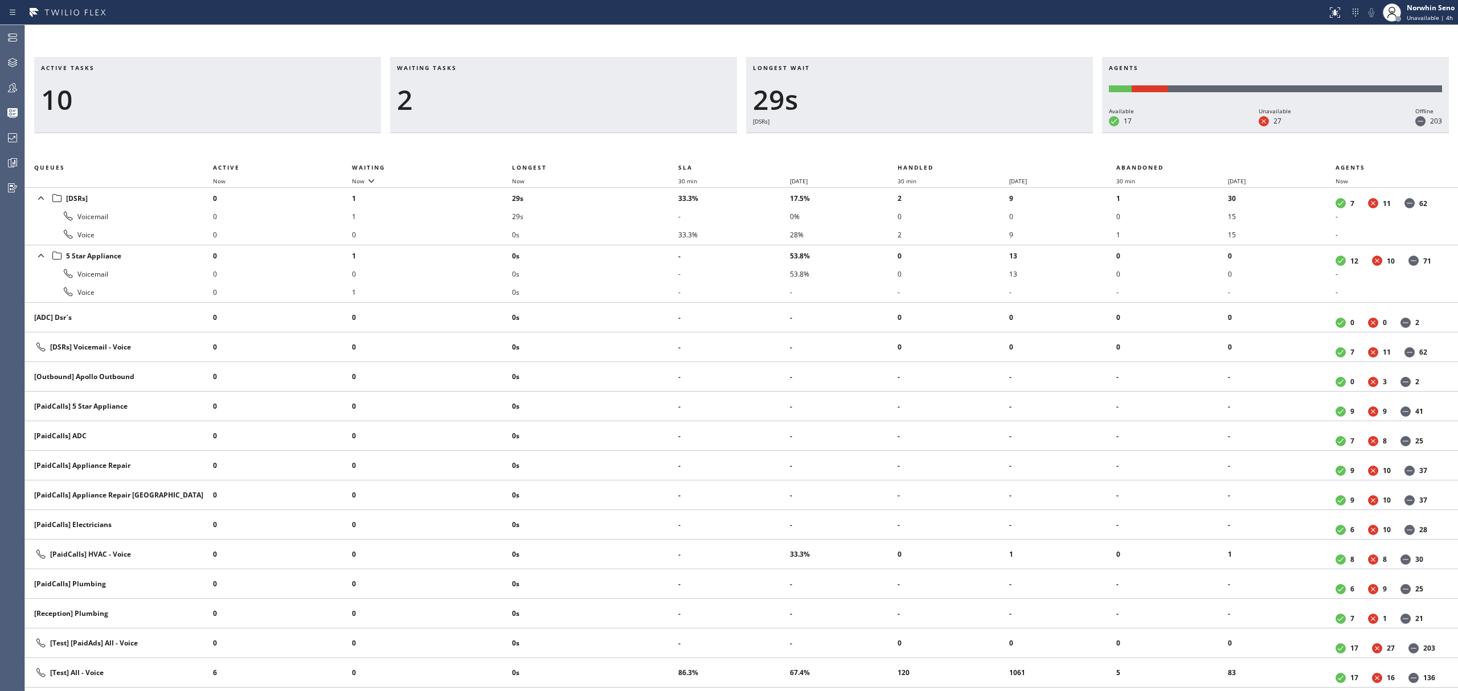
click at [1028, 133] on div "Longest wait 29s [DSRs]" at bounding box center [919, 95] width 347 height 76
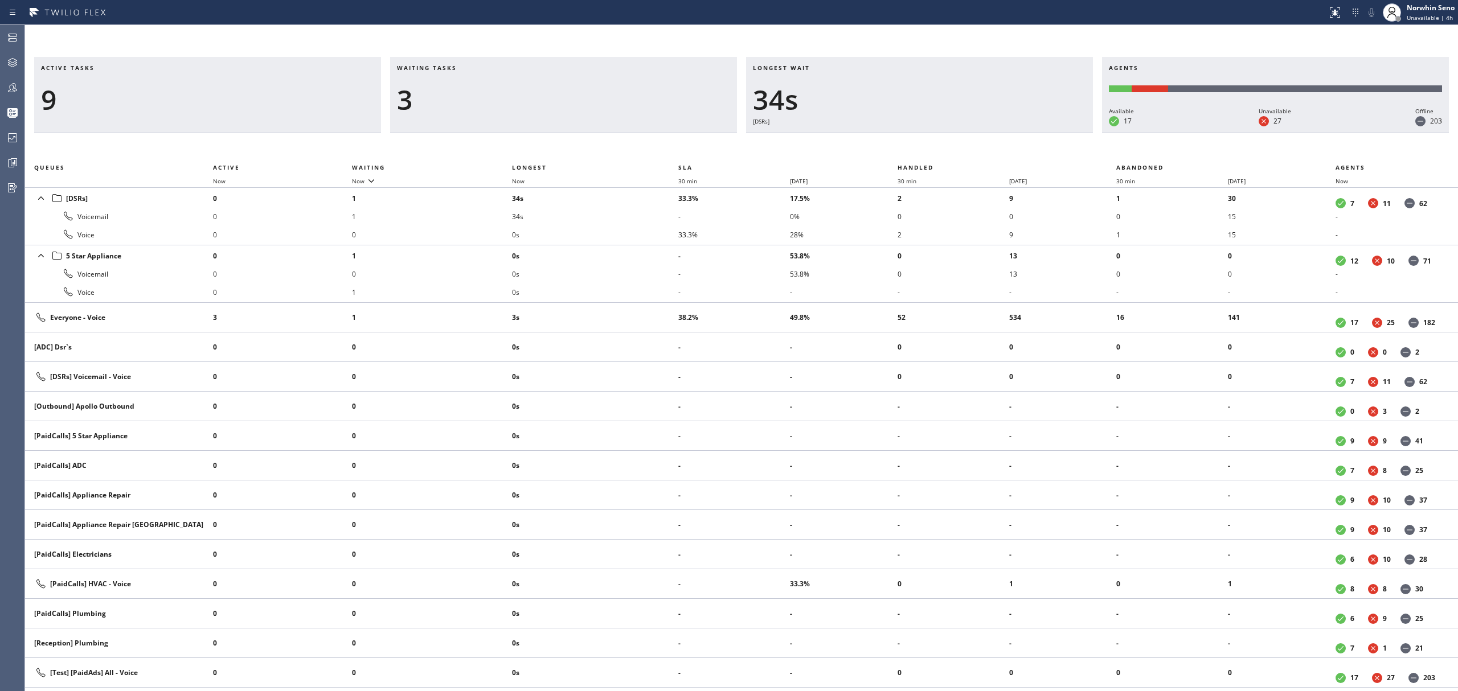
click at [1028, 133] on div "Longest wait 34s [DSRs]" at bounding box center [919, 95] width 347 height 76
click at [1028, 133] on div "Longest wait 39s [DSRs]" at bounding box center [919, 95] width 347 height 76
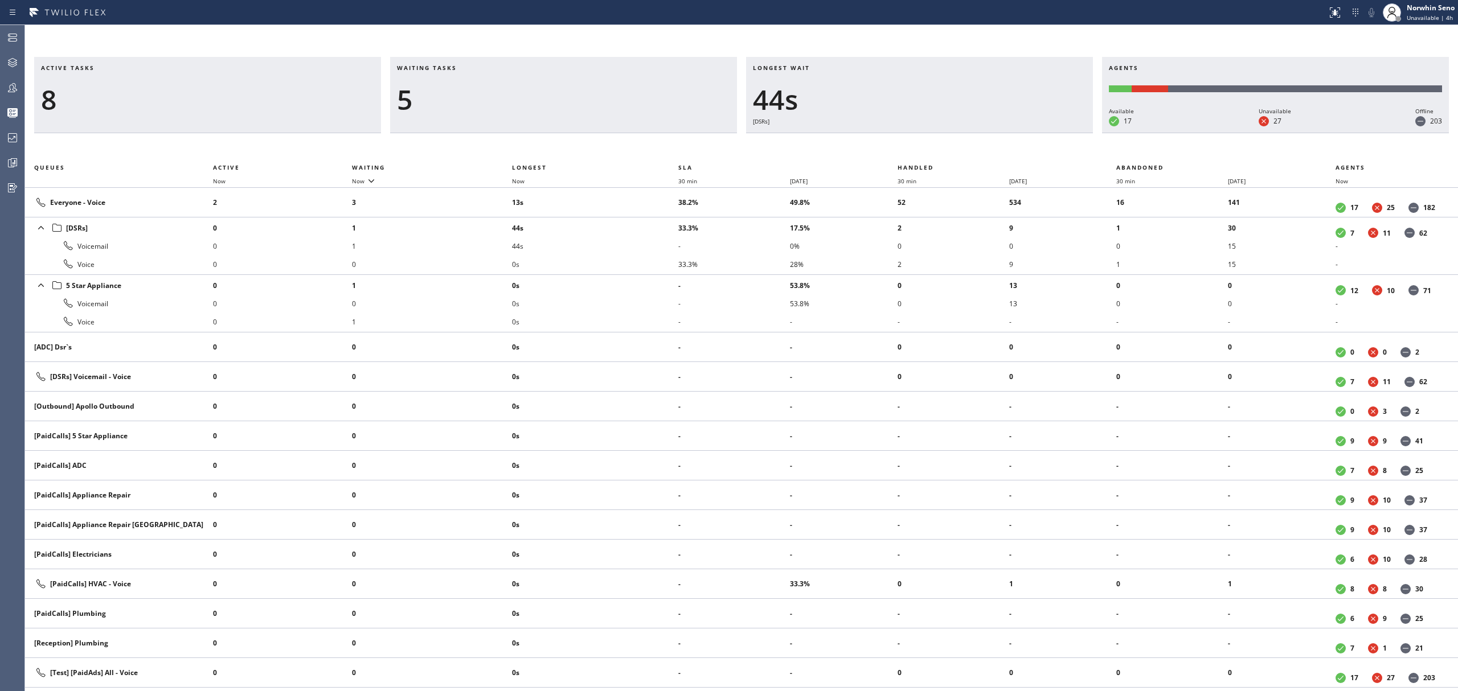
click at [1028, 133] on div "Longest wait 44s [DSRs]" at bounding box center [919, 95] width 347 height 76
click at [1028, 133] on div "Longest wait 49s [DSRs]" at bounding box center [919, 95] width 347 height 76
click at [1028, 133] on div "Longest wait 54s [DSRs]" at bounding box center [919, 95] width 347 height 76
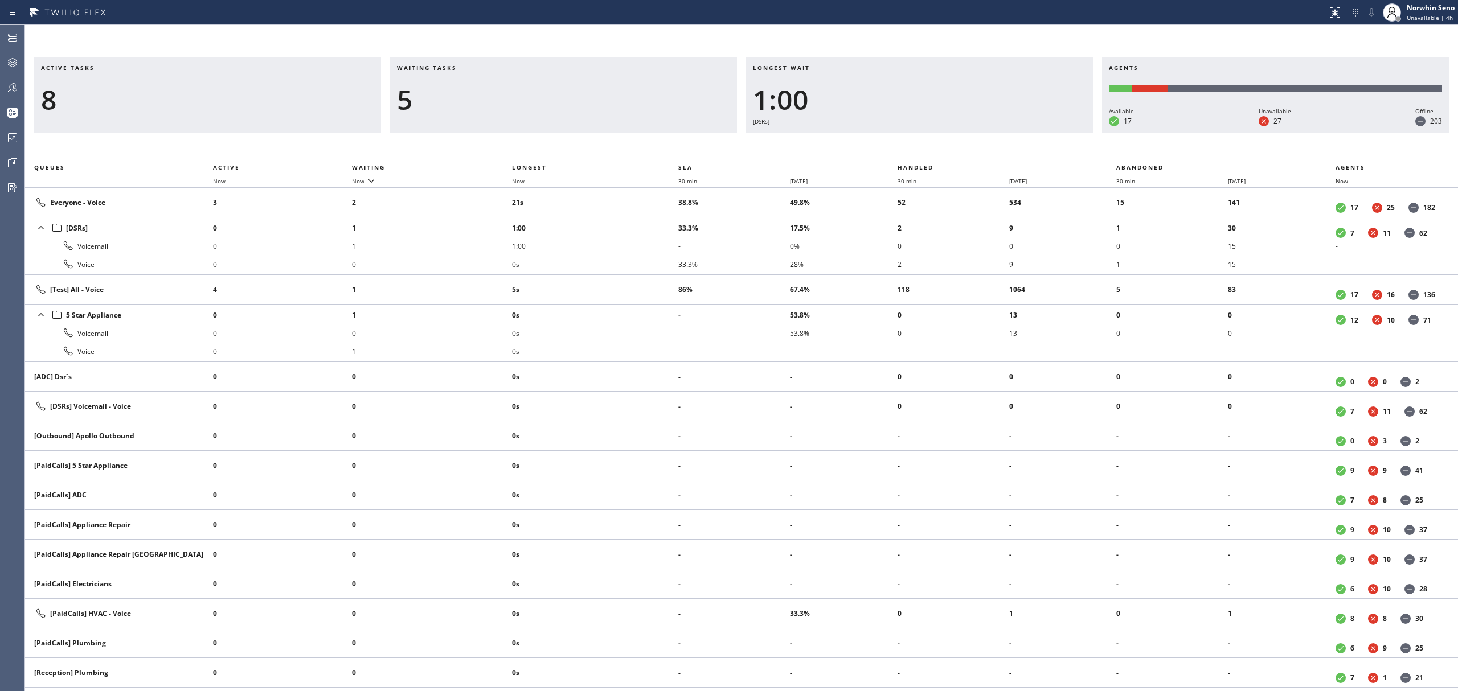
click at [1028, 133] on div "Longest wait 1:00 [DSRs]" at bounding box center [919, 95] width 347 height 76
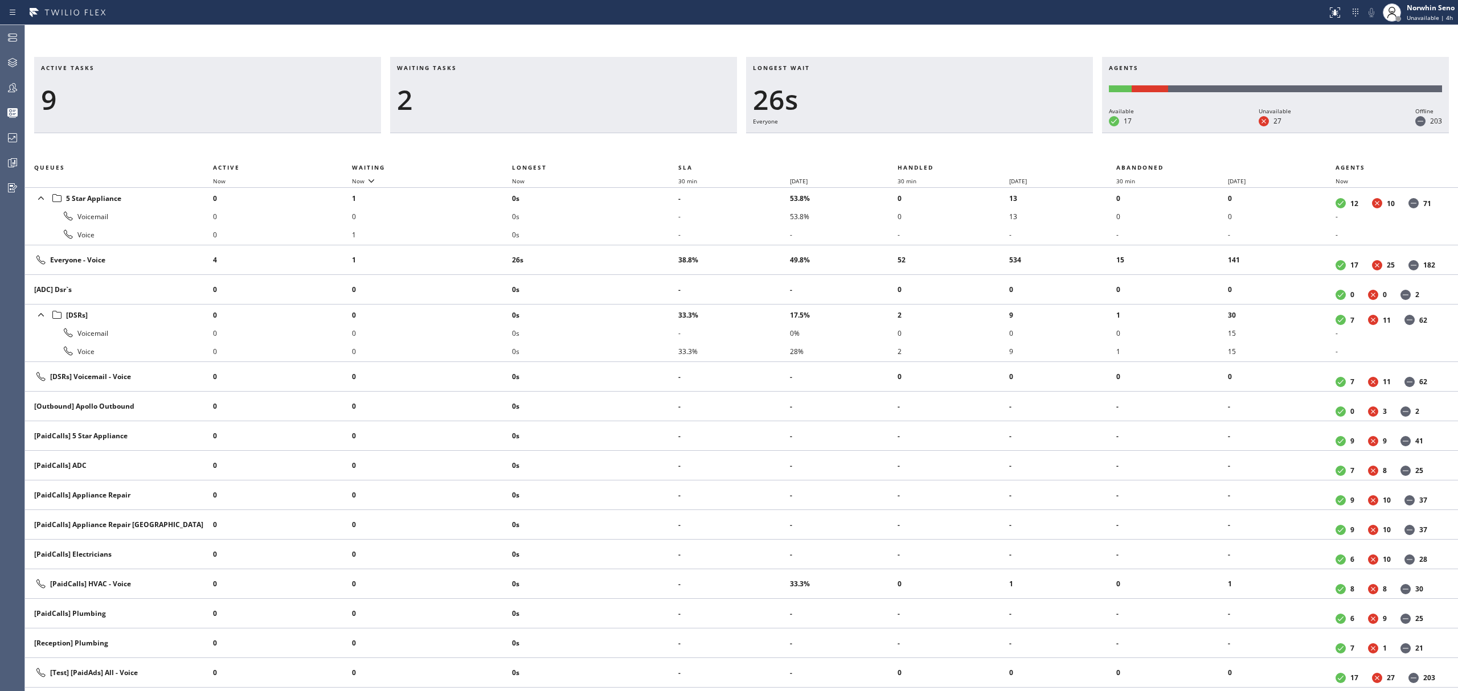
click at [1028, 133] on div "Longest wait 26s Everyone" at bounding box center [919, 95] width 347 height 76
click at [1028, 133] on div "Longest wait 31s Everyone" at bounding box center [919, 95] width 347 height 76
click at [1028, 133] on div "Longest wait 36s Everyone" at bounding box center [919, 95] width 347 height 76
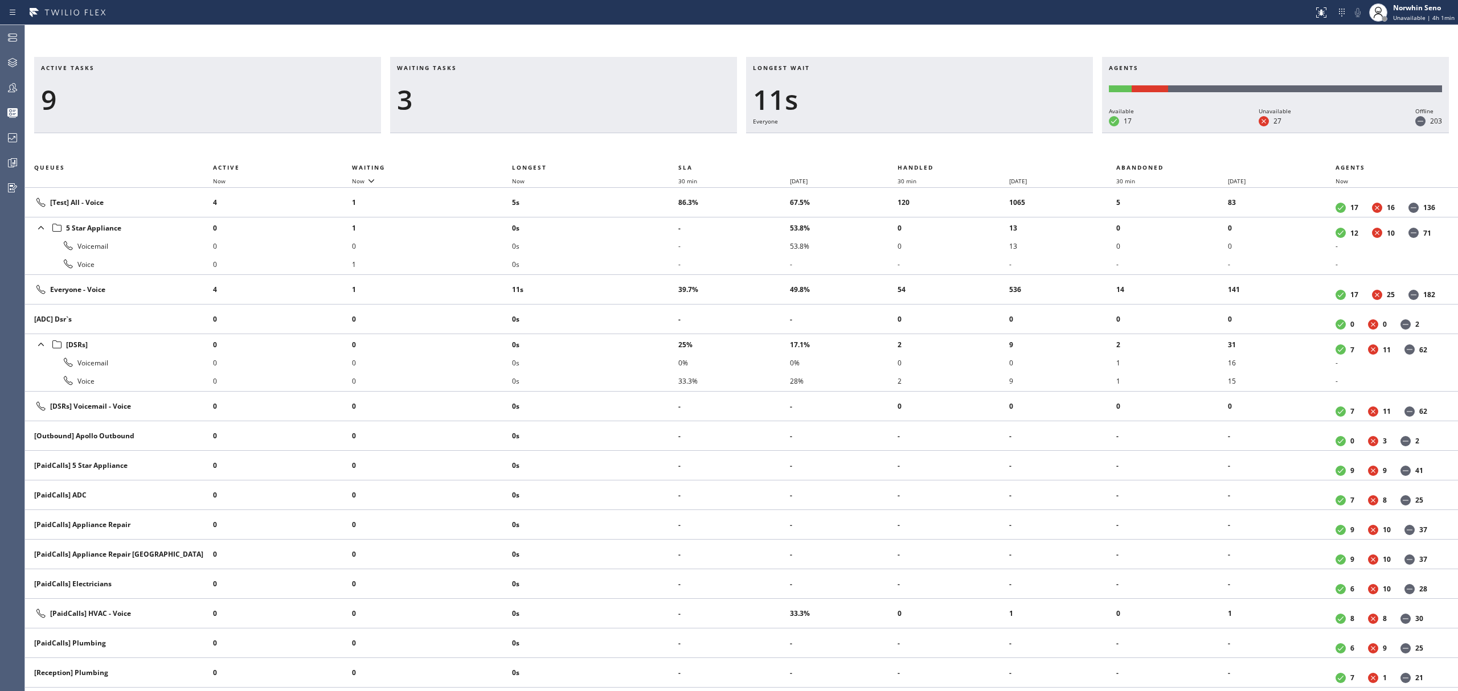
click at [1028, 133] on div "Longest wait 11s Everyone" at bounding box center [919, 95] width 347 height 76
click at [1028, 133] on div "Longest wait 16s Everyone" at bounding box center [919, 95] width 347 height 76
click at [1028, 133] on div "Longest wait 21s Everyone" at bounding box center [919, 95] width 347 height 76
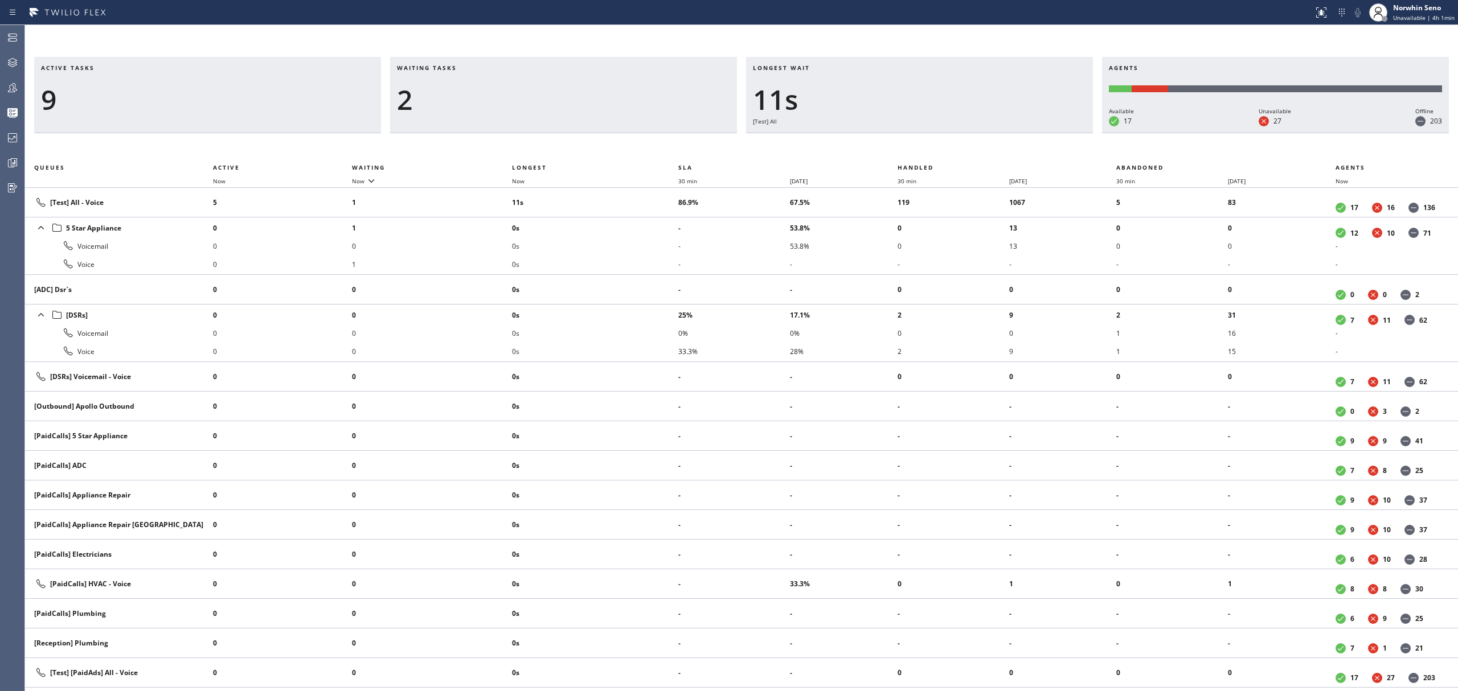
click at [1028, 133] on div "Longest wait 11s [Test] All" at bounding box center [919, 95] width 347 height 76
click at [1028, 133] on div "Longest wait 16s [Test] All" at bounding box center [919, 95] width 347 height 76
click at [1028, 133] on div "Longest wait 7s Everyone" at bounding box center [919, 95] width 347 height 76
click at [1028, 133] on div "Longest wait 11s Everyone" at bounding box center [919, 95] width 347 height 76
click at [1028, 133] on div "Longest wait 16s Everyone" at bounding box center [919, 95] width 347 height 76
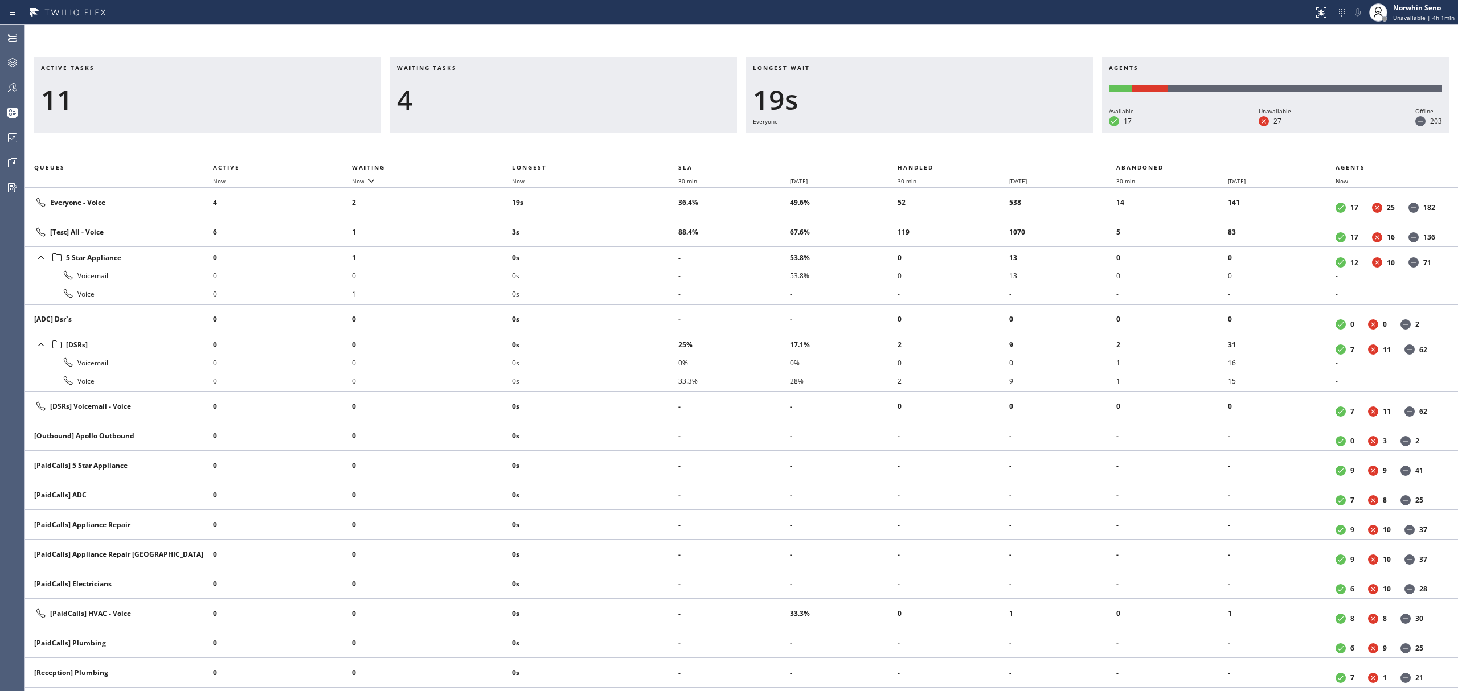
click at [1028, 133] on div "Longest wait 19s Everyone" at bounding box center [919, 95] width 347 height 76
click at [1028, 133] on div "Longest wait 24s Everyone" at bounding box center [919, 95] width 347 height 76
click at [1028, 133] on div "Longest wait 29s Everyone" at bounding box center [919, 95] width 347 height 76
click at [1028, 133] on div "Longest wait 34s Everyone" at bounding box center [919, 95] width 347 height 76
click at [1028, 133] on div "Longest wait 39s Everyone" at bounding box center [919, 95] width 347 height 76
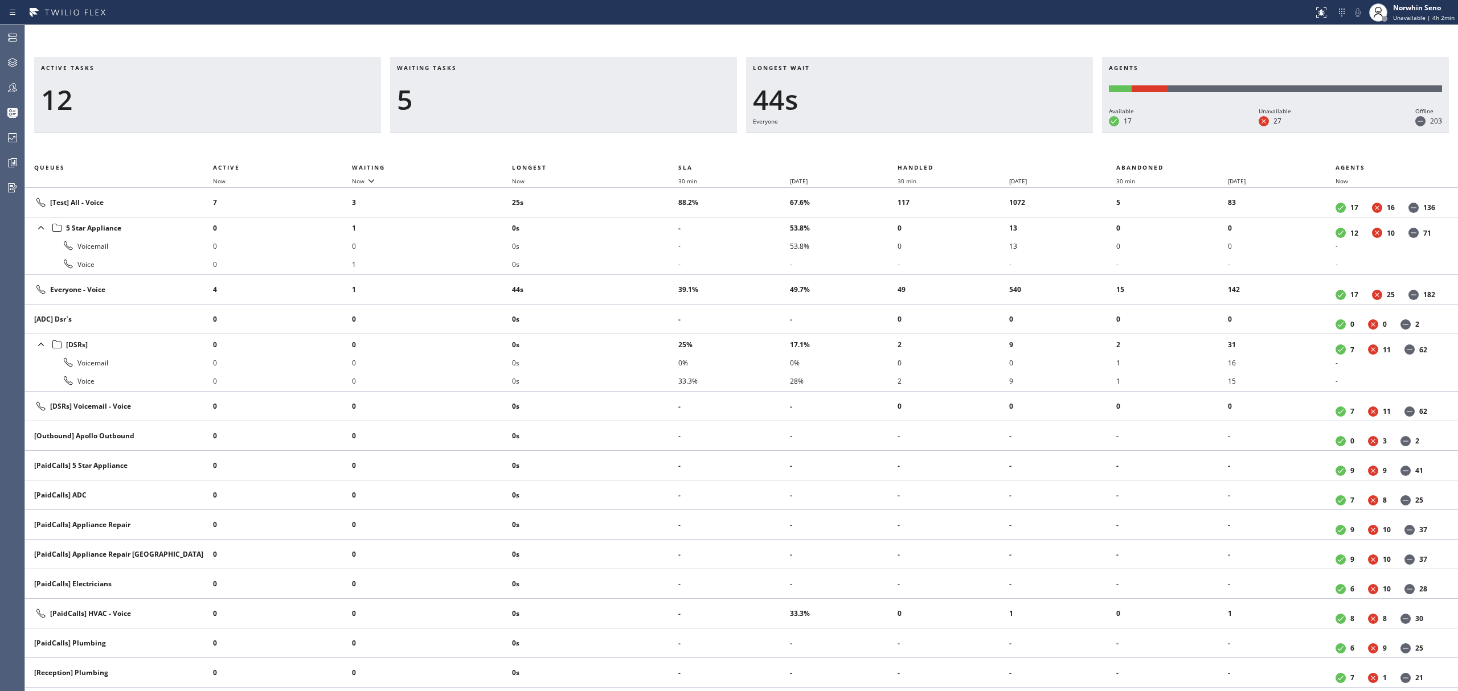
click at [1028, 133] on div "Longest wait 44s Everyone" at bounding box center [919, 95] width 347 height 76
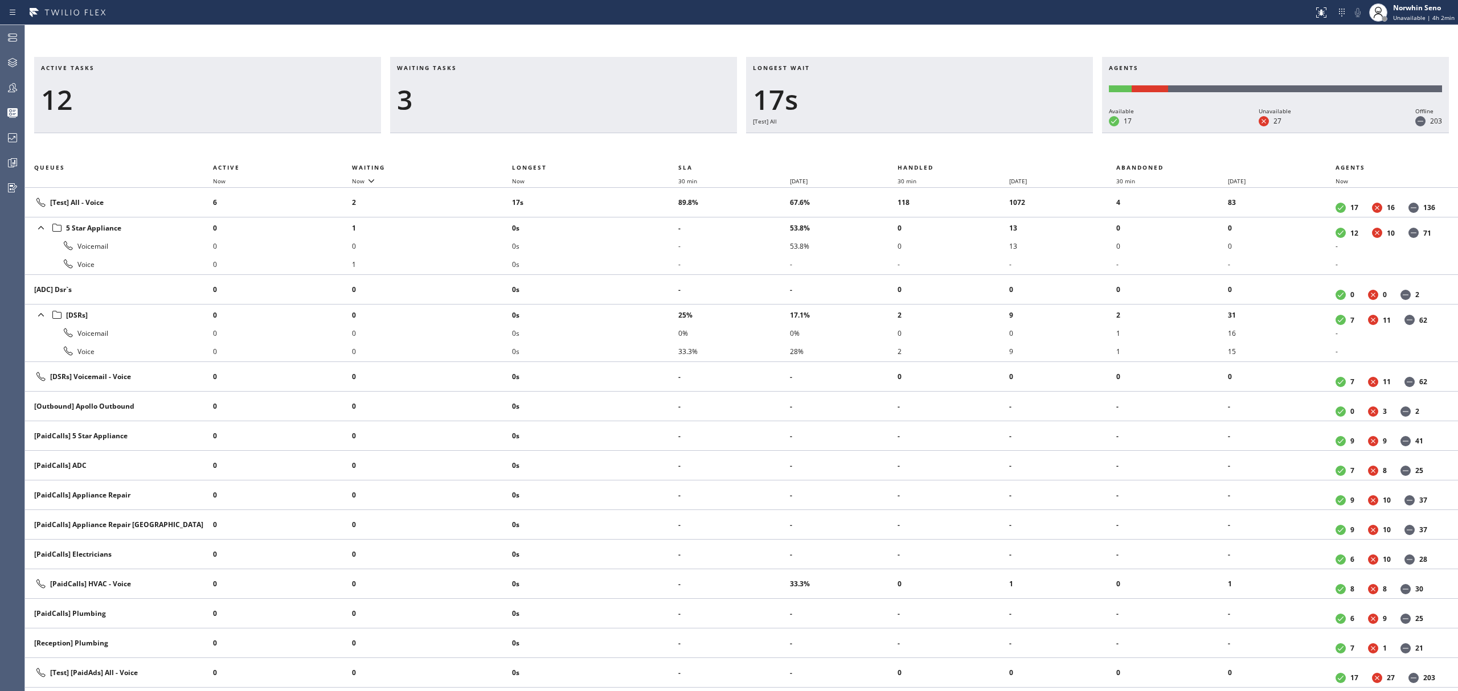
click at [1028, 133] on div "Longest wait 17s [Test] All" at bounding box center [919, 95] width 347 height 76
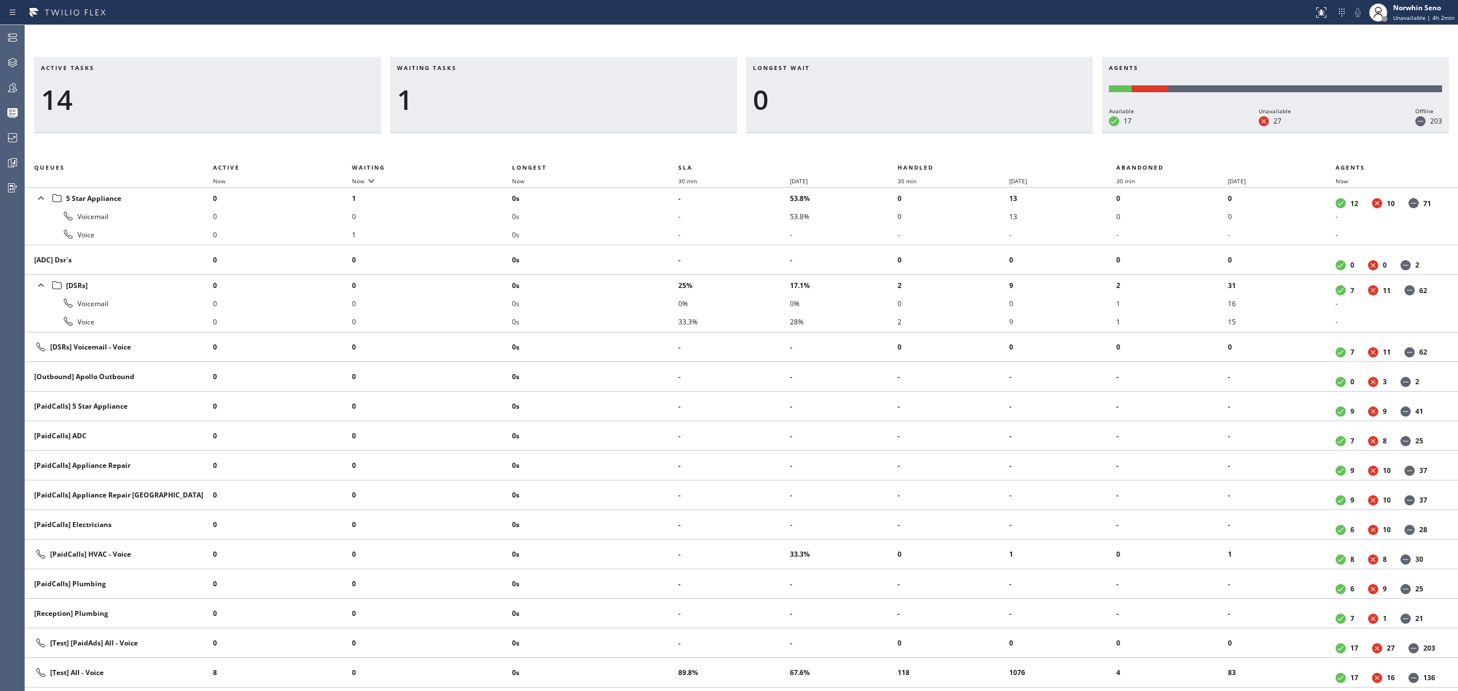
click at [1028, 133] on div "Longest wait 0" at bounding box center [919, 95] width 347 height 76
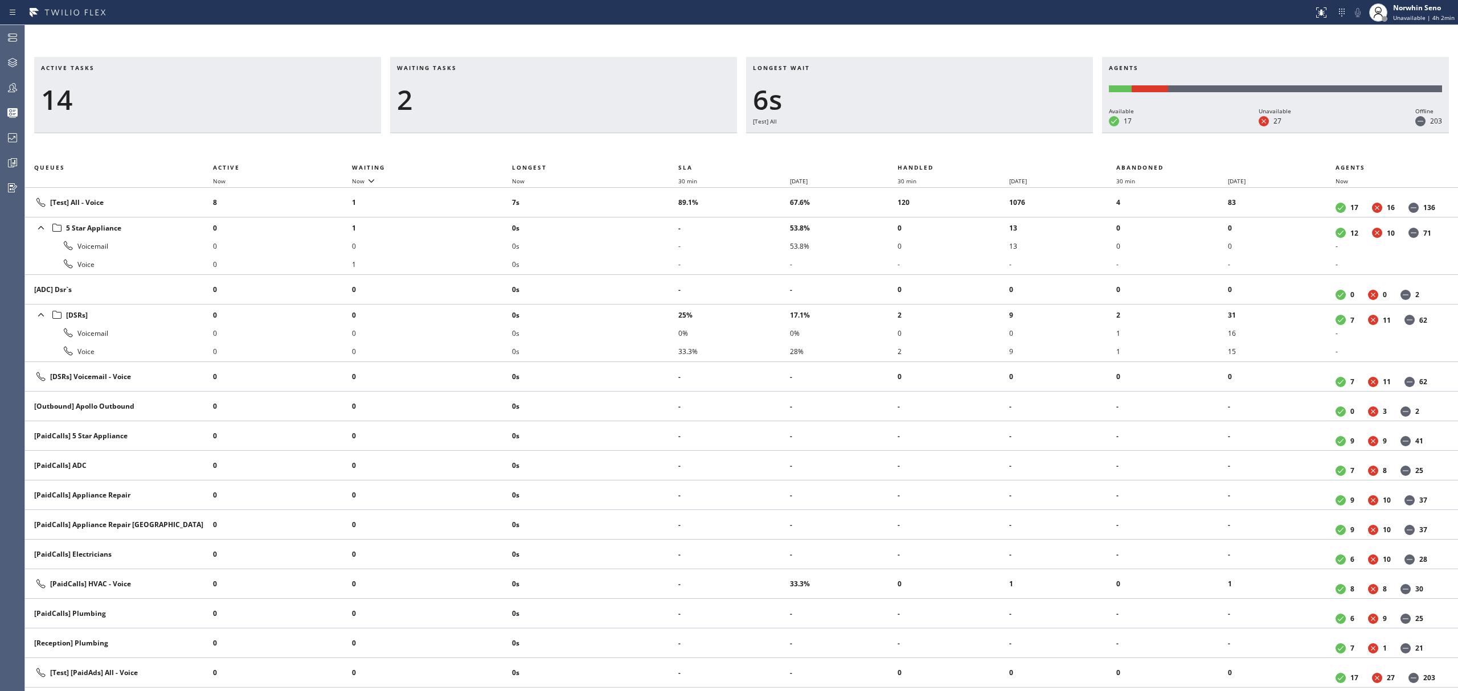
click at [1028, 133] on div "Longest wait 6s [Test] All" at bounding box center [919, 95] width 347 height 76
click at [1028, 133] on div "Longest wait 11s [Test] All" at bounding box center [919, 95] width 347 height 76
click at [1028, 133] on div "Longest wait 16s [Test] All" at bounding box center [919, 95] width 347 height 76
click at [1028, 133] on div "Longest wait 10s [Test] All" at bounding box center [919, 95] width 347 height 76
click at [1028, 133] on div "Longest wait 5s [Test] All" at bounding box center [919, 95] width 347 height 76
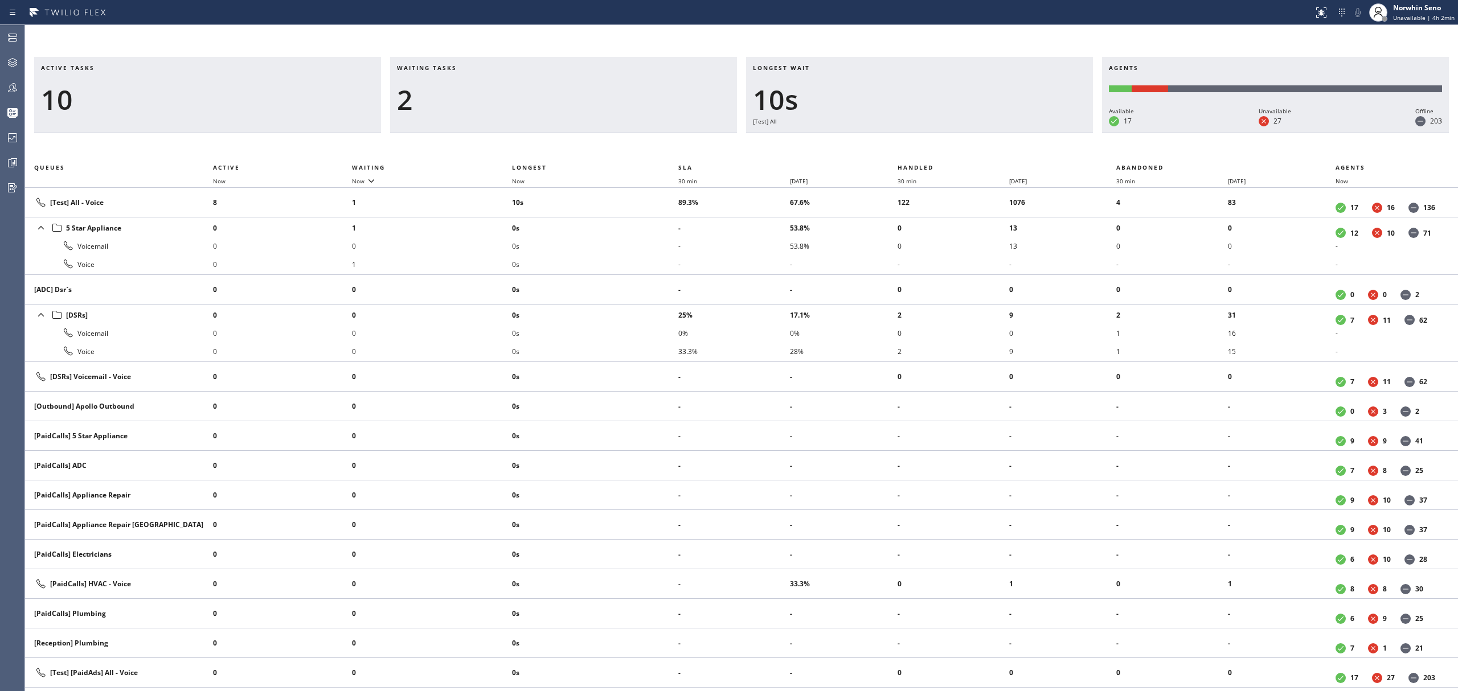
click at [1028, 133] on div "Longest wait 10s [Test] All" at bounding box center [919, 95] width 347 height 76
click at [1028, 133] on div "Longest wait 7s Everyone" at bounding box center [919, 95] width 347 height 76
click at [1028, 133] on div "Longest wait 12s Everyone" at bounding box center [919, 95] width 347 height 76
click at [1028, 133] on div "Longest wait 17s Everyone" at bounding box center [919, 95] width 347 height 76
click at [1028, 133] on div "Longest wait 22s Everyone" at bounding box center [919, 95] width 347 height 76
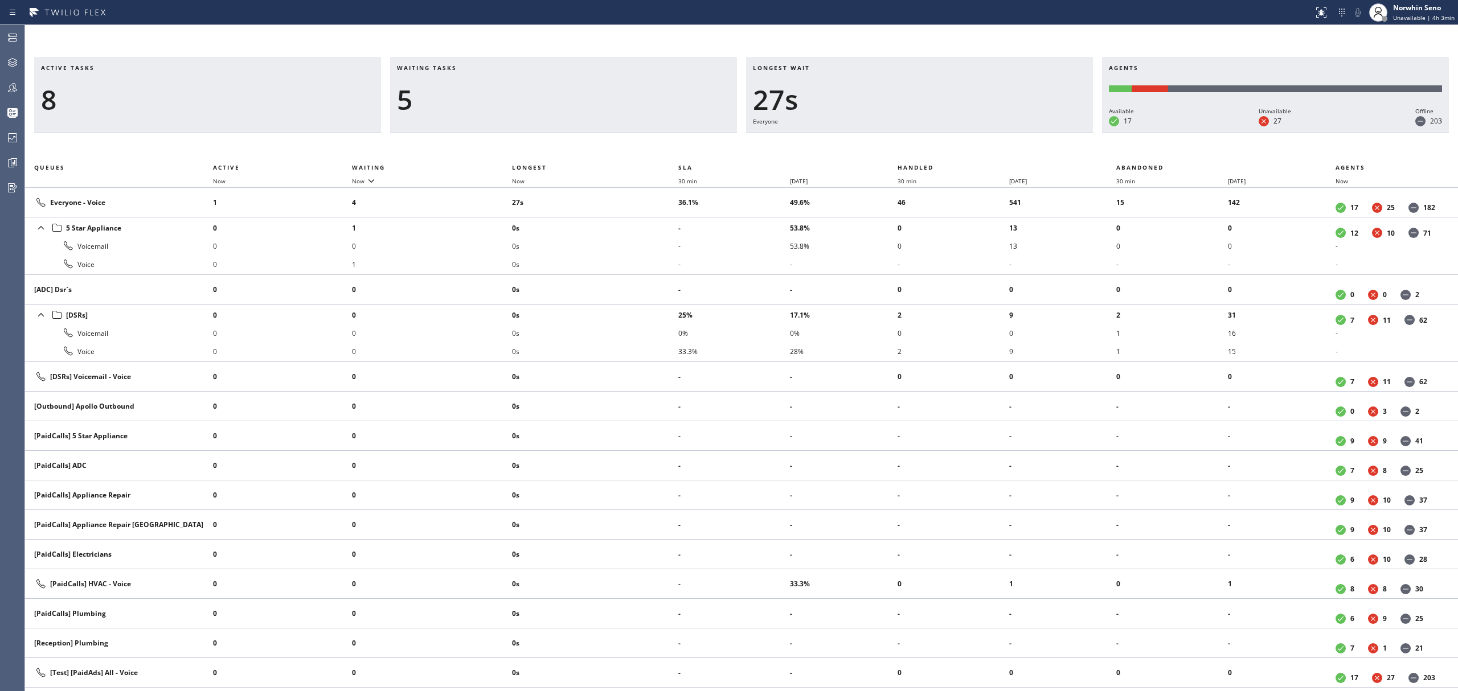
click at [1028, 133] on div "Longest wait 27s Everyone" at bounding box center [919, 95] width 347 height 76
click at [1028, 133] on div "Longest wait 32s Everyone" at bounding box center [919, 95] width 347 height 76
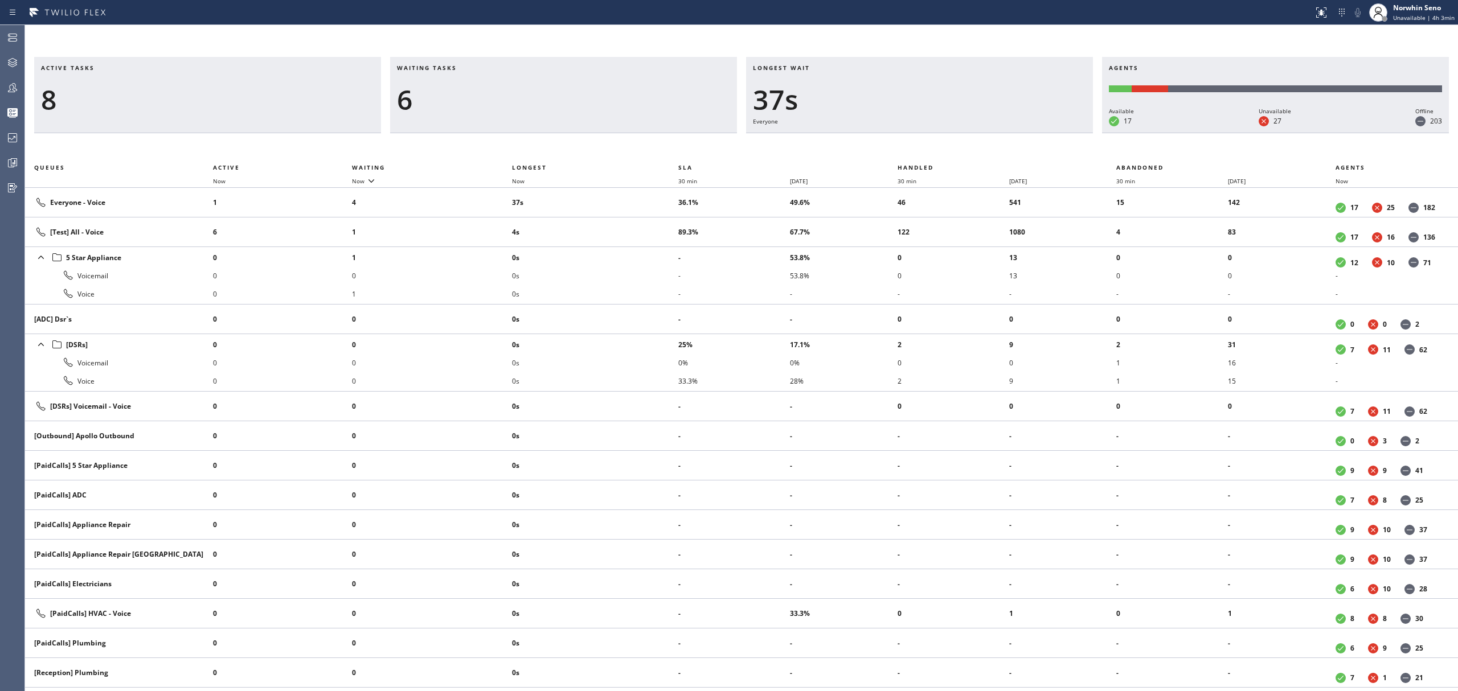
click at [1028, 133] on div "Longest wait 37s Everyone" at bounding box center [919, 95] width 347 height 76
click at [1028, 133] on div "Longest wait 42s Everyone" at bounding box center [919, 95] width 347 height 76
click at [1028, 133] on div "Longest wait 33s Everyone" at bounding box center [919, 95] width 347 height 76
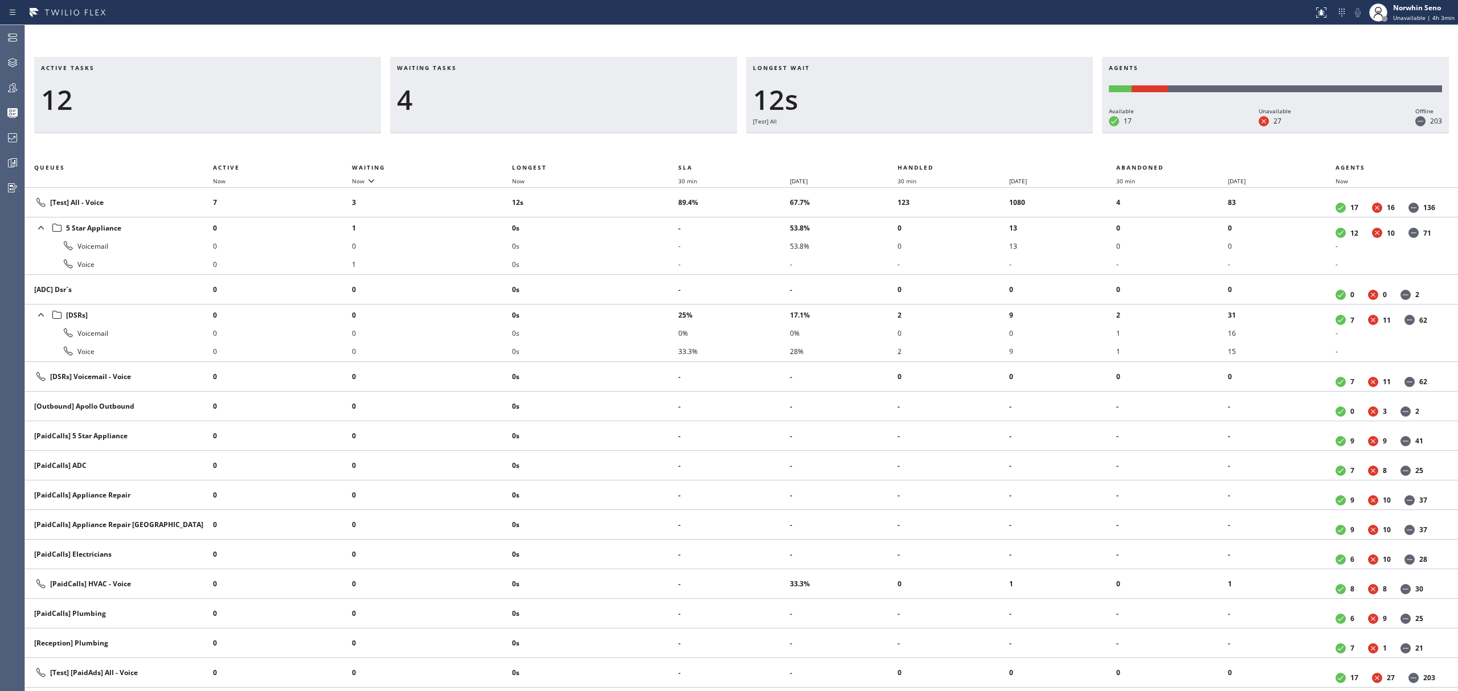
click at [1028, 133] on div "Longest wait 12s [Test] All" at bounding box center [919, 95] width 347 height 76
click at [1028, 133] on div "Longest wait 17s [Test] All" at bounding box center [919, 95] width 347 height 76
click at [1028, 133] on div "Longest wait 13s [Test] All" at bounding box center [919, 95] width 347 height 76
click at [1028, 133] on div "Longest wait 18s [Test] All" at bounding box center [919, 95] width 347 height 76
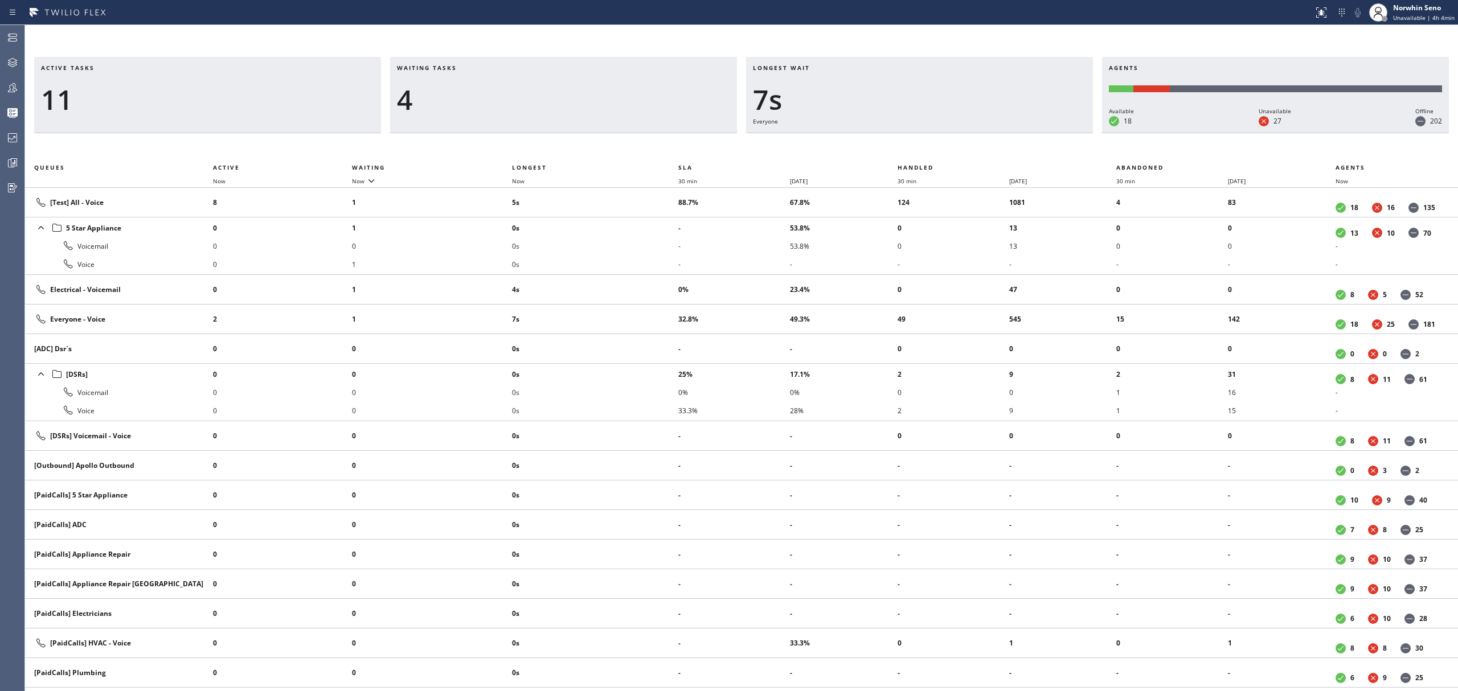
click at [1028, 133] on div "Longest wait 7s Everyone" at bounding box center [919, 95] width 347 height 76
click at [1028, 133] on div "Longest wait 12s Everyone" at bounding box center [919, 95] width 347 height 76
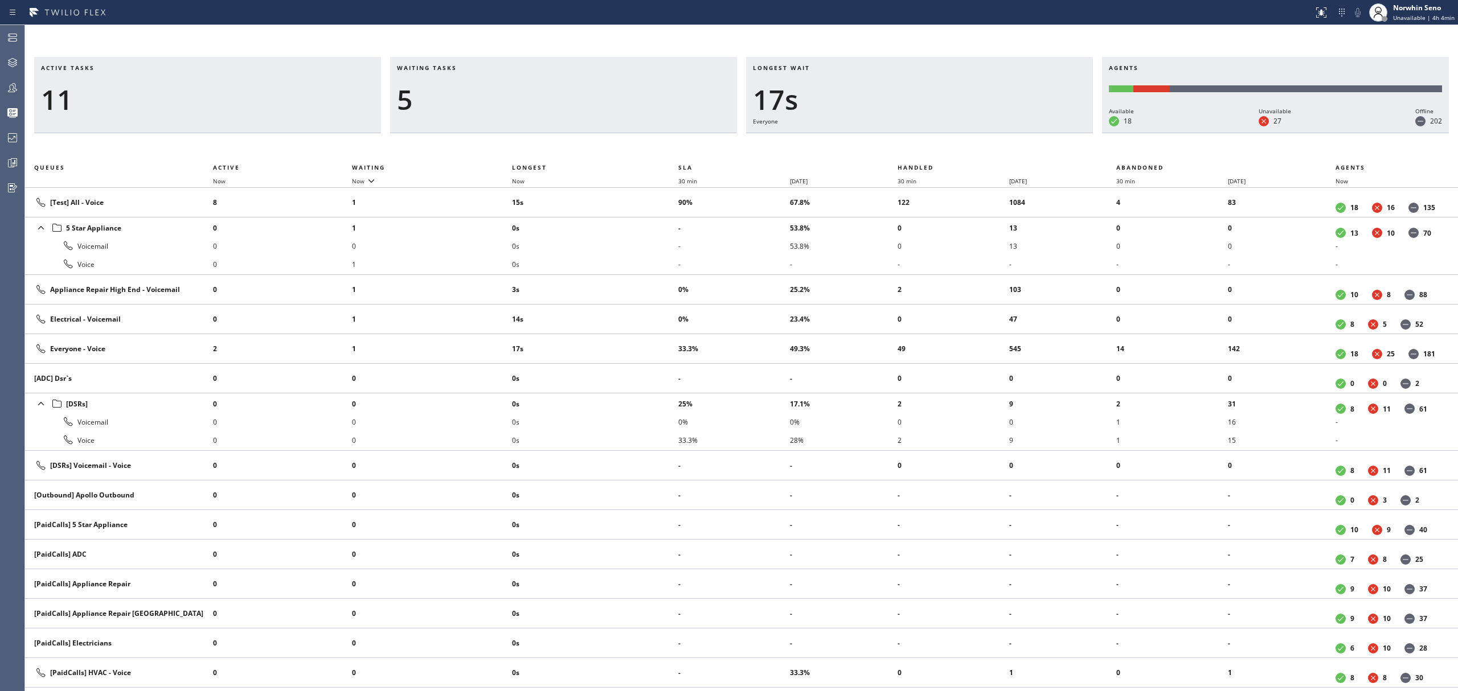
click at [1028, 133] on div "Longest wait 17s Everyone" at bounding box center [919, 95] width 347 height 76
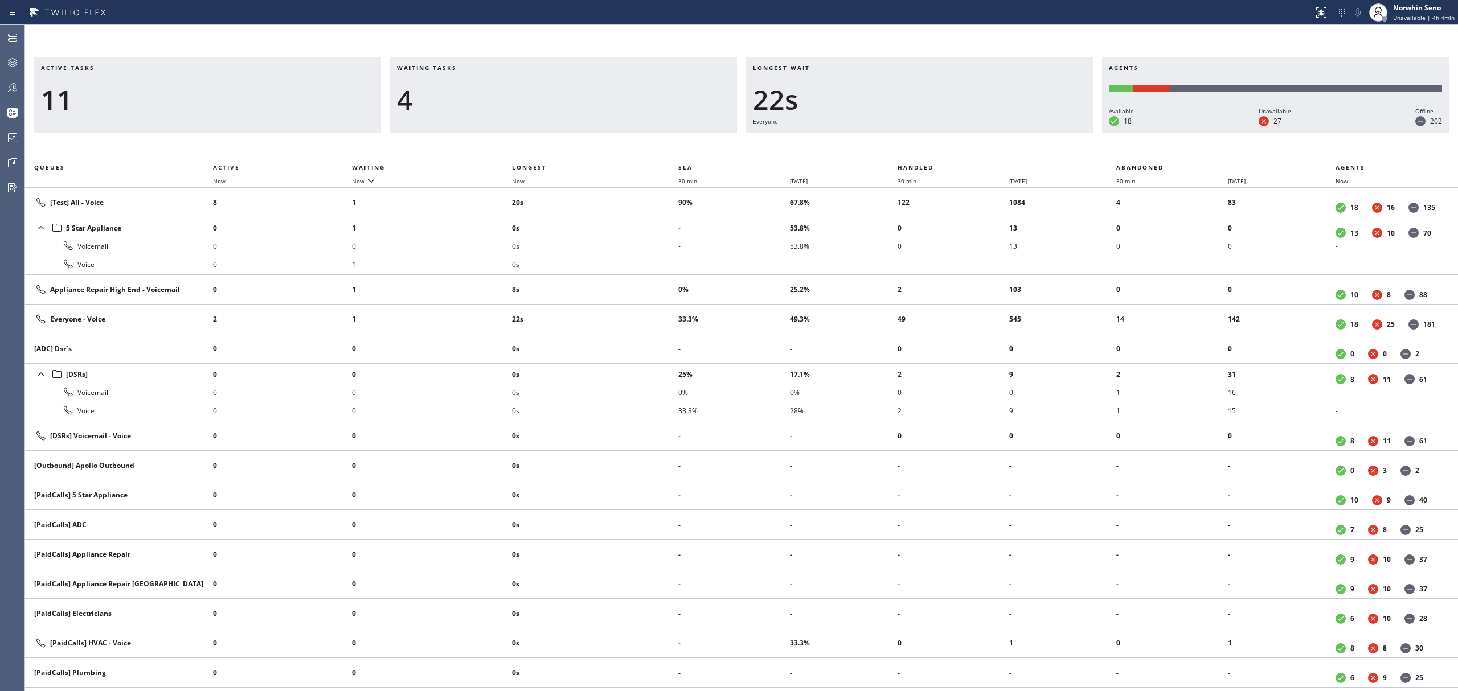
click at [1028, 133] on div "Longest wait 22s Everyone" at bounding box center [919, 95] width 347 height 76
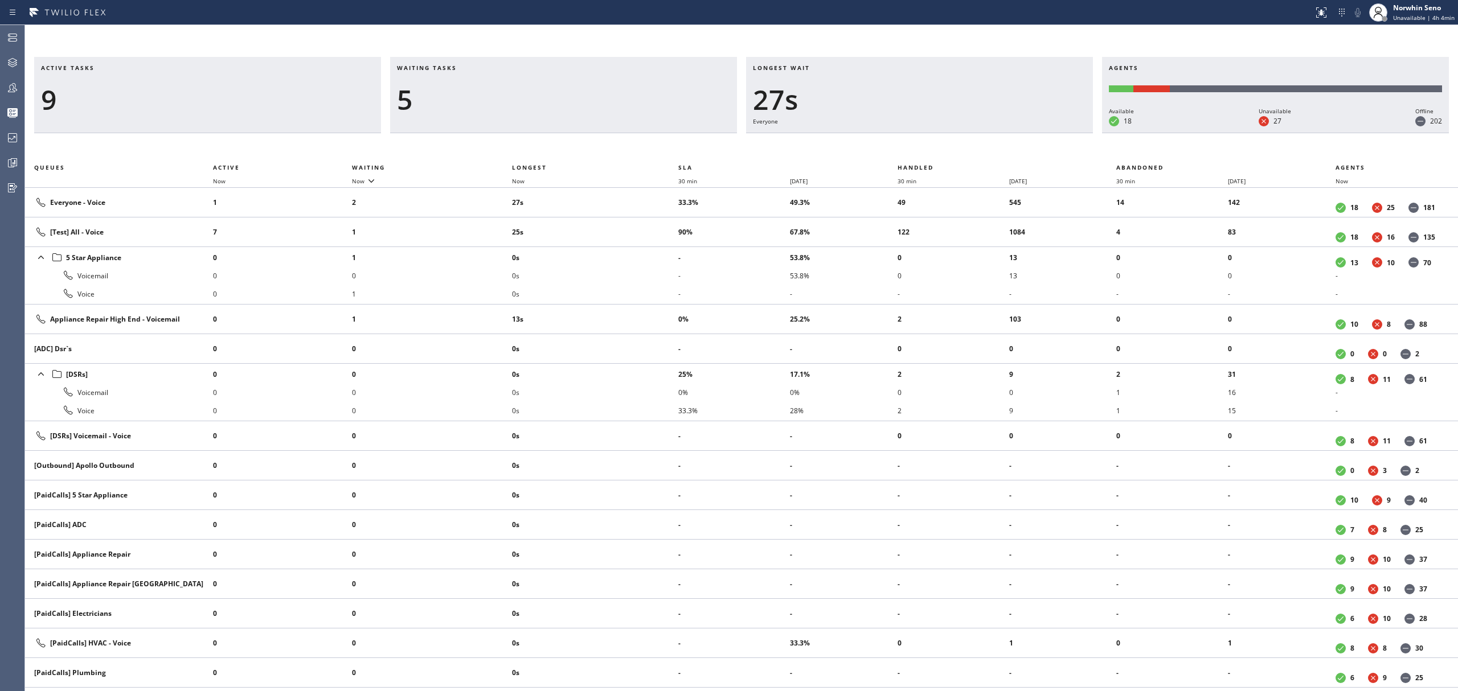
click at [1028, 133] on div "Longest wait 27s Everyone" at bounding box center [919, 95] width 347 height 76
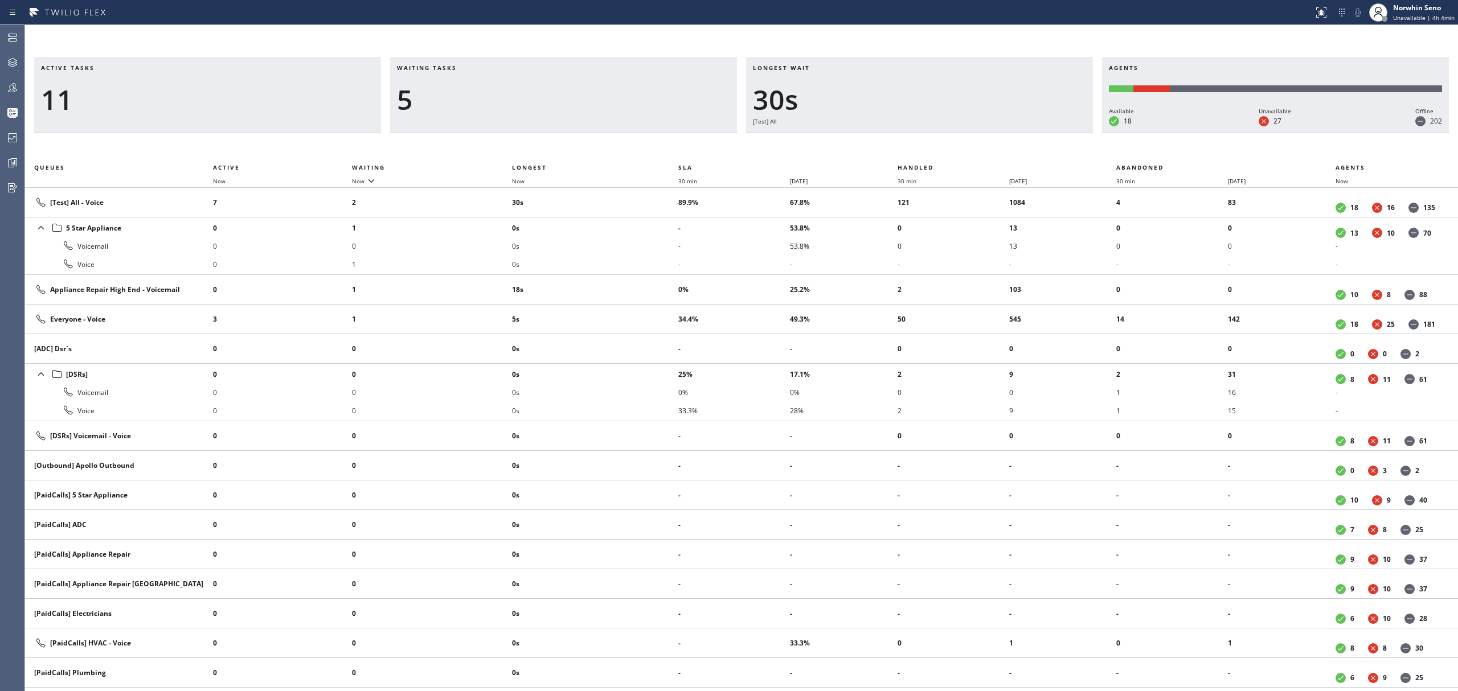
click at [1028, 133] on div "Longest wait 30s [Test] All" at bounding box center [919, 95] width 347 height 76
click at [1028, 133] on div "Longest wait 23s Appliance Repair [GEOGRAPHIC_DATA]" at bounding box center [919, 95] width 347 height 76
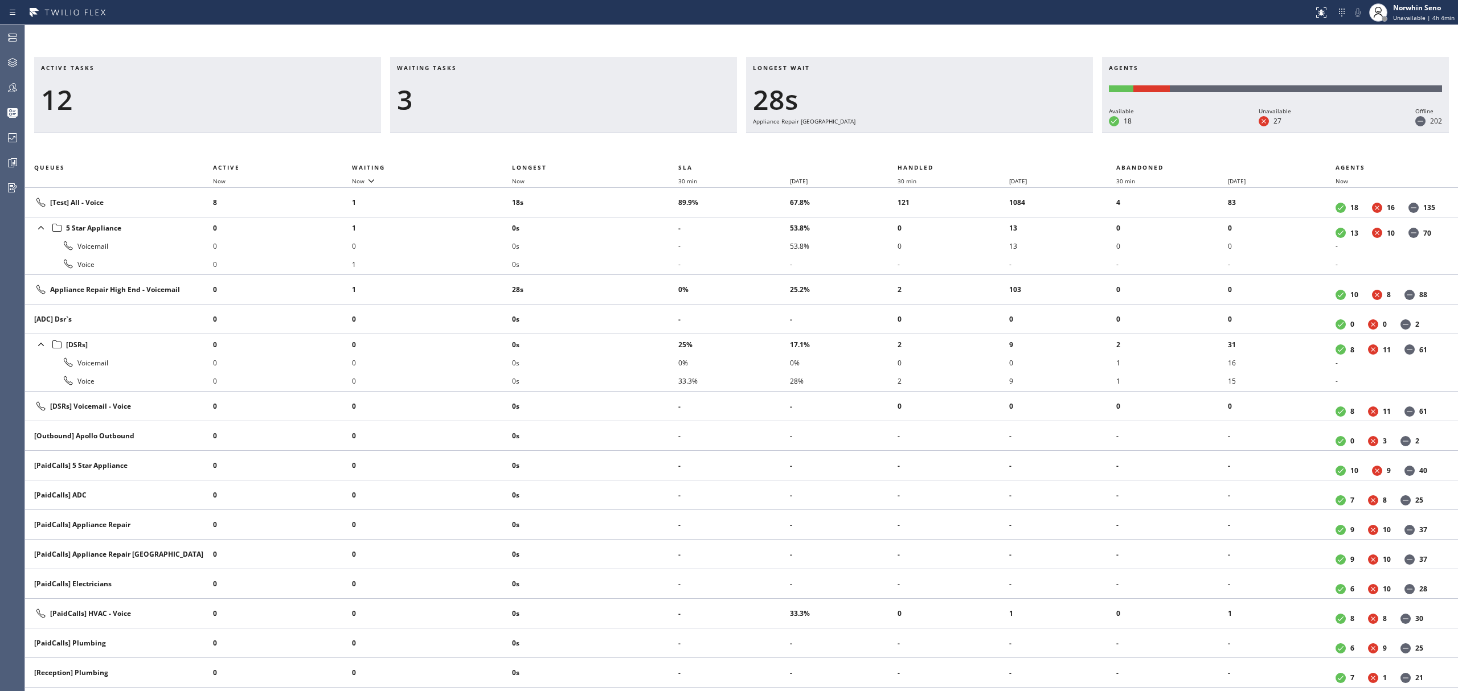
click at [1028, 133] on div "Longest wait 28s Appliance Repair [GEOGRAPHIC_DATA]" at bounding box center [919, 95] width 347 height 76
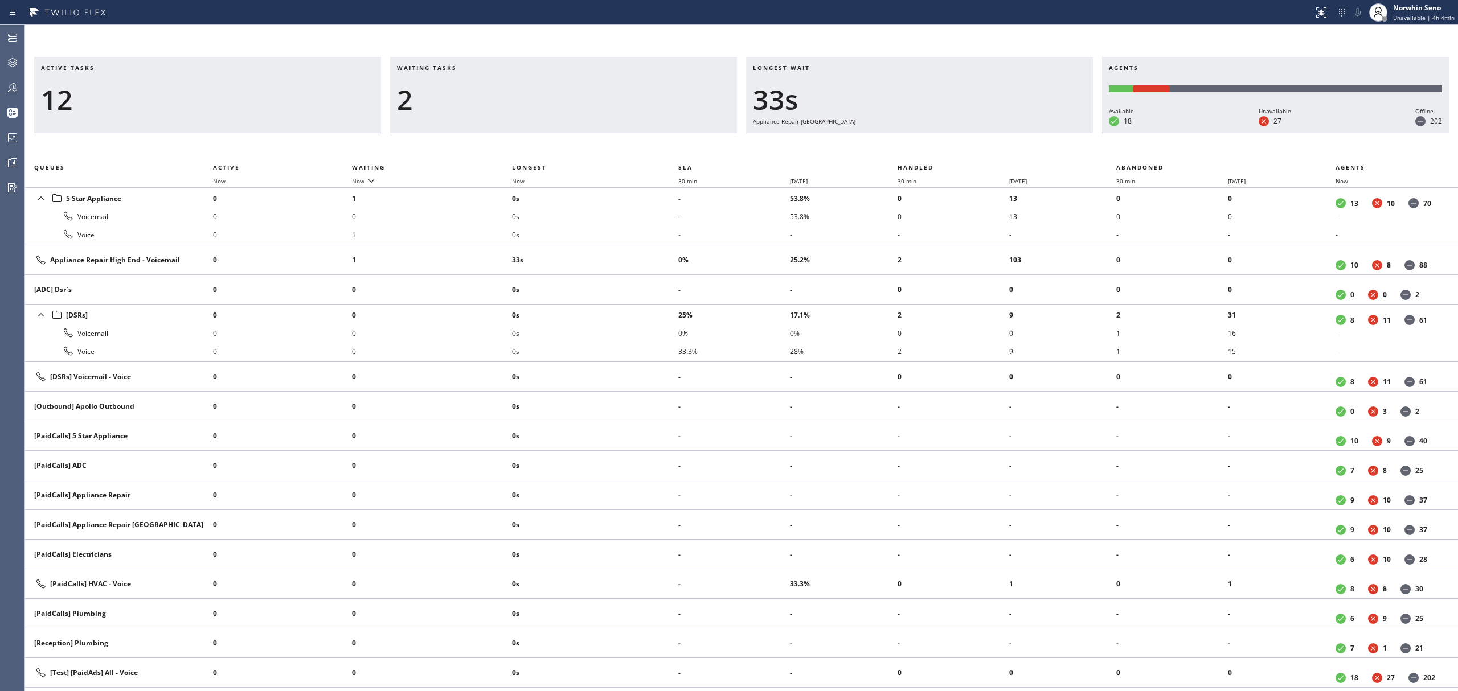
click at [1028, 133] on div "Longest wait 33s Appliance Repair [GEOGRAPHIC_DATA]" at bounding box center [919, 95] width 347 height 76
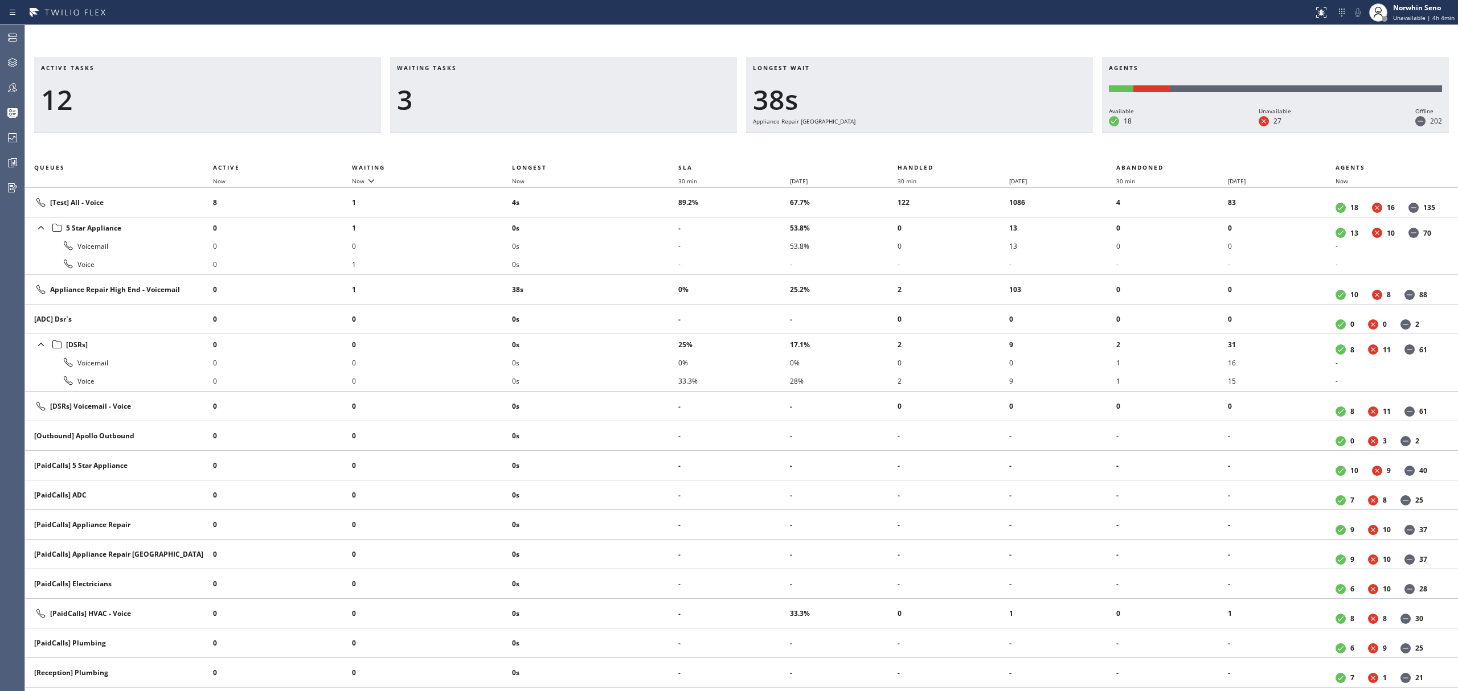
click at [1028, 133] on div "Longest wait 38s Appliance Repair [GEOGRAPHIC_DATA]" at bounding box center [919, 95] width 347 height 76
click at [1028, 133] on div "Longest wait 44s Appliance Repair [GEOGRAPHIC_DATA]" at bounding box center [919, 95] width 347 height 76
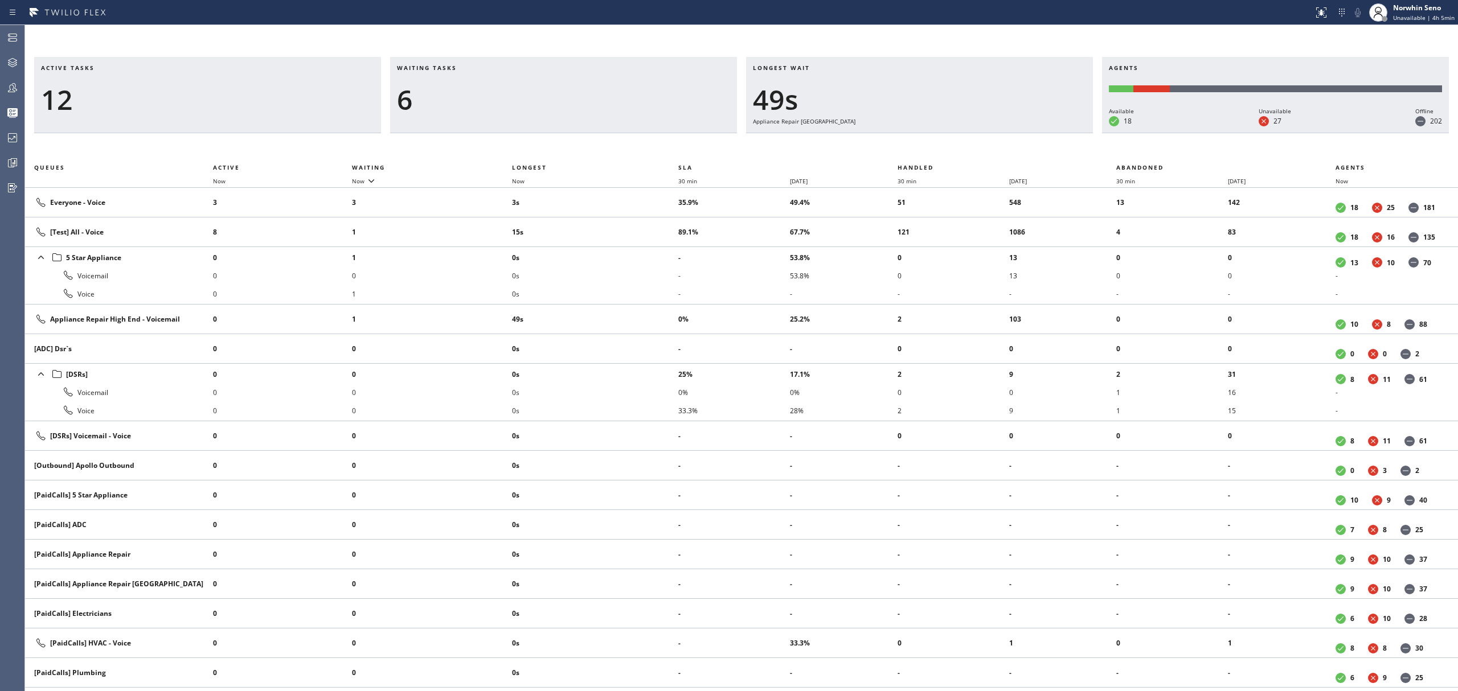
click at [1028, 133] on div "Longest wait 49s Appliance Repair [GEOGRAPHIC_DATA]" at bounding box center [919, 95] width 347 height 76
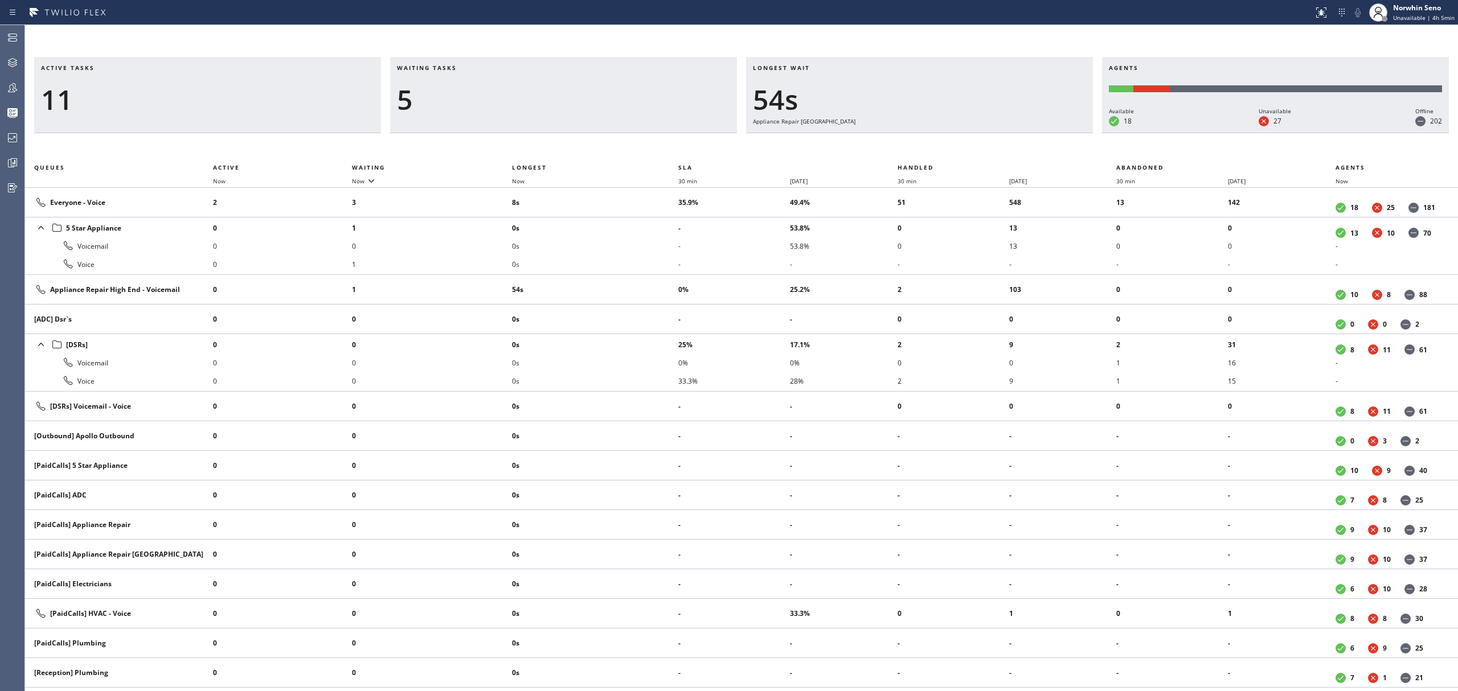
click at [1028, 133] on div "Longest wait 54s Appliance Repair [GEOGRAPHIC_DATA]" at bounding box center [919, 95] width 347 height 76
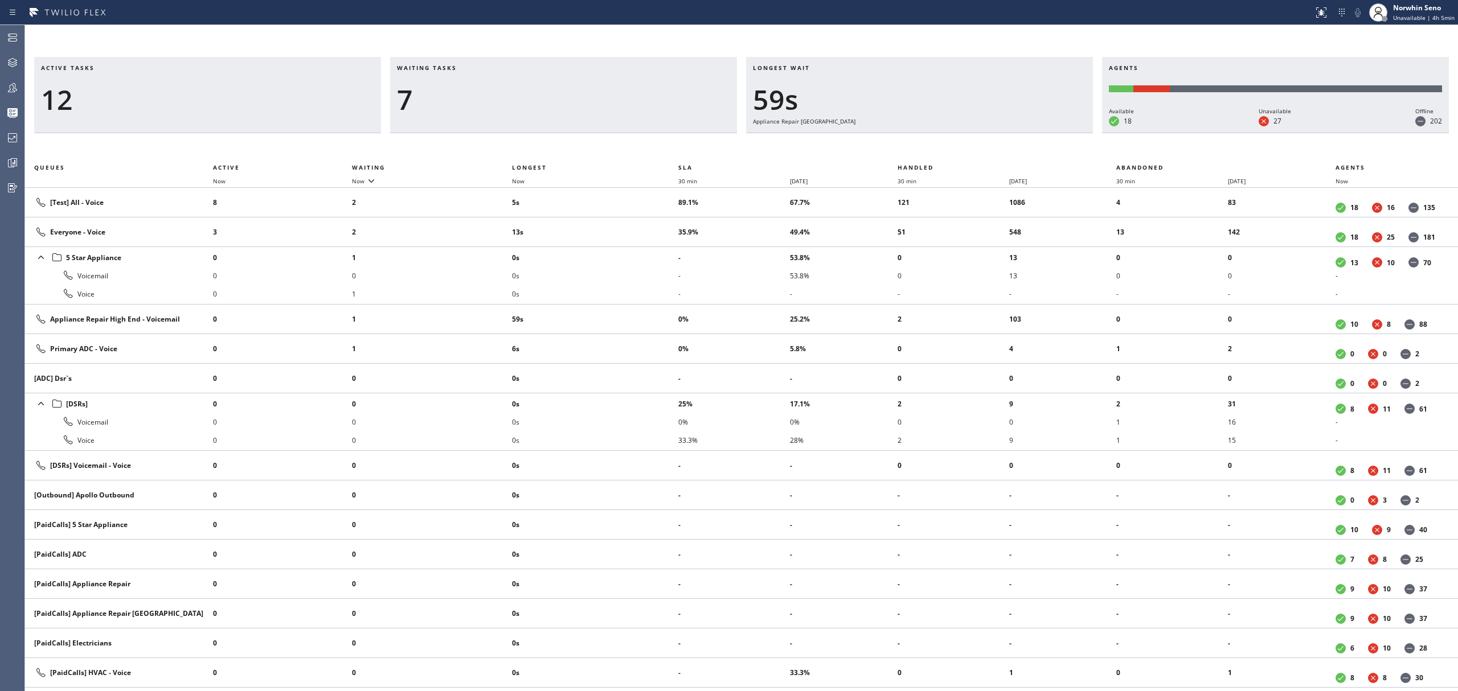
click at [1028, 133] on div "Longest wait 59s Appliance Repair [GEOGRAPHIC_DATA]" at bounding box center [919, 95] width 347 height 76
click at [1028, 133] on div "Longest wait 1:04 Appliance Repair [GEOGRAPHIC_DATA]" at bounding box center [919, 95] width 347 height 76
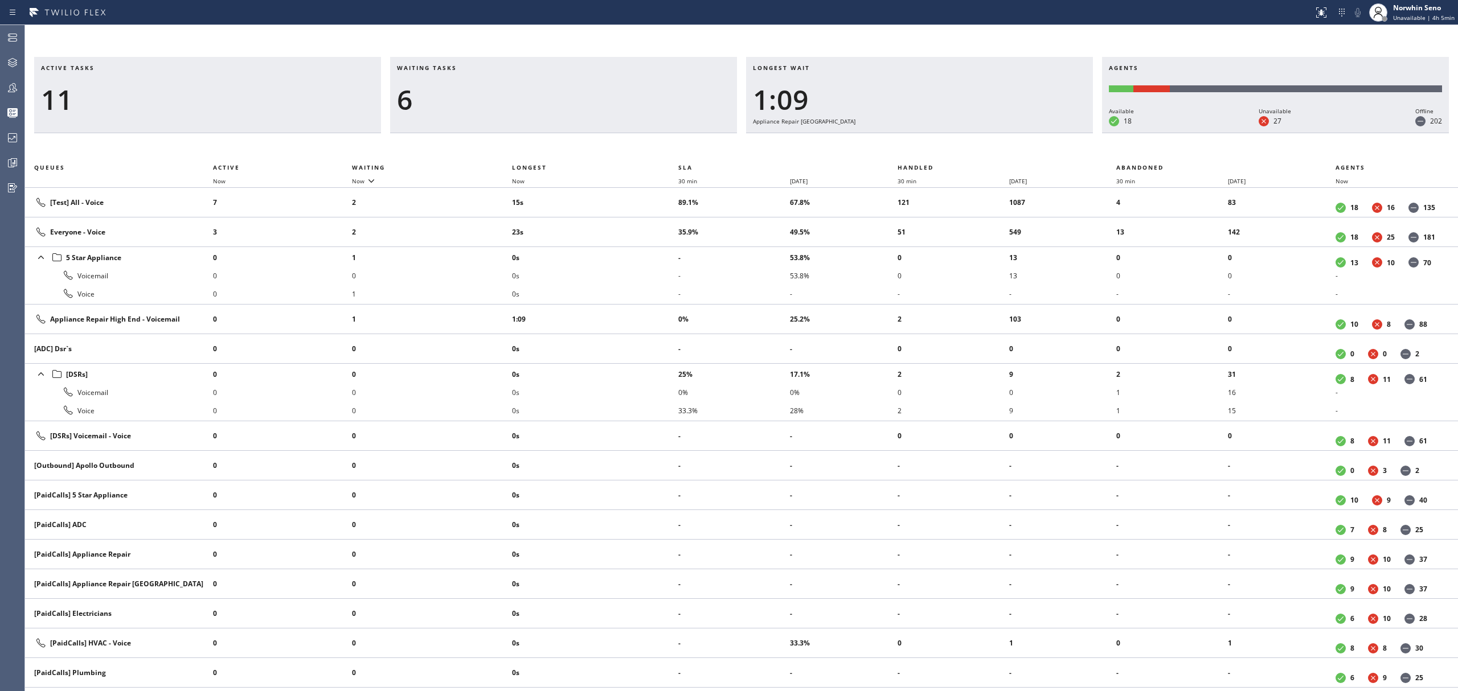
click at [1028, 133] on div "Longest wait 1:09 Appliance Repair [GEOGRAPHIC_DATA]" at bounding box center [919, 95] width 347 height 76
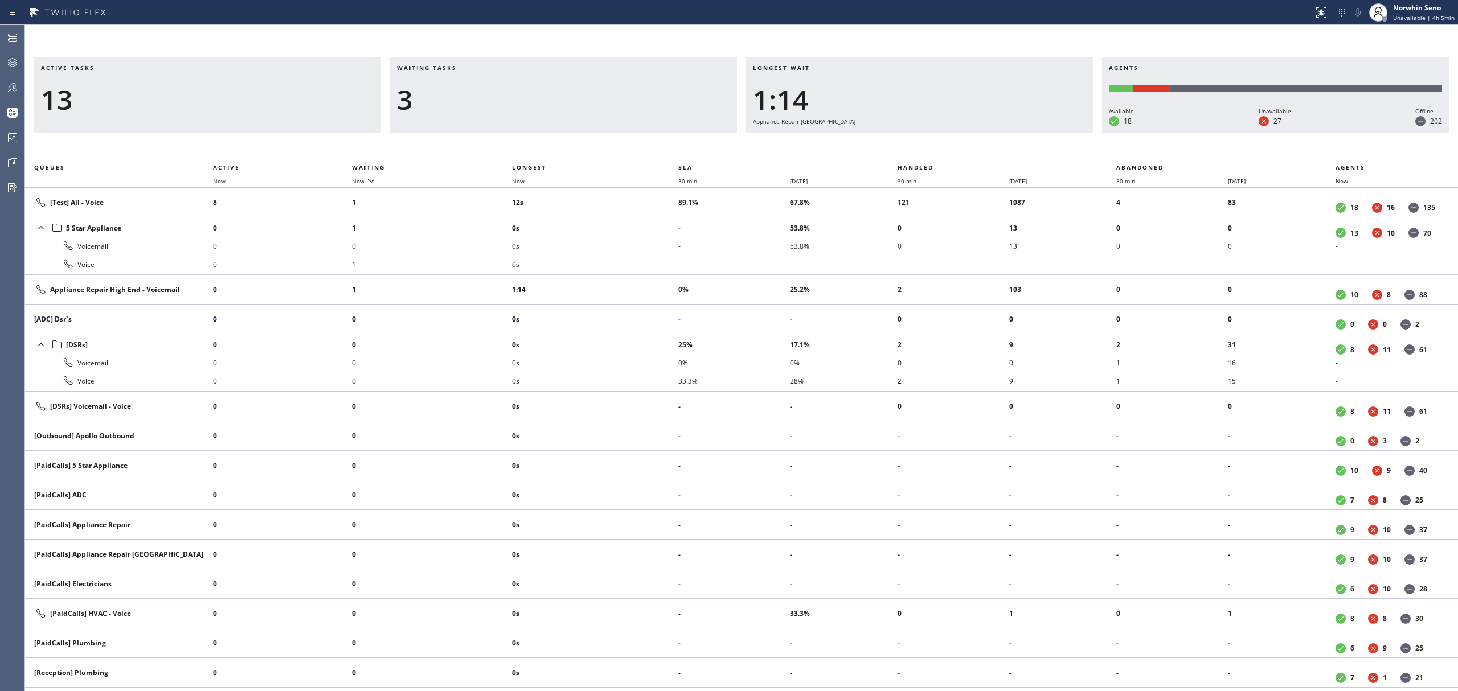
click at [1028, 133] on div "Longest wait 1:14 Appliance Repair [GEOGRAPHIC_DATA]" at bounding box center [919, 95] width 347 height 76
click at [1028, 133] on div "Longest wait 1:19 Appliance Repair [GEOGRAPHIC_DATA]" at bounding box center [919, 95] width 347 height 76
click at [1028, 133] on div "Longest wait 1:24 Appliance Repair [GEOGRAPHIC_DATA]" at bounding box center [919, 95] width 347 height 76
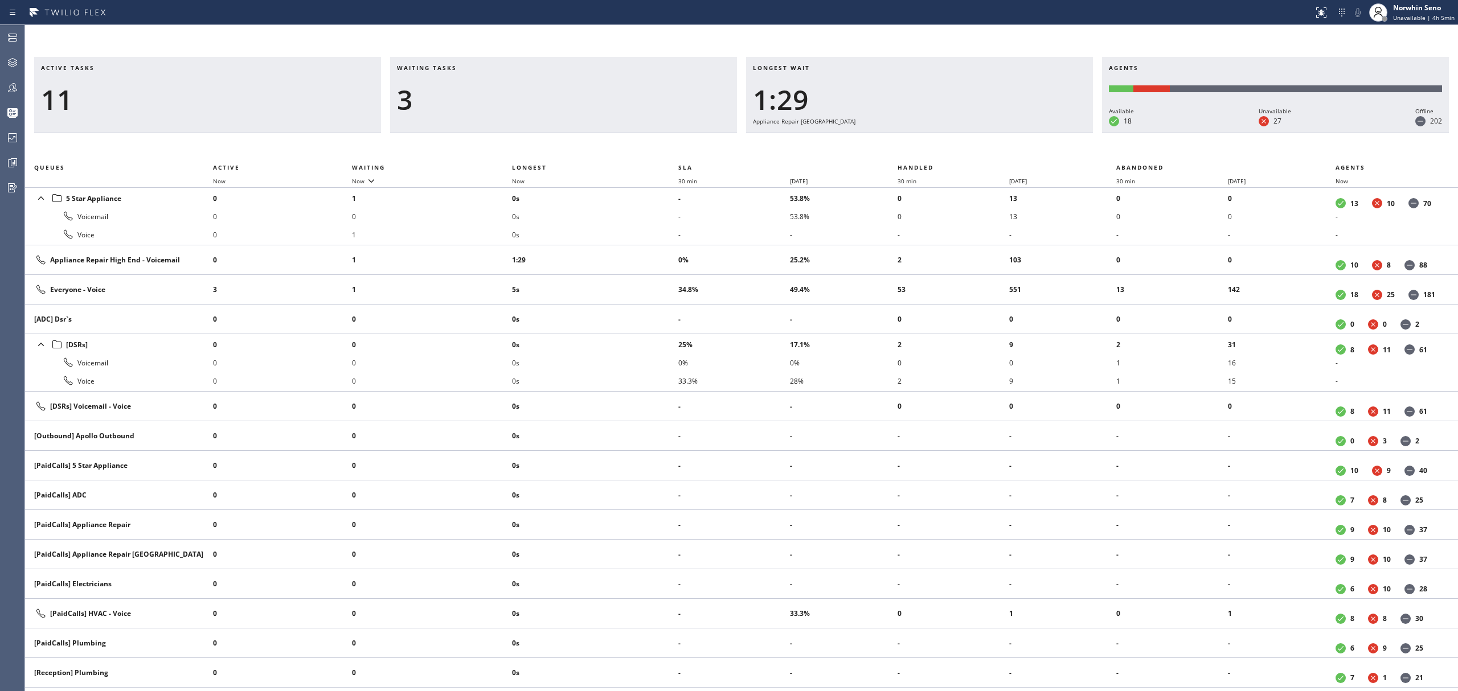
click at [1028, 133] on div "Longest wait 1:29 Appliance Repair [GEOGRAPHIC_DATA]" at bounding box center [919, 95] width 347 height 76
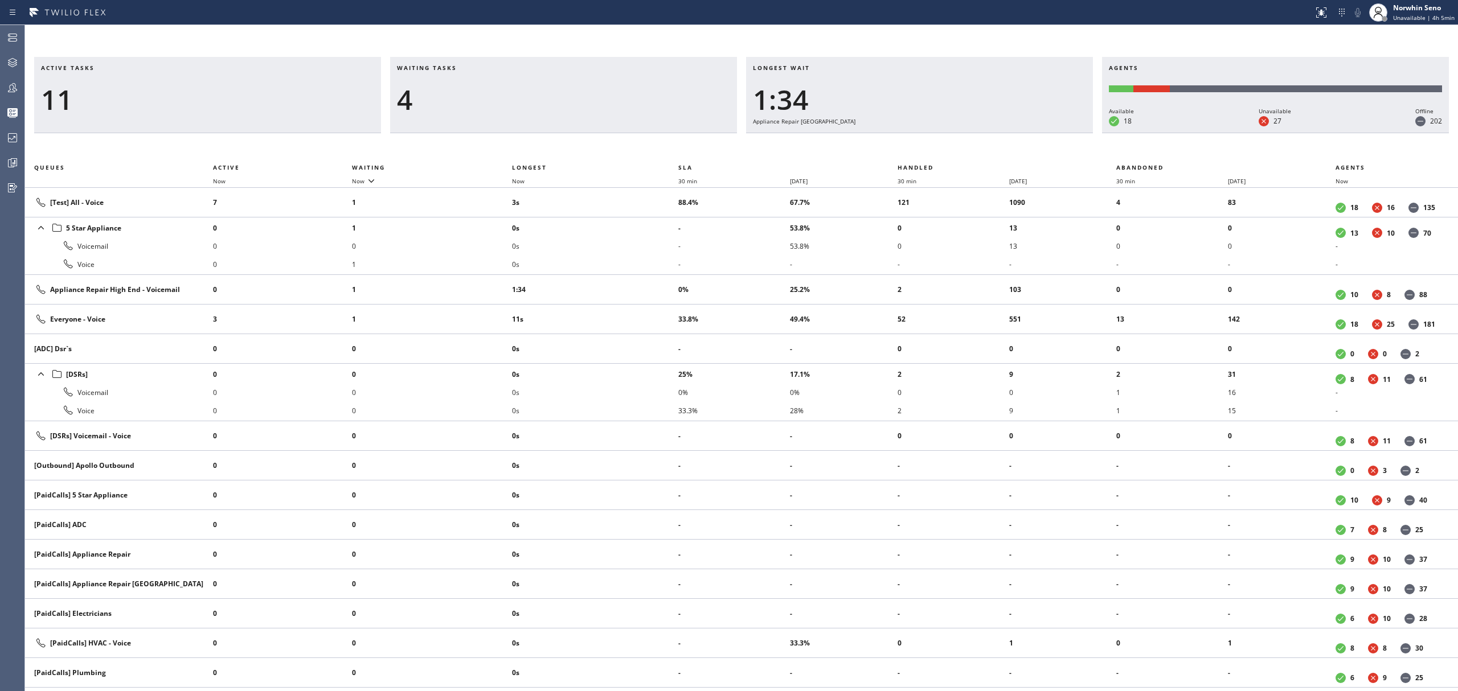
click at [1028, 133] on div "Longest wait 1:34 Appliance Repair [GEOGRAPHIC_DATA]" at bounding box center [919, 95] width 347 height 76
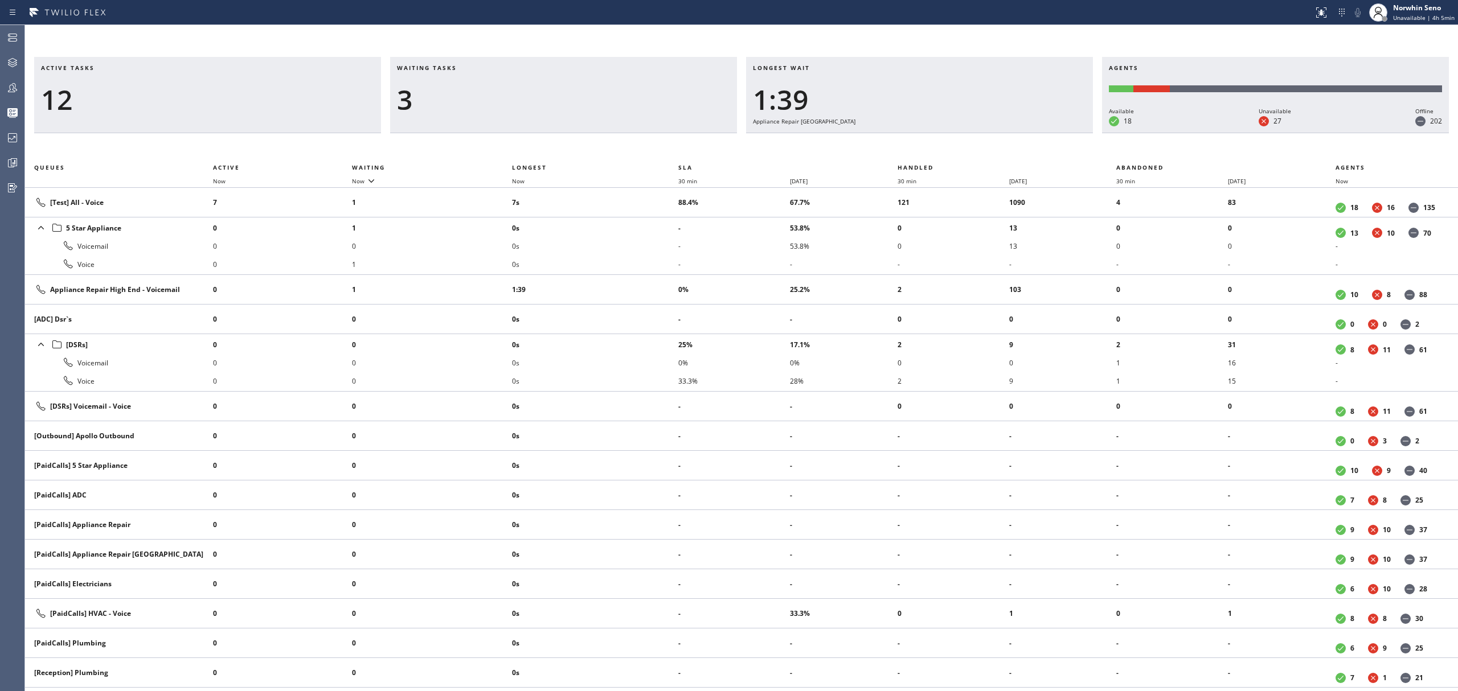
click at [1028, 133] on div "Longest wait 1:39 Appliance Repair [GEOGRAPHIC_DATA]" at bounding box center [919, 95] width 347 height 76
click at [1028, 133] on div "Longest wait 1:45 Appliance Repair [GEOGRAPHIC_DATA]" at bounding box center [919, 95] width 347 height 76
click at [1028, 133] on div "Longest wait 1:50 Appliance Repair [GEOGRAPHIC_DATA]" at bounding box center [919, 95] width 347 height 76
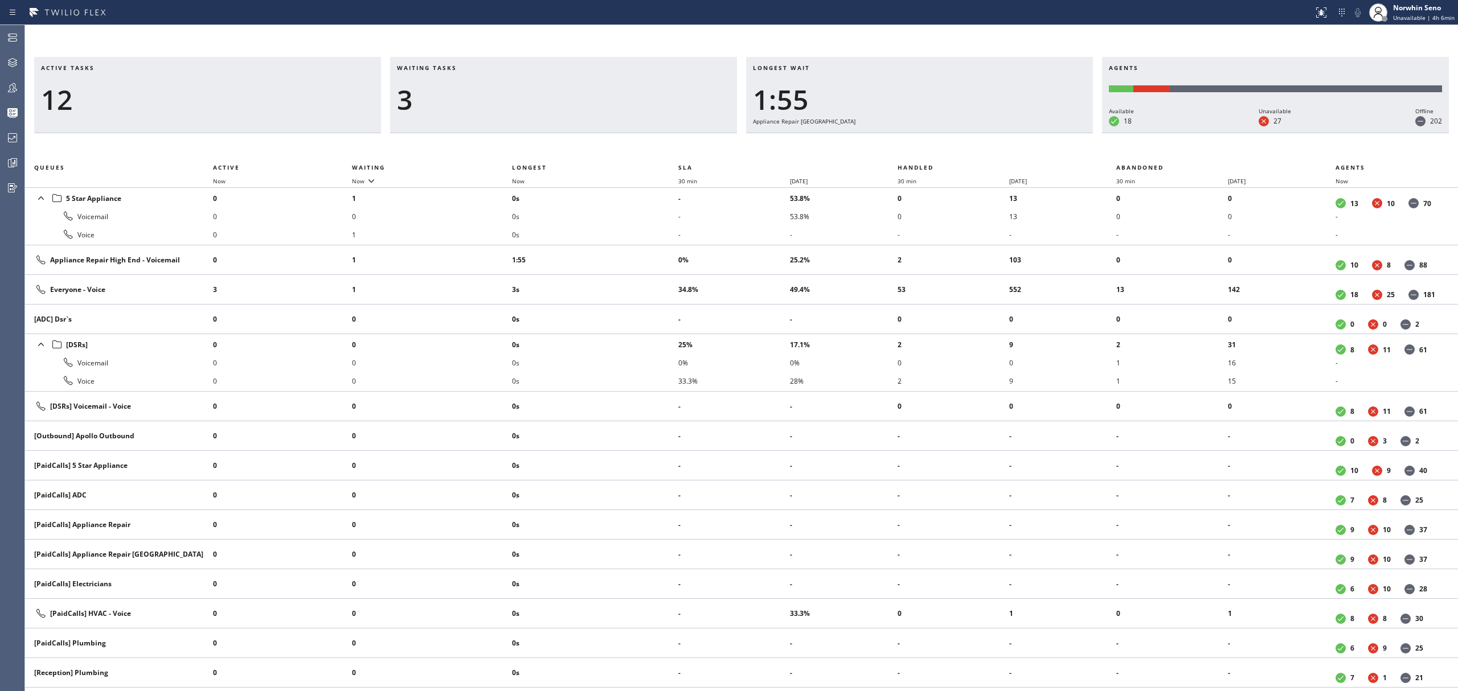
click at [1028, 133] on div "Longest wait 1:55 Appliance Repair [GEOGRAPHIC_DATA]" at bounding box center [919, 95] width 347 height 76
click at [1028, 133] on div "Longest wait 2:00 Appliance Repair [GEOGRAPHIC_DATA]" at bounding box center [919, 95] width 347 height 76
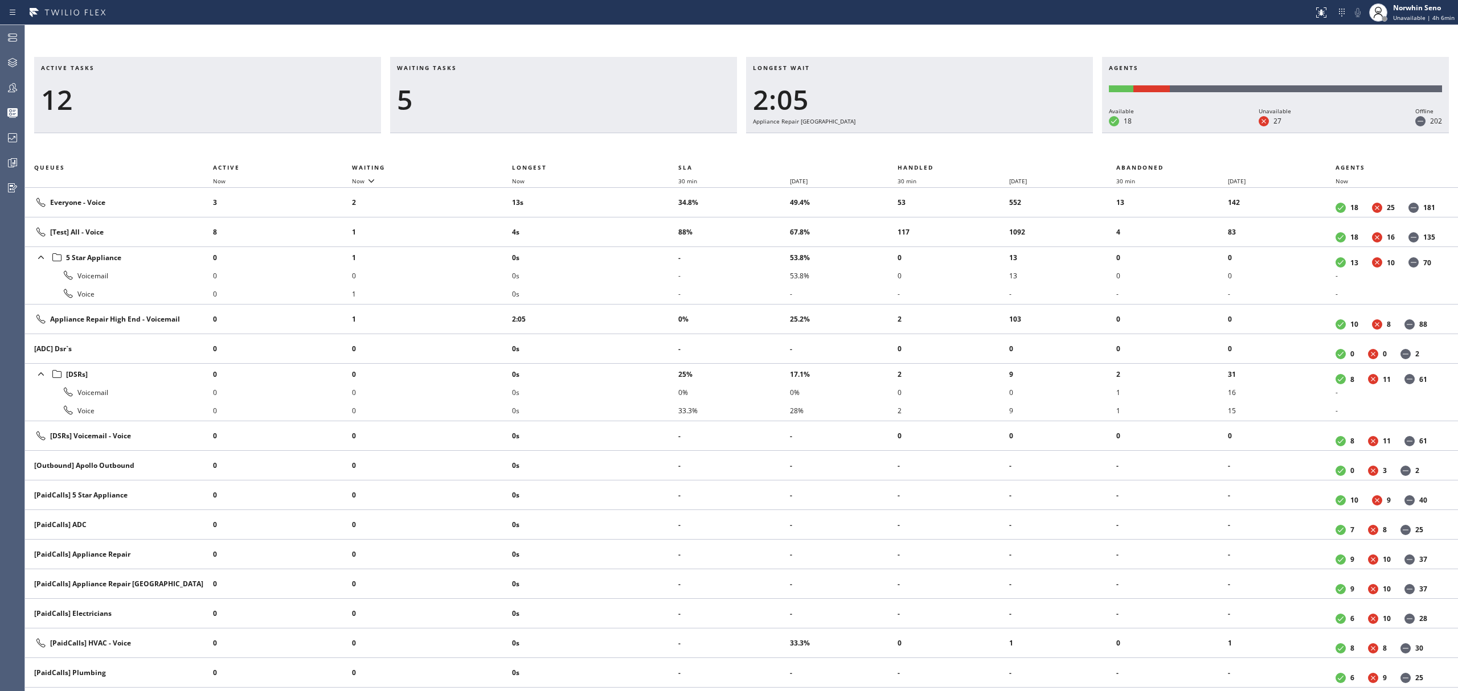
click at [1028, 133] on div "Longest wait 2:05 Appliance Repair [GEOGRAPHIC_DATA]" at bounding box center [919, 95] width 347 height 76
click at [1028, 133] on div "Longest wait 2:10 Appliance Repair [GEOGRAPHIC_DATA]" at bounding box center [919, 95] width 347 height 76
click at [1028, 133] on div "Longest wait 2:15 Appliance Repair [GEOGRAPHIC_DATA]" at bounding box center [919, 95] width 347 height 76
click at [1028, 133] on div "Longest wait 2:20 Appliance Repair [GEOGRAPHIC_DATA]" at bounding box center [919, 95] width 347 height 76
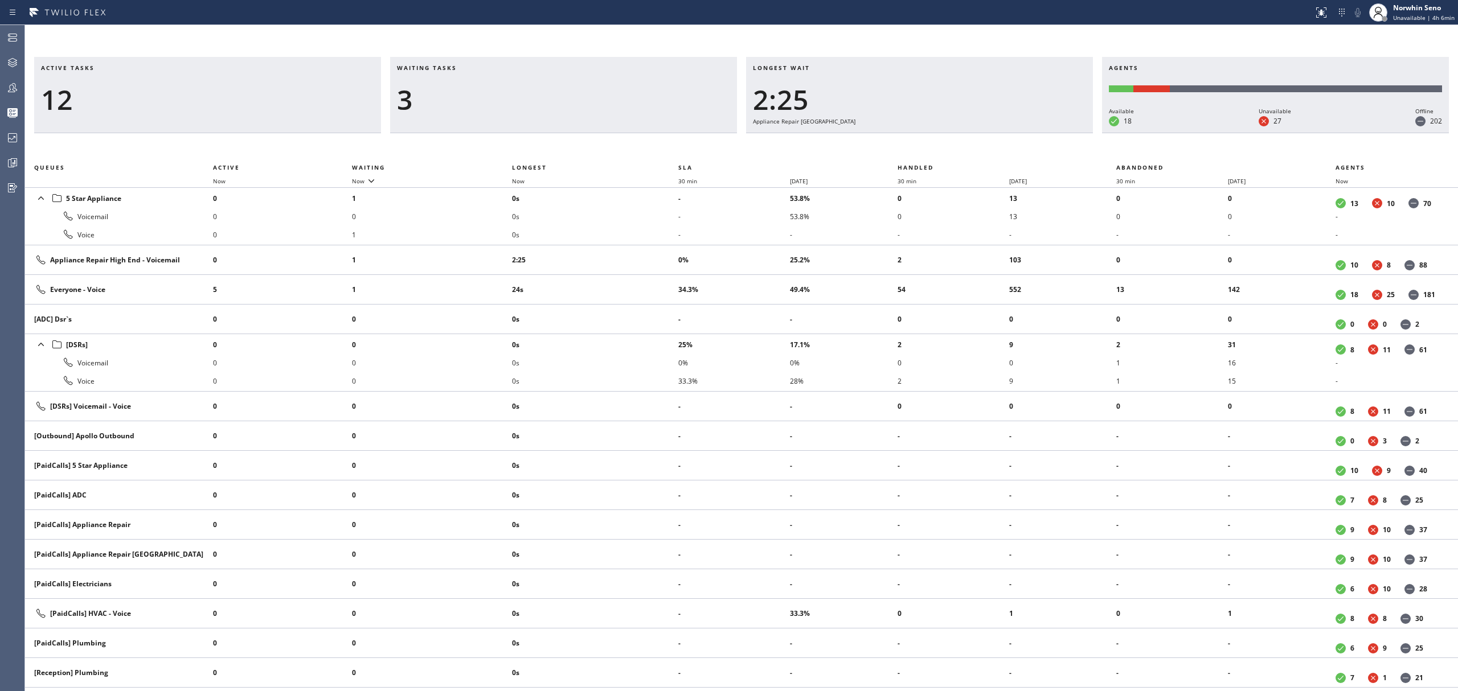
click at [1028, 133] on div "Longest wait 2:25 Appliance Repair [GEOGRAPHIC_DATA]" at bounding box center [919, 95] width 347 height 76
click at [1028, 133] on div "Longest wait 2:30 Appliance Repair [GEOGRAPHIC_DATA]" at bounding box center [919, 95] width 347 height 76
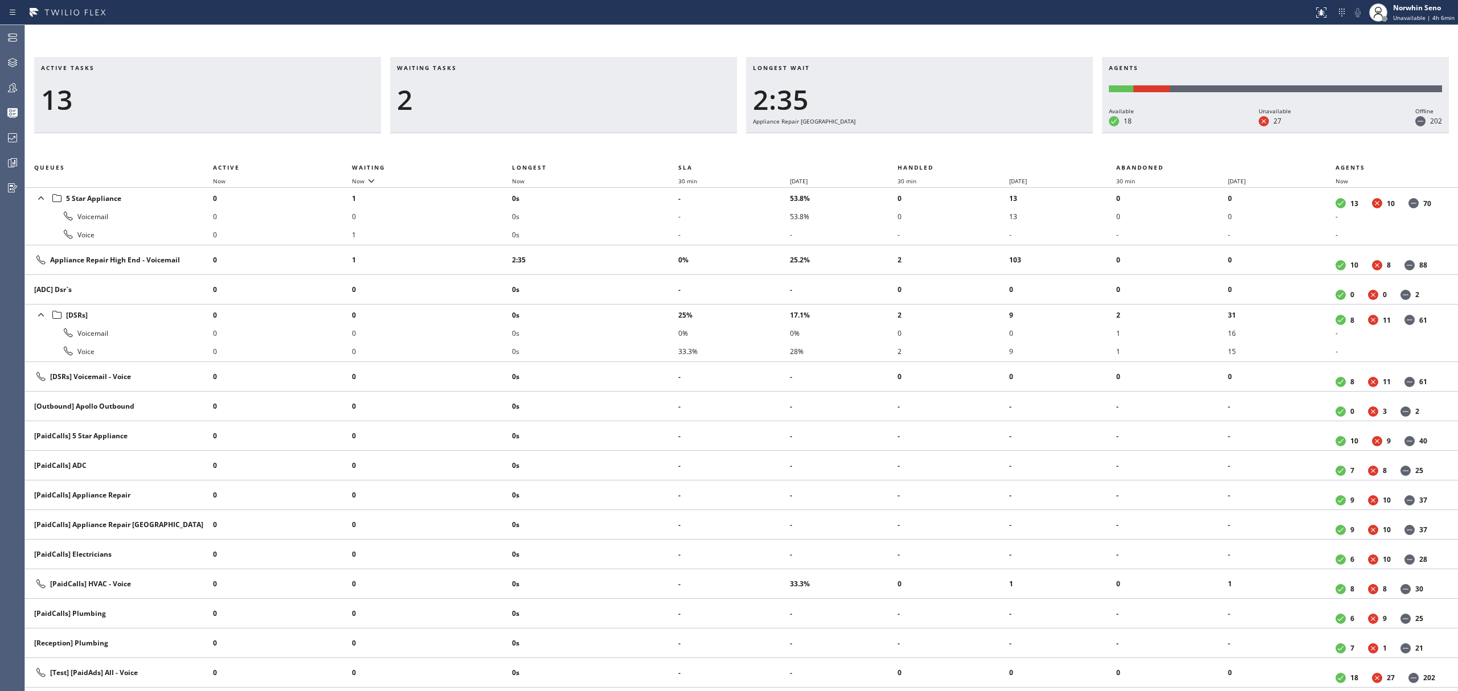
click at [1028, 133] on div "Longest wait 2:35 Appliance Repair [GEOGRAPHIC_DATA]" at bounding box center [919, 95] width 347 height 76
click at [1028, 133] on div "Longest wait 2:40 Appliance Repair [GEOGRAPHIC_DATA]" at bounding box center [919, 95] width 347 height 76
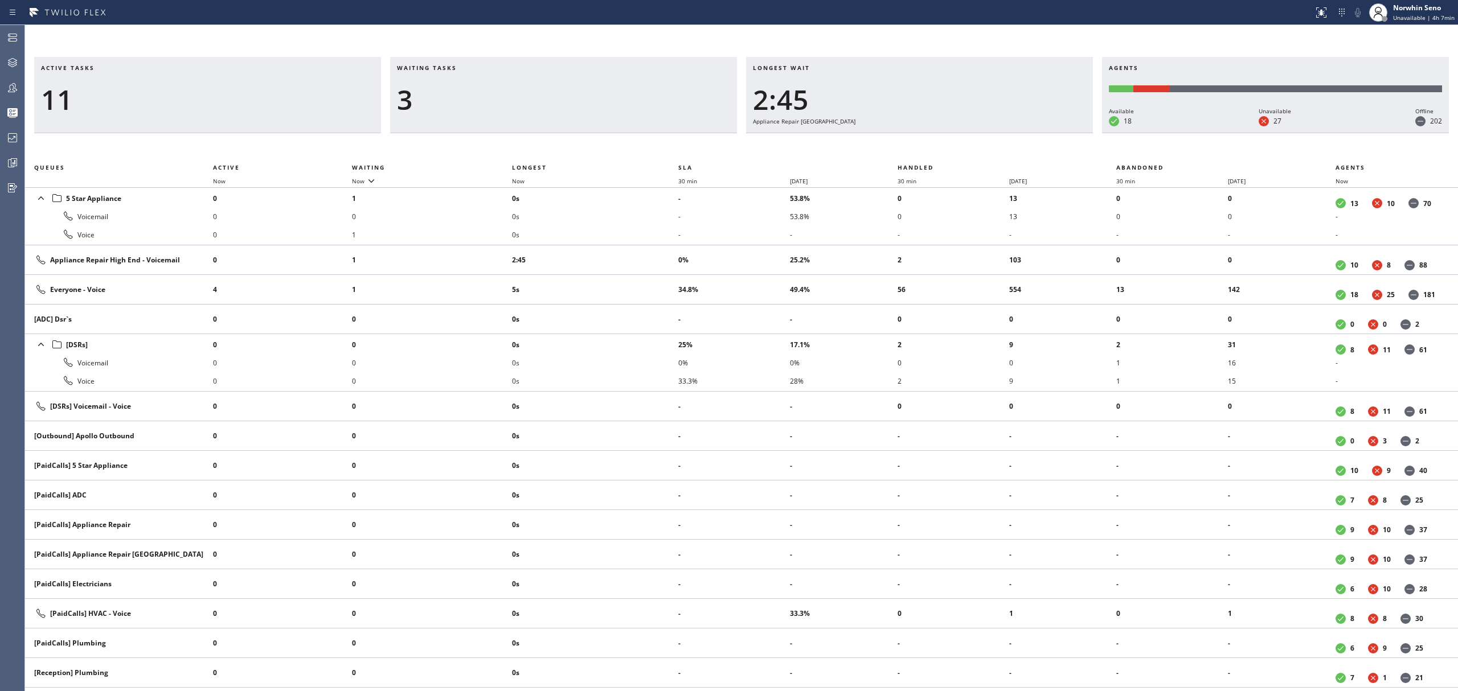
click at [1028, 133] on div "Longest wait 2:45 Appliance Repair [GEOGRAPHIC_DATA]" at bounding box center [919, 95] width 347 height 76
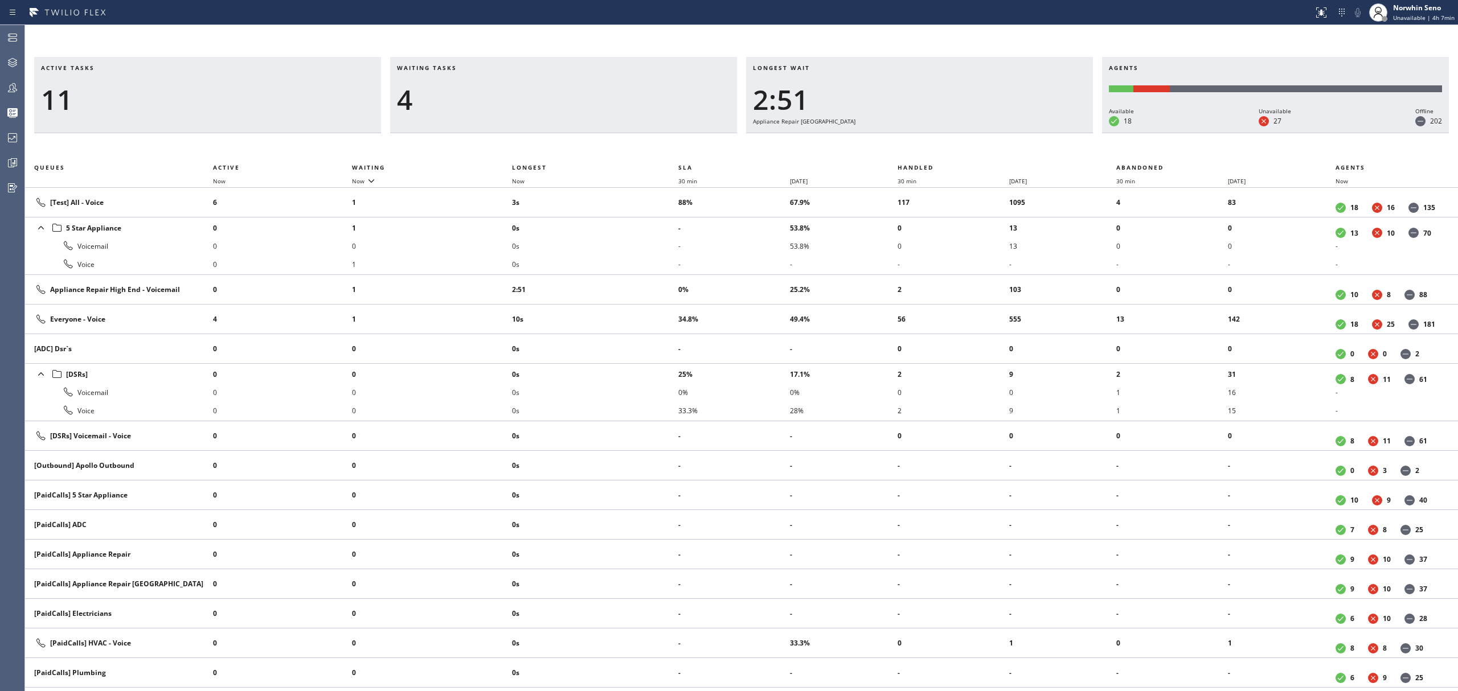
click at [1028, 133] on div "Longest wait 2:51 Appliance Repair [GEOGRAPHIC_DATA]" at bounding box center [919, 95] width 347 height 76
click at [1028, 133] on div "Longest wait 2:56 Appliance Repair [GEOGRAPHIC_DATA]" at bounding box center [919, 95] width 347 height 76
click at [1028, 133] on div "Longest wait 3:01 Appliance Repair [GEOGRAPHIC_DATA]" at bounding box center [919, 95] width 347 height 76
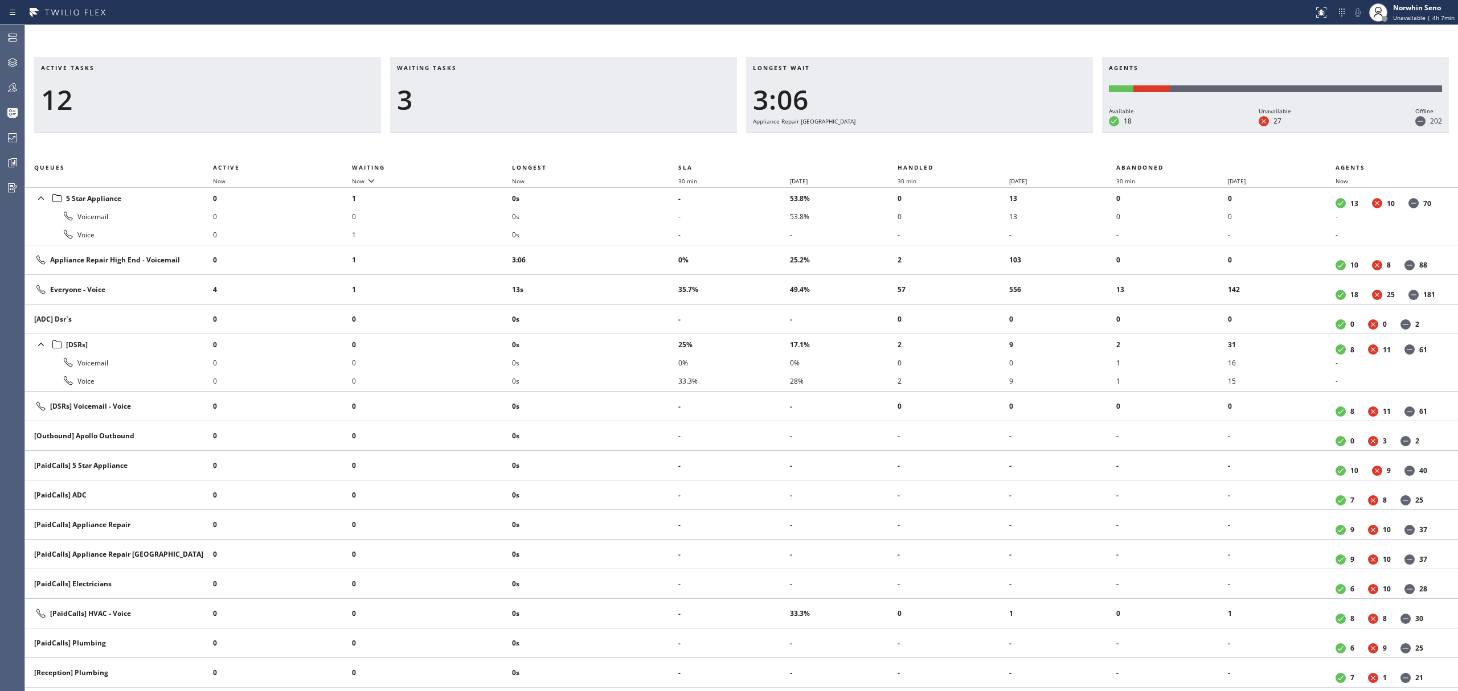
click at [1028, 133] on div "Longest wait 3:06 Appliance Repair [GEOGRAPHIC_DATA]" at bounding box center [919, 95] width 347 height 76
click at [1028, 133] on div "Longest wait 3:11 Appliance Repair [GEOGRAPHIC_DATA]" at bounding box center [919, 95] width 347 height 76
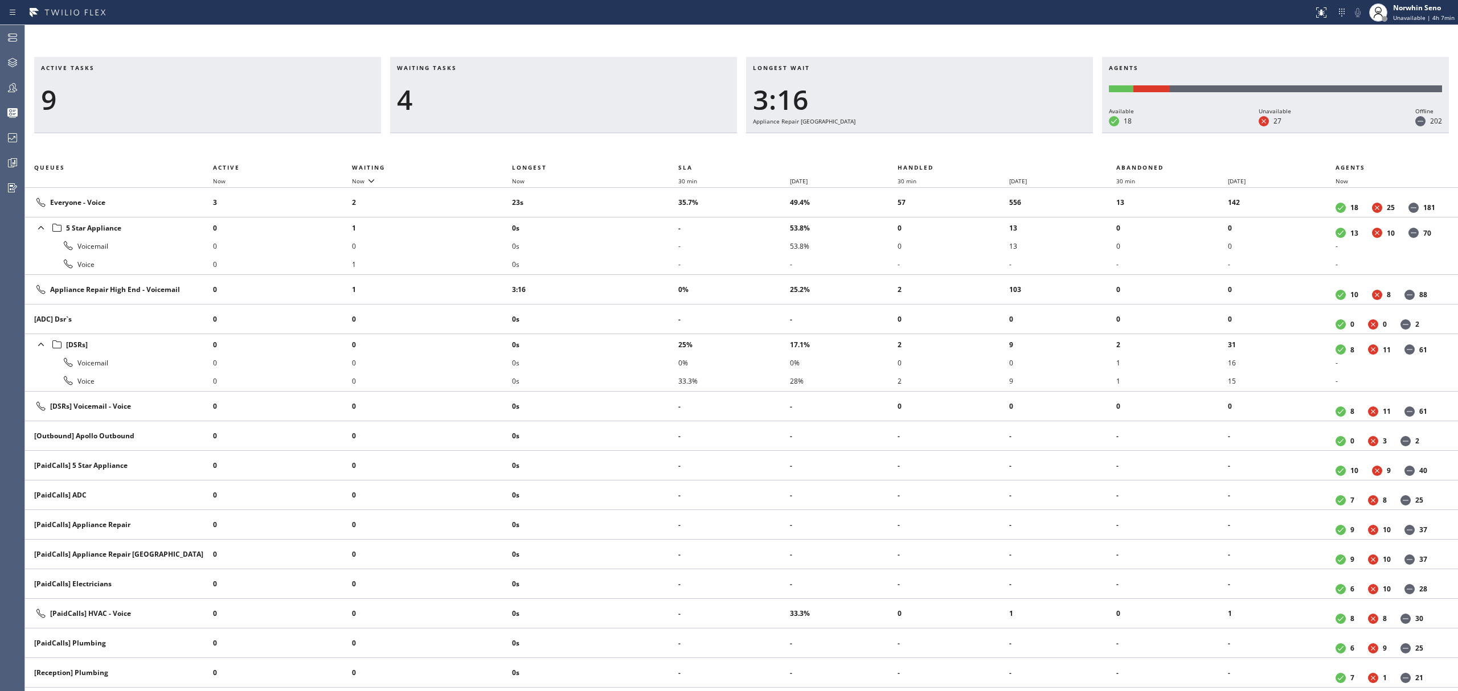
click at [1028, 133] on div "Longest wait 3:16 Appliance Repair [GEOGRAPHIC_DATA]" at bounding box center [919, 95] width 347 height 76
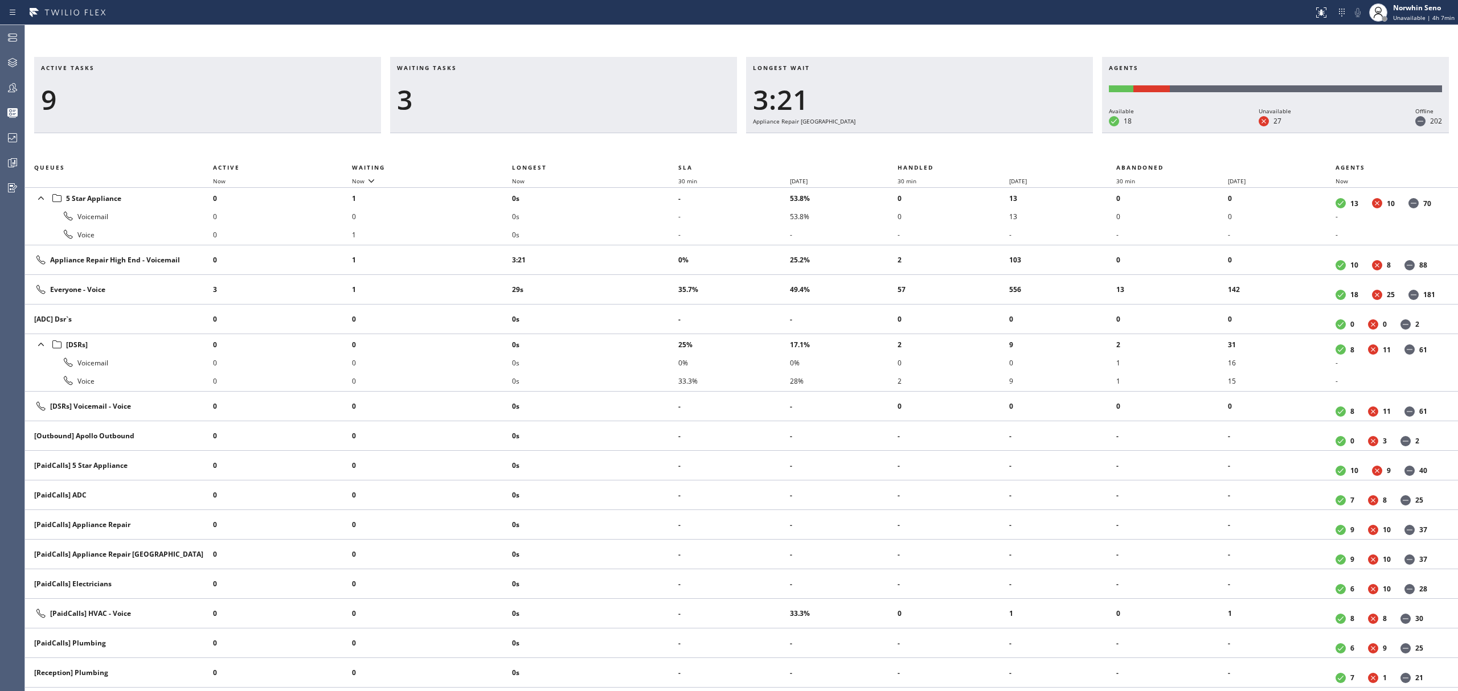
click at [1028, 133] on div "Longest wait 3:21 Appliance Repair [GEOGRAPHIC_DATA]" at bounding box center [919, 95] width 347 height 76
click at [1028, 133] on div "Longest wait 3:26 Appliance Repair [GEOGRAPHIC_DATA]" at bounding box center [919, 95] width 347 height 76
click at [1028, 133] on div "Longest wait 3:31 Appliance Repair [GEOGRAPHIC_DATA]" at bounding box center [919, 95] width 347 height 76
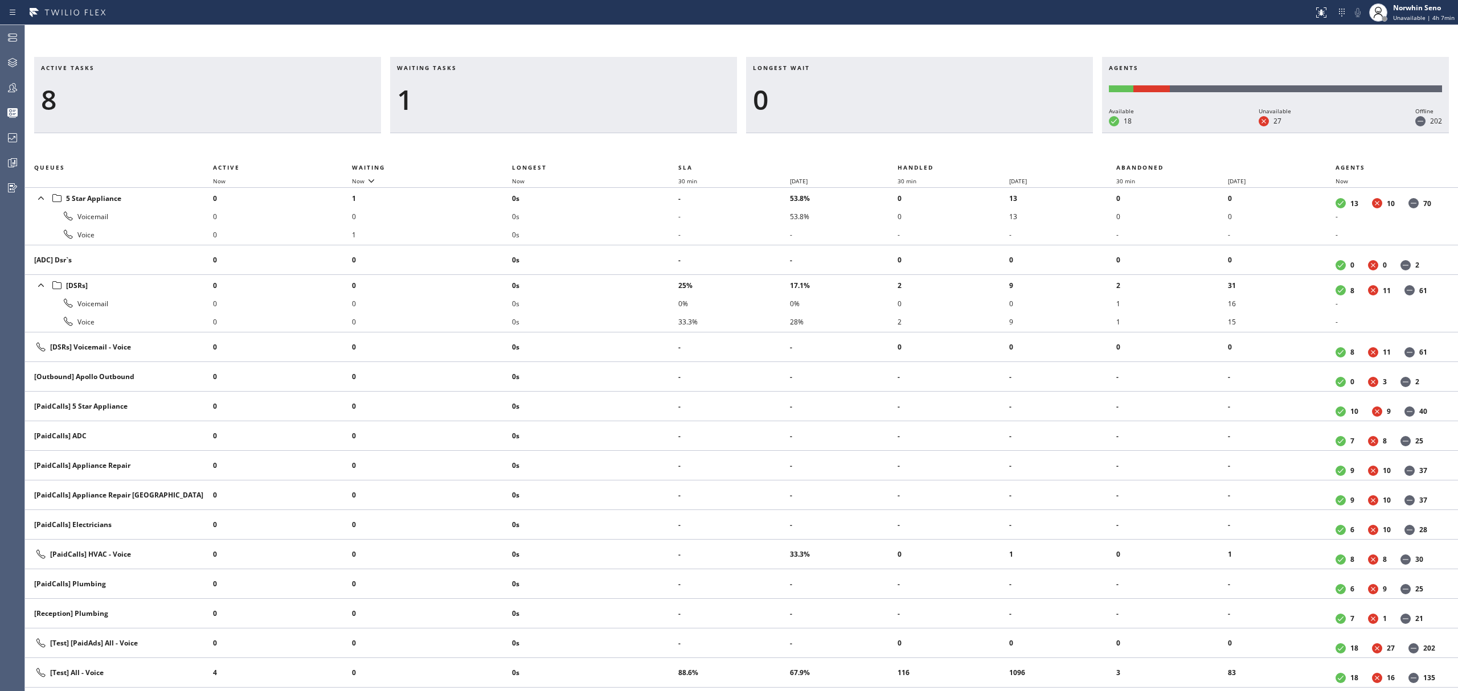
click at [1028, 133] on div "Longest wait 0" at bounding box center [919, 95] width 347 height 76
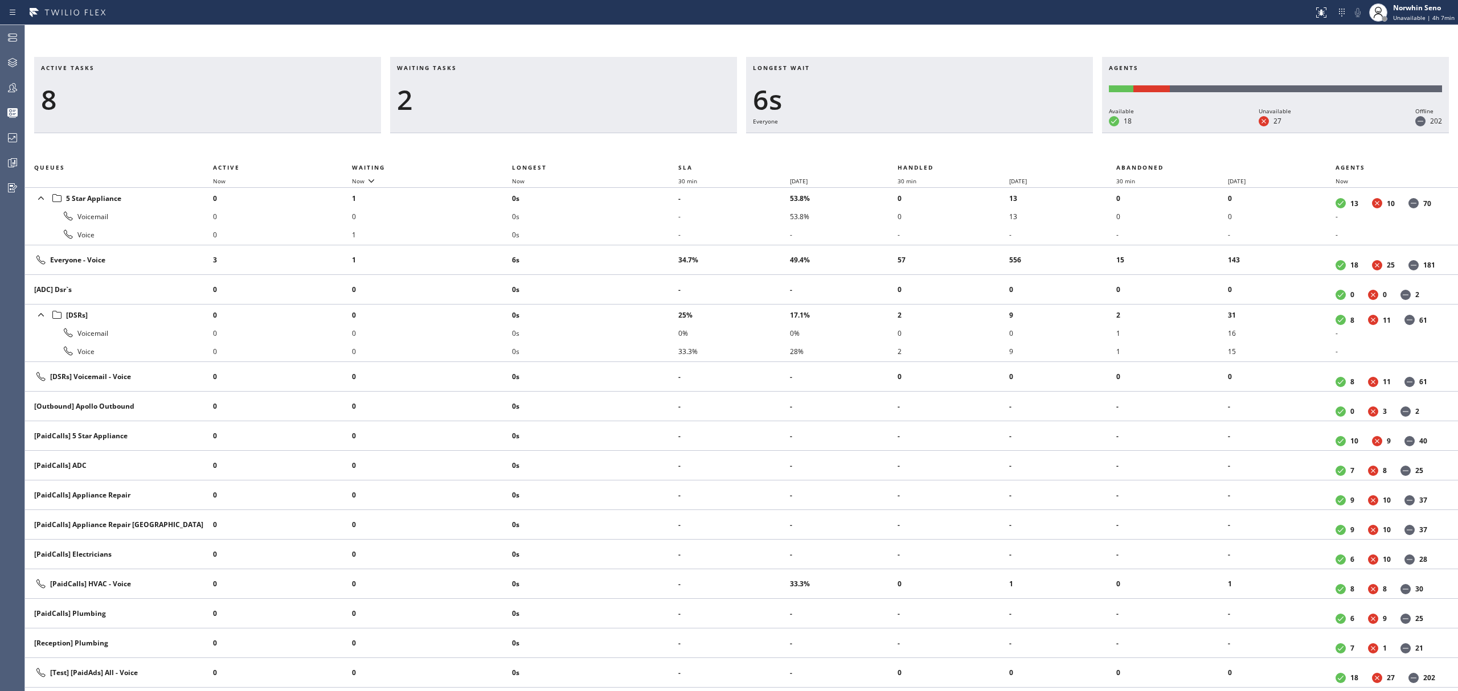
click at [1028, 133] on div "Longest wait 6s Everyone" at bounding box center [919, 95] width 347 height 76
click at [1028, 133] on div "Longest wait 11s Everyone" at bounding box center [919, 95] width 347 height 76
click at [1028, 133] on div "Longest wait 5s Everyone" at bounding box center [919, 95] width 347 height 76
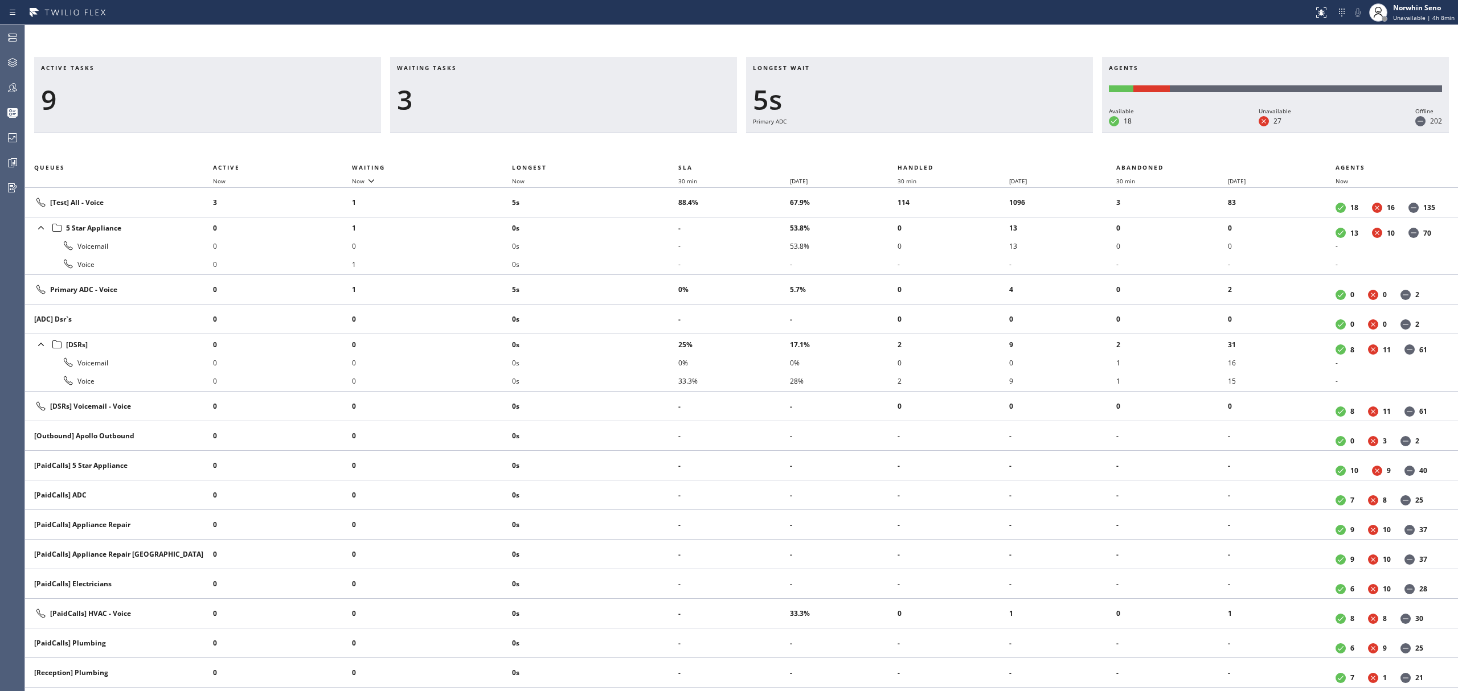
click at [1028, 133] on div "Longest wait 5s Primary ADC" at bounding box center [919, 95] width 347 height 76
click at [1028, 133] on div "Longest wait 10s Primary ADC" at bounding box center [919, 95] width 347 height 76
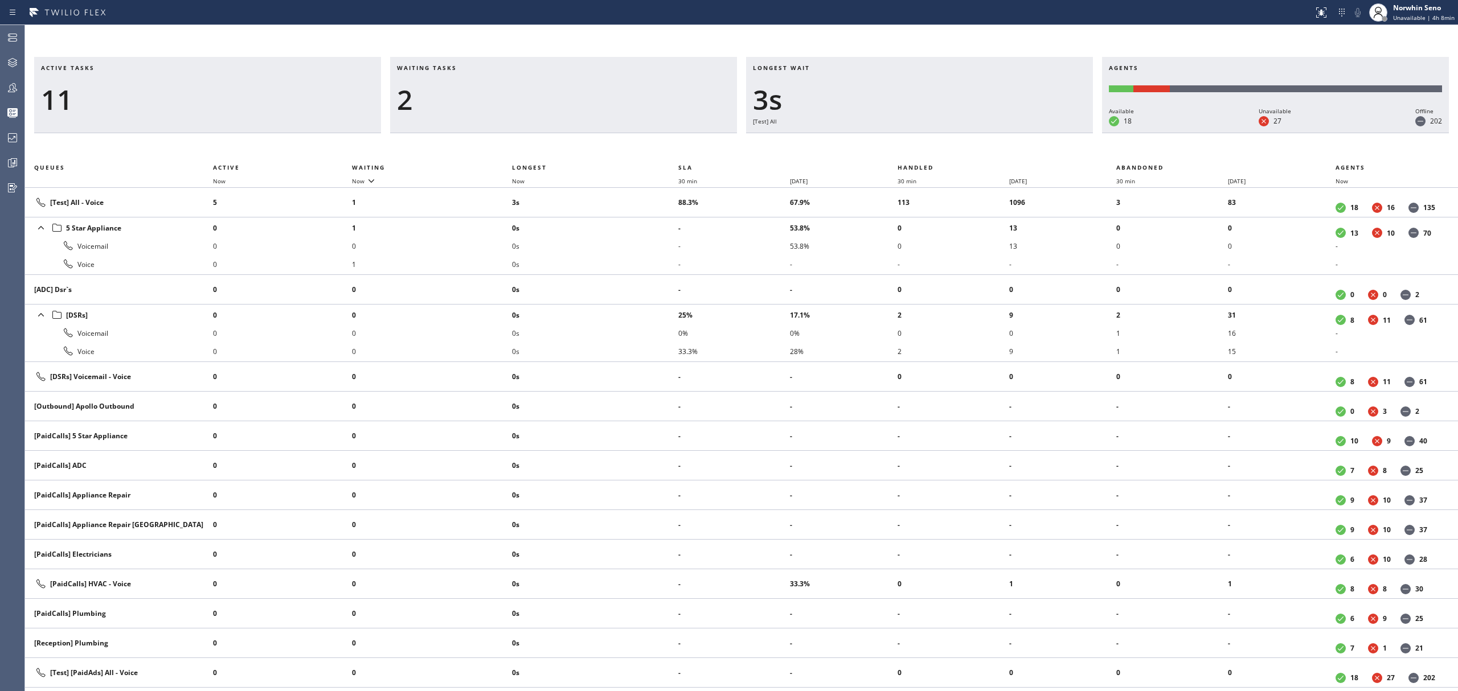
click at [1028, 133] on div "Longest wait 3s [Test] All" at bounding box center [919, 95] width 347 height 76
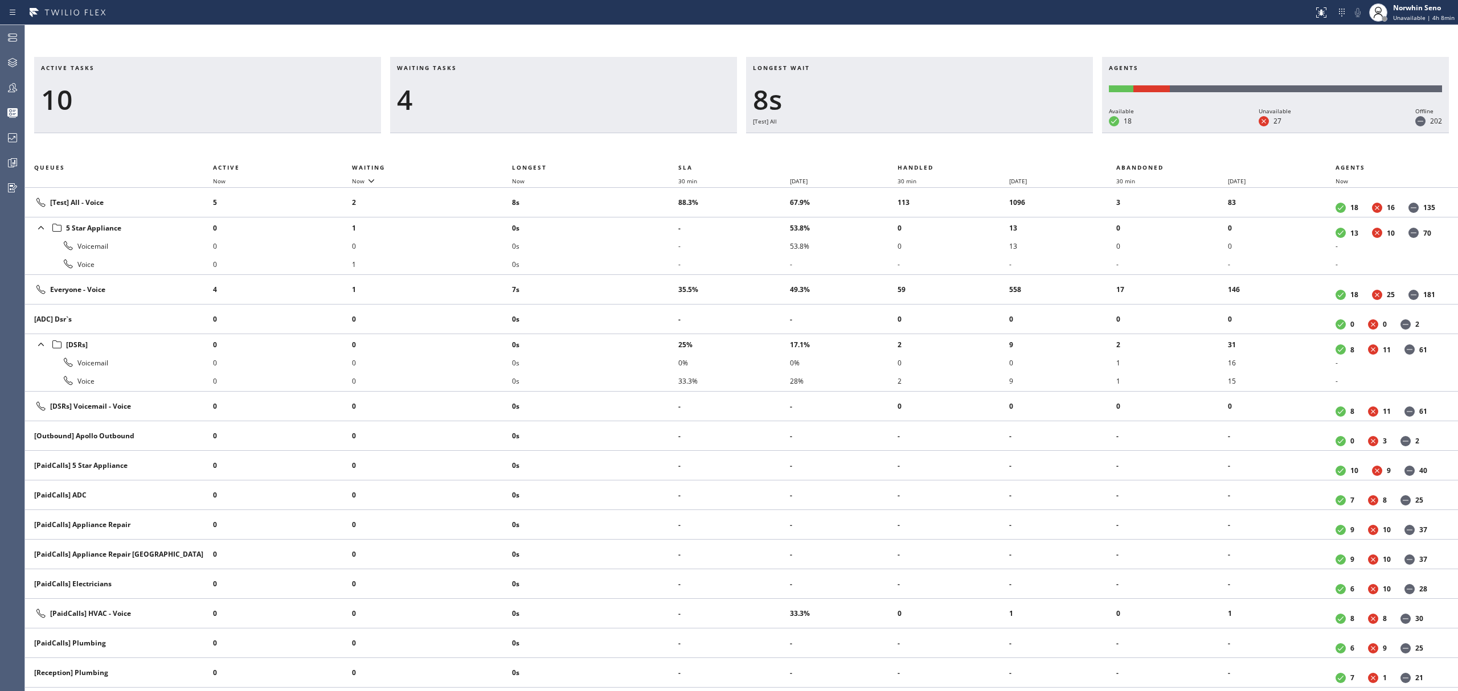
click at [1028, 133] on div "Longest wait 8s [Test] All" at bounding box center [919, 95] width 347 height 76
click at [1028, 133] on div "Longest wait 12s Everyone" at bounding box center [919, 95] width 347 height 76
click at [1028, 133] on div "Longest wait 6s [Test] All" at bounding box center [919, 95] width 347 height 76
click at [1028, 133] on div "Longest wait 11s [Test] All" at bounding box center [919, 95] width 347 height 76
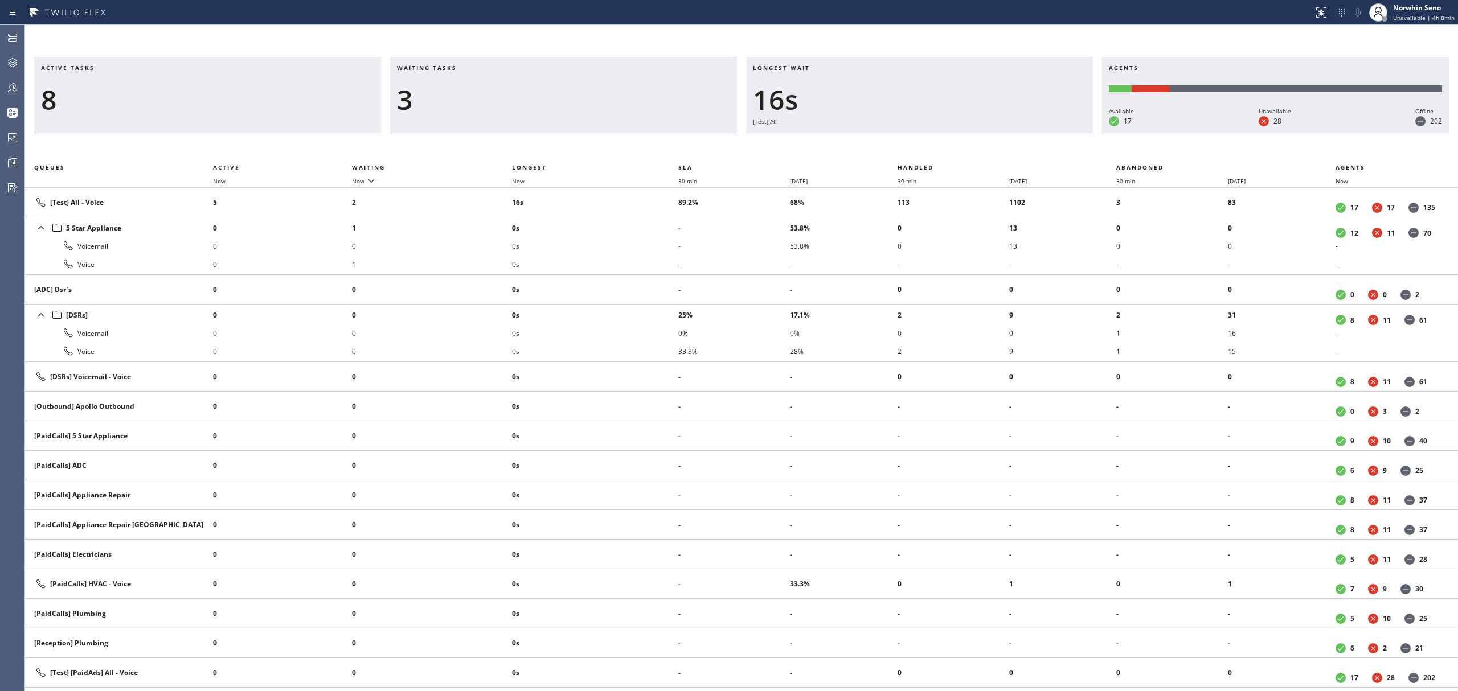
click at [1028, 133] on div "Longest wait 16s [Test] All" at bounding box center [919, 95] width 347 height 76
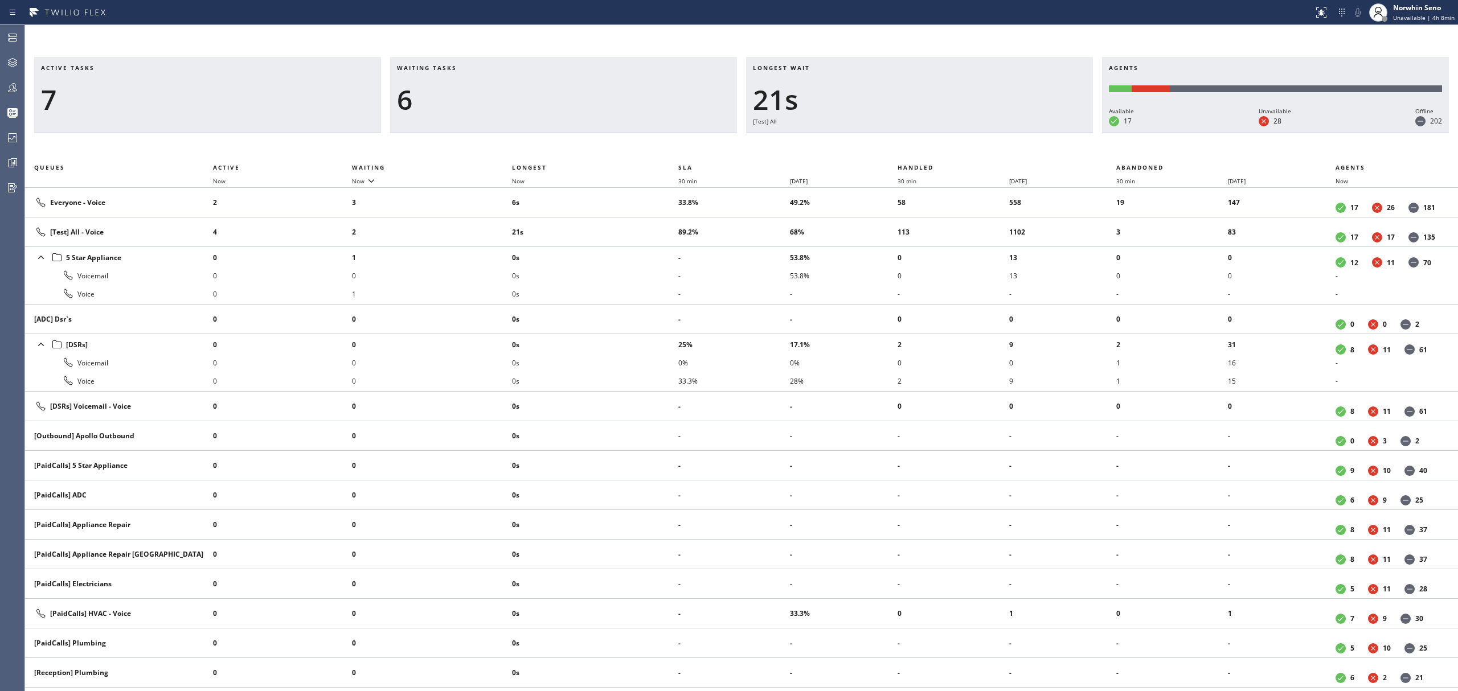
click at [1028, 133] on div "Longest wait 21s [Test] All" at bounding box center [919, 95] width 347 height 76
click at [1028, 133] on div "Longest wait 26s [Test] All" at bounding box center [919, 95] width 347 height 76
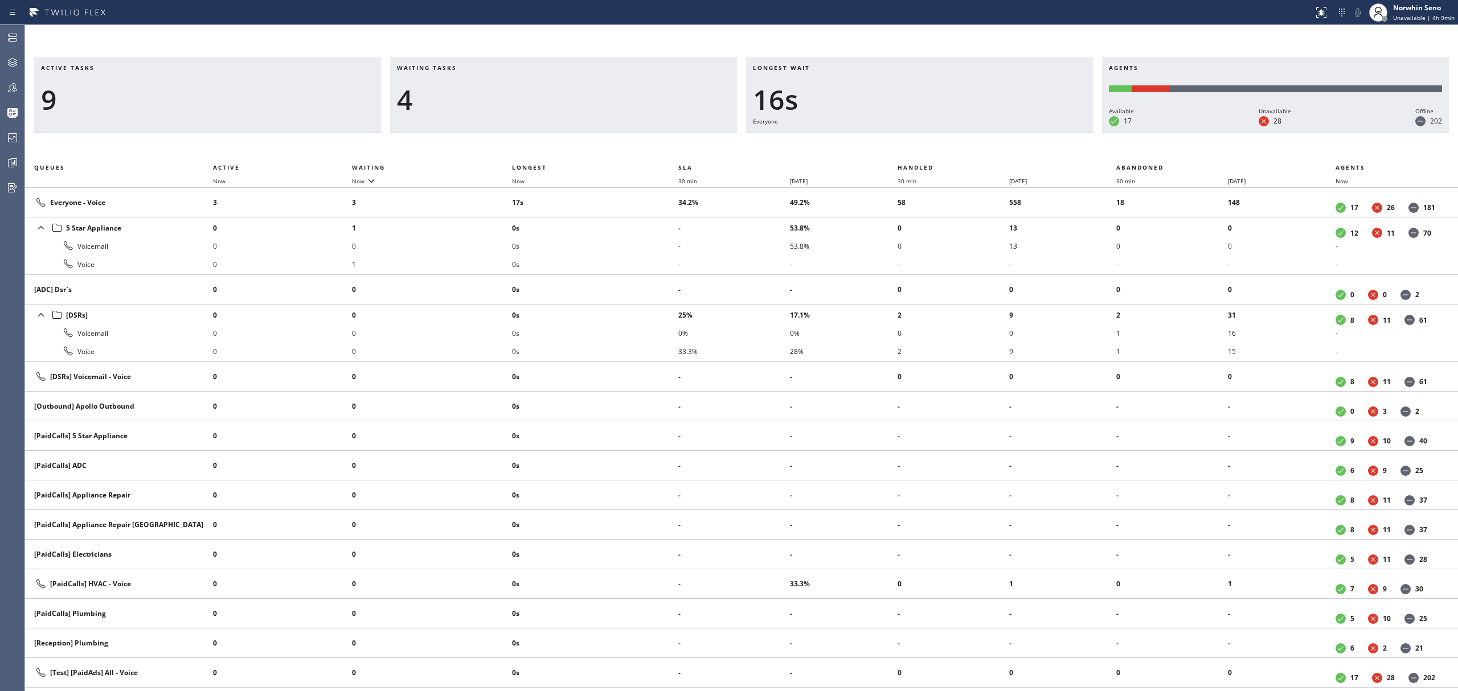
click at [1028, 133] on div "Longest wait 16s Everyone" at bounding box center [919, 95] width 347 height 76
click at [1028, 133] on div "Longest wait 21s Everyone" at bounding box center [919, 95] width 347 height 76
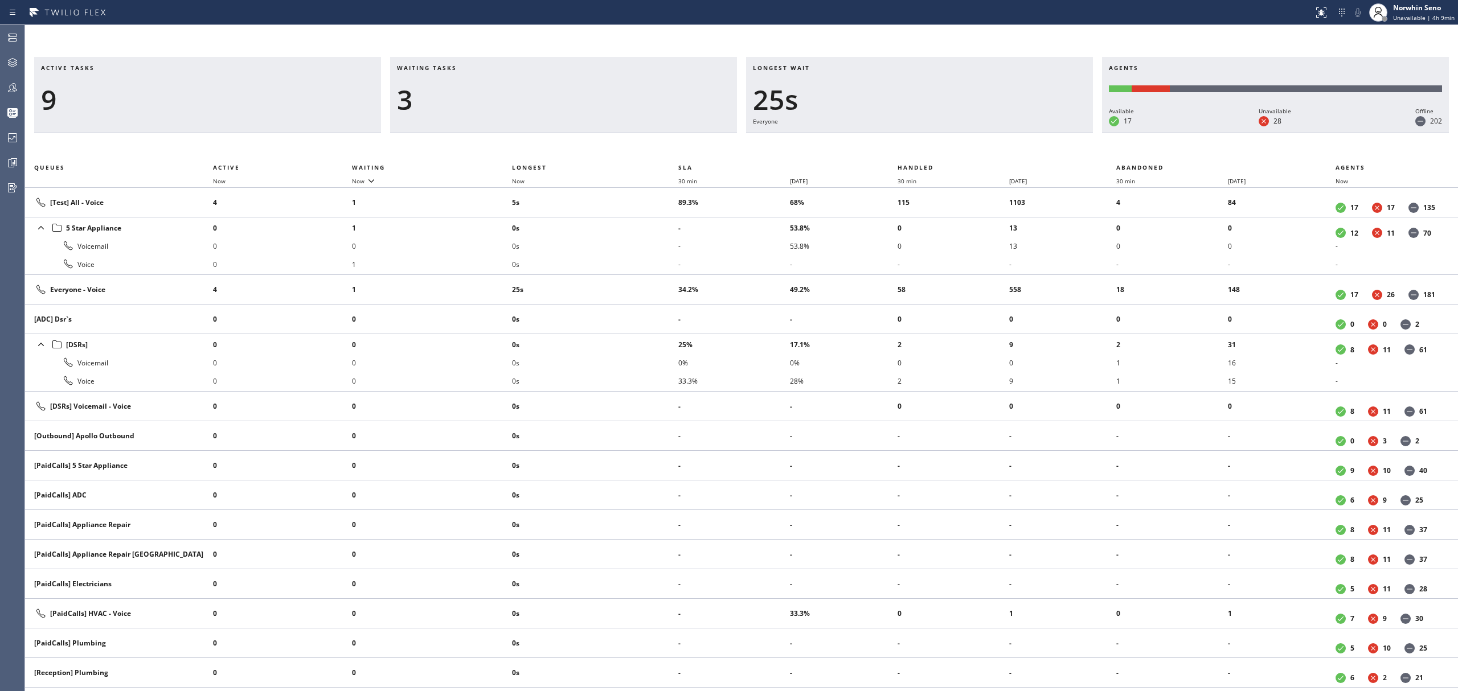
click at [1028, 133] on div "Longest wait 25s Everyone" at bounding box center [919, 95] width 347 height 76
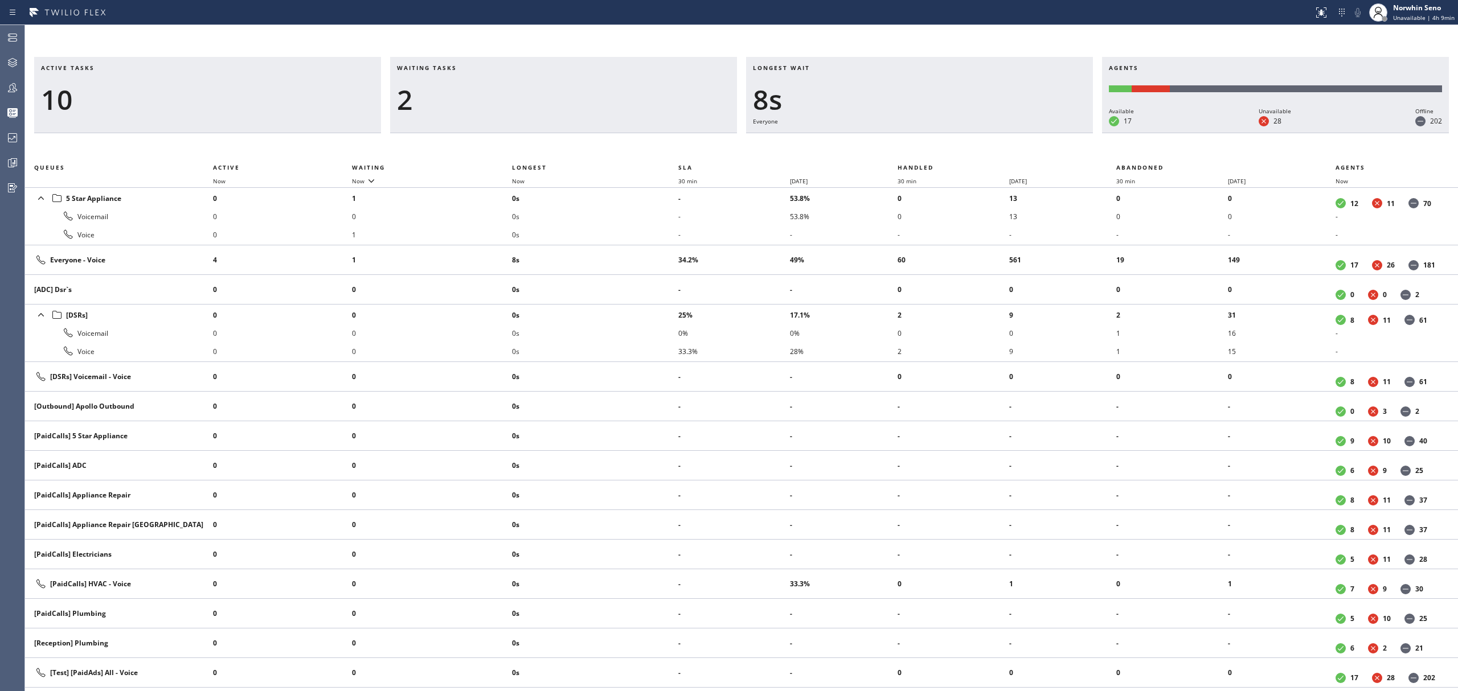
click at [1028, 133] on div "Longest wait 8s Everyone" at bounding box center [919, 95] width 347 height 76
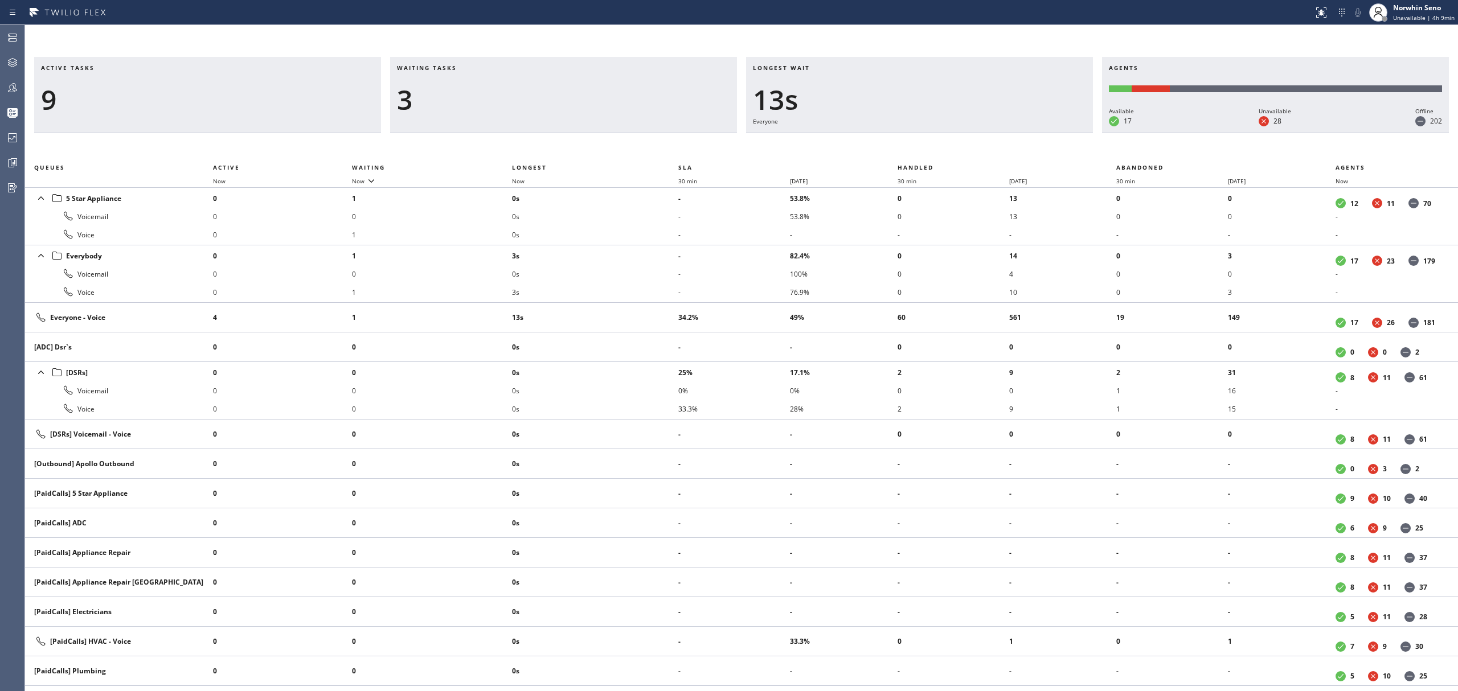
click at [1028, 133] on div "Longest wait 13s Everyone" at bounding box center [919, 95] width 347 height 76
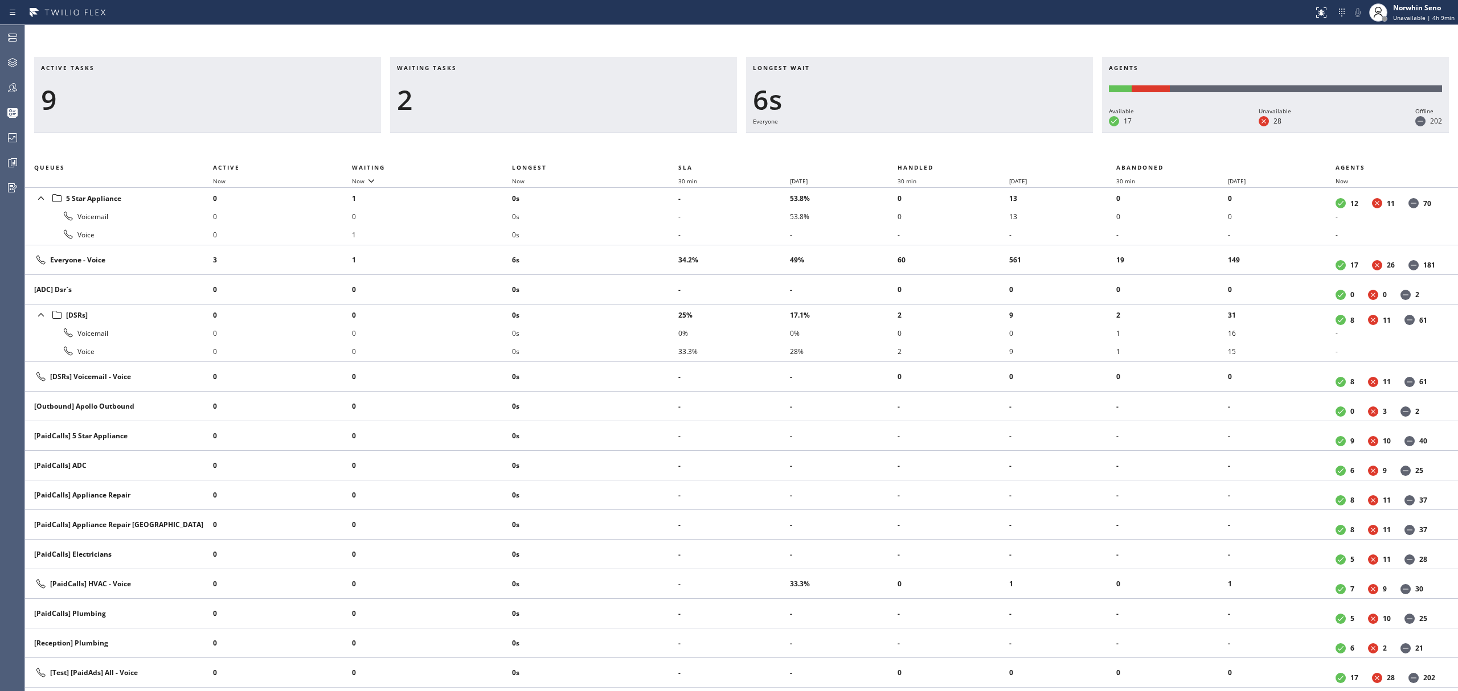
click at [1028, 133] on div "Longest wait 6s Everyone" at bounding box center [919, 95] width 347 height 76
click at [1028, 133] on div "Longest wait 5s [Test] All" at bounding box center [919, 95] width 347 height 76
click at [1028, 133] on div "Longest wait 10s [Test] All" at bounding box center [919, 95] width 347 height 76
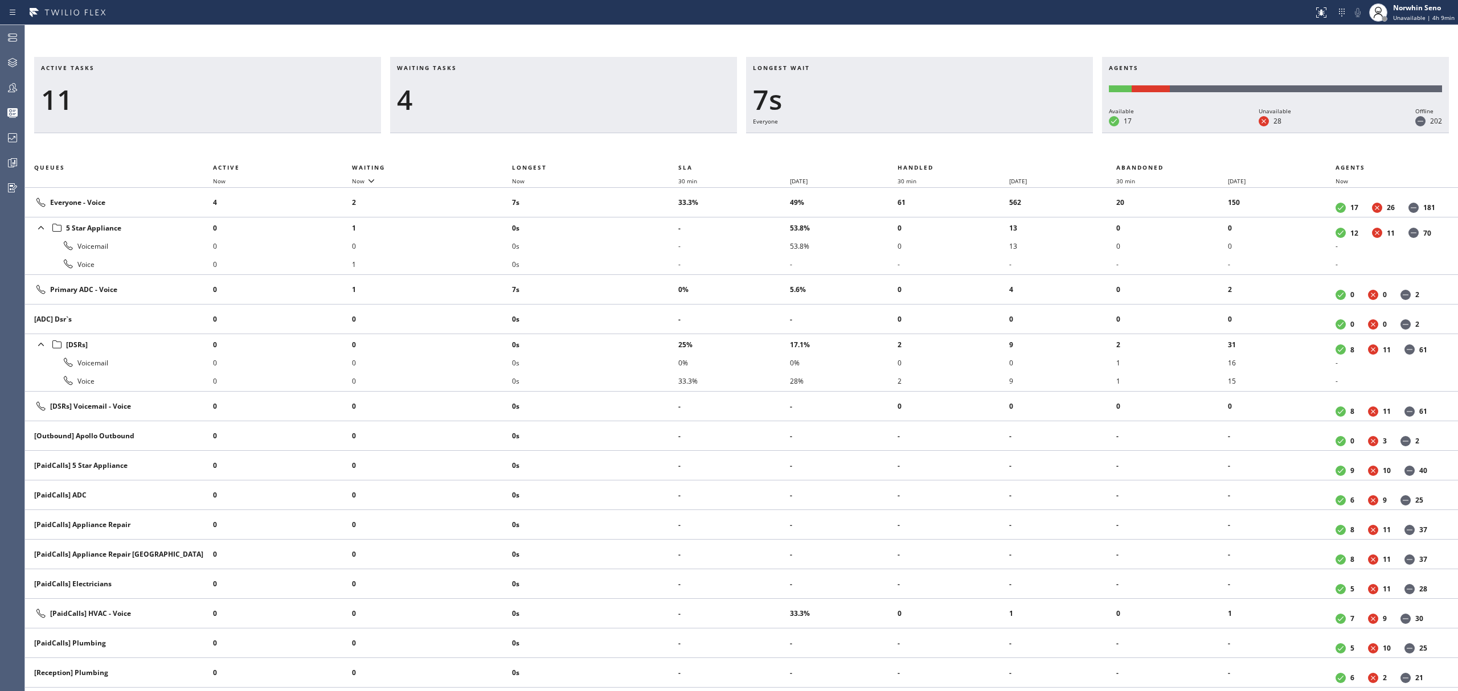
click at [1028, 133] on div "Longest wait 7s Everyone" at bounding box center [919, 95] width 347 height 76
click at [1028, 133] on div "Longest wait 12s Primary ADC" at bounding box center [919, 95] width 347 height 76
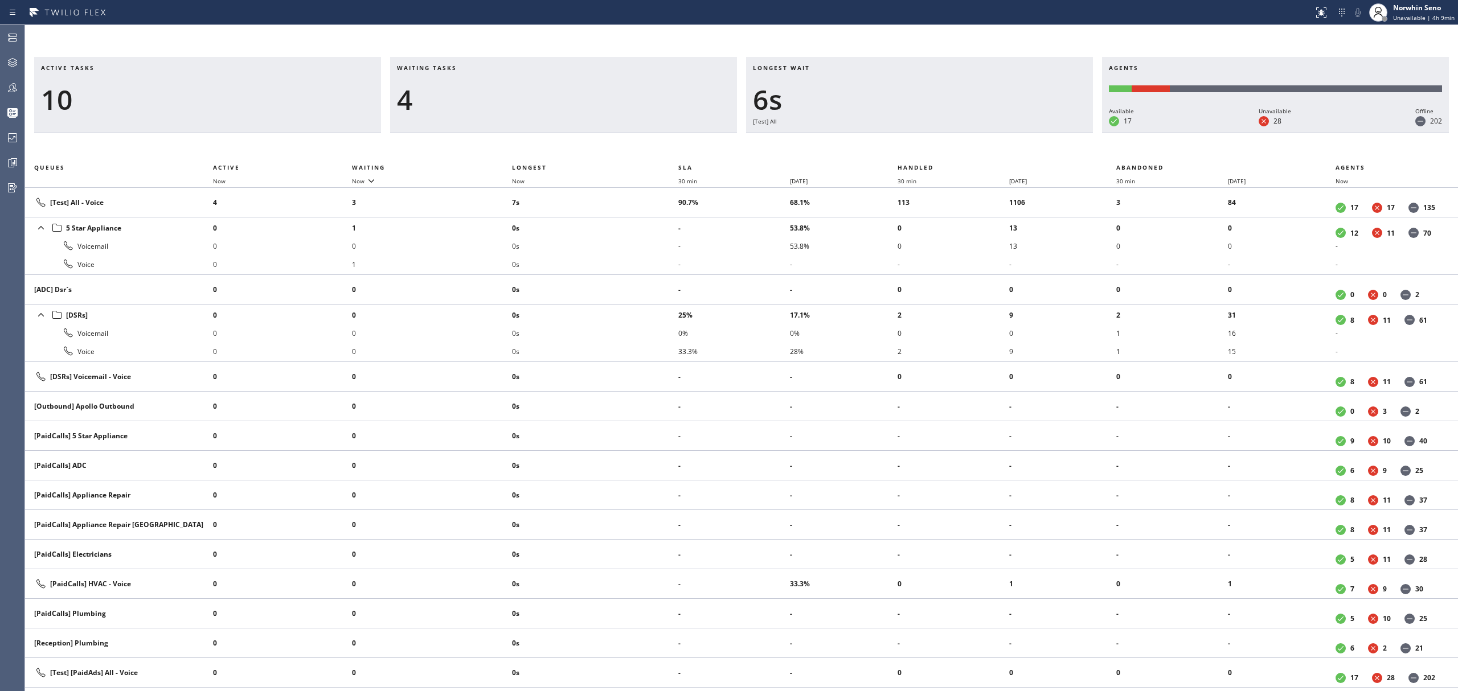
click at [1028, 133] on div "Longest wait 6s [Test] All" at bounding box center [919, 95] width 347 height 76
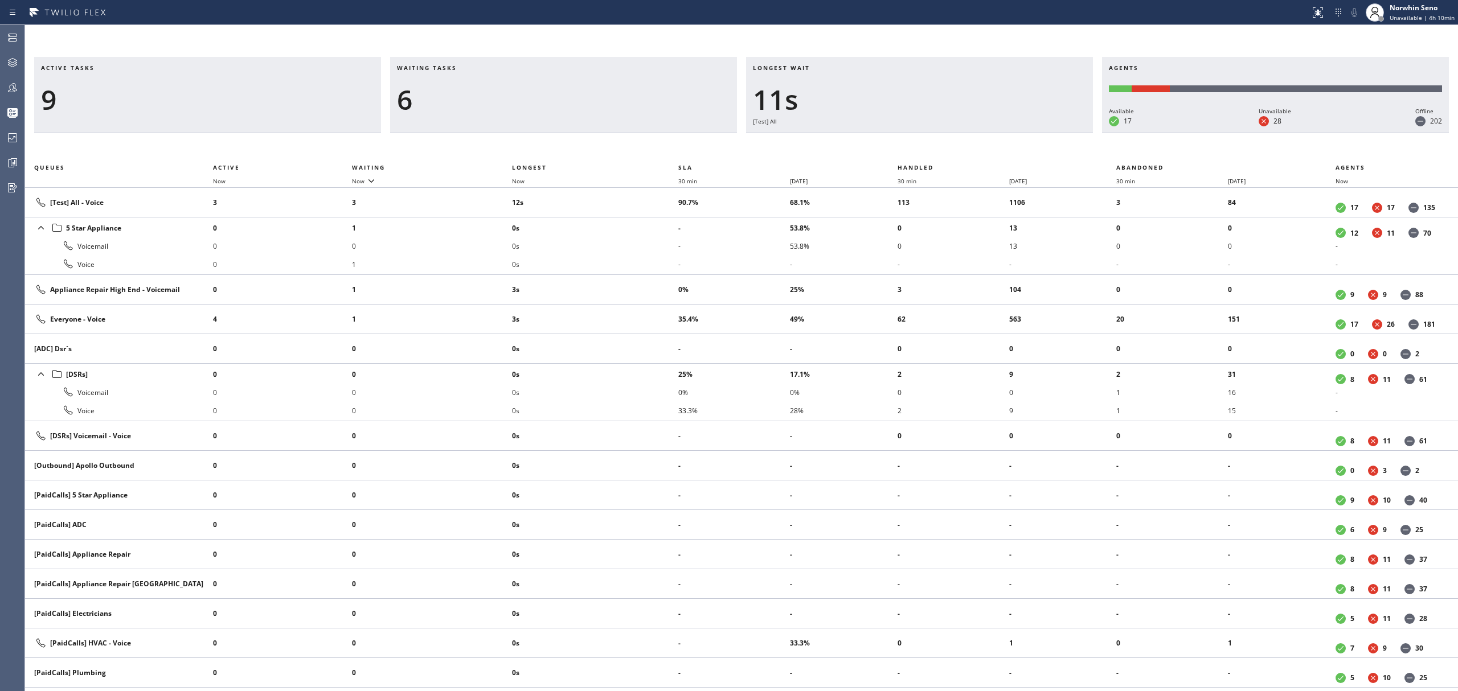
click at [1028, 133] on div "Longest wait 11s [Test] All" at bounding box center [919, 95] width 347 height 76
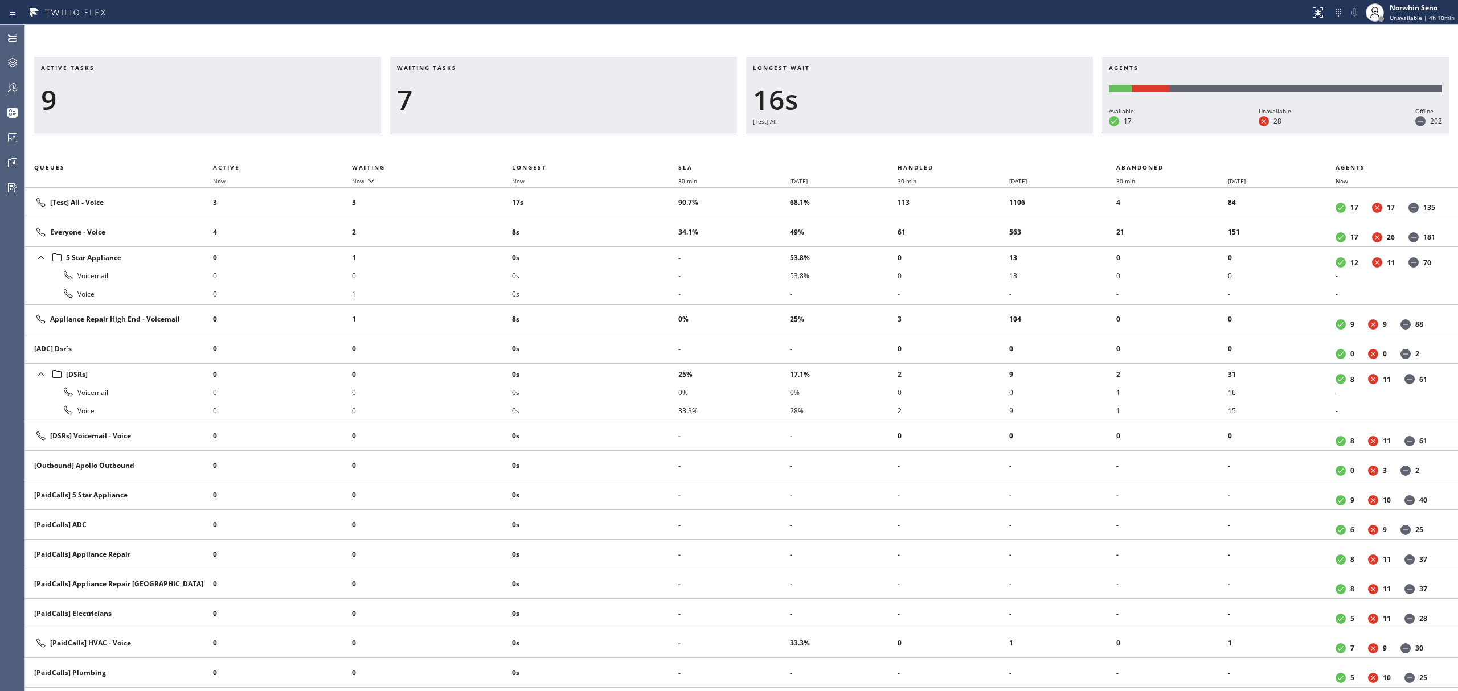
click at [1028, 133] on div "Longest wait 16s [Test] All" at bounding box center [919, 95] width 347 height 76
click at [1028, 133] on div "Longest wait 18s [Test] All" at bounding box center [919, 95] width 347 height 76
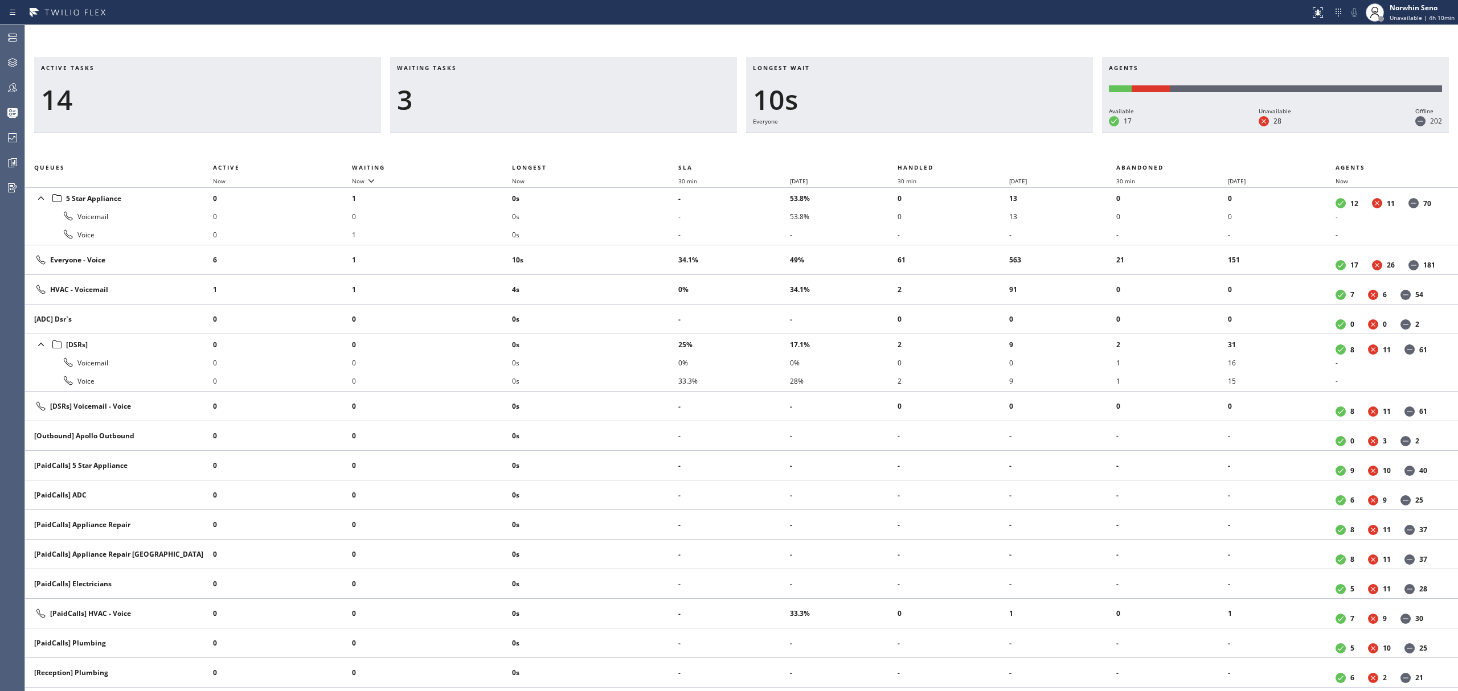
click at [1028, 133] on div "Longest wait 10s Everyone" at bounding box center [919, 95] width 347 height 76
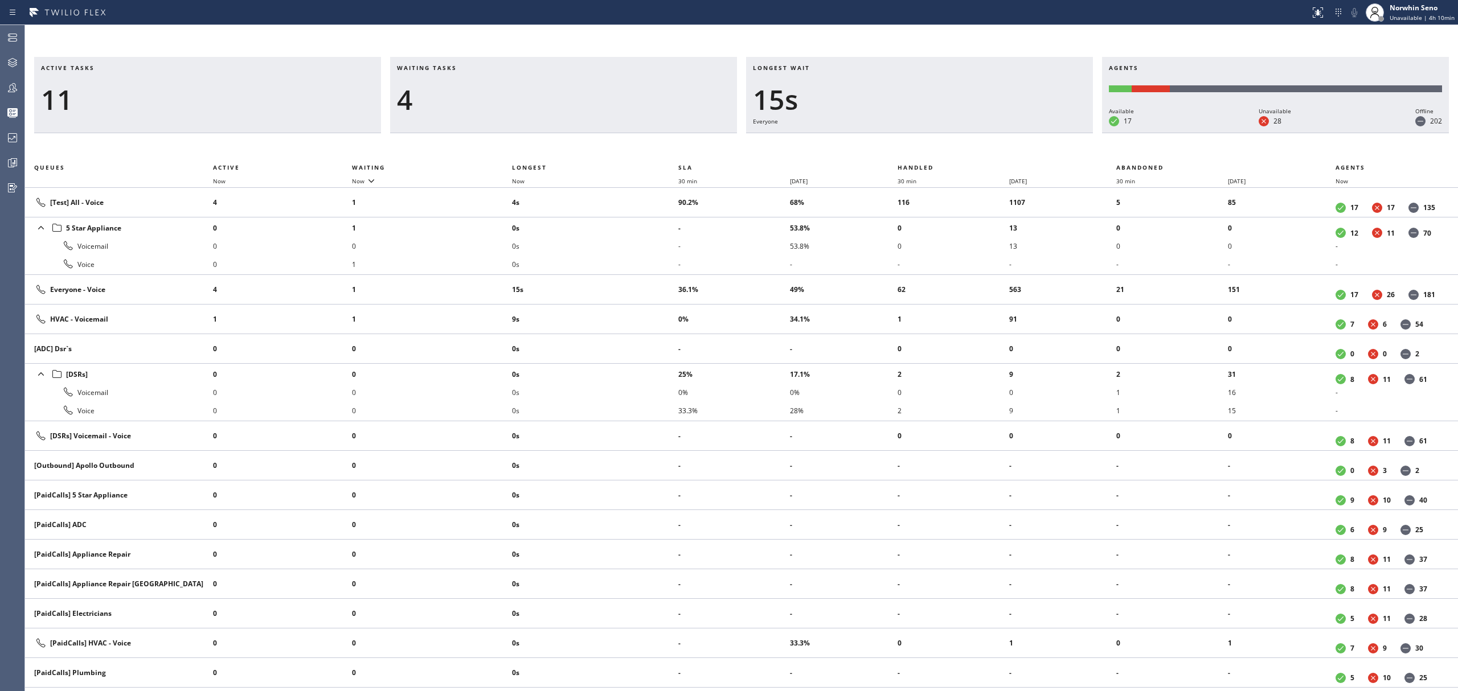
click at [1028, 133] on div "Longest wait 15s Everyone" at bounding box center [919, 95] width 347 height 76
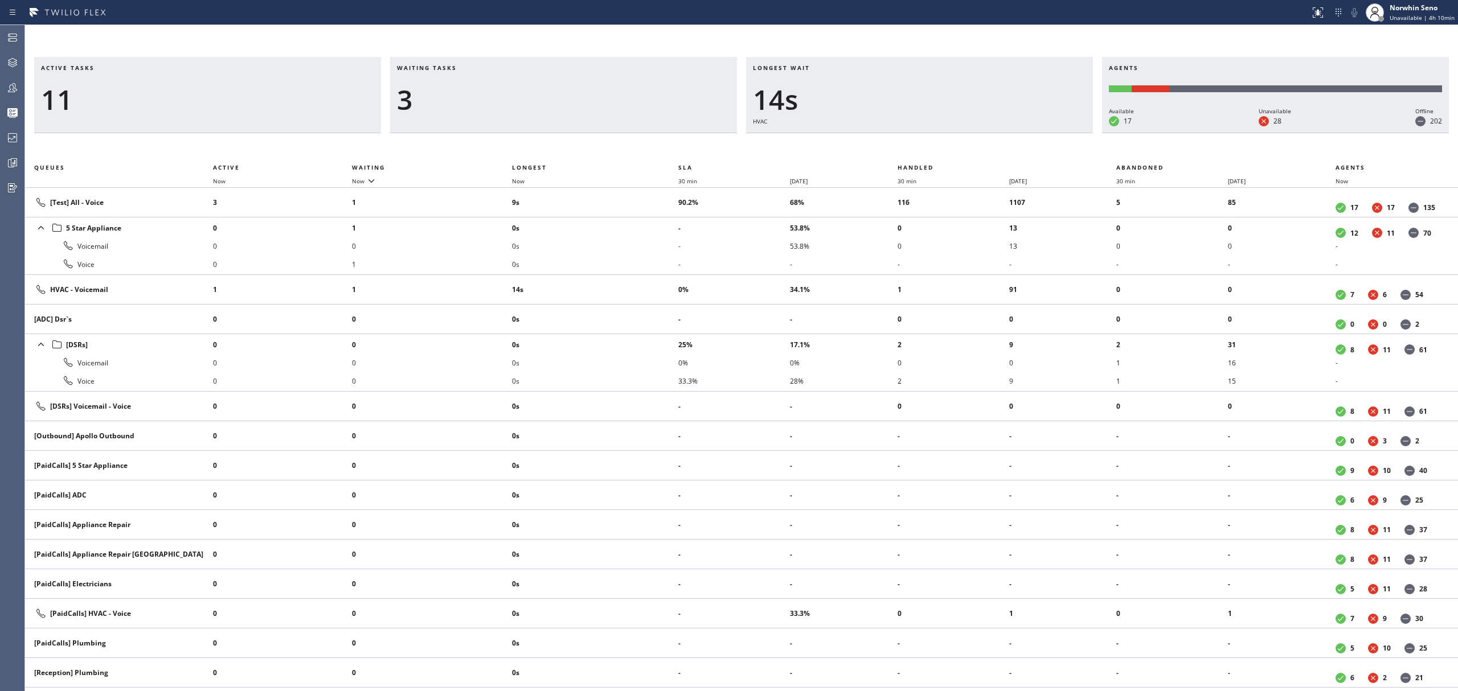
click at [1028, 133] on div "Longest wait 14s HVAC" at bounding box center [919, 95] width 347 height 76
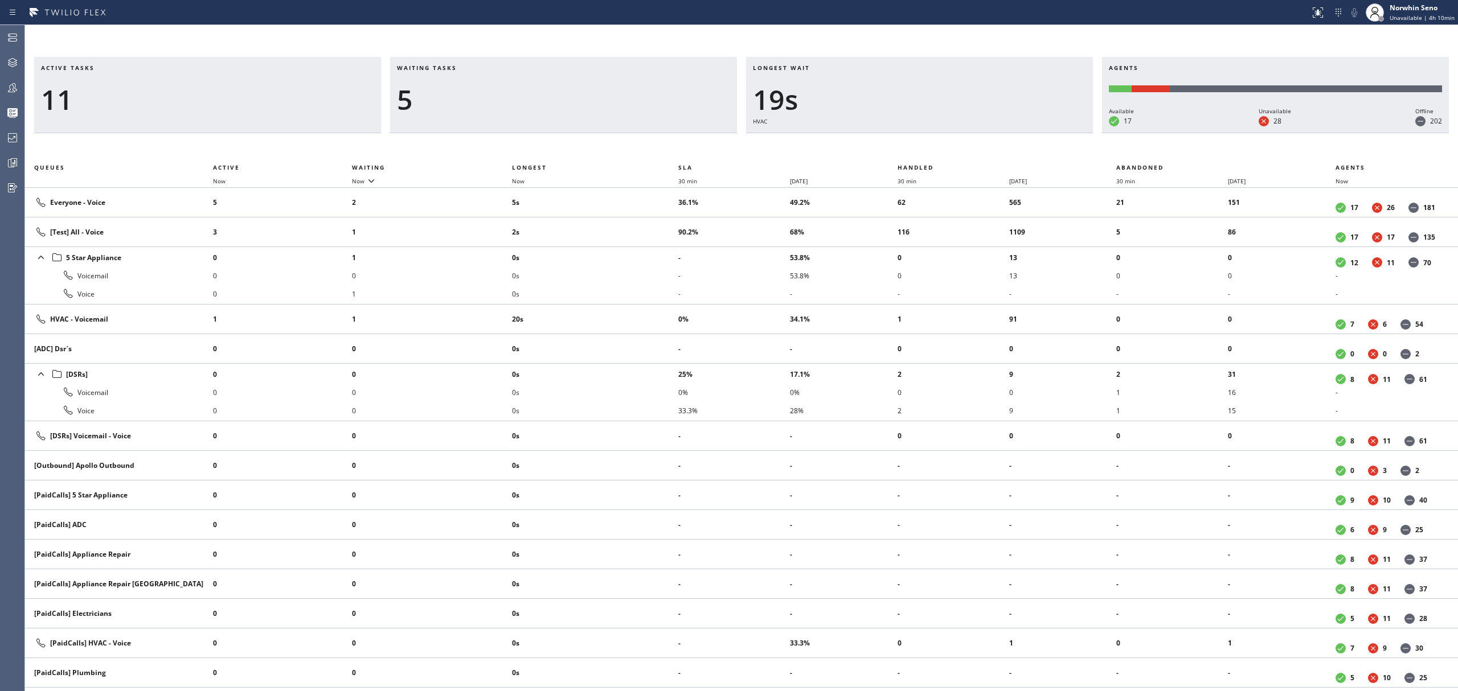
click at [1028, 133] on div "Longest wait 19s HVAC" at bounding box center [919, 95] width 347 height 76
click at [1028, 133] on div "Longest wait 24s HVAC" at bounding box center [919, 95] width 347 height 76
click at [1028, 133] on div "Longest wait 29s HVAC" at bounding box center [919, 95] width 347 height 76
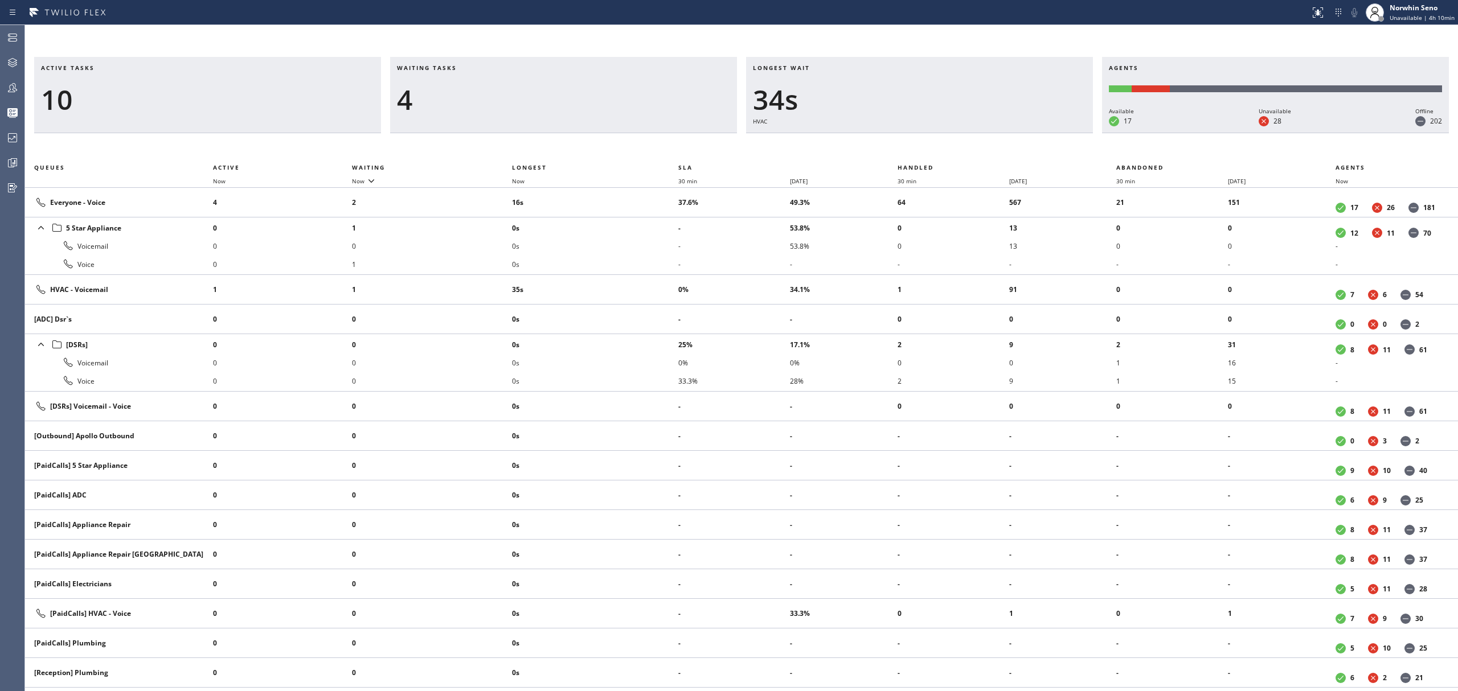
click at [1028, 133] on div "Longest wait 34s HVAC" at bounding box center [919, 95] width 347 height 76
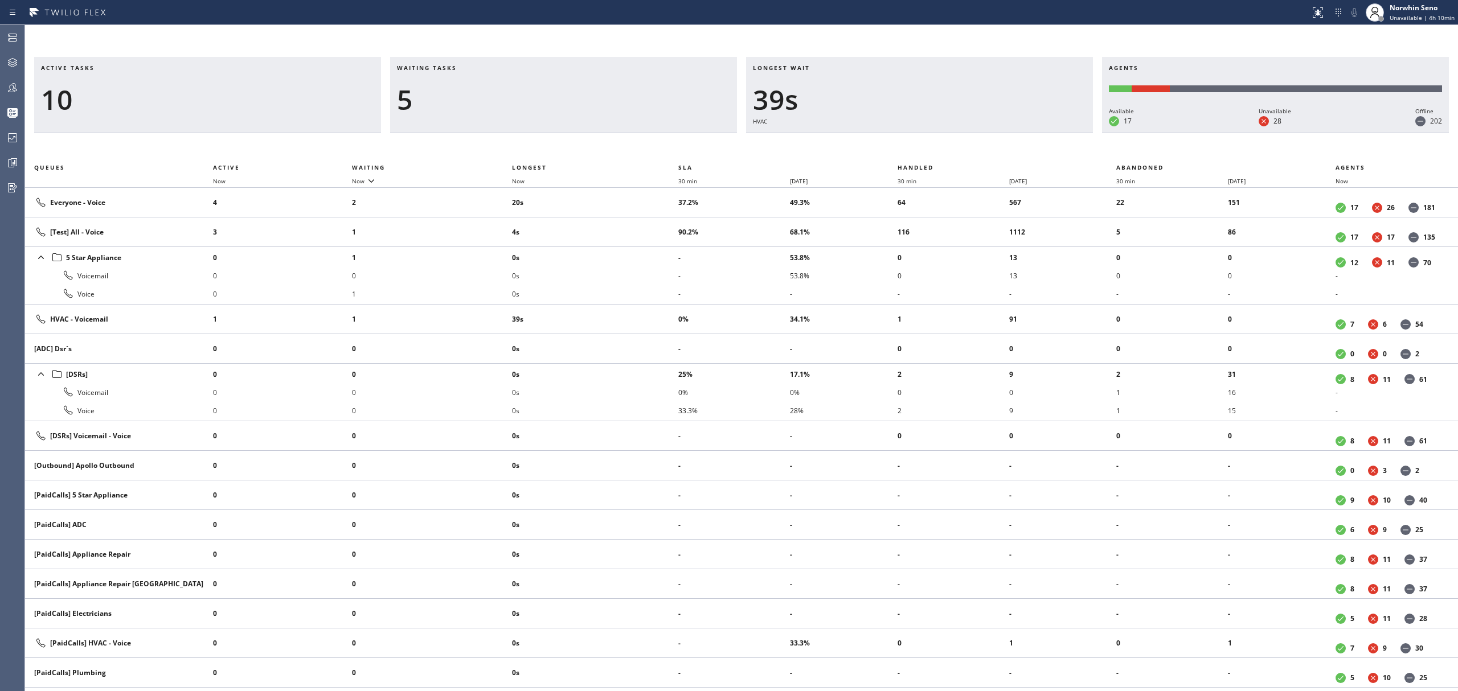
click at [1028, 133] on div "Longest wait 39s HVAC" at bounding box center [919, 95] width 347 height 76
click at [1028, 133] on div "Longest wait 44s HVAC" at bounding box center [919, 95] width 347 height 76
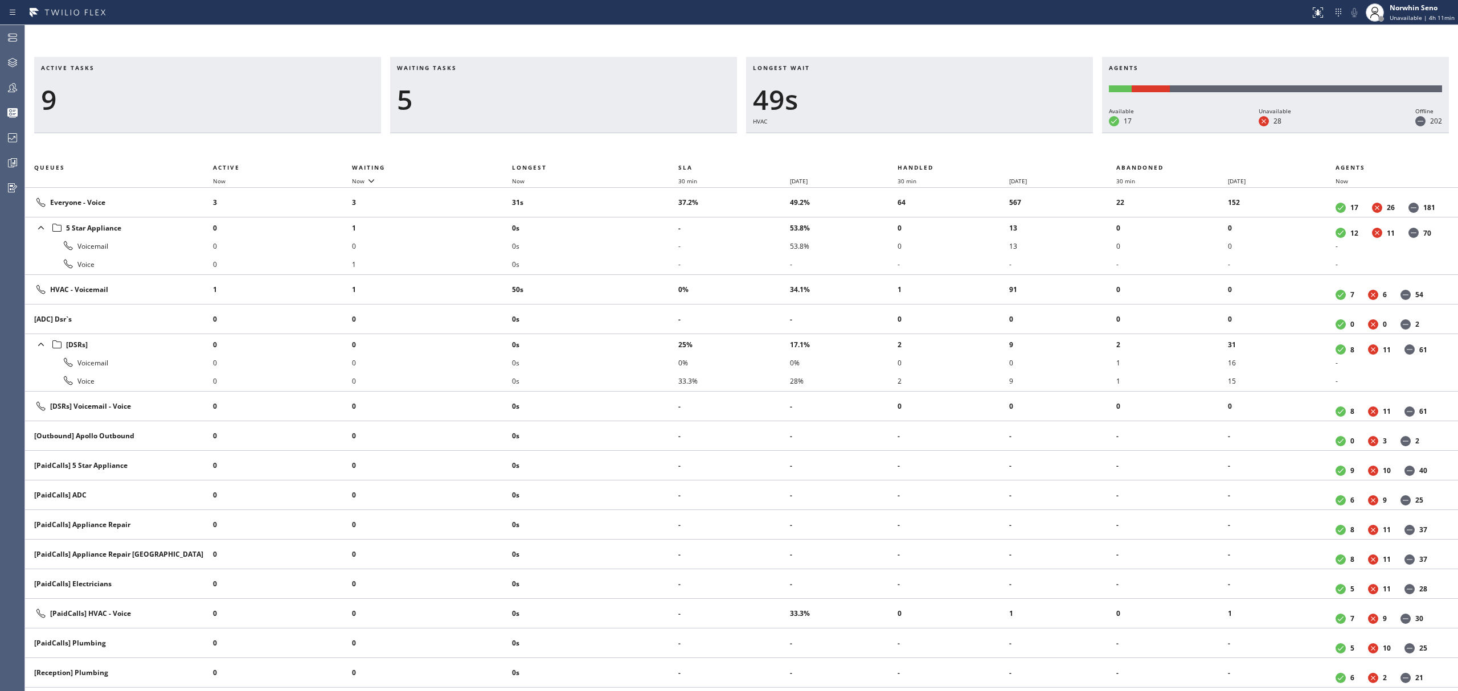
click at [1028, 133] on div "Longest wait 49s HVAC" at bounding box center [919, 95] width 347 height 76
click at [1028, 133] on div "Longest wait 54s HVAC" at bounding box center [919, 95] width 347 height 76
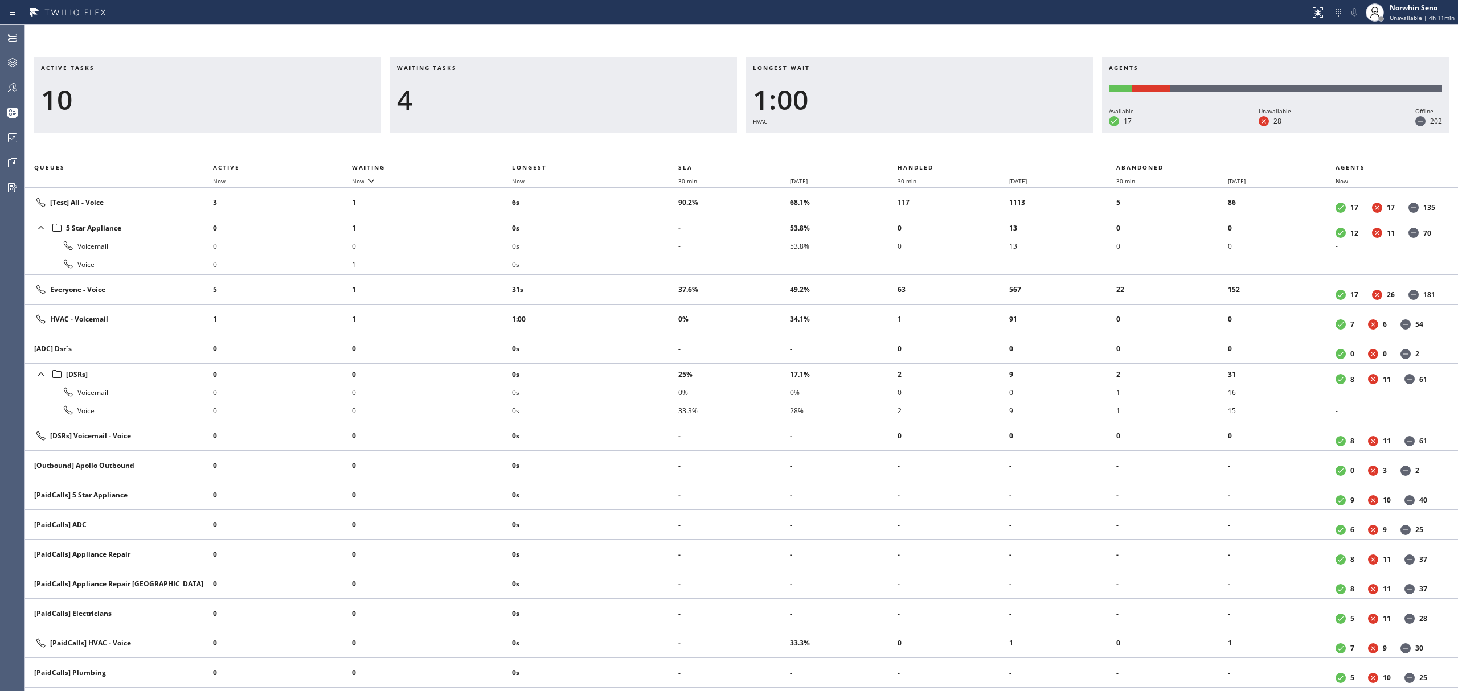
click at [1028, 133] on div "Longest wait 1:00 HVAC" at bounding box center [919, 95] width 347 height 76
click at [1028, 133] on div "Longest wait 1:05 HVAC" at bounding box center [919, 95] width 347 height 76
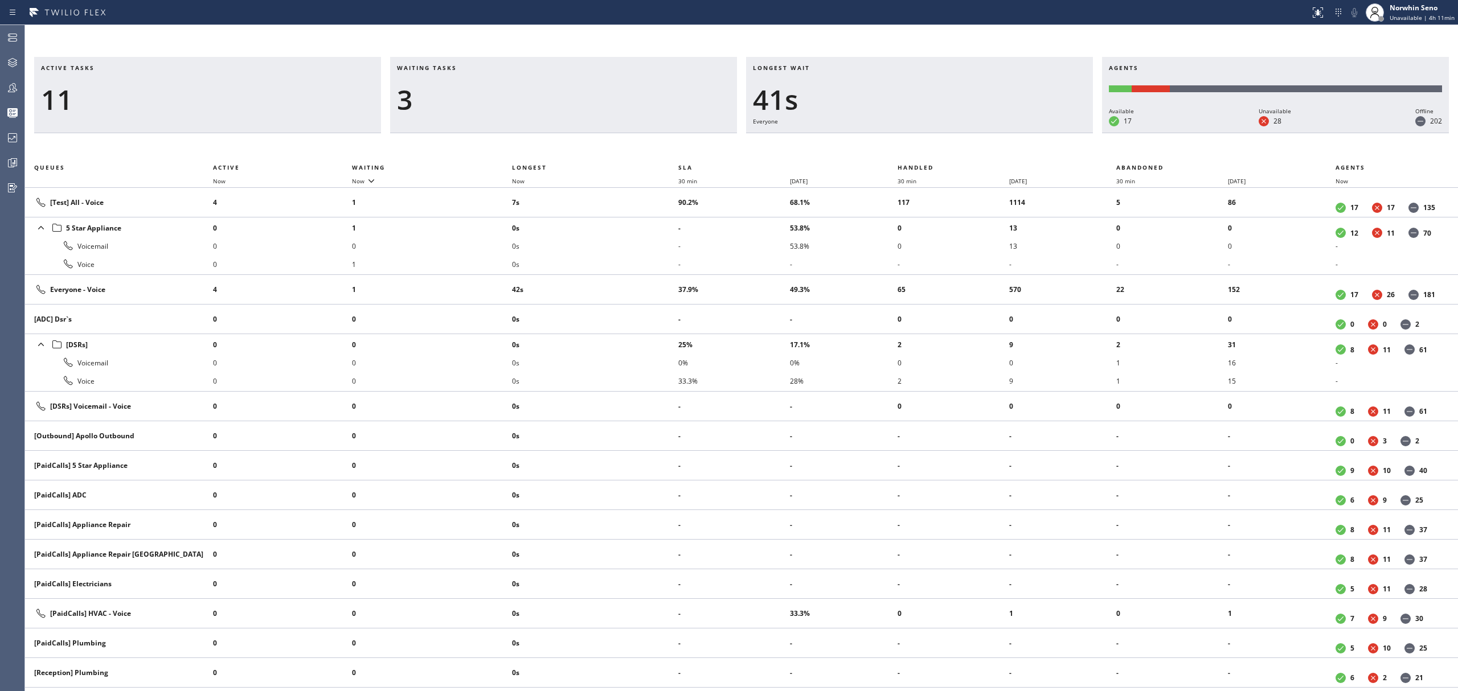
click at [1028, 133] on div "Longest wait 41s Everyone" at bounding box center [919, 95] width 347 height 76
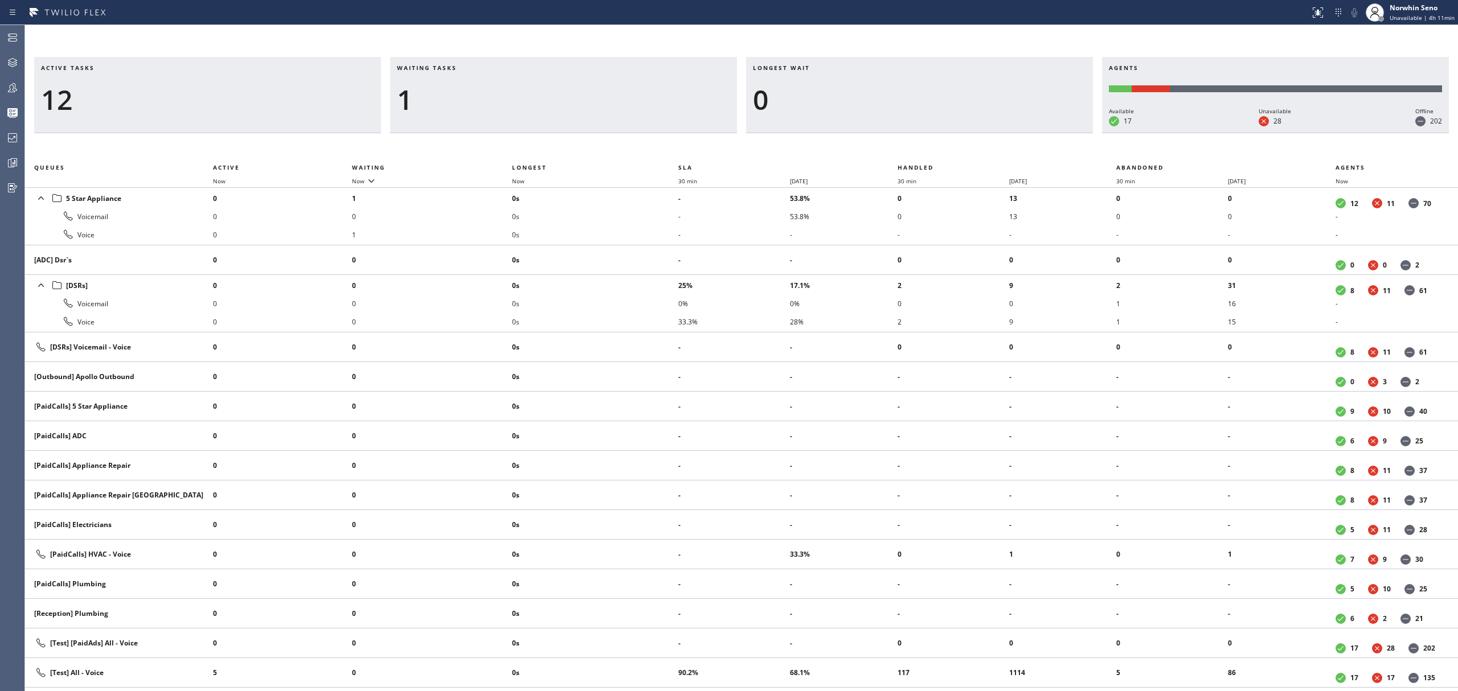
click at [1028, 133] on div "Longest wait 0" at bounding box center [919, 95] width 347 height 76
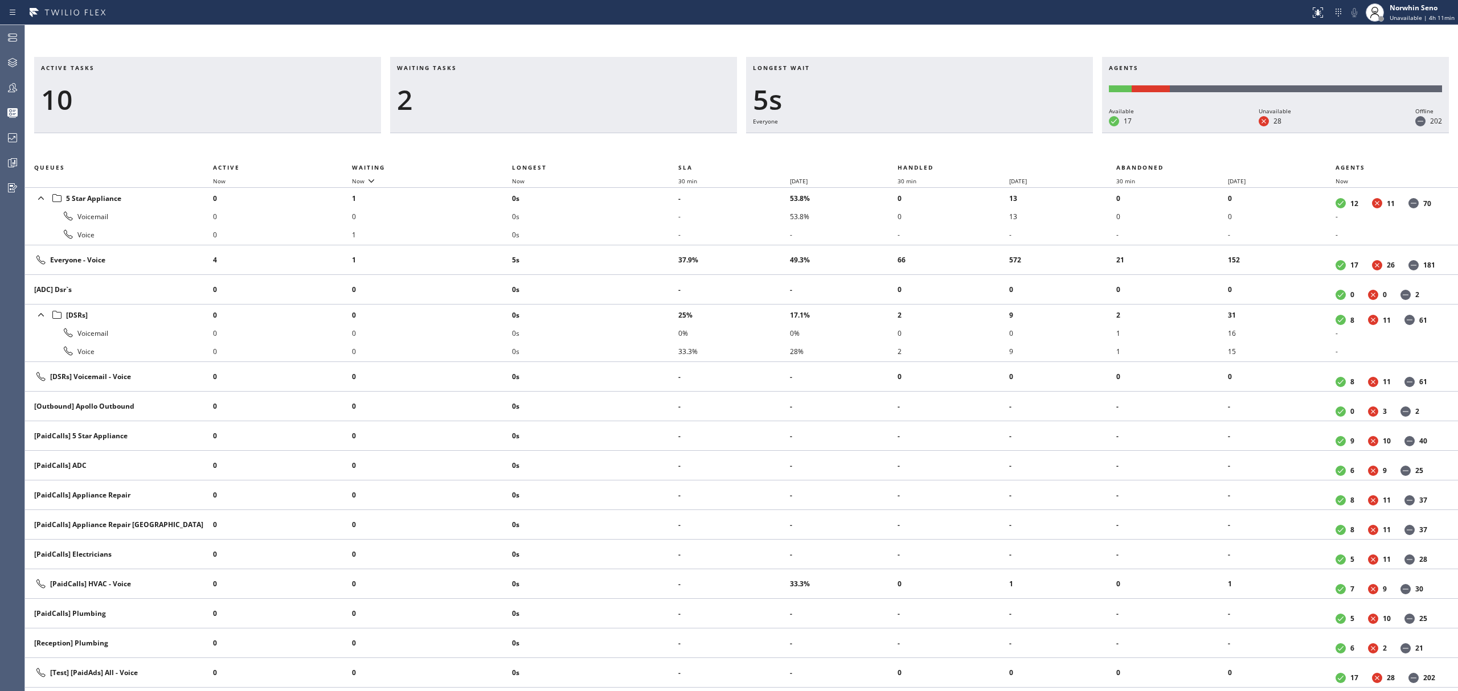
click at [1028, 133] on div "Longest wait 5s Everyone" at bounding box center [919, 95] width 347 height 76
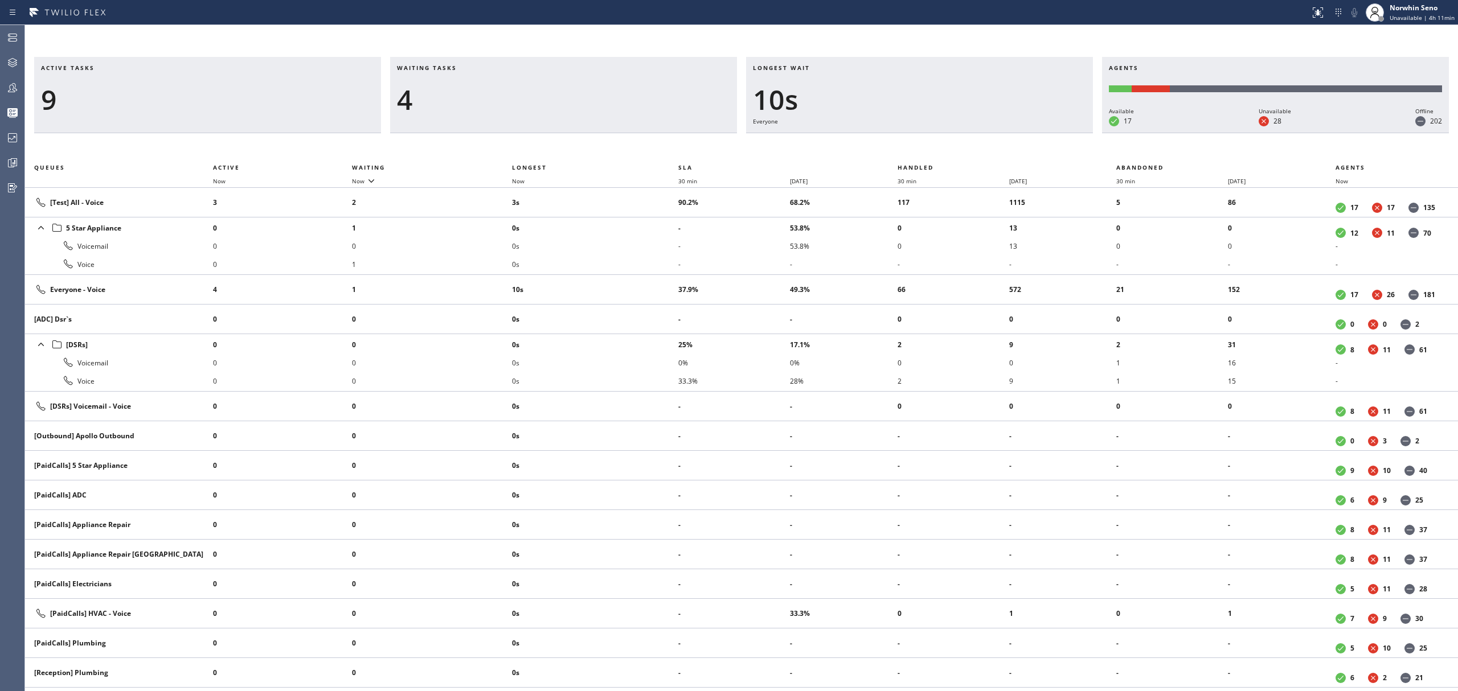
click at [1028, 133] on div "Longest wait 10s Everyone" at bounding box center [919, 95] width 347 height 76
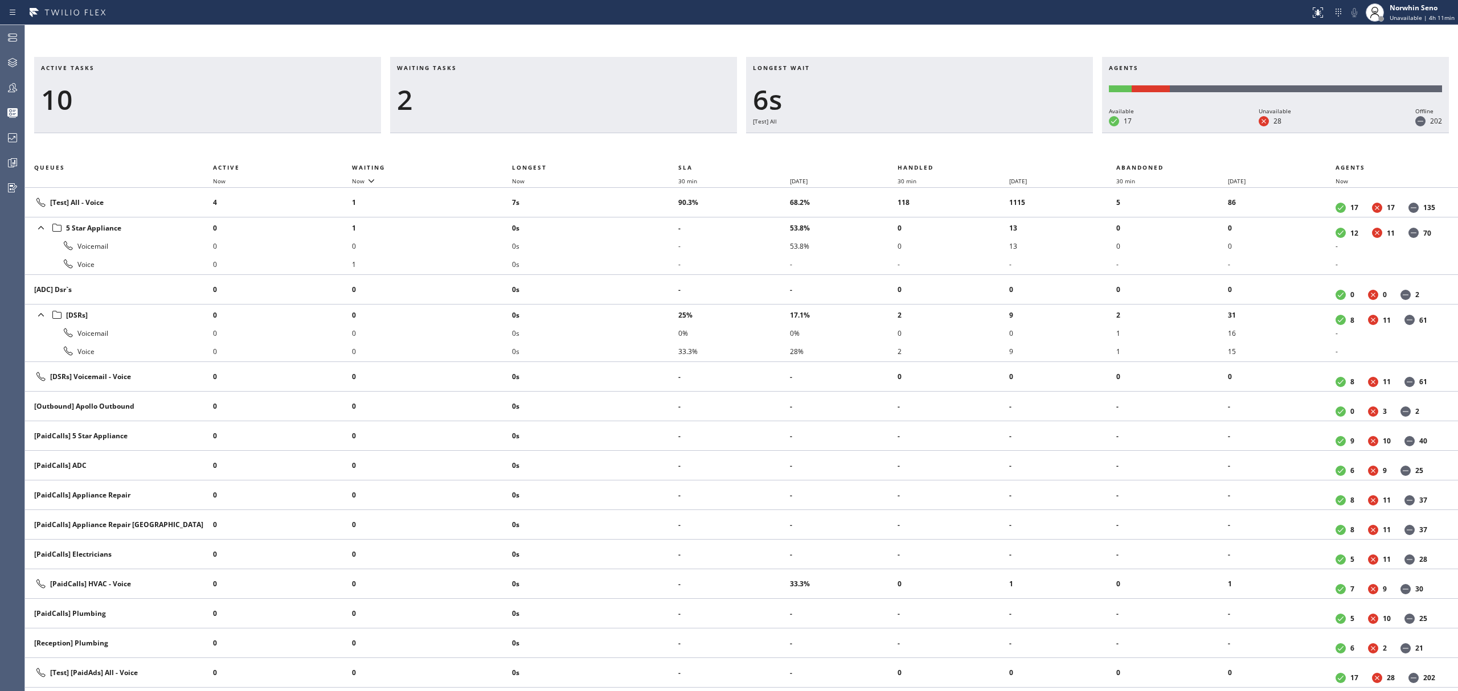
click at [1028, 133] on div "Longest wait 6s [Test] All" at bounding box center [919, 95] width 347 height 76
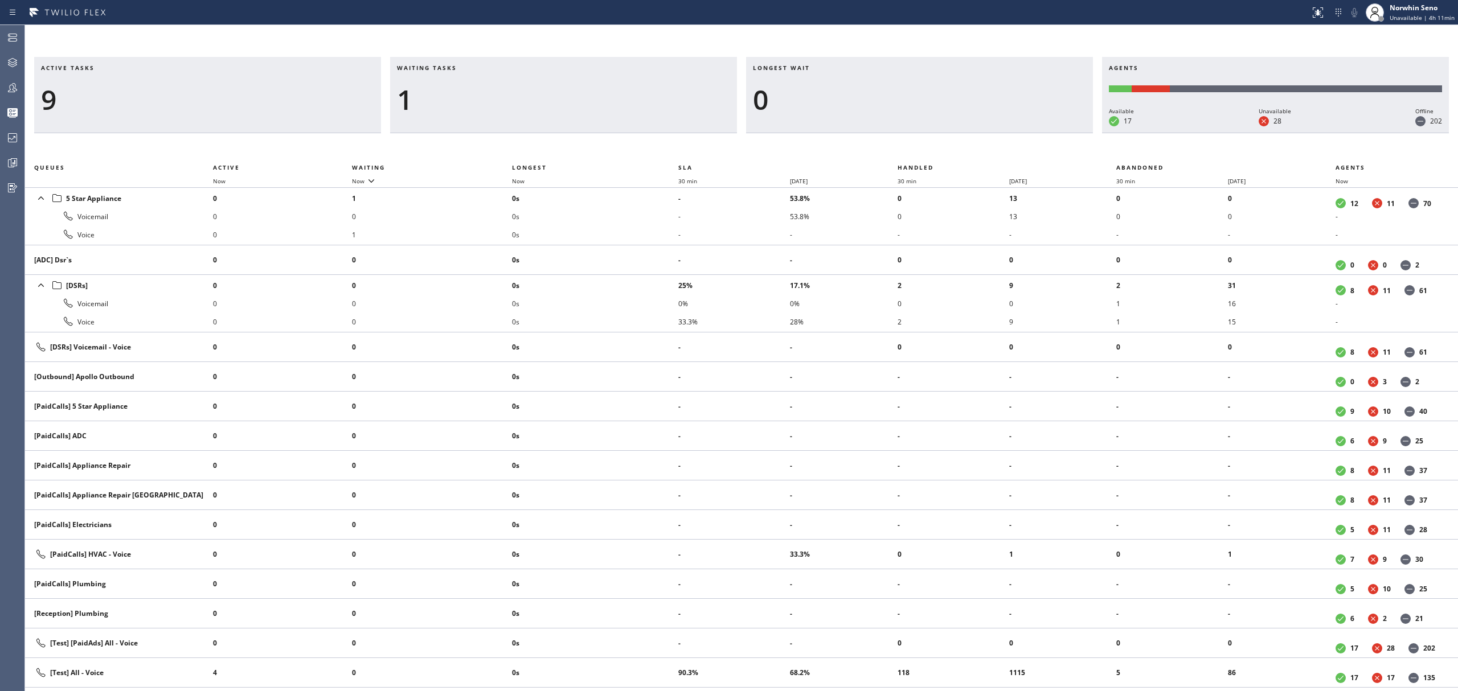
click at [1028, 133] on div "Longest wait 0" at bounding box center [919, 95] width 347 height 76
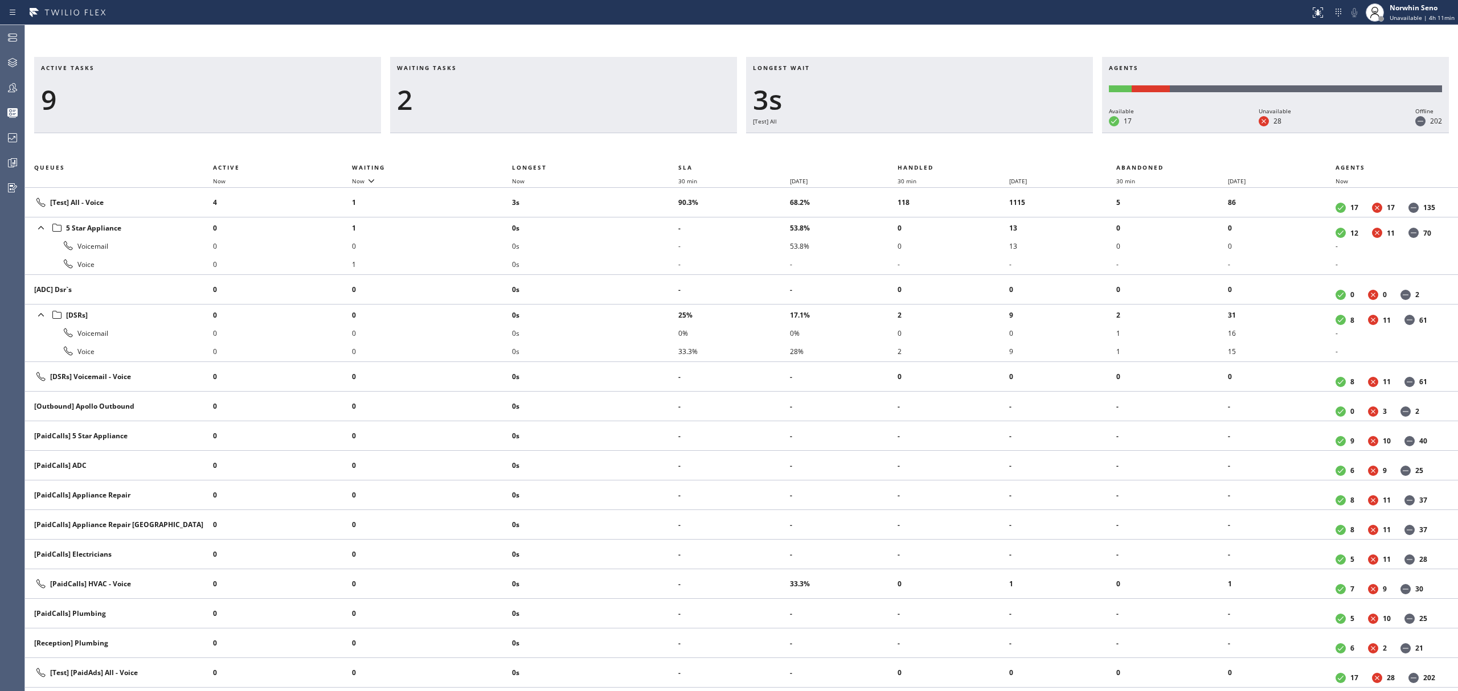
click at [1028, 133] on div "Longest wait 3s [Test] All" at bounding box center [919, 95] width 347 height 76
click at [1028, 133] on div "Longest wait 2s Everyone" at bounding box center [919, 95] width 347 height 76
click at [1028, 133] on div "Longest wait 7s Everyone" at bounding box center [919, 95] width 347 height 76
click at [1028, 133] on div "Longest wait 12s Everyone" at bounding box center [919, 95] width 347 height 76
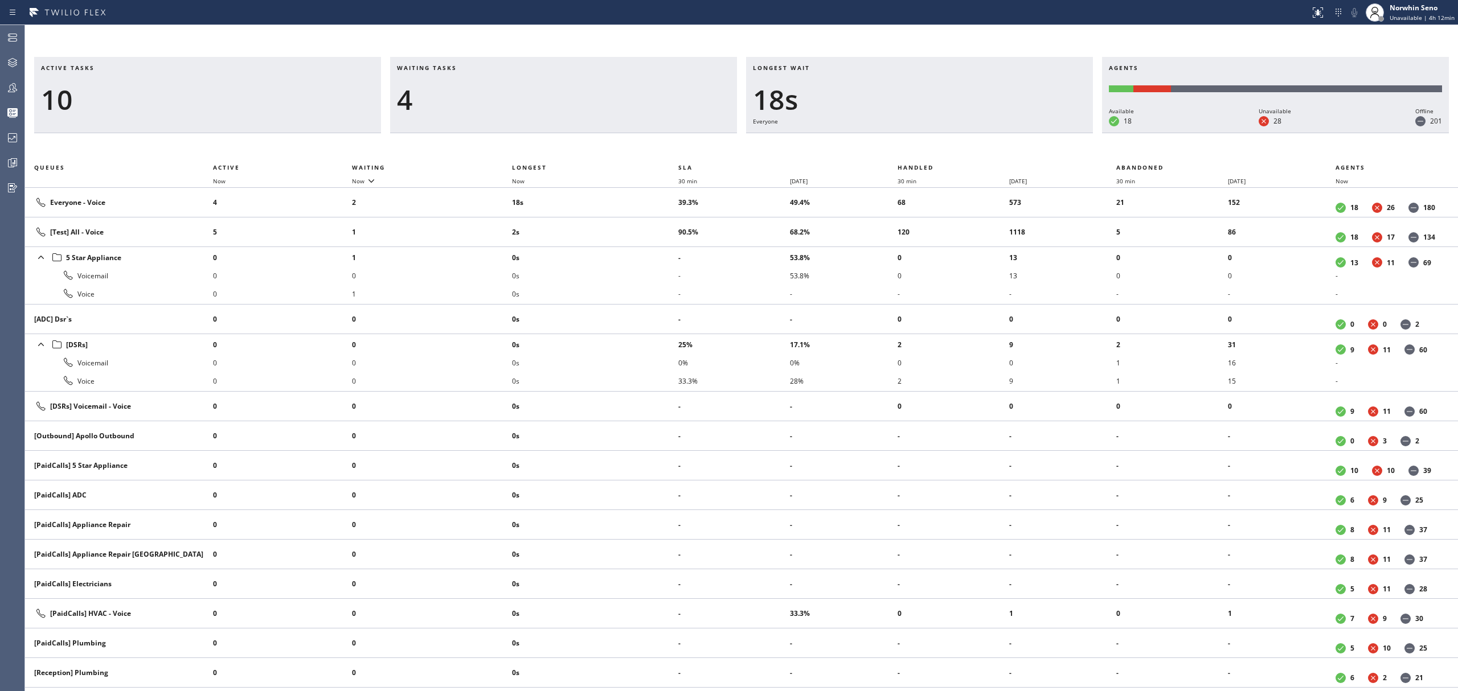
click at [1028, 133] on div "Longest wait 18s Everyone" at bounding box center [919, 95] width 347 height 76
click at [1028, 133] on div "Longest wait 14s Everyone" at bounding box center [919, 95] width 347 height 76
click at [1028, 133] on div "Longest wait 8s Everyone" at bounding box center [919, 95] width 347 height 76
click at [1028, 133] on div "Longest wait 13s Everyone" at bounding box center [919, 95] width 347 height 76
click at [1028, 133] on div "Longest wait 3s Everyone" at bounding box center [919, 95] width 347 height 76
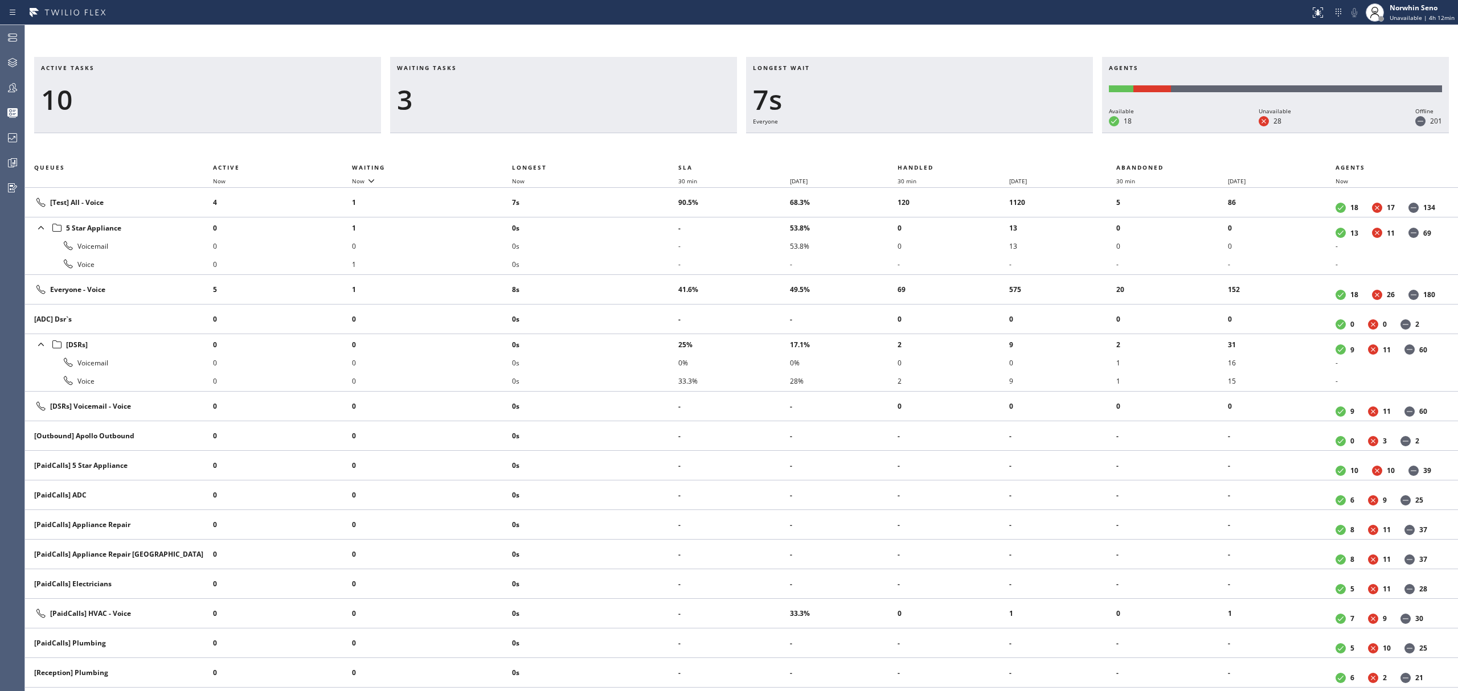
click at [1028, 133] on div "Longest wait 7s Everyone" at bounding box center [919, 95] width 347 height 76
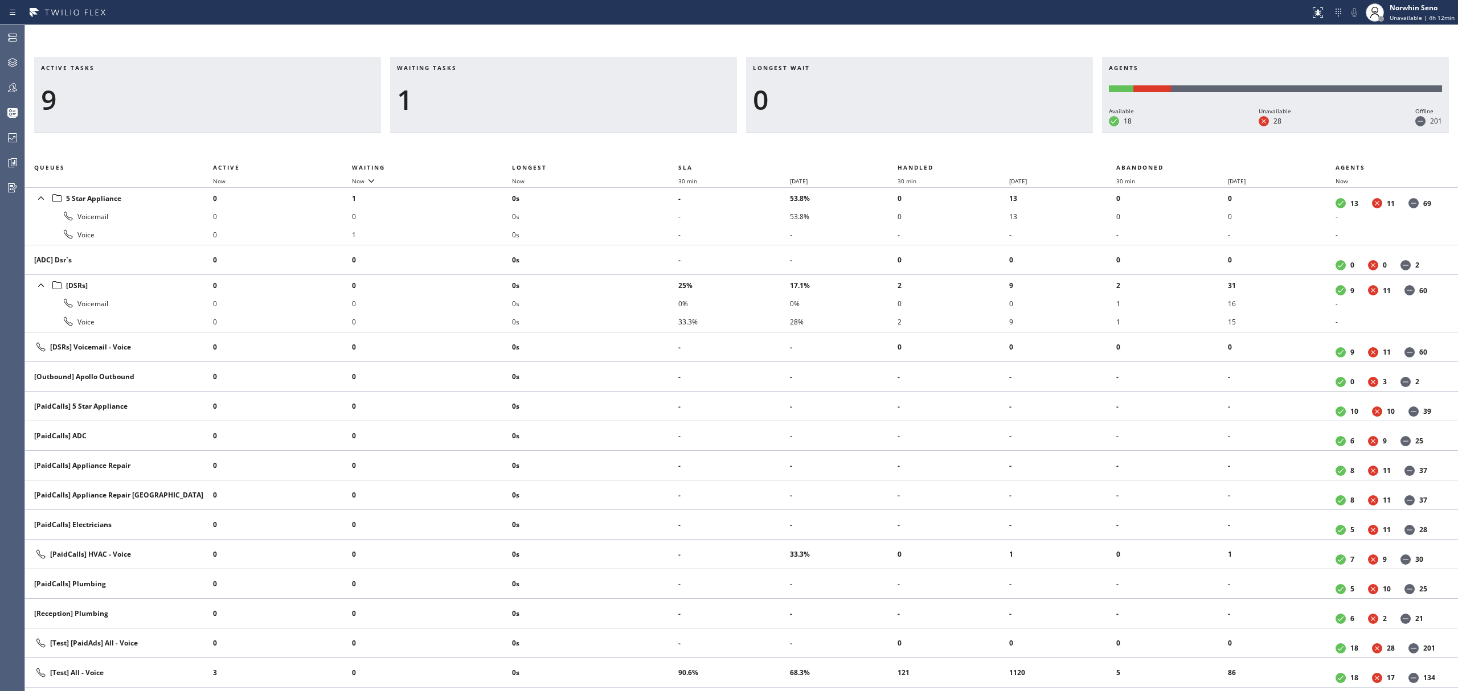
click at [1028, 133] on div "Longest wait 0" at bounding box center [919, 95] width 347 height 76
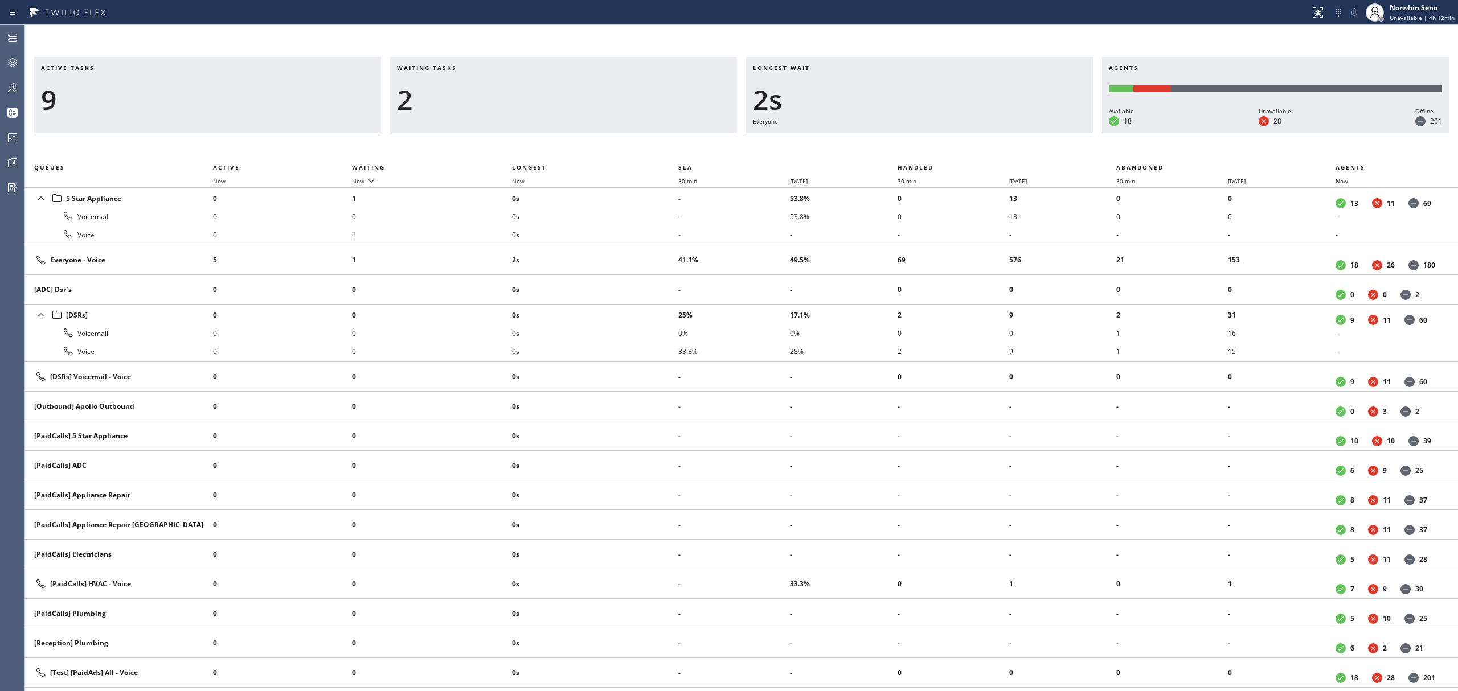
click at [1028, 133] on div "Longest wait 2s Everyone" at bounding box center [919, 95] width 347 height 76
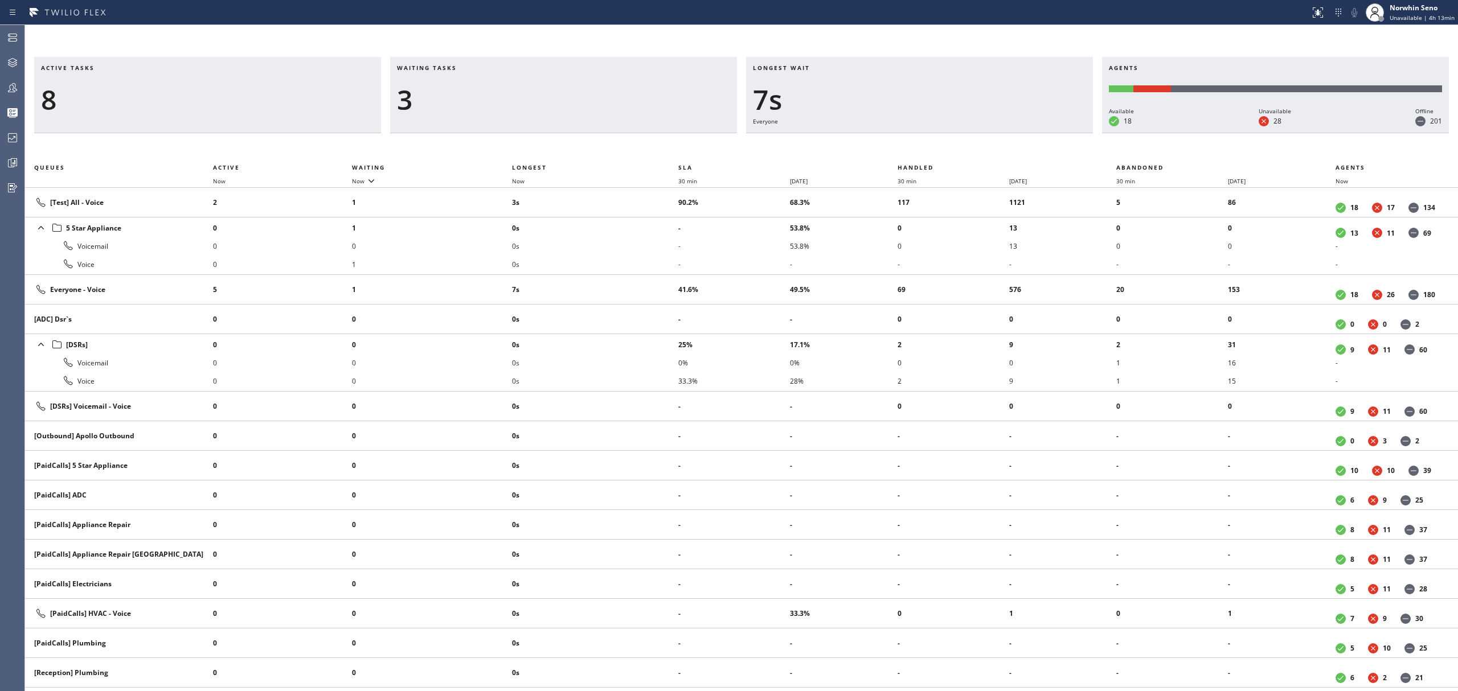
click at [1028, 133] on div "Longest wait 7s Everyone" at bounding box center [919, 95] width 347 height 76
click at [1028, 133] on div "Longest wait 12s Everyone" at bounding box center [919, 95] width 347 height 76
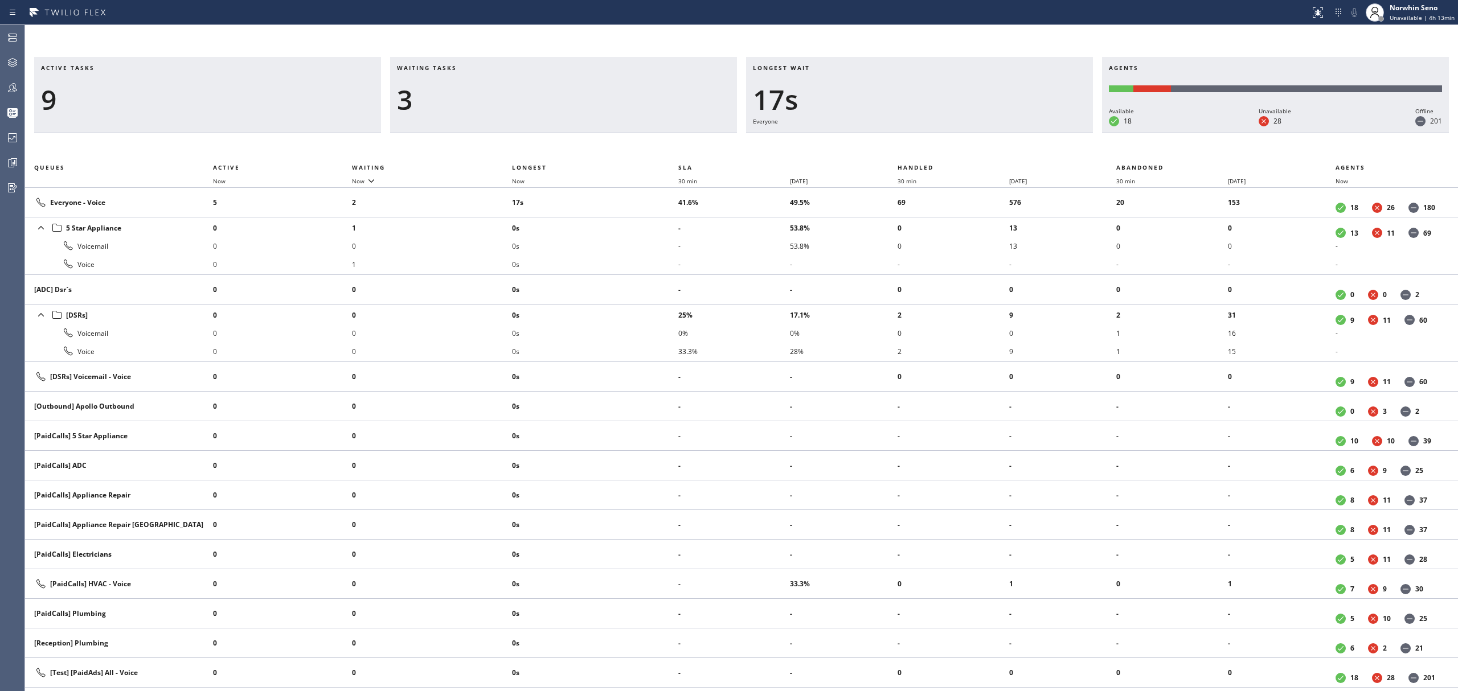
click at [1028, 133] on div "Longest wait 17s Everyone" at bounding box center [919, 95] width 347 height 76
click at [1028, 133] on div "Longest wait 22s Everyone" at bounding box center [919, 95] width 347 height 76
click at [1028, 133] on div "Longest wait 27s Everyone" at bounding box center [919, 95] width 347 height 76
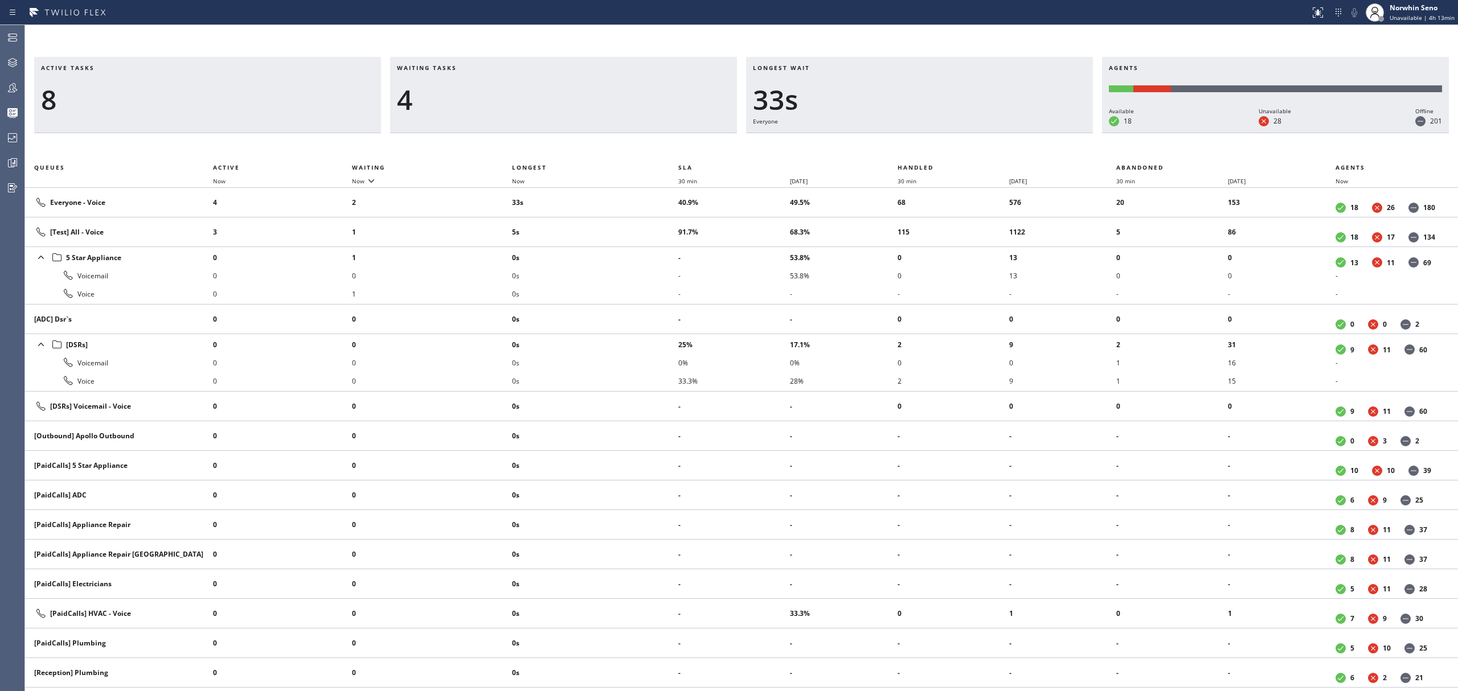
click at [1028, 133] on div "Longest wait 33s Everyone" at bounding box center [919, 95] width 347 height 76
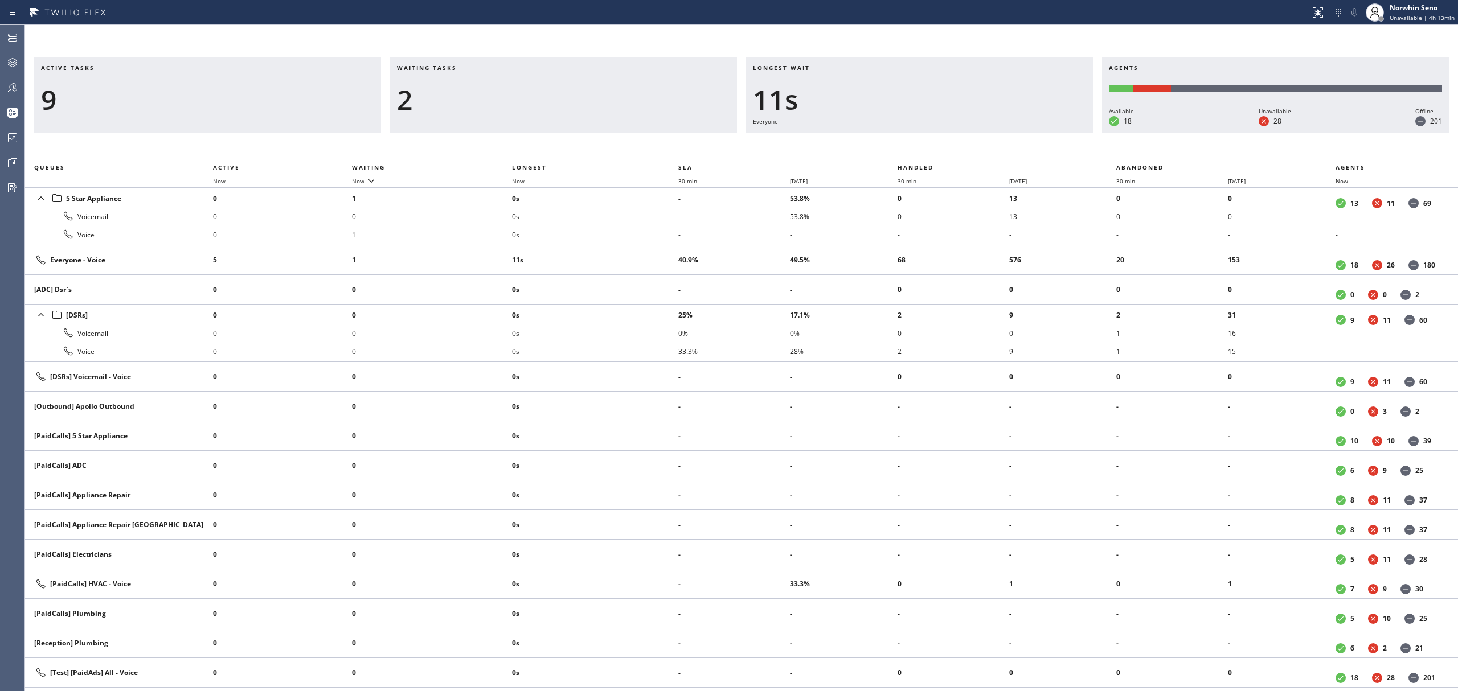
click at [1028, 133] on div "Longest wait 11s Everyone" at bounding box center [919, 95] width 347 height 76
click at [1028, 133] on div "Longest wait 16s Everyone" at bounding box center [919, 95] width 347 height 76
click at [1028, 133] on div "Longest wait 2s Everyone" at bounding box center [919, 95] width 347 height 76
click at [1028, 133] on div "Longest wait 7s [Test] All" at bounding box center [919, 95] width 347 height 76
click at [1028, 133] on div "Longest wait 8s [Test] All" at bounding box center [919, 95] width 347 height 76
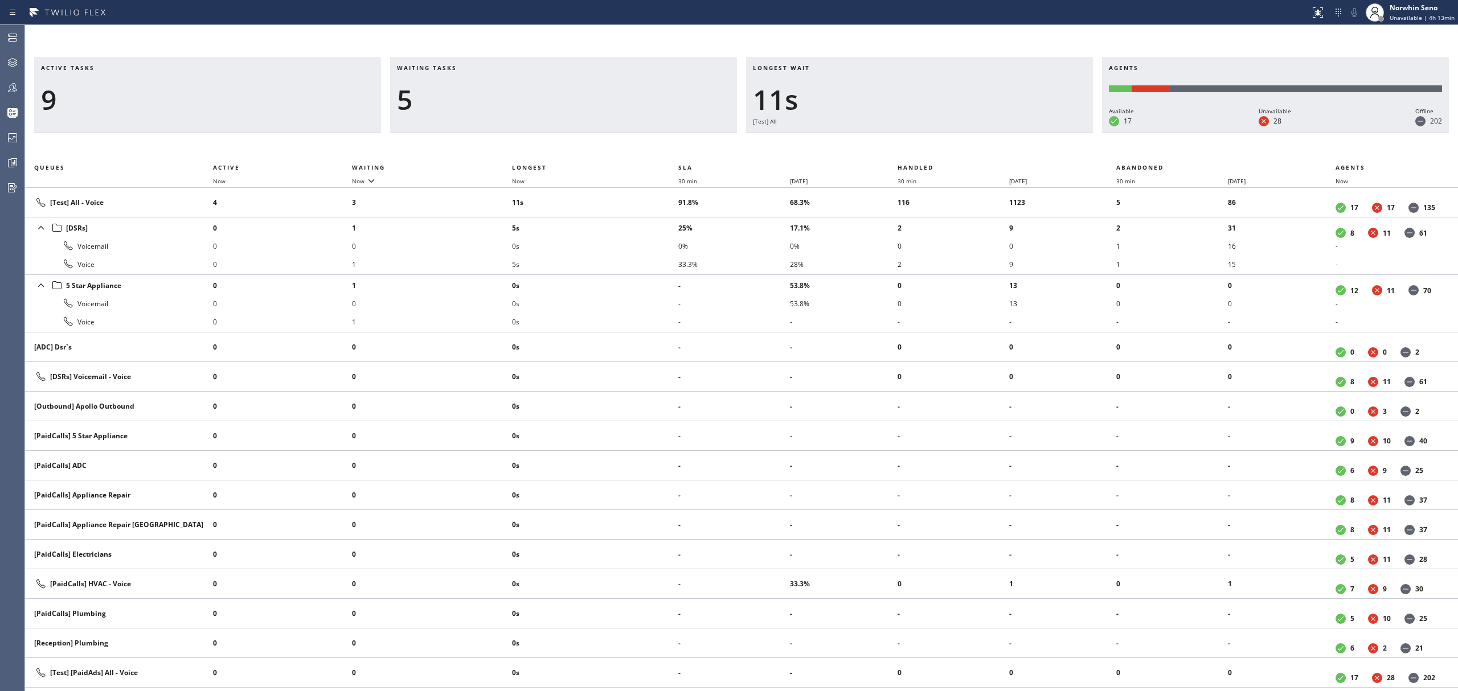
click at [1028, 133] on div "Longest wait 11s [Test] All" at bounding box center [919, 95] width 347 height 76
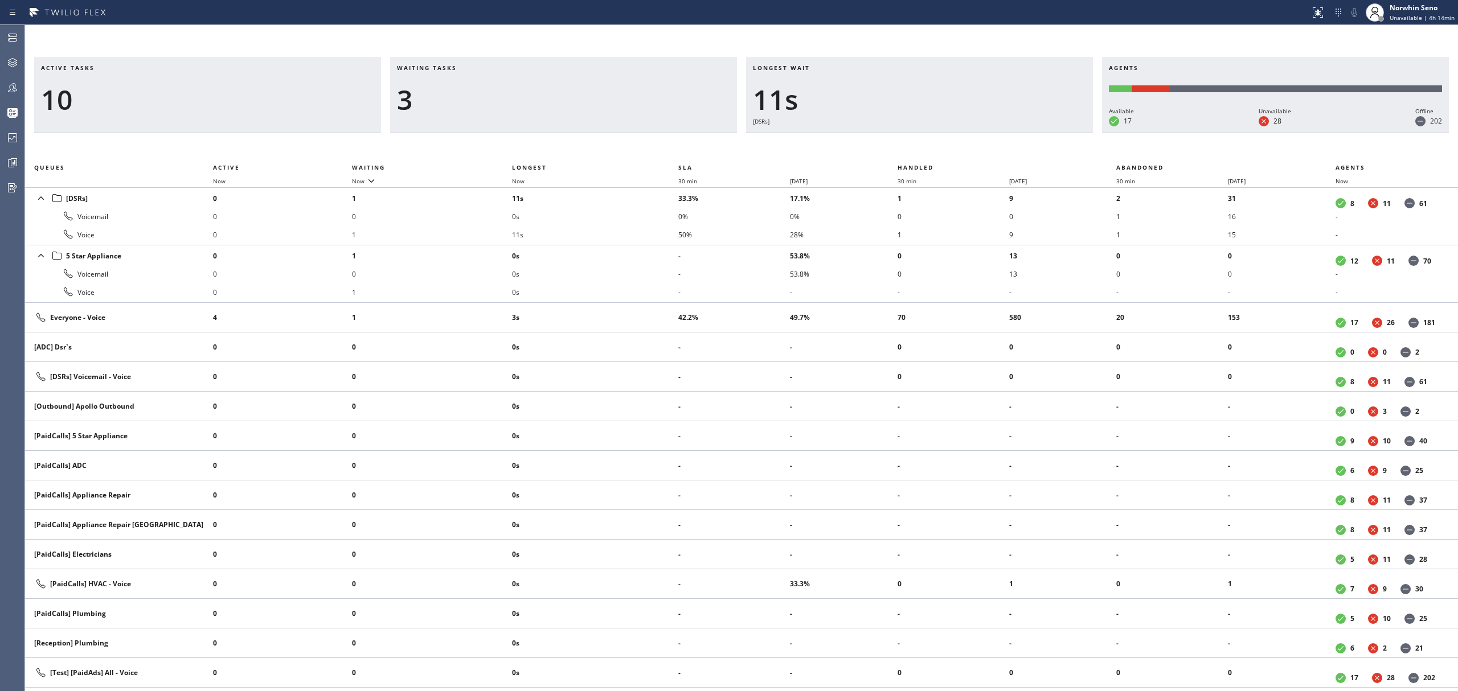
click at [1028, 133] on div "Longest wait 11s [DSRs]" at bounding box center [919, 95] width 347 height 76
click at [1028, 133] on div "Longest wait 15s [DSRs]" at bounding box center [919, 95] width 347 height 76
click at [1028, 133] on div "Longest wait 20s [DSRs]" at bounding box center [919, 95] width 347 height 76
click at [1028, 133] on div "Longest wait 25s [DSRs]" at bounding box center [919, 95] width 347 height 76
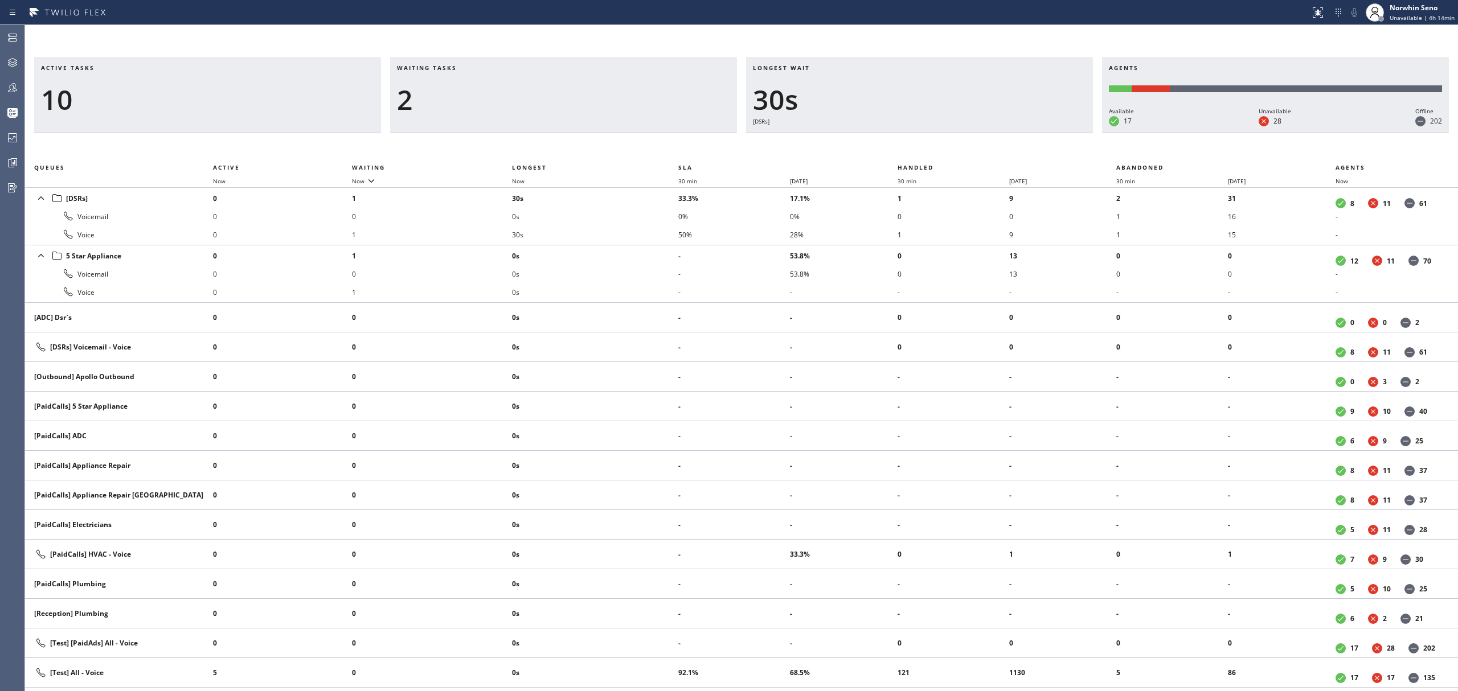
click at [1028, 133] on div "Longest wait 30s [DSRs]" at bounding box center [919, 95] width 347 height 76
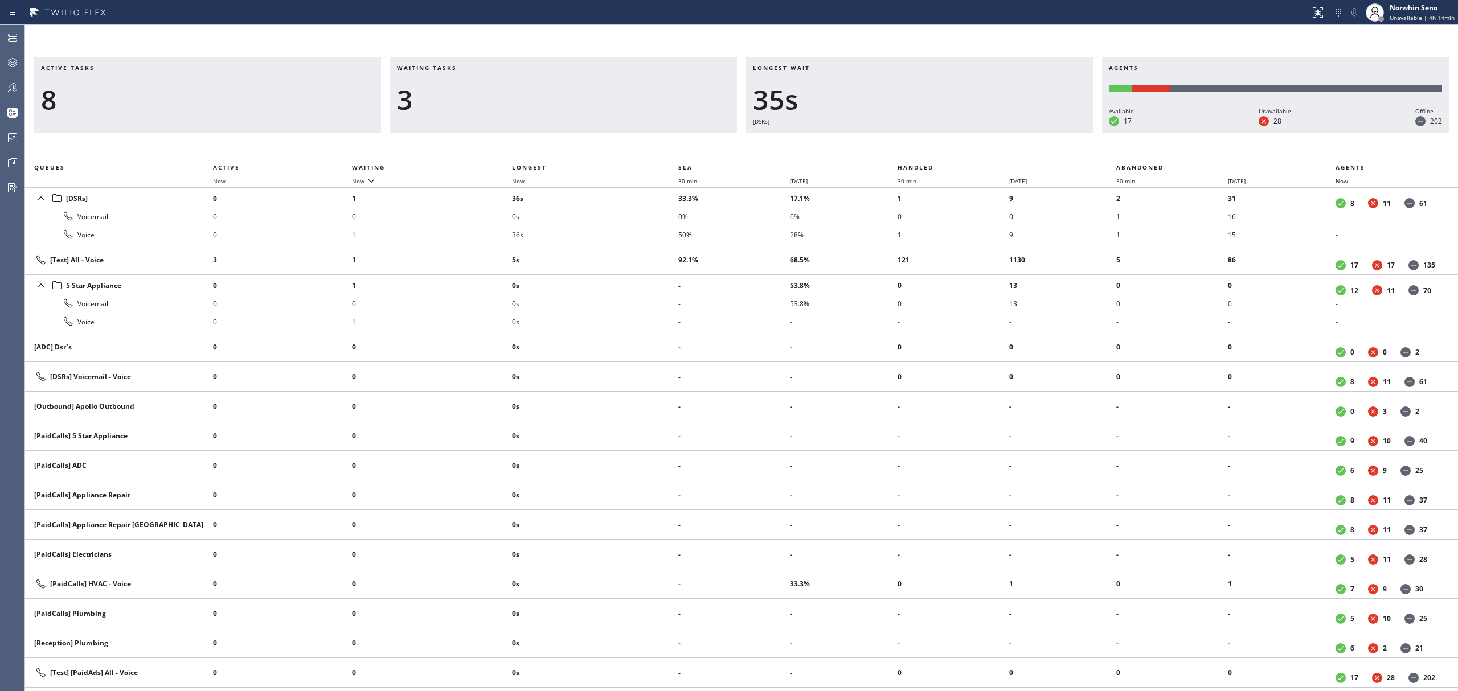
click at [1028, 133] on div "Longest wait 35s [DSRs]" at bounding box center [919, 95] width 347 height 76
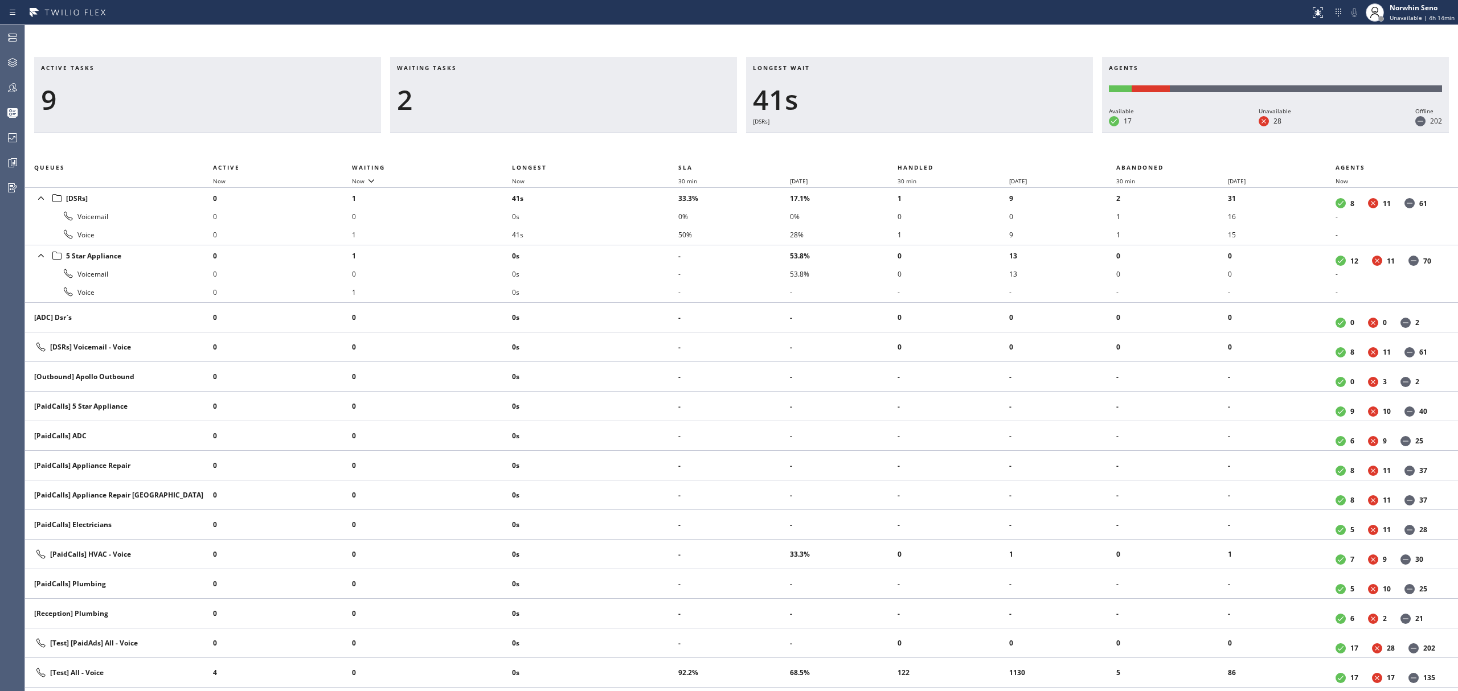
click at [1028, 133] on div "Longest wait 41s [DSRs]" at bounding box center [919, 95] width 347 height 76
click at [1028, 133] on div "Longest wait 46s [DSRs]" at bounding box center [919, 95] width 347 height 76
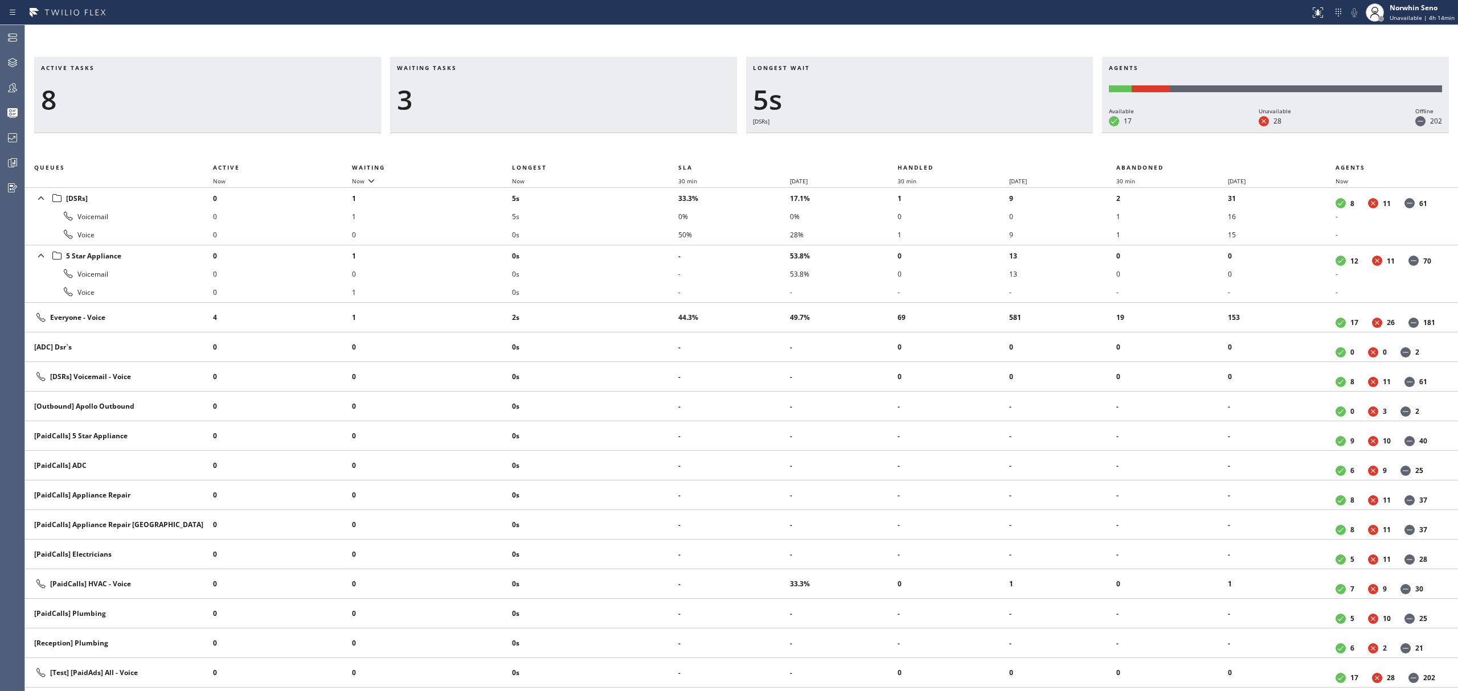
click at [1028, 133] on div "Longest wait 5s [DSRs]" at bounding box center [919, 95] width 347 height 76
click at [1028, 133] on div "Longest wait 10s [DSRs]" at bounding box center [919, 95] width 347 height 76
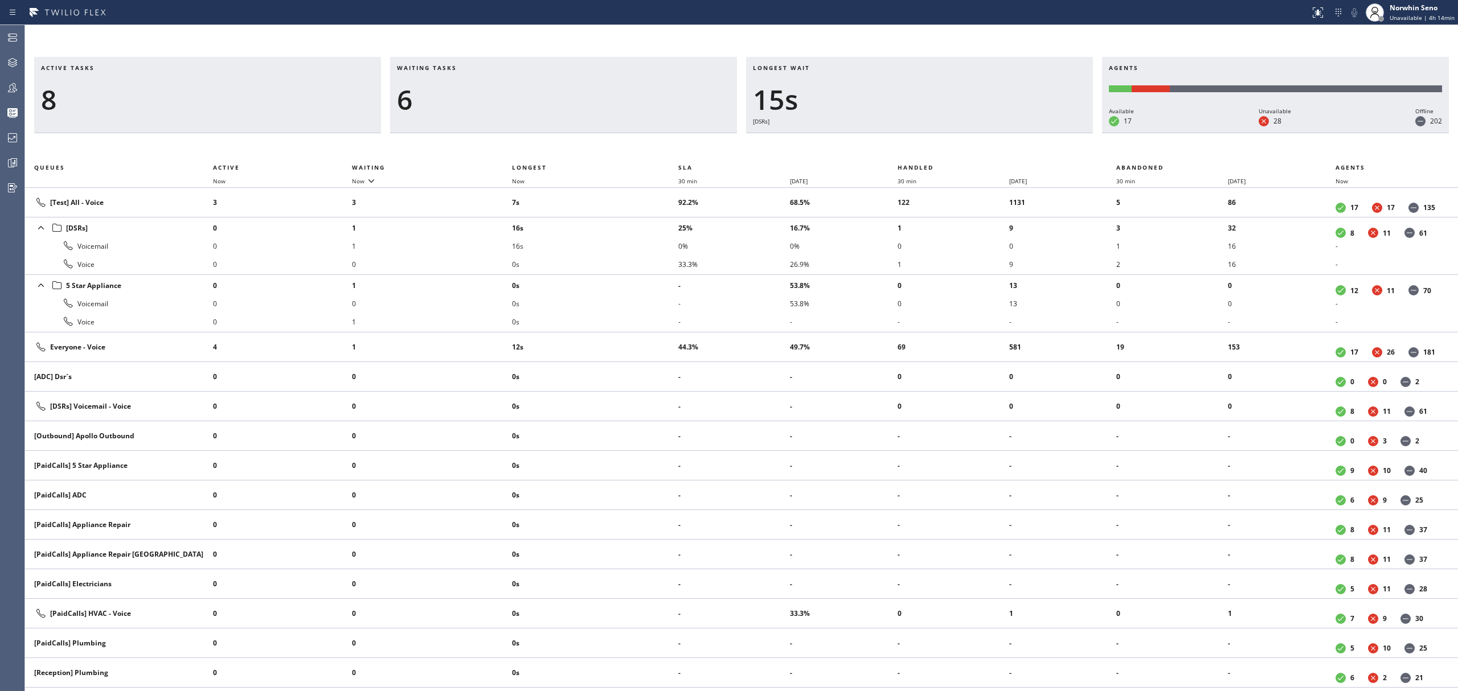
click at [1028, 133] on div "Longest wait 15s [DSRs]" at bounding box center [919, 95] width 347 height 76
click at [1028, 133] on div "Longest wait 20s [DSRs]" at bounding box center [919, 95] width 347 height 76
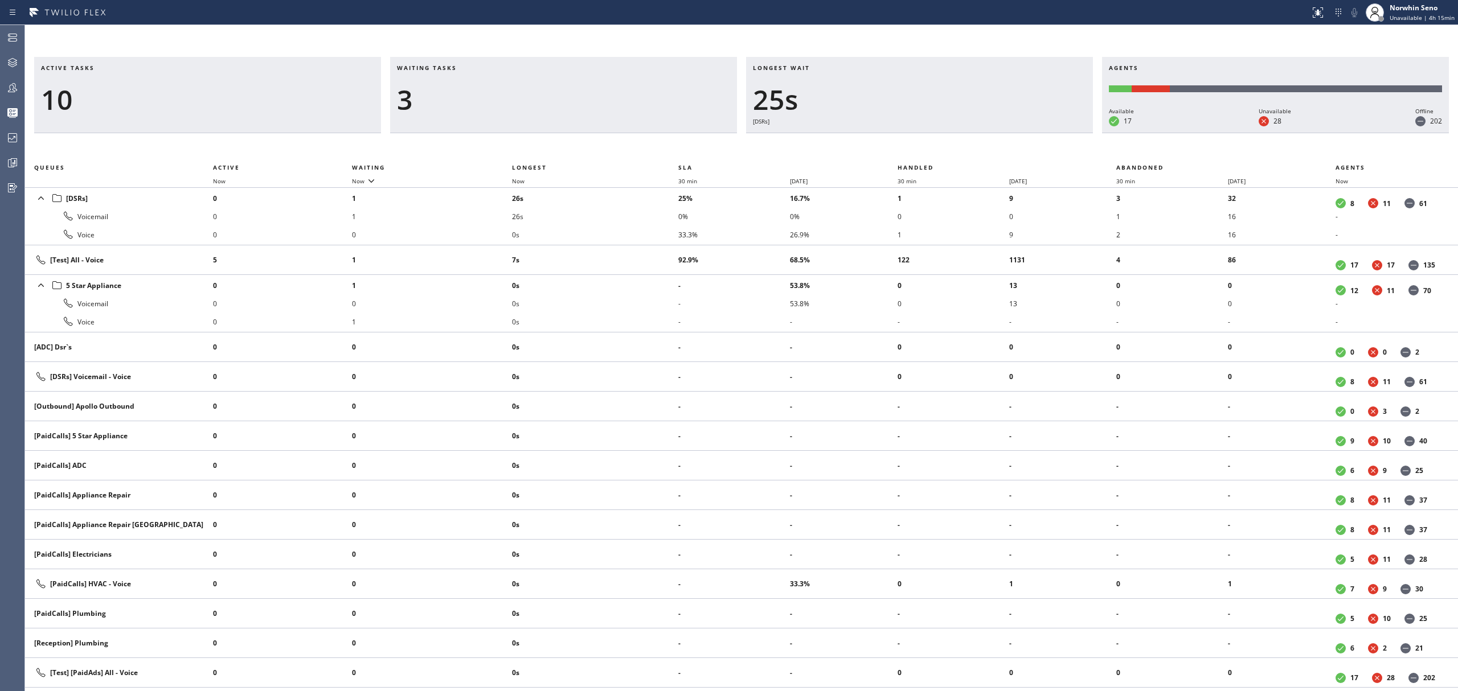
click at [1028, 133] on div "Longest wait 25s [DSRs]" at bounding box center [919, 95] width 347 height 76
click at [1028, 133] on div "Longest wait 30s [DSRs]" at bounding box center [919, 95] width 347 height 76
click at [1028, 133] on div "Longest wait 35s [DSRs]" at bounding box center [919, 95] width 347 height 76
click at [1028, 133] on div "Longest wait 40s [DSRs]" at bounding box center [919, 95] width 347 height 76
click at [1028, 133] on div "Longest wait 46s [DSRs]" at bounding box center [919, 95] width 347 height 76
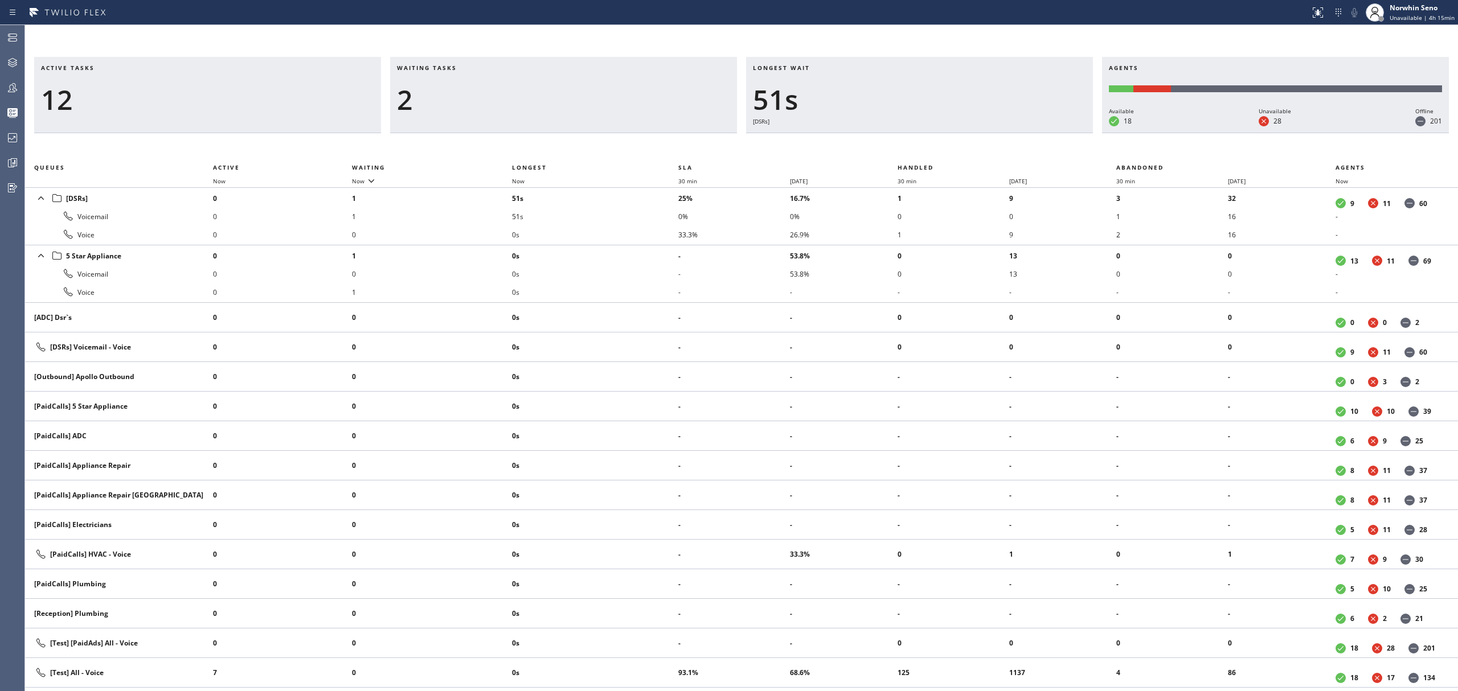
click at [1028, 133] on div "Longest wait 51s [DSRs]" at bounding box center [919, 95] width 347 height 76
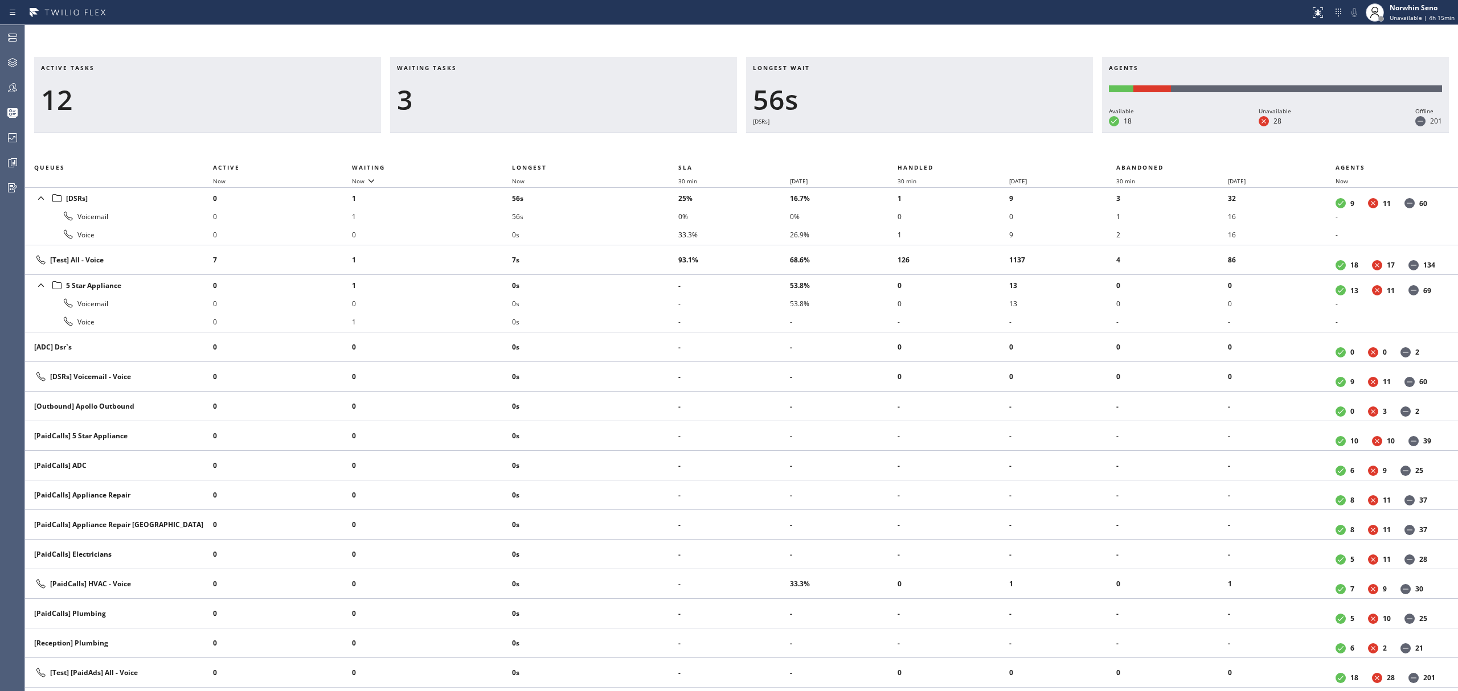
click at [1028, 133] on div "Longest wait 56s [DSRs]" at bounding box center [919, 95] width 347 height 76
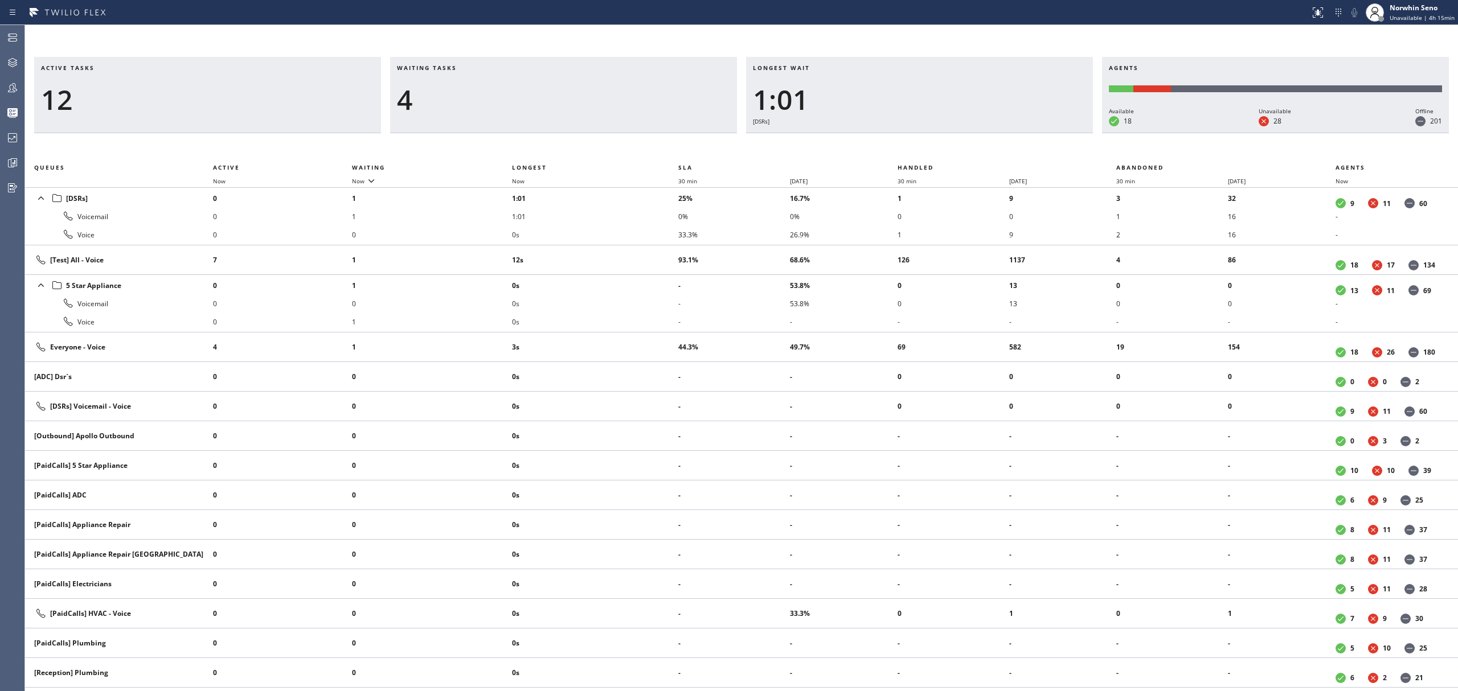
click at [1028, 133] on div "Longest wait 1:01 [DSRs]" at bounding box center [919, 95] width 347 height 76
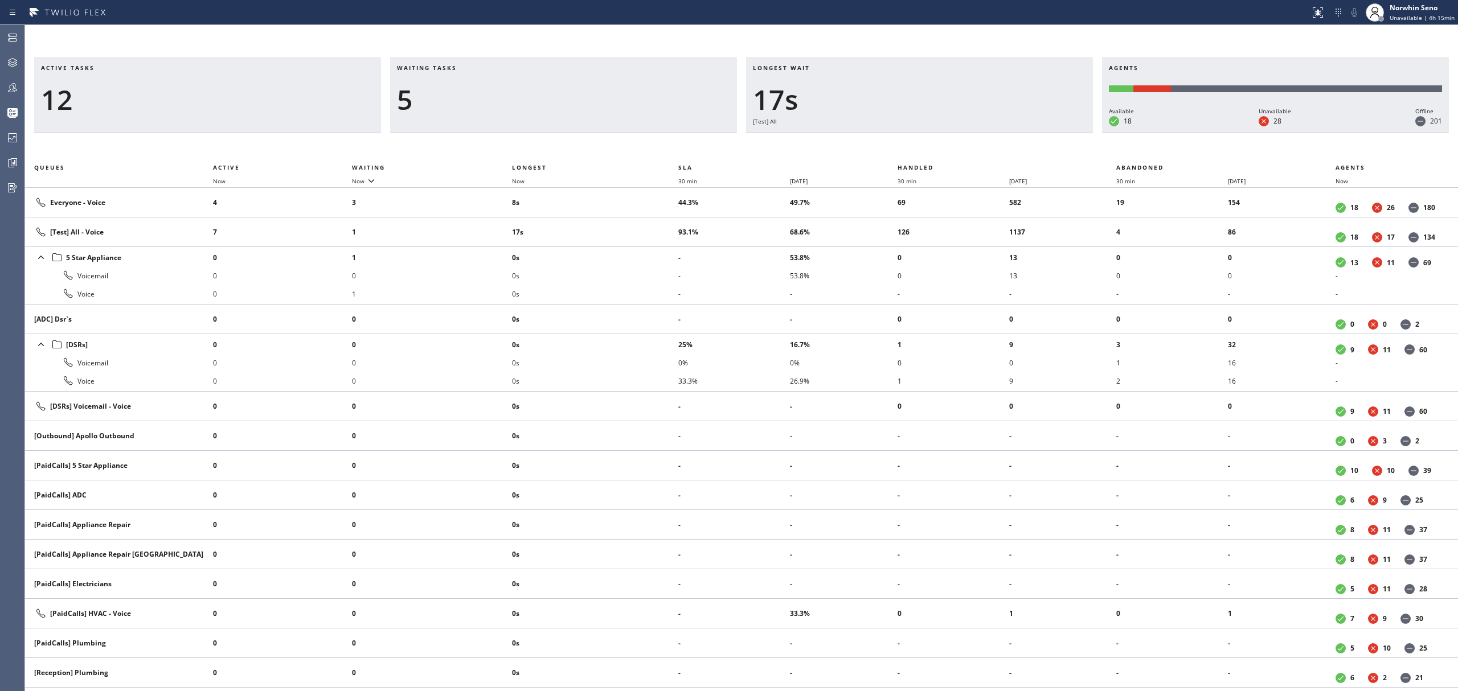
click at [1028, 133] on div "Longest wait 17s [Test] All" at bounding box center [919, 95] width 347 height 76
click at [1028, 133] on div "Longest wait 8s Everyone" at bounding box center [919, 95] width 347 height 76
click at [1028, 133] on div "Longest wait 13s Everyone" at bounding box center [919, 95] width 347 height 76
click at [1028, 133] on div "Longest wait 18s Everyone" at bounding box center [919, 95] width 347 height 76
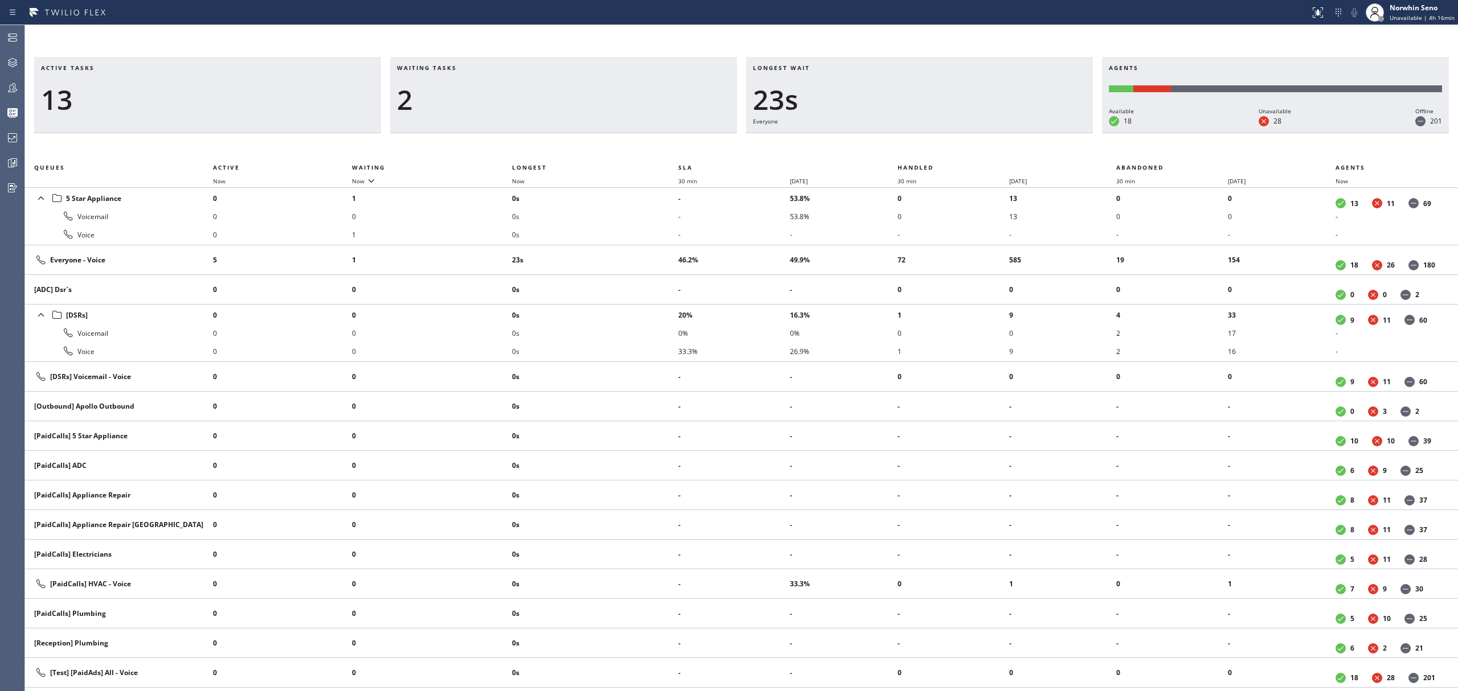
click at [1028, 133] on div "Longest wait 23s Everyone" at bounding box center [919, 95] width 347 height 76
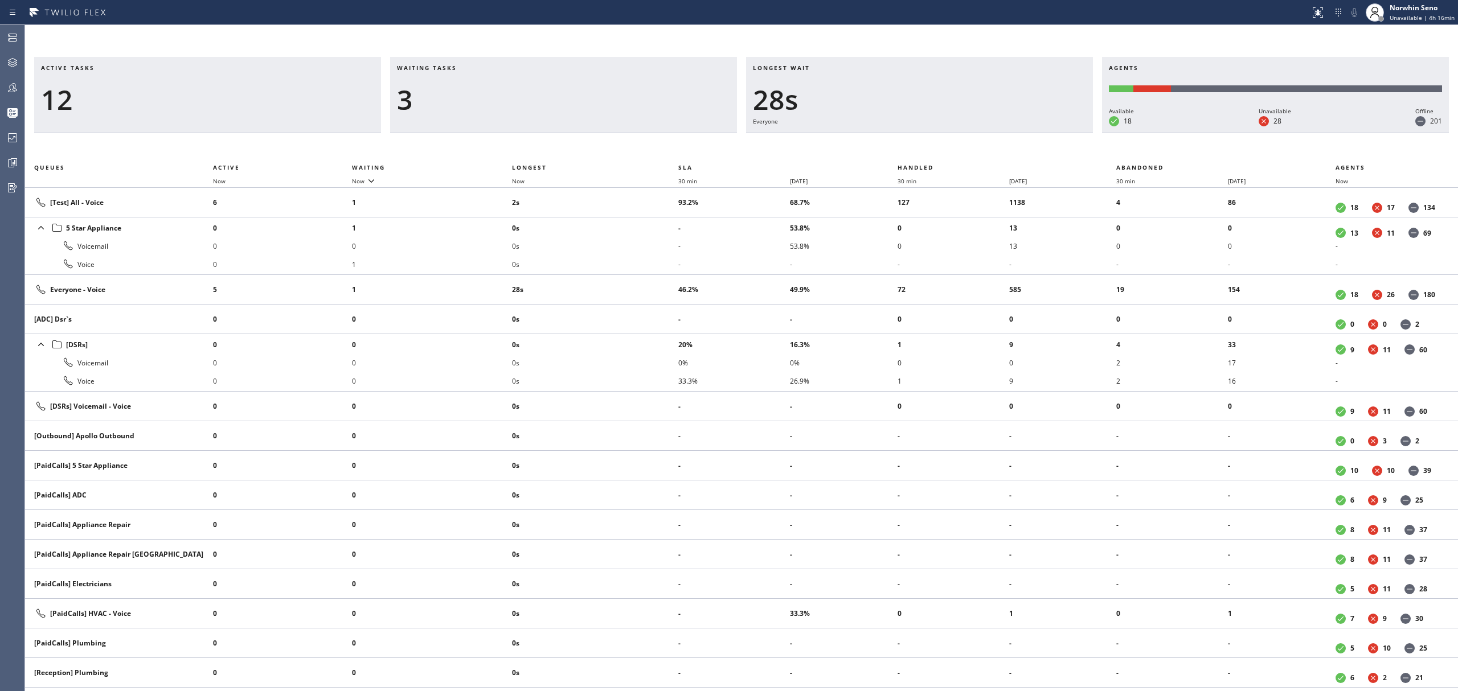
click at [1028, 133] on div "Longest wait 28s Everyone" at bounding box center [919, 95] width 347 height 76
click at [1028, 133] on div "Longest wait 33s Everyone" at bounding box center [919, 95] width 347 height 76
click at [1028, 133] on div "Longest wait 38s Everyone" at bounding box center [919, 95] width 347 height 76
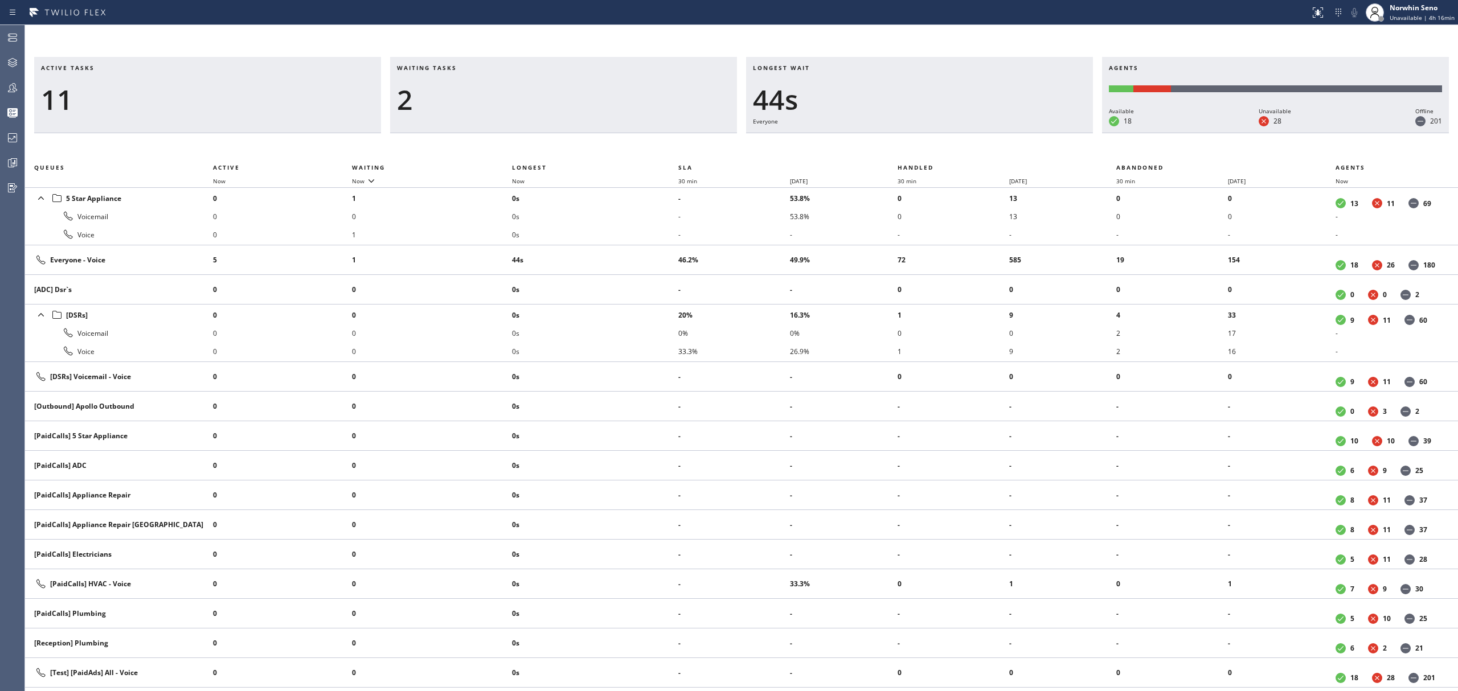
click at [1028, 133] on div "Longest wait 44s Everyone" at bounding box center [919, 95] width 347 height 76
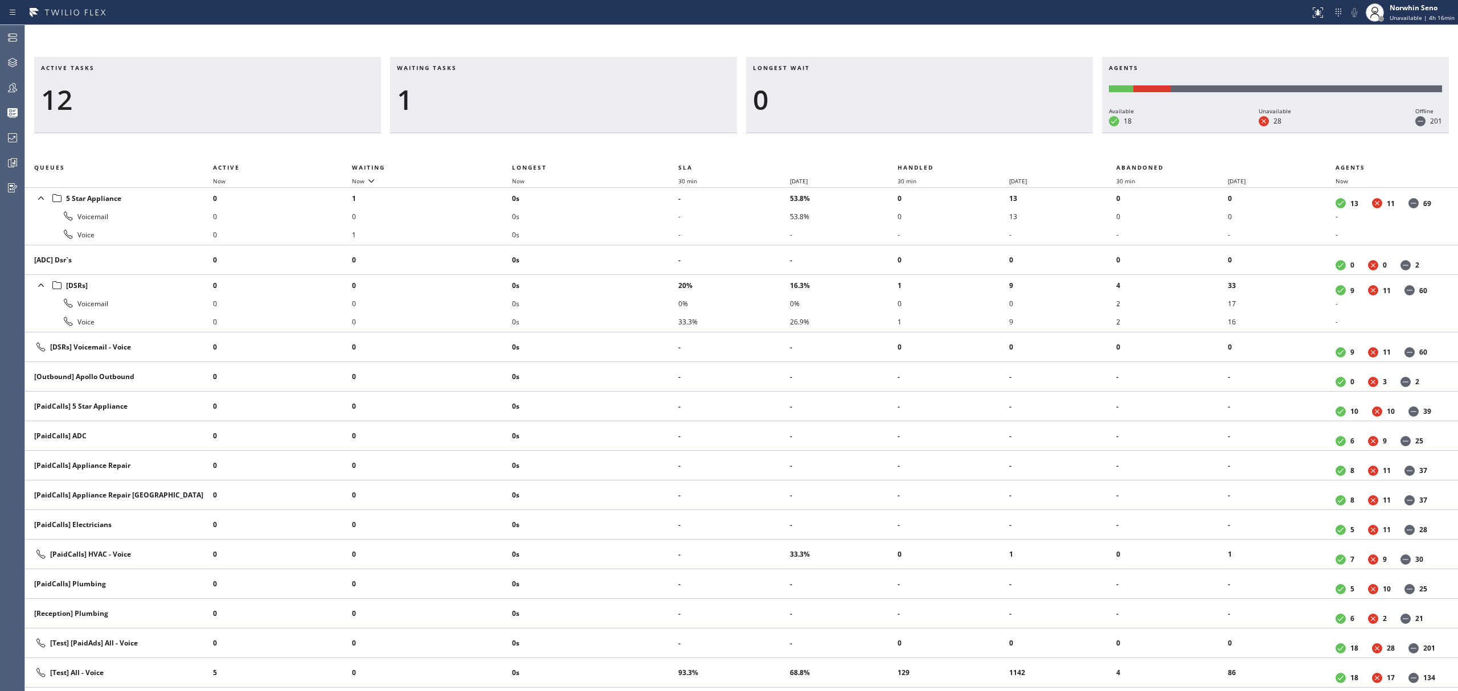
click at [1028, 133] on div "Longest wait 0" at bounding box center [919, 95] width 347 height 76
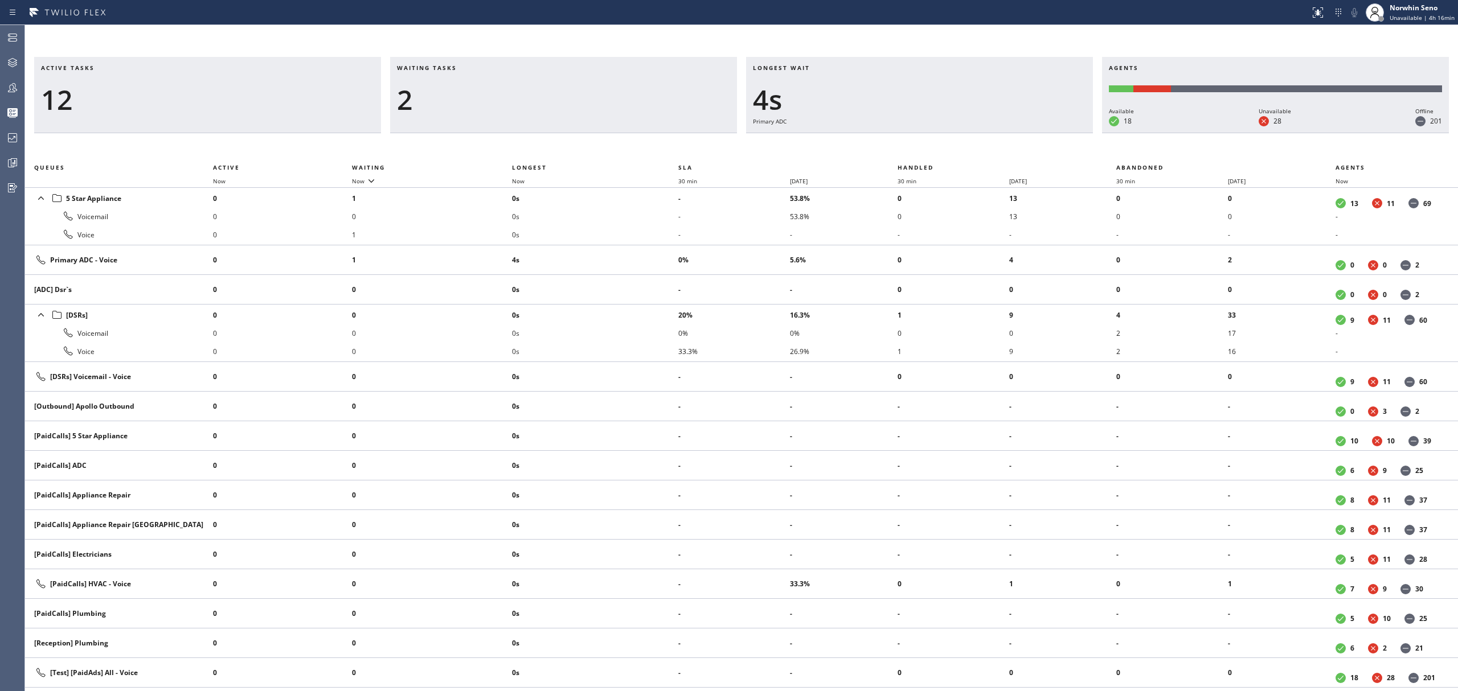
click at [1028, 133] on div "Longest wait 4s Primary ADC" at bounding box center [919, 95] width 347 height 76
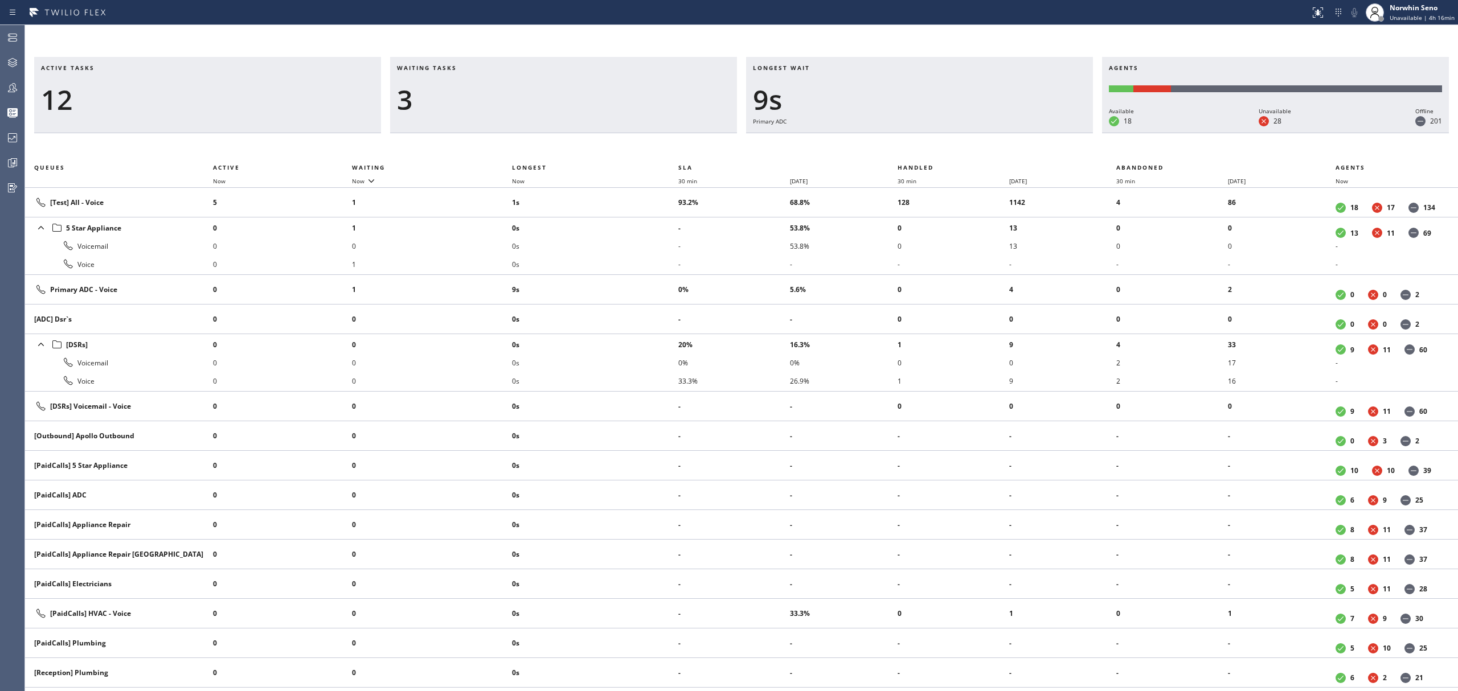
click at [1028, 133] on div "Longest wait 9s Primary ADC" at bounding box center [919, 95] width 347 height 76
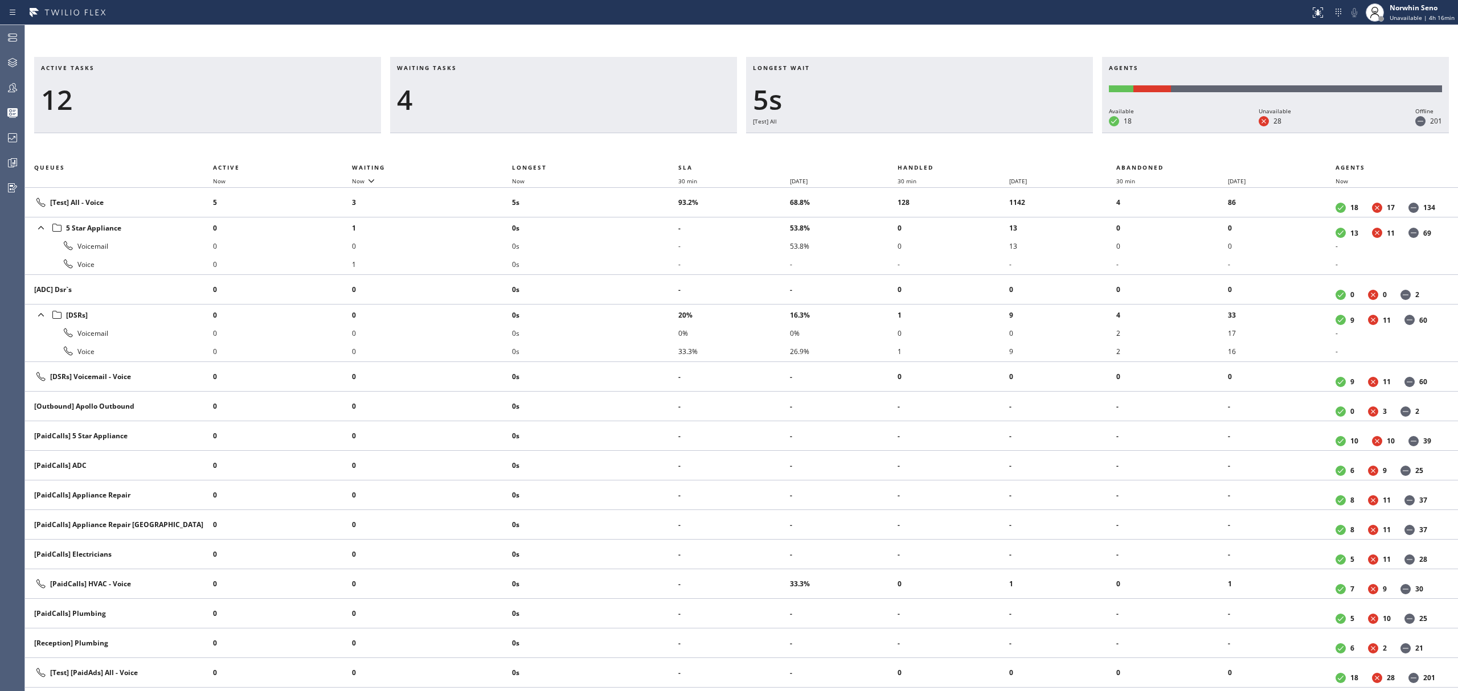
click at [1028, 133] on div "Longest wait 5s [Test] All" at bounding box center [919, 95] width 347 height 76
click at [1028, 133] on div "Longest wait 9s [Test] All" at bounding box center [919, 95] width 347 height 76
click at [1028, 133] on div "Longest wait 12s [Test] All" at bounding box center [919, 95] width 347 height 76
click at [1028, 133] on div "Longest wait 17s [Test] All" at bounding box center [919, 95] width 347 height 76
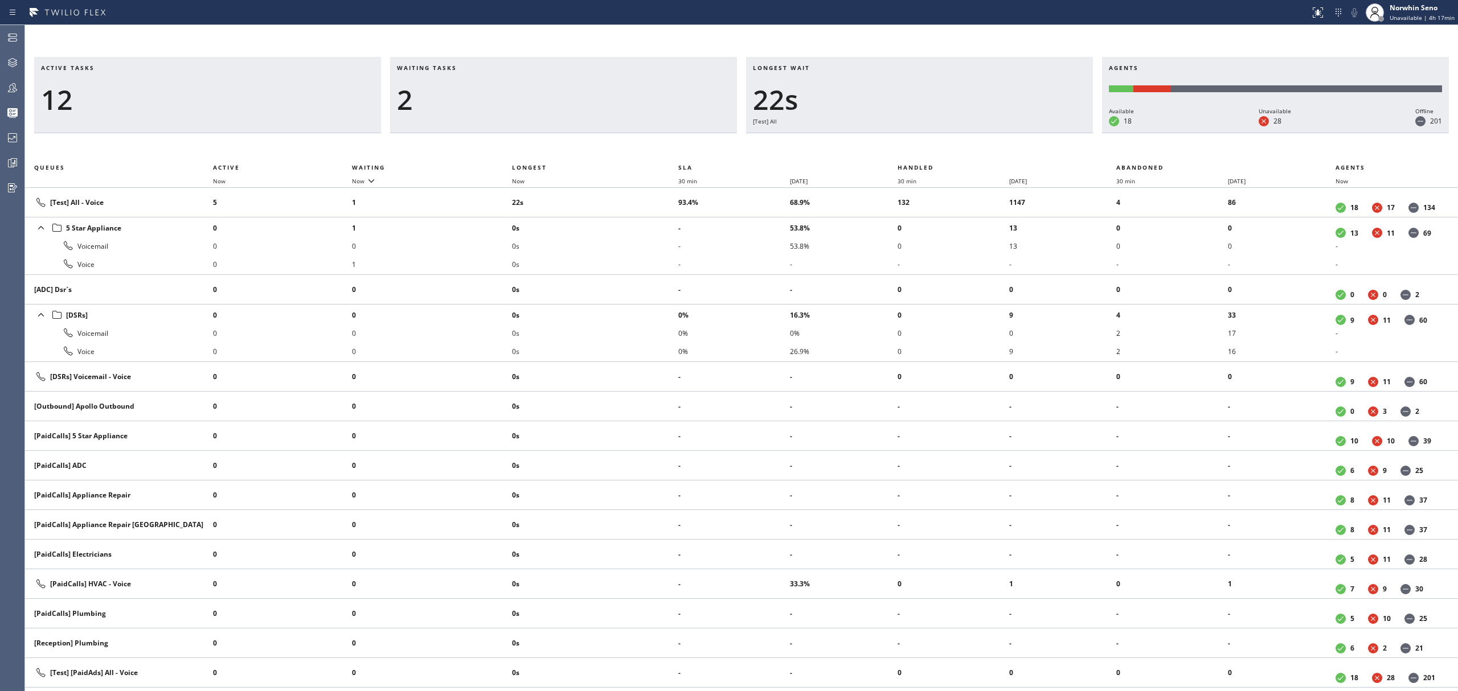
click at [1028, 133] on div "Longest wait 22s [Test] All" at bounding box center [919, 95] width 347 height 76
click at [1028, 133] on div "Longest wait 27s [Test] All" at bounding box center [919, 95] width 347 height 76
click at [1028, 133] on div "Longest wait 32s [Test] All" at bounding box center [919, 95] width 347 height 76
click at [1028, 133] on div "Longest wait 38s [Test] All" at bounding box center [919, 95] width 347 height 76
click at [1028, 133] on div "Longest wait 43s [Test] All" at bounding box center [919, 95] width 347 height 76
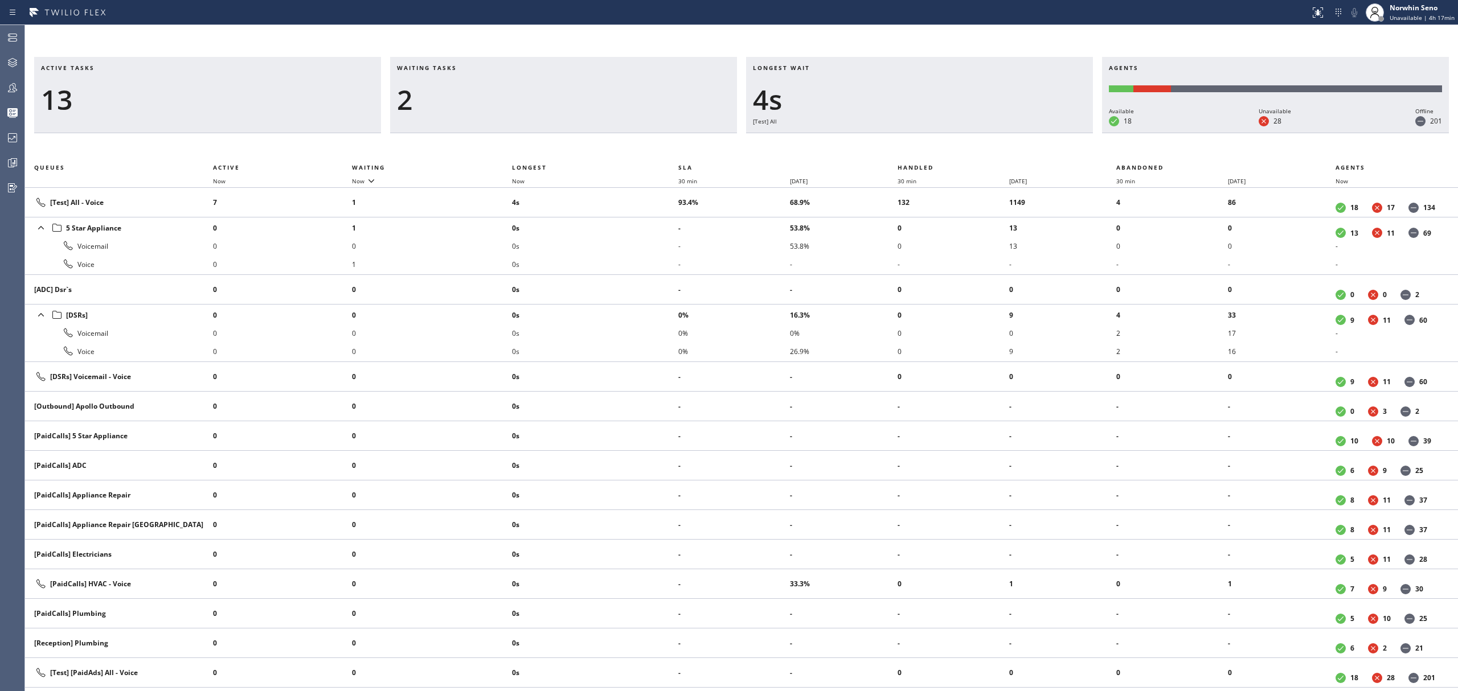
click at [1028, 133] on div "Longest wait 4s [Test] All" at bounding box center [919, 95] width 347 height 76
click at [1028, 133] on div "Longest wait 9s [Test] All" at bounding box center [919, 95] width 347 height 76
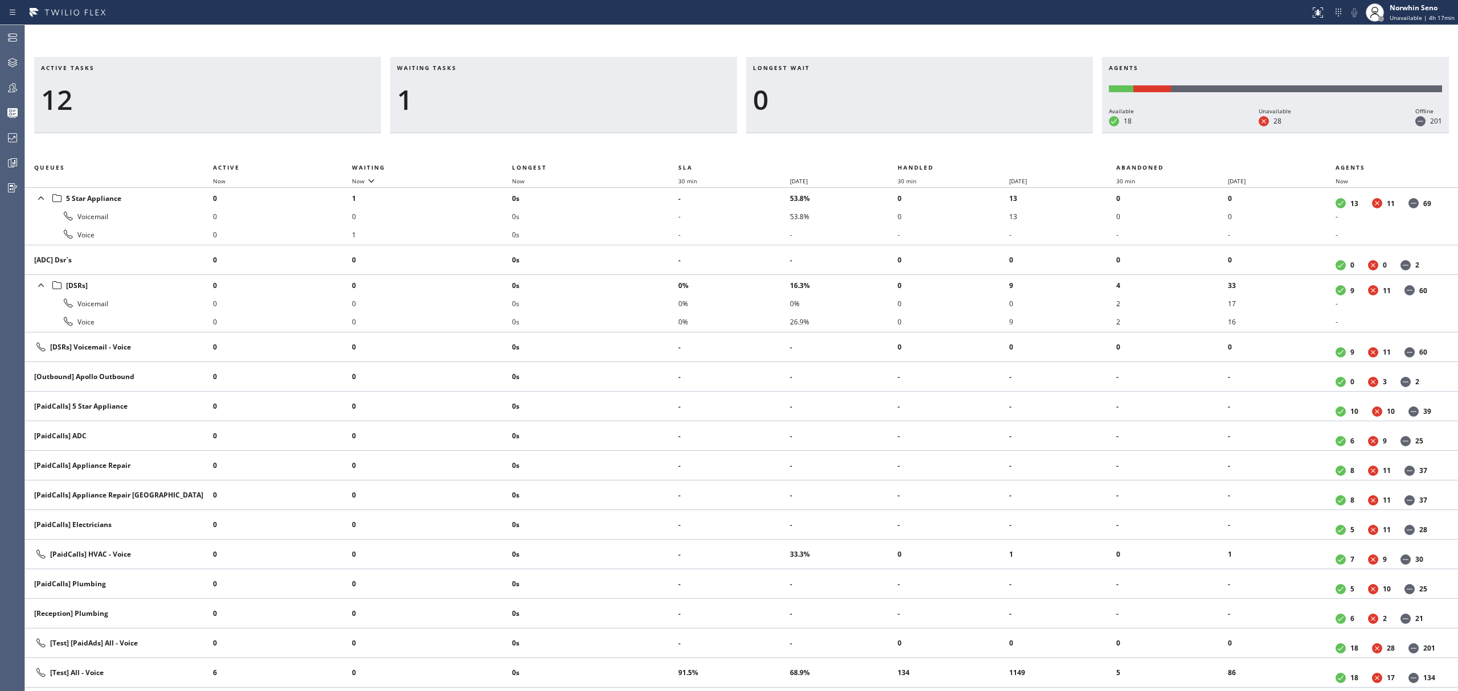
click at [1028, 133] on div "Longest wait 0" at bounding box center [919, 95] width 347 height 76
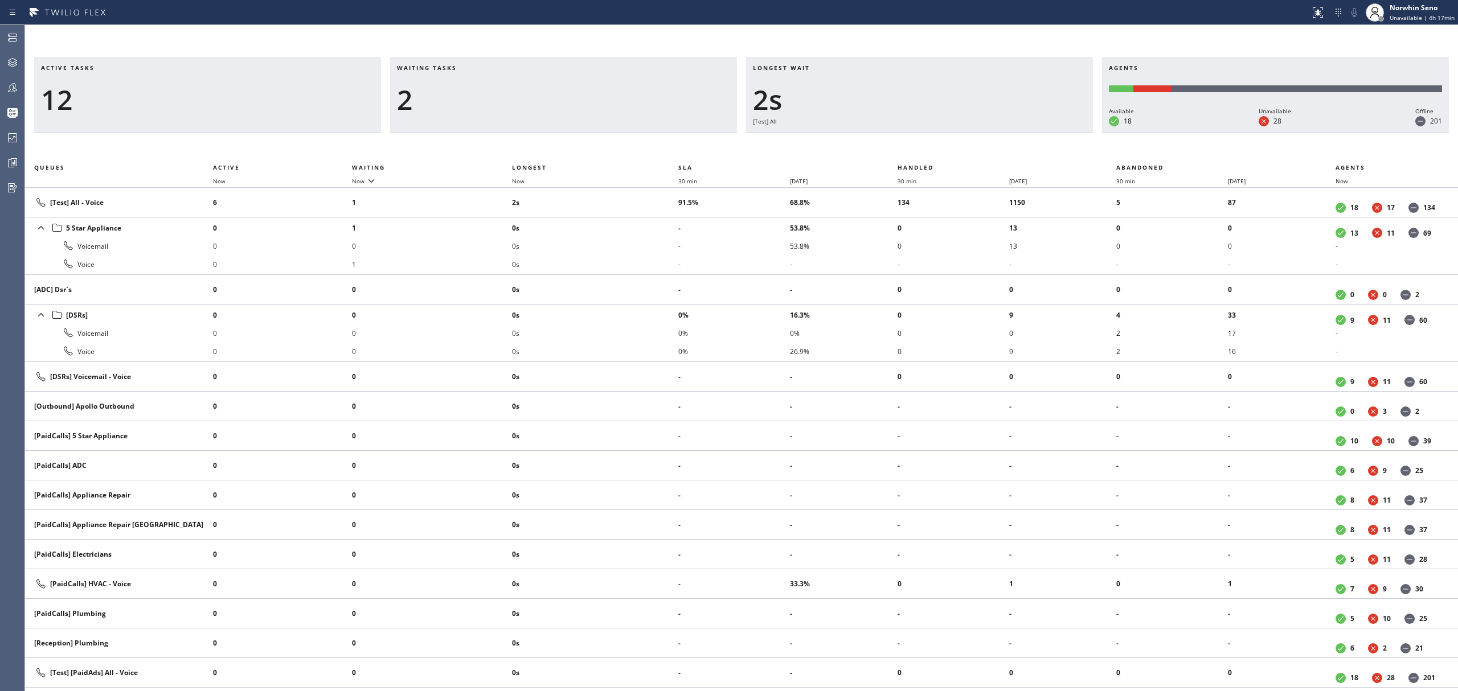
click at [1028, 133] on div "Longest wait 2s [Test] All" at bounding box center [919, 95] width 347 height 76
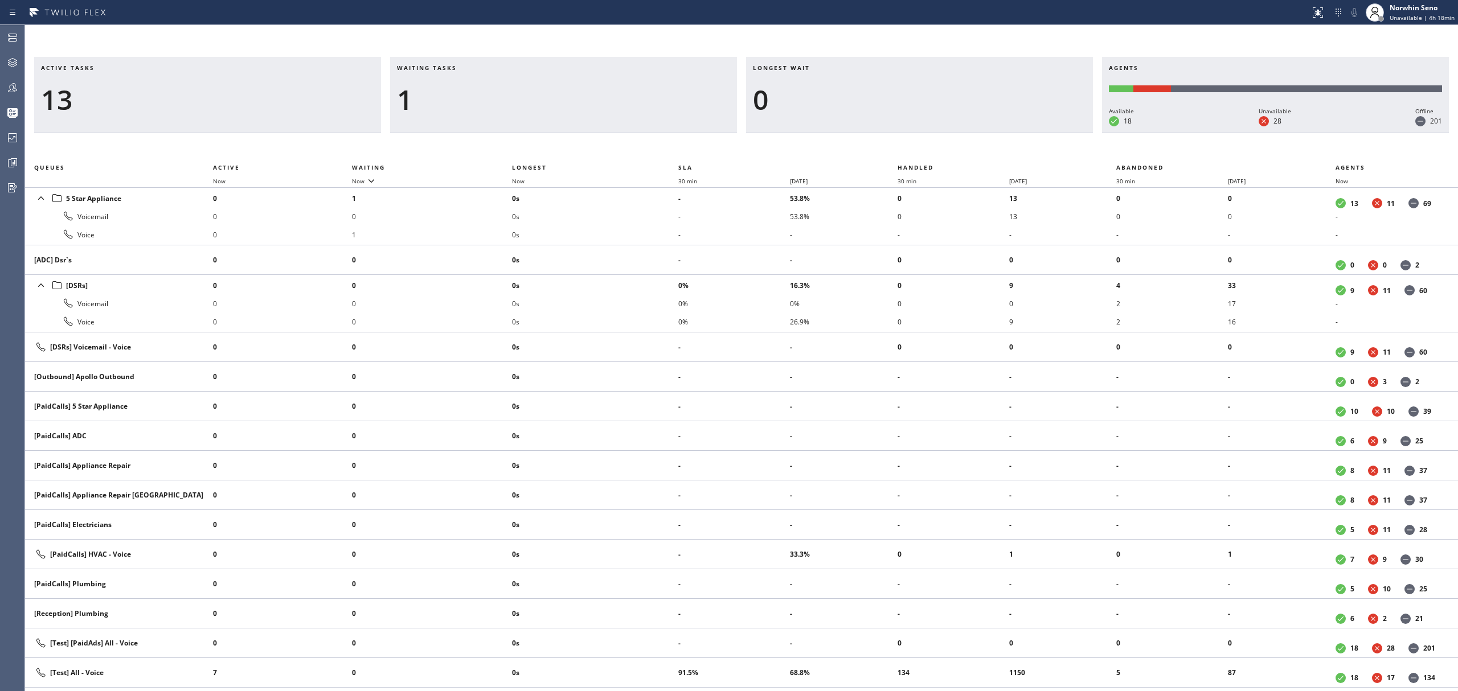
click at [1028, 133] on div "Longest wait 0" at bounding box center [919, 95] width 347 height 76
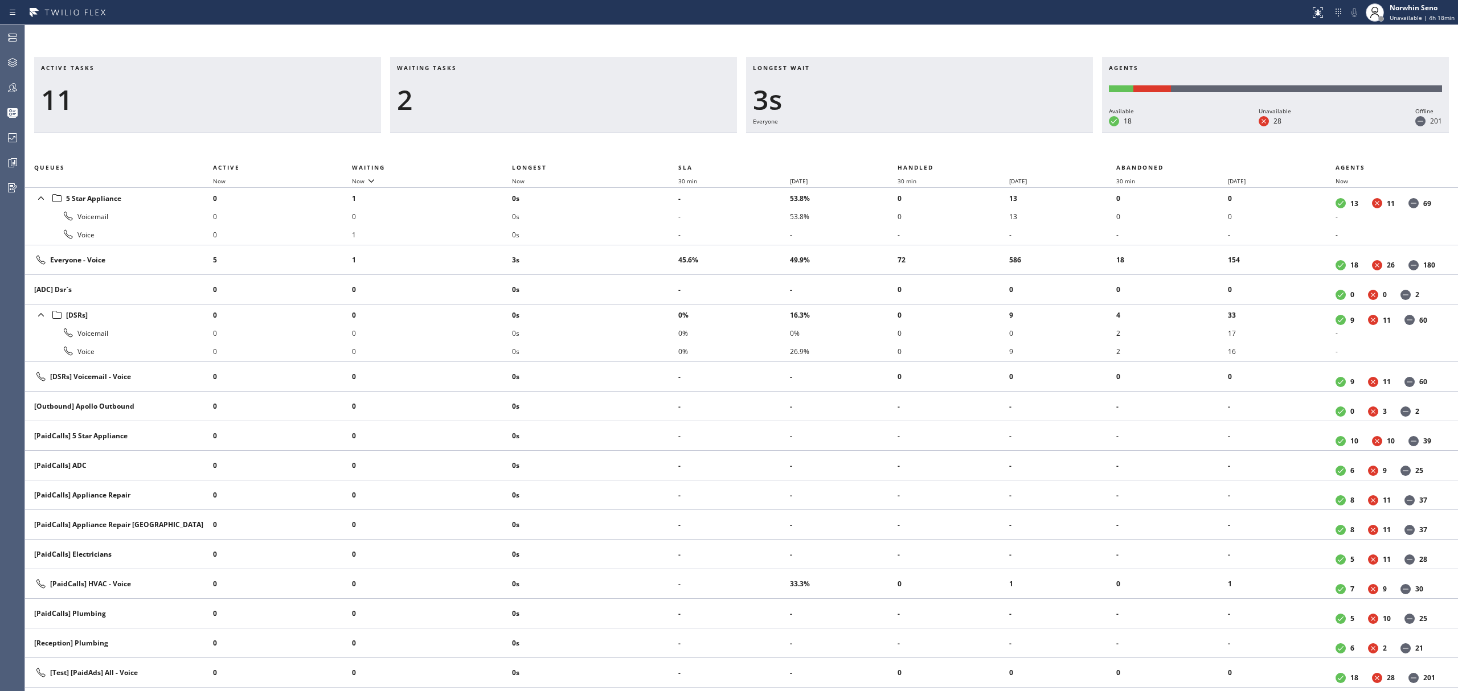
click at [1028, 133] on div "Longest wait 3s Everyone" at bounding box center [919, 95] width 347 height 76
click at [1028, 133] on div "Longest wait 8s Everyone" at bounding box center [919, 95] width 347 height 76
click at [1028, 133] on div "Longest wait 13s Everyone" at bounding box center [919, 95] width 347 height 76
click at [1028, 133] on div "Longest wait 18s Everyone" at bounding box center [919, 95] width 347 height 76
click at [1028, 133] on div "Longest wait 23s Everyone" at bounding box center [919, 95] width 347 height 76
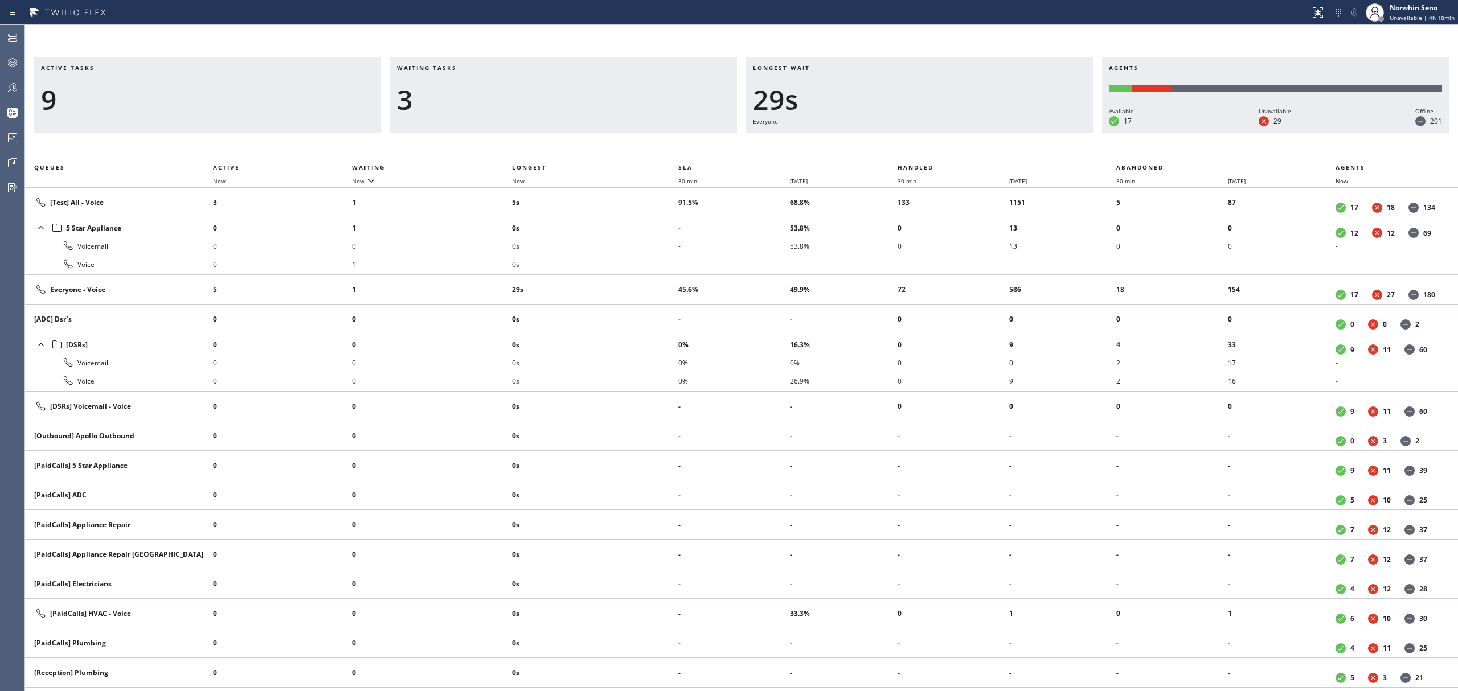
click at [1030, 140] on div "Active tasks 9 Waiting tasks 3 Longest wait 29s Everyone Agents Available 17 Un…" at bounding box center [741, 374] width 1433 height 635
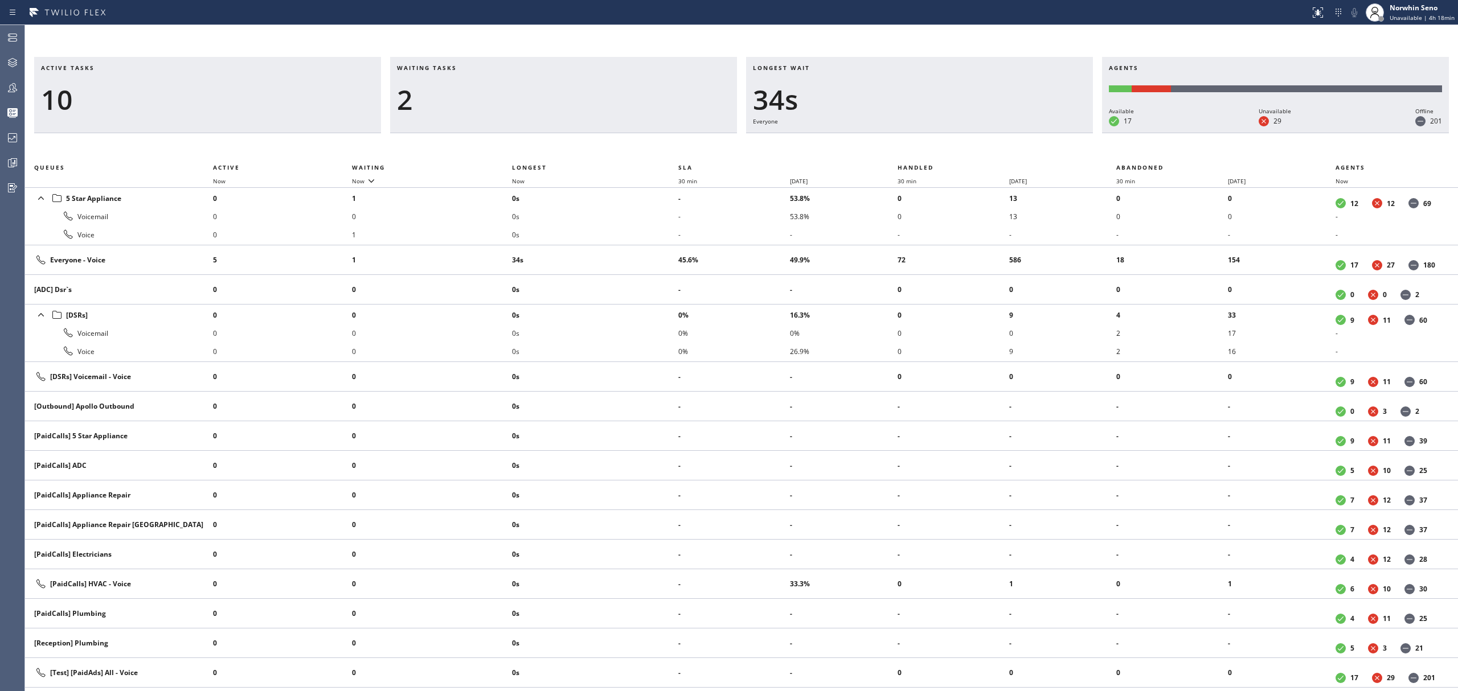
click at [1028, 133] on div "Longest wait 34s Everyone" at bounding box center [919, 95] width 347 height 76
click at [1028, 133] on div "Longest wait 39s Everyone" at bounding box center [919, 95] width 347 height 76
click at [1028, 133] on div "Longest wait 6s [Test] All" at bounding box center [919, 95] width 347 height 76
